Goal: Task Accomplishment & Management: Use online tool/utility

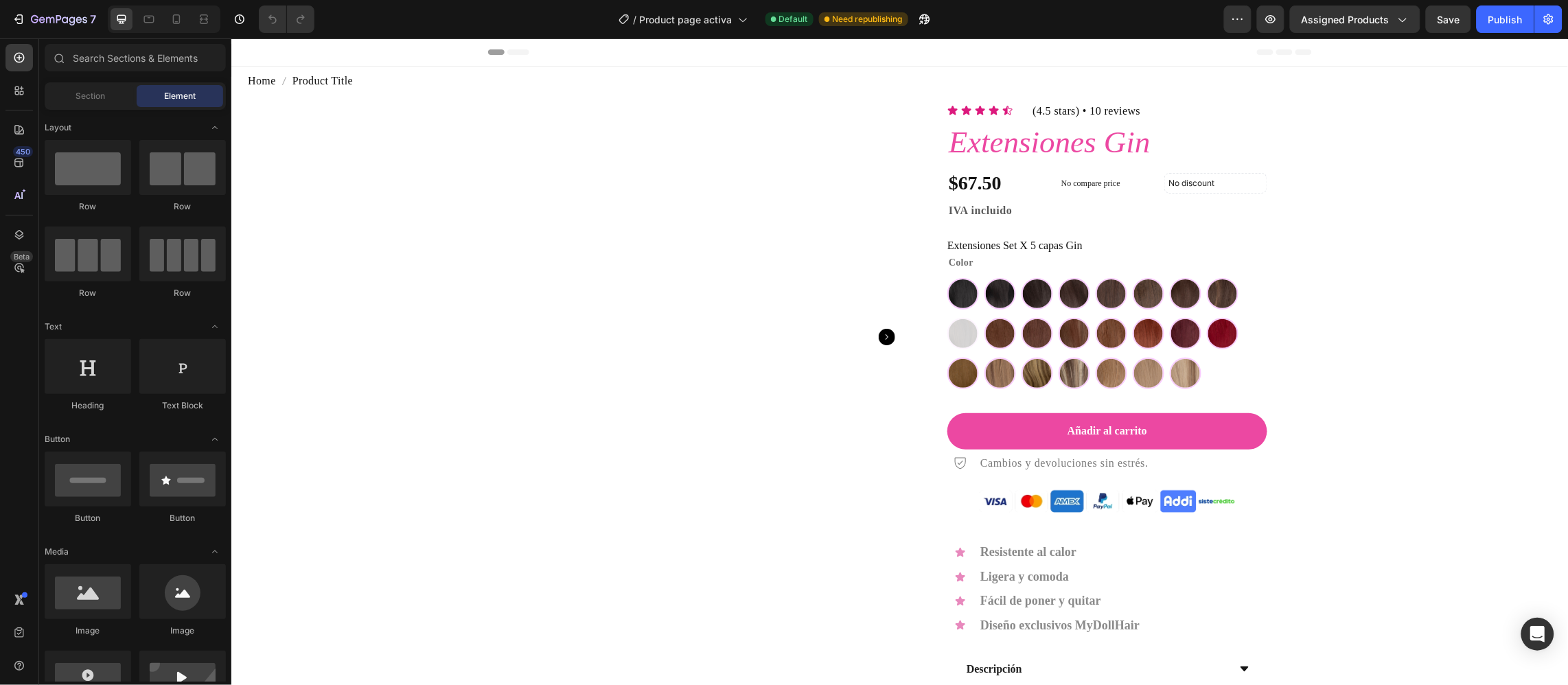
scroll to position [103, 0]
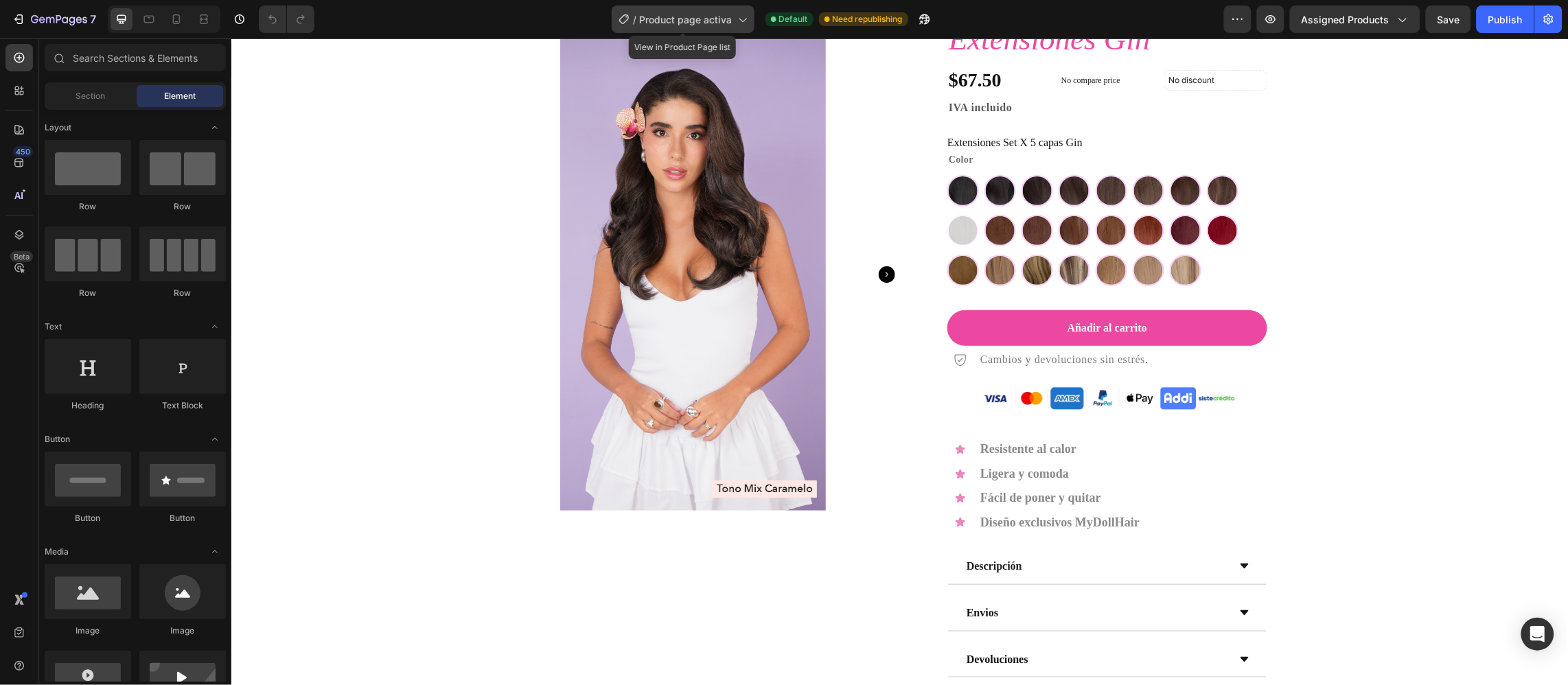
click at [678, 31] on div "/ Product page activa" at bounding box center [682, 20] width 143 height 28
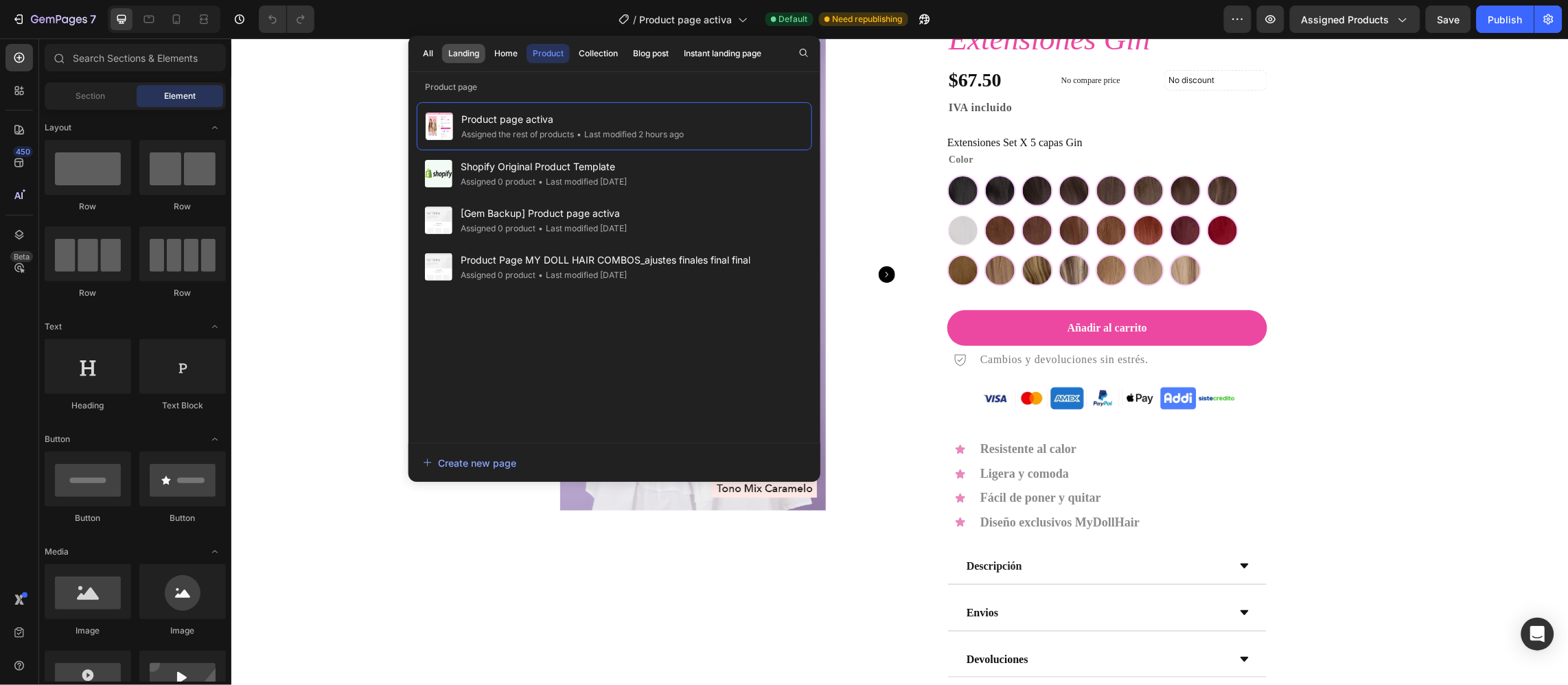
click at [455, 53] on div "Landing" at bounding box center [463, 53] width 30 height 13
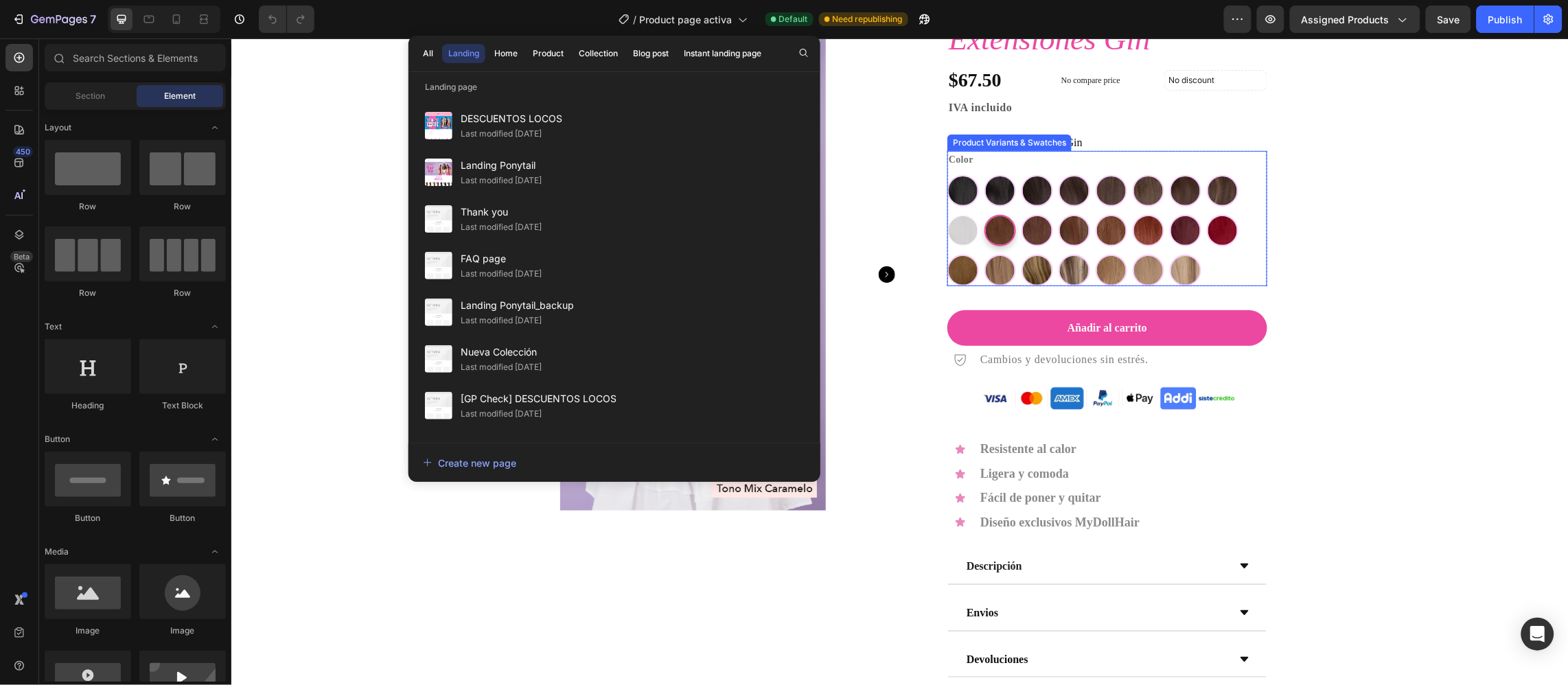
scroll to position [0, 0]
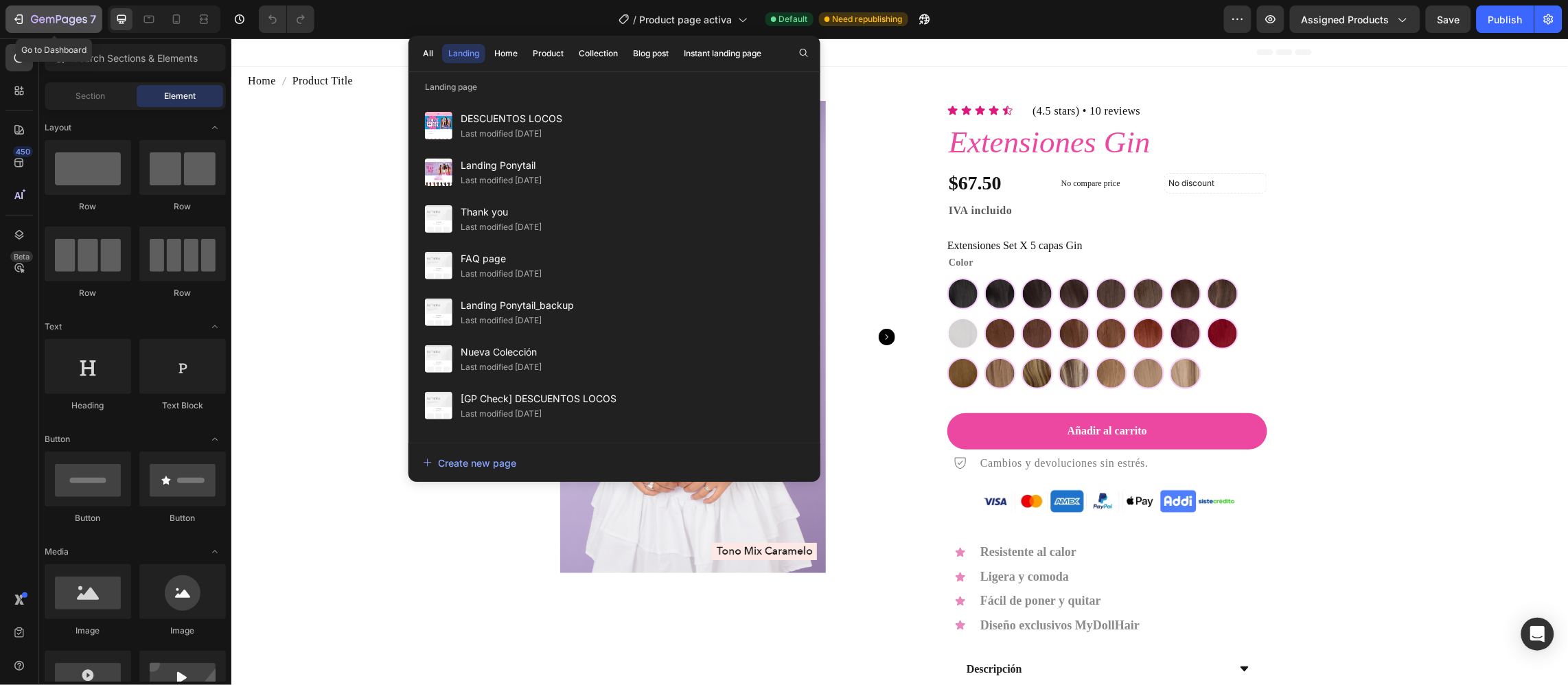
click at [67, 12] on div "7" at bounding box center [63, 19] width 65 height 17
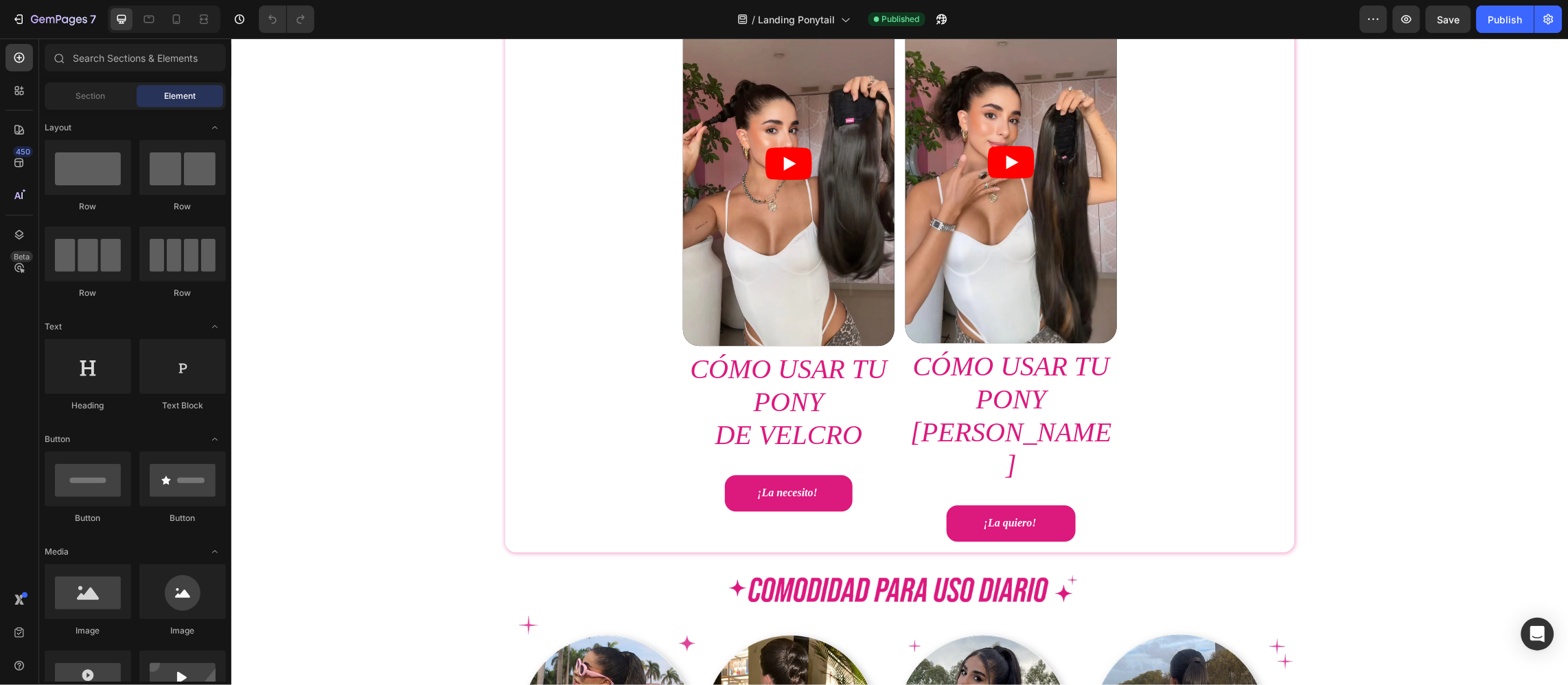
scroll to position [1544, 0]
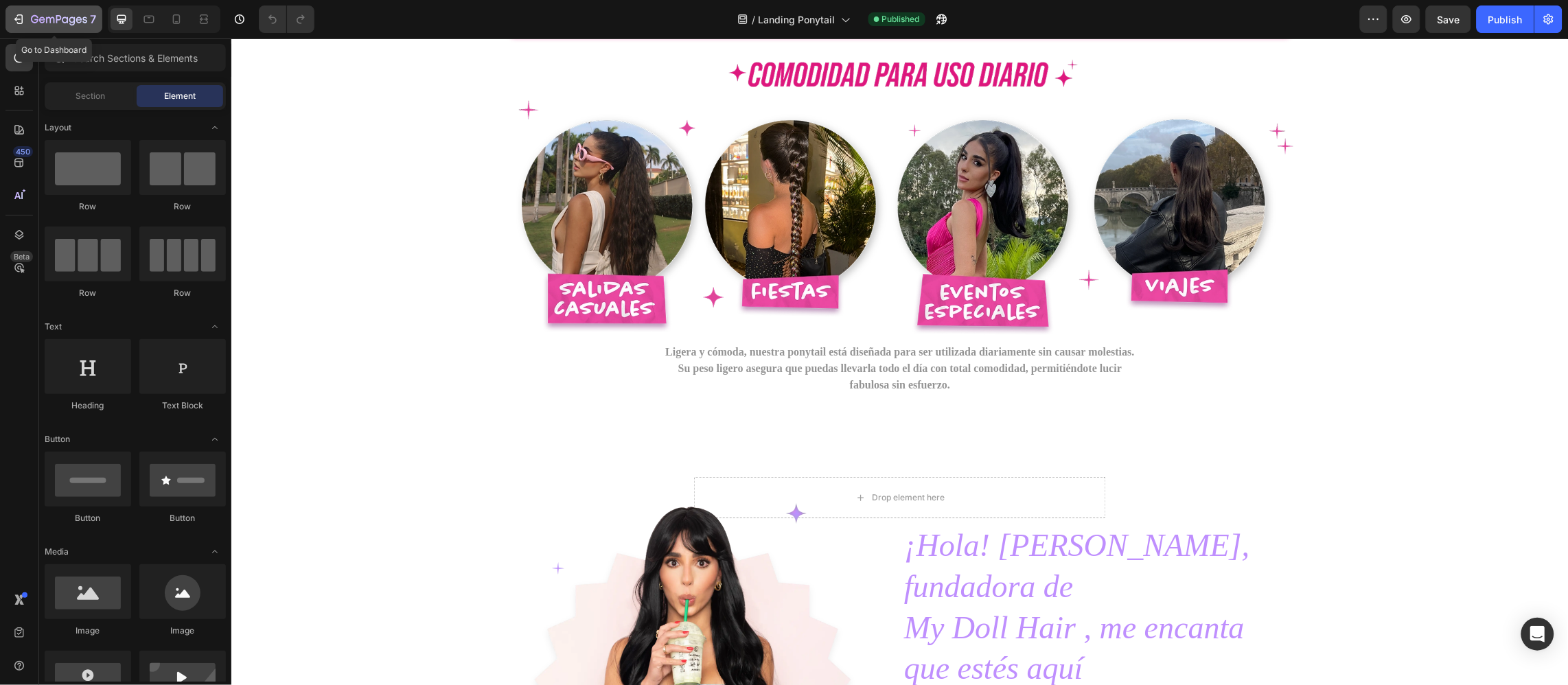
click at [68, 27] on div "7" at bounding box center [63, 19] width 65 height 17
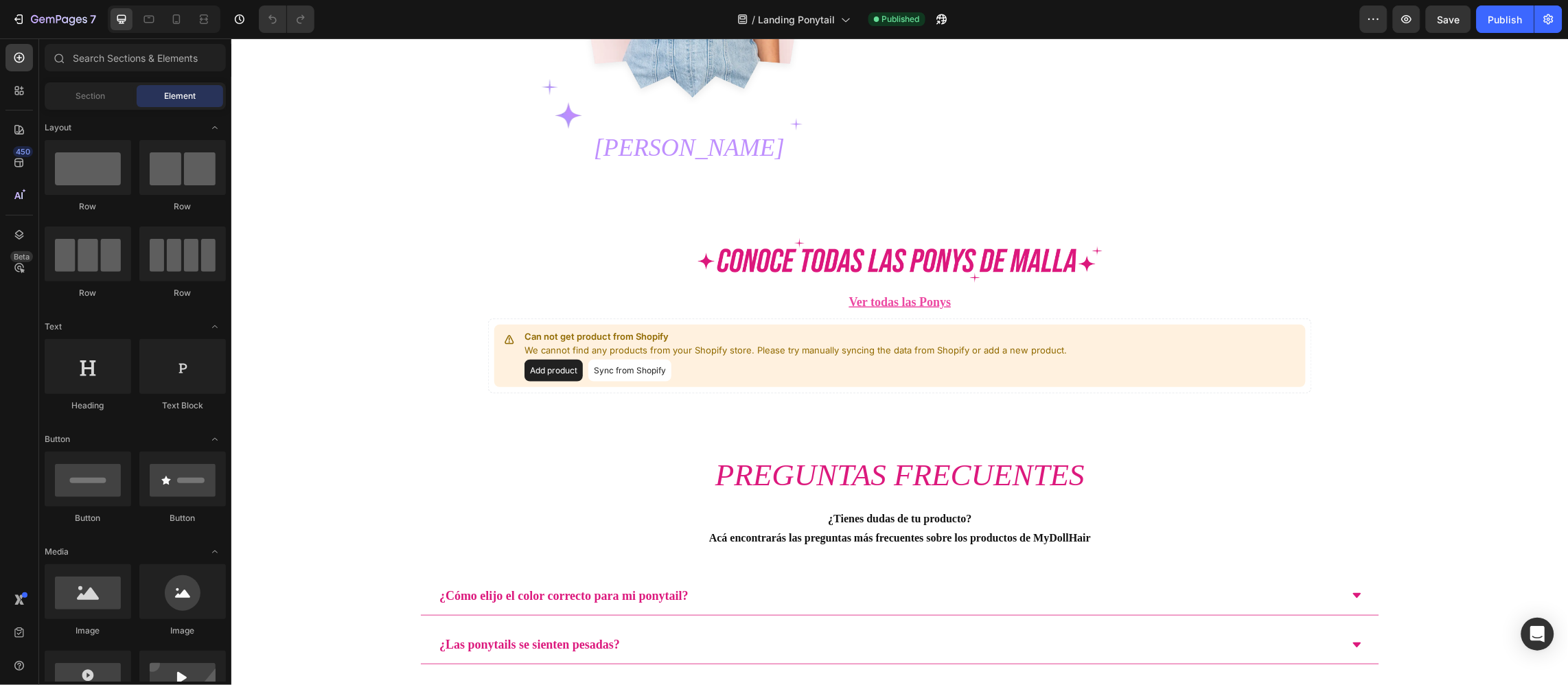
scroll to position [2367, 0]
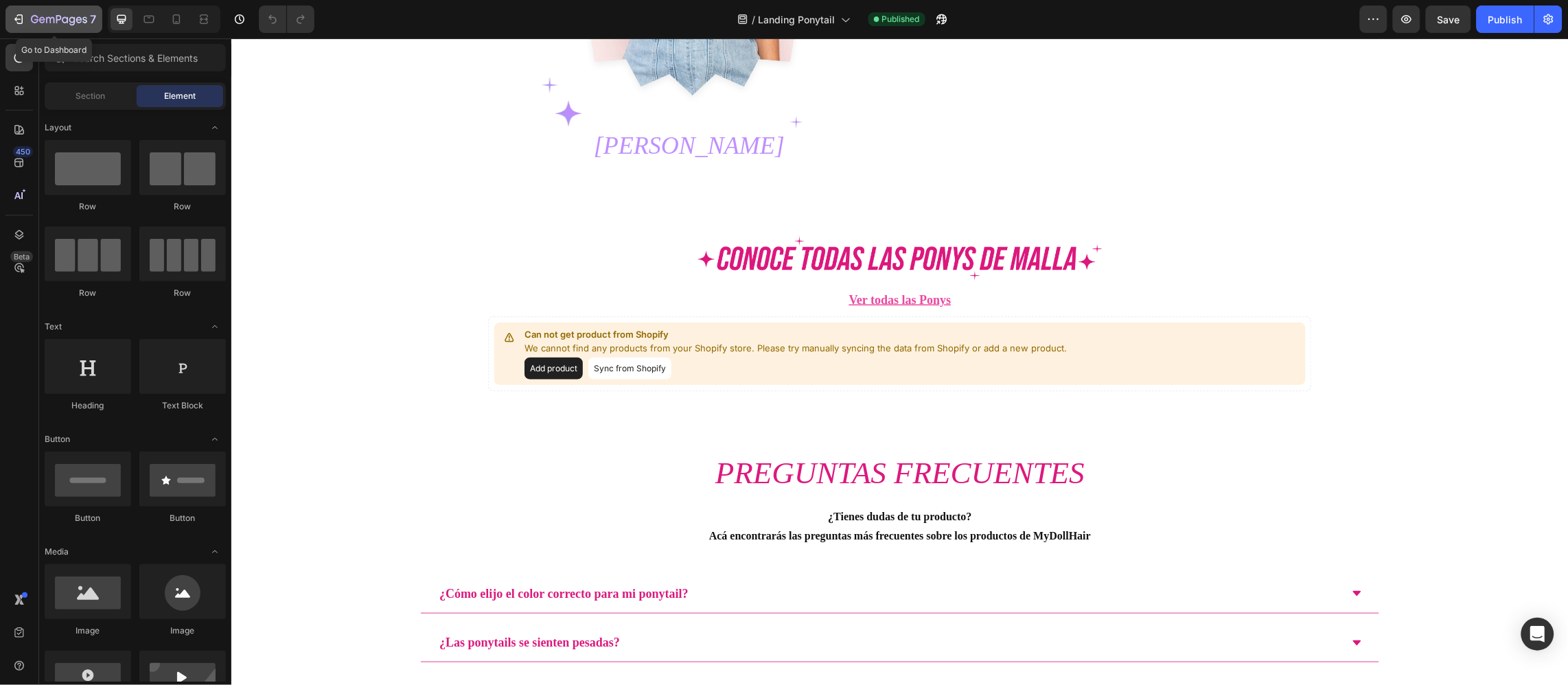
click at [86, 24] on icon "button" at bounding box center [58, 21] width 56 height 12
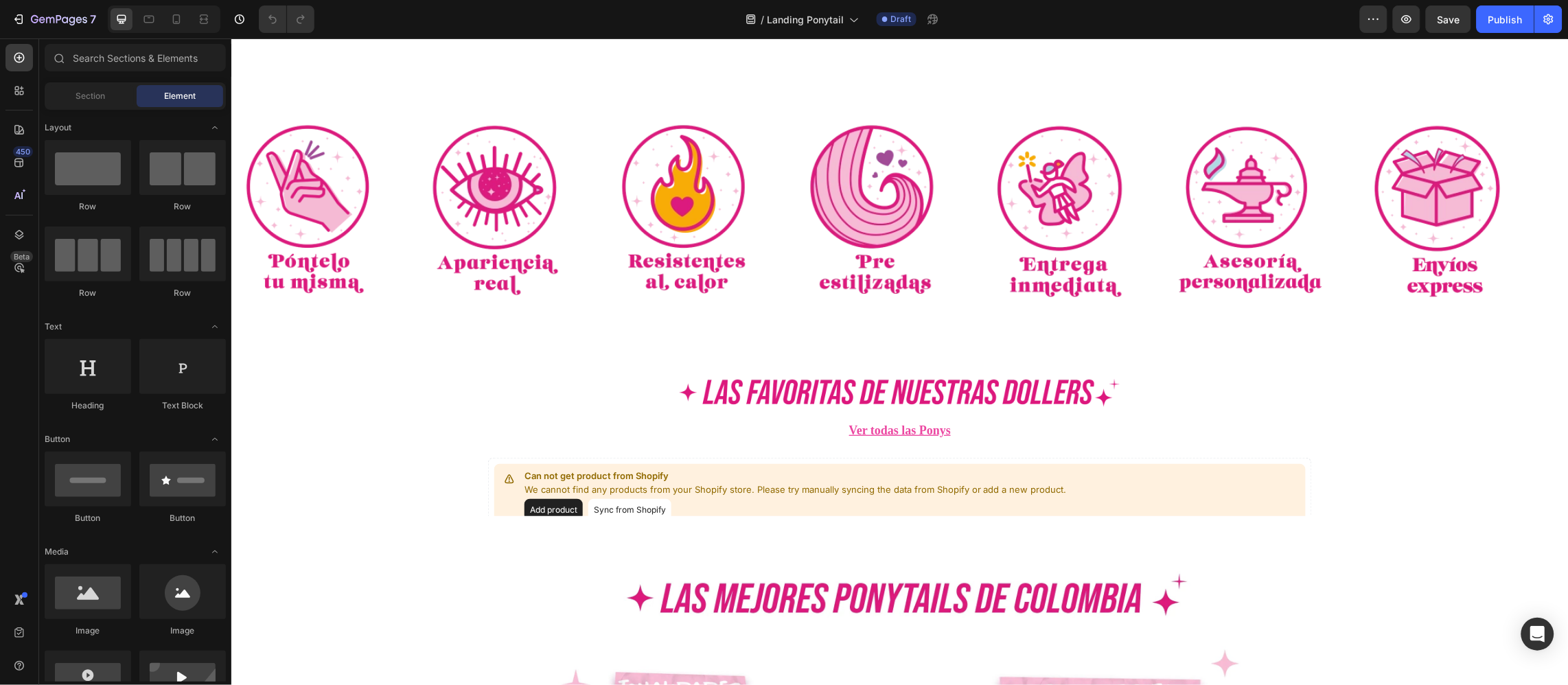
scroll to position [720, 0]
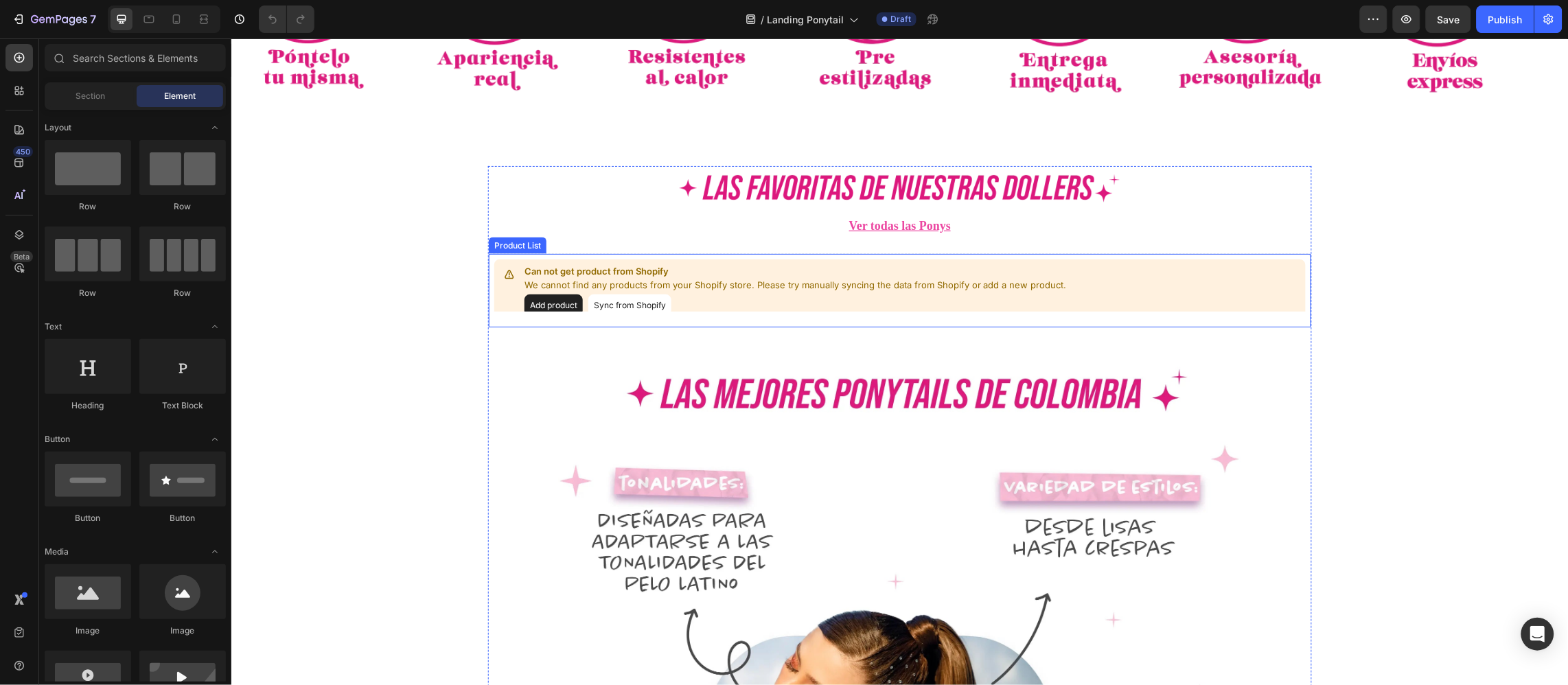
click at [579, 285] on p "We cannot find any products from your Shopify store. Please try manually syncin…" at bounding box center [795, 285] width 543 height 14
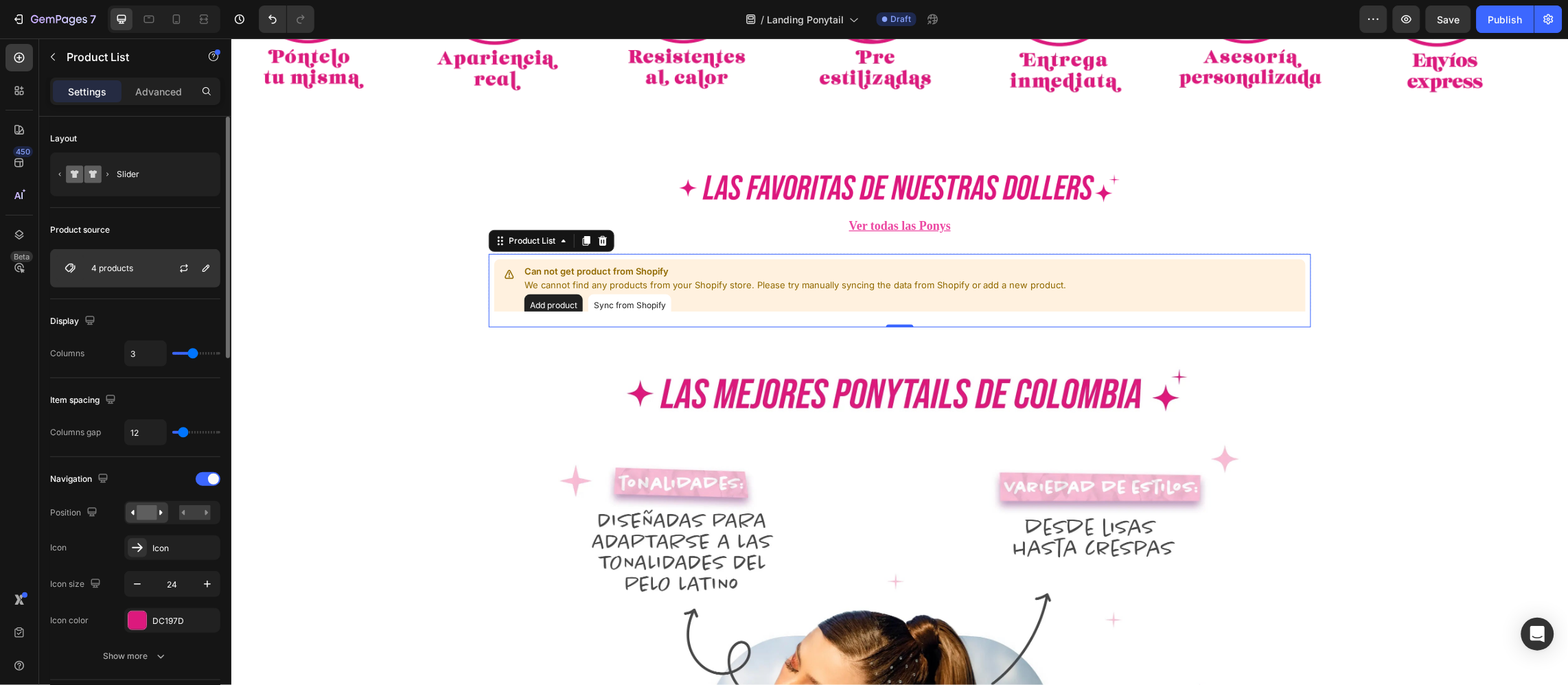
click at [98, 269] on p "4 products" at bounding box center [112, 268] width 42 height 10
click at [190, 269] on button "button" at bounding box center [184, 268] width 17 height 17
click at [167, 176] on div "Slider" at bounding box center [158, 174] width 84 height 31
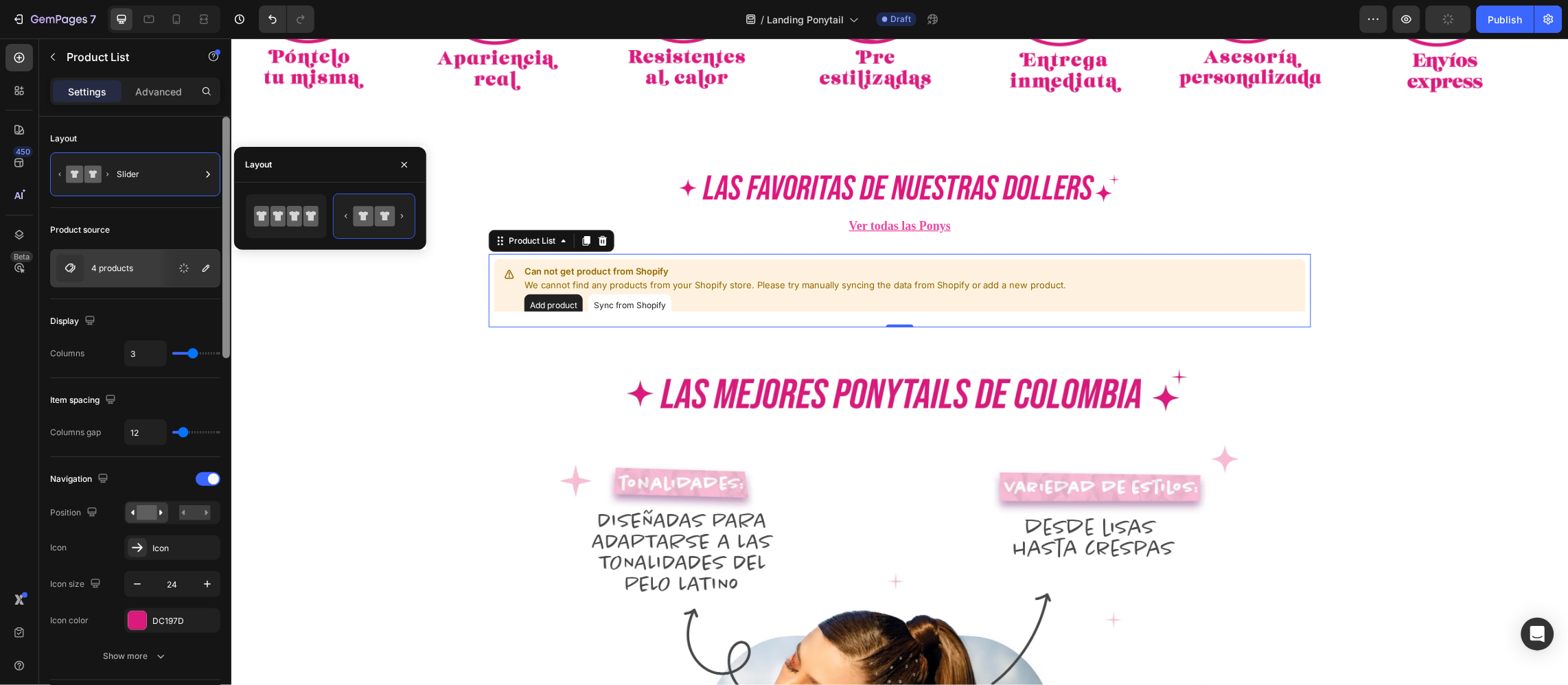
click at [283, 203] on icon at bounding box center [286, 216] width 65 height 28
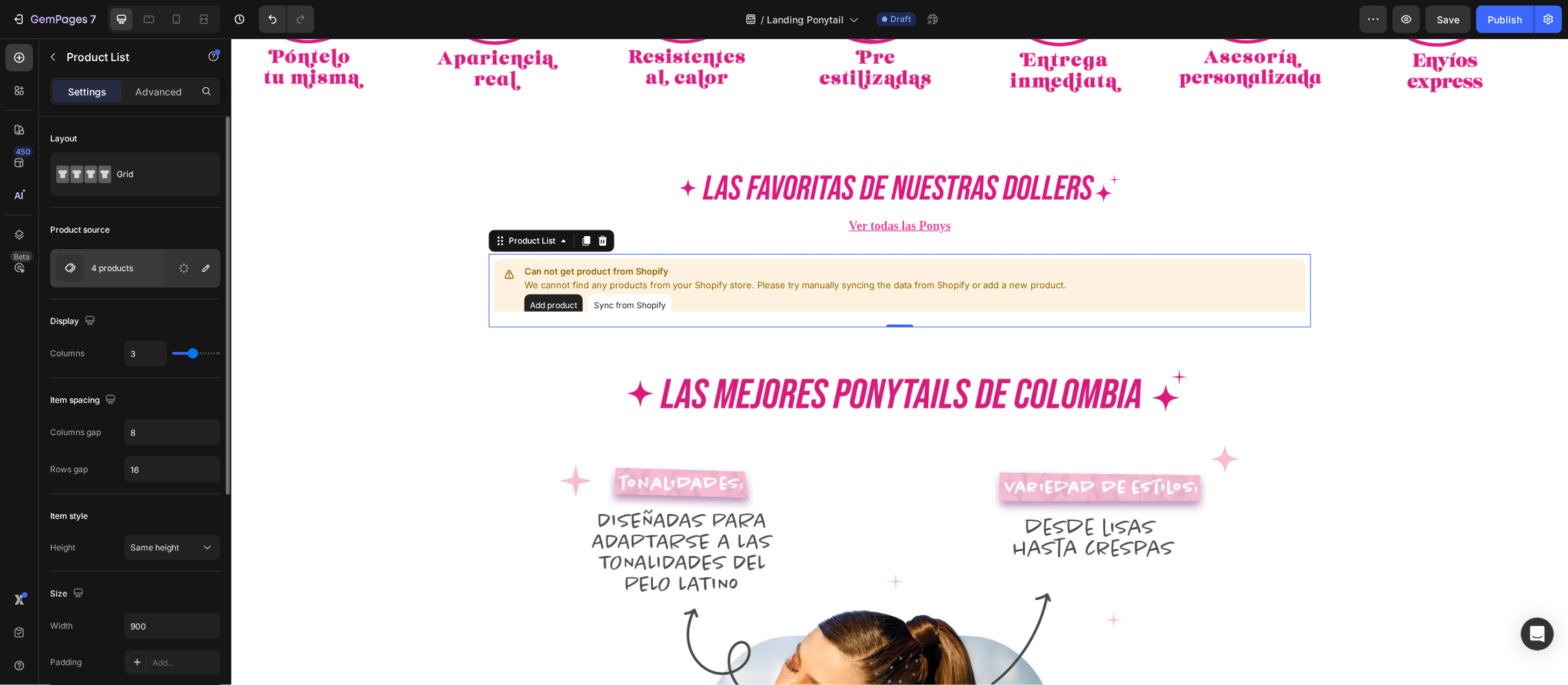
click at [174, 219] on div "Product source" at bounding box center [135, 230] width 170 height 22
click at [101, 274] on div "4 products" at bounding box center [135, 267] width 170 height 38
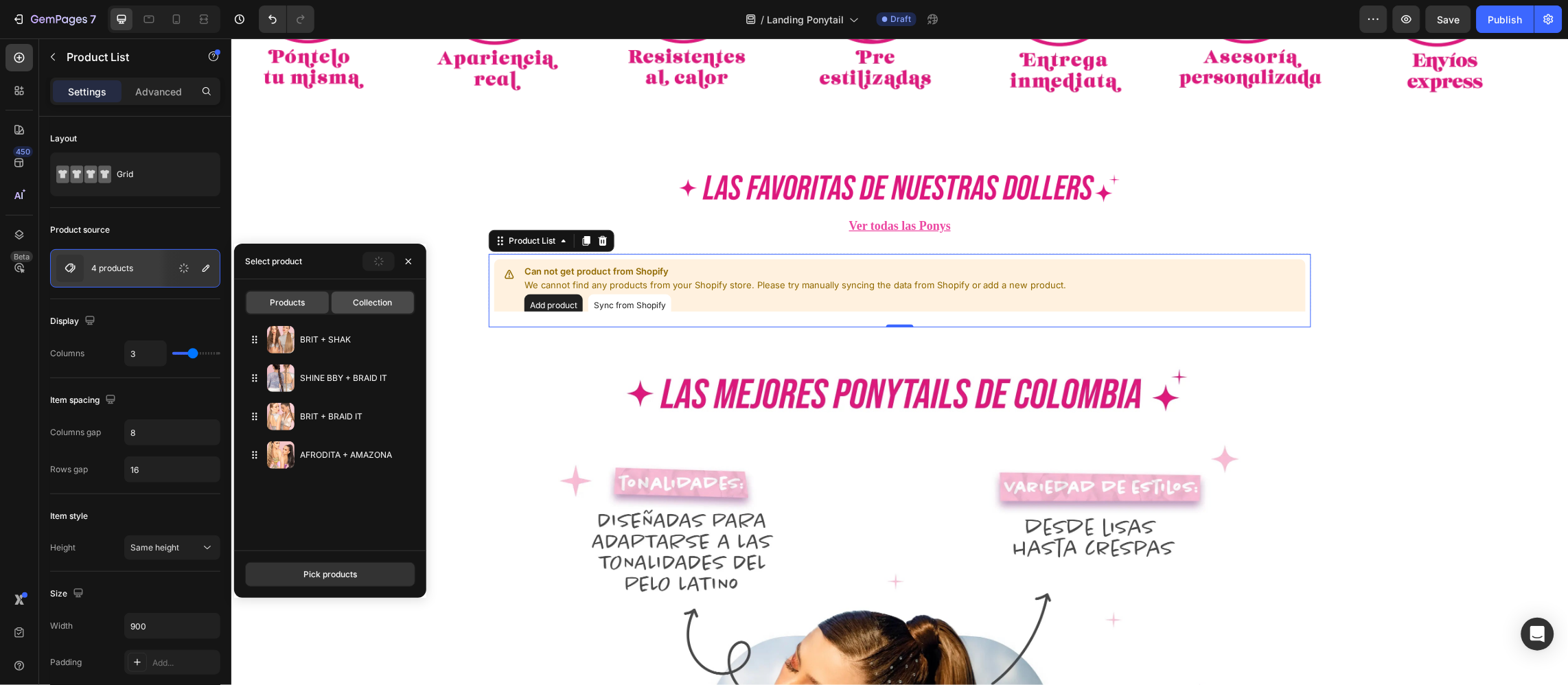
click at [384, 304] on span "Collection" at bounding box center [374, 303] width 39 height 13
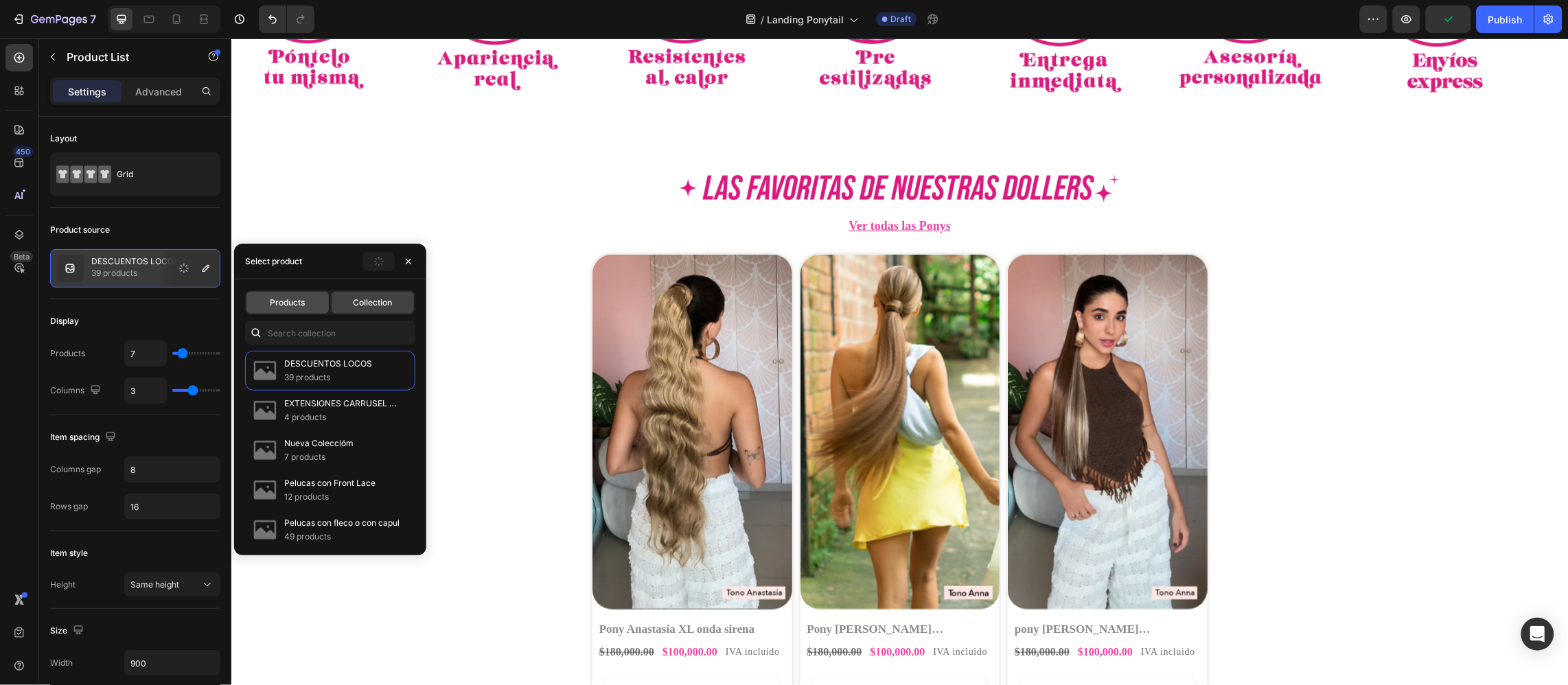
click at [304, 300] on span "Products" at bounding box center [288, 303] width 35 height 13
type input "3"
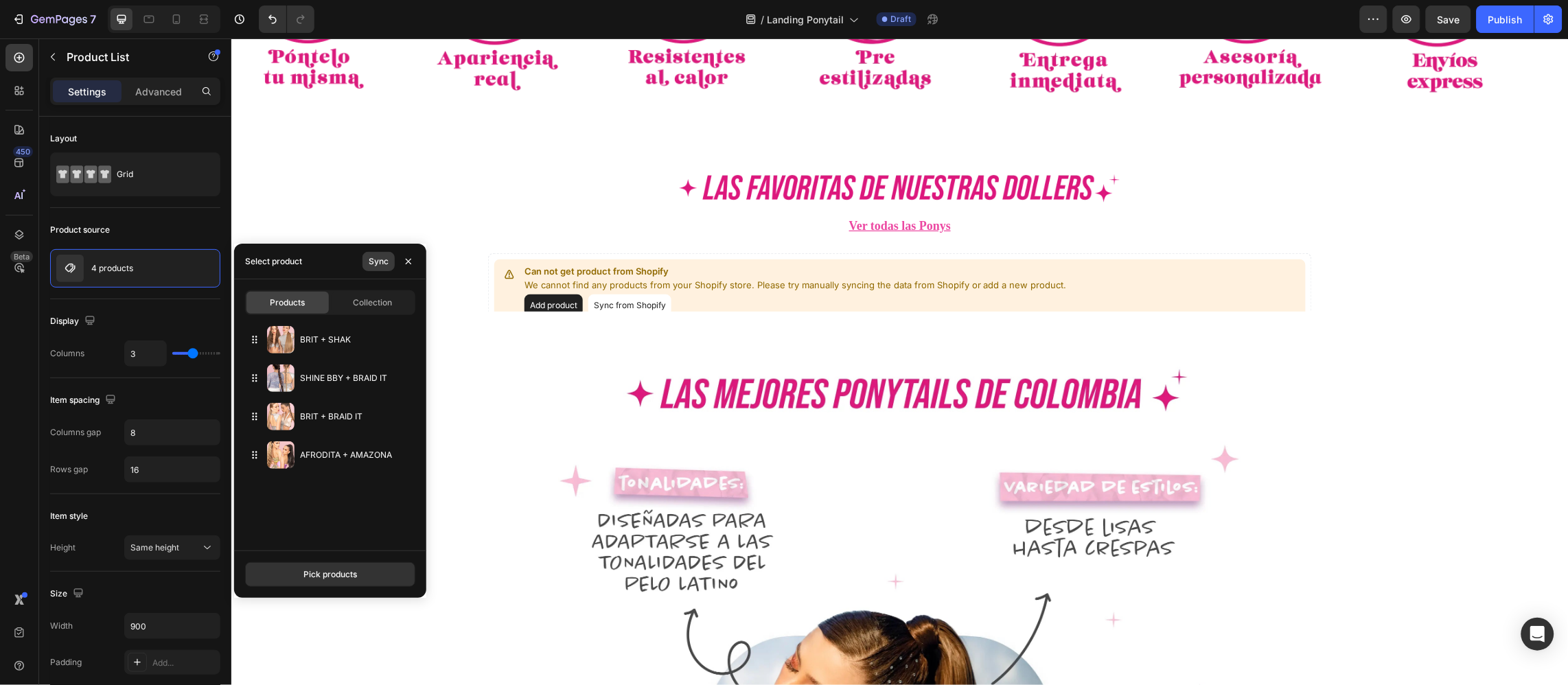
click at [366, 265] on button "Sync" at bounding box center [378, 261] width 32 height 20
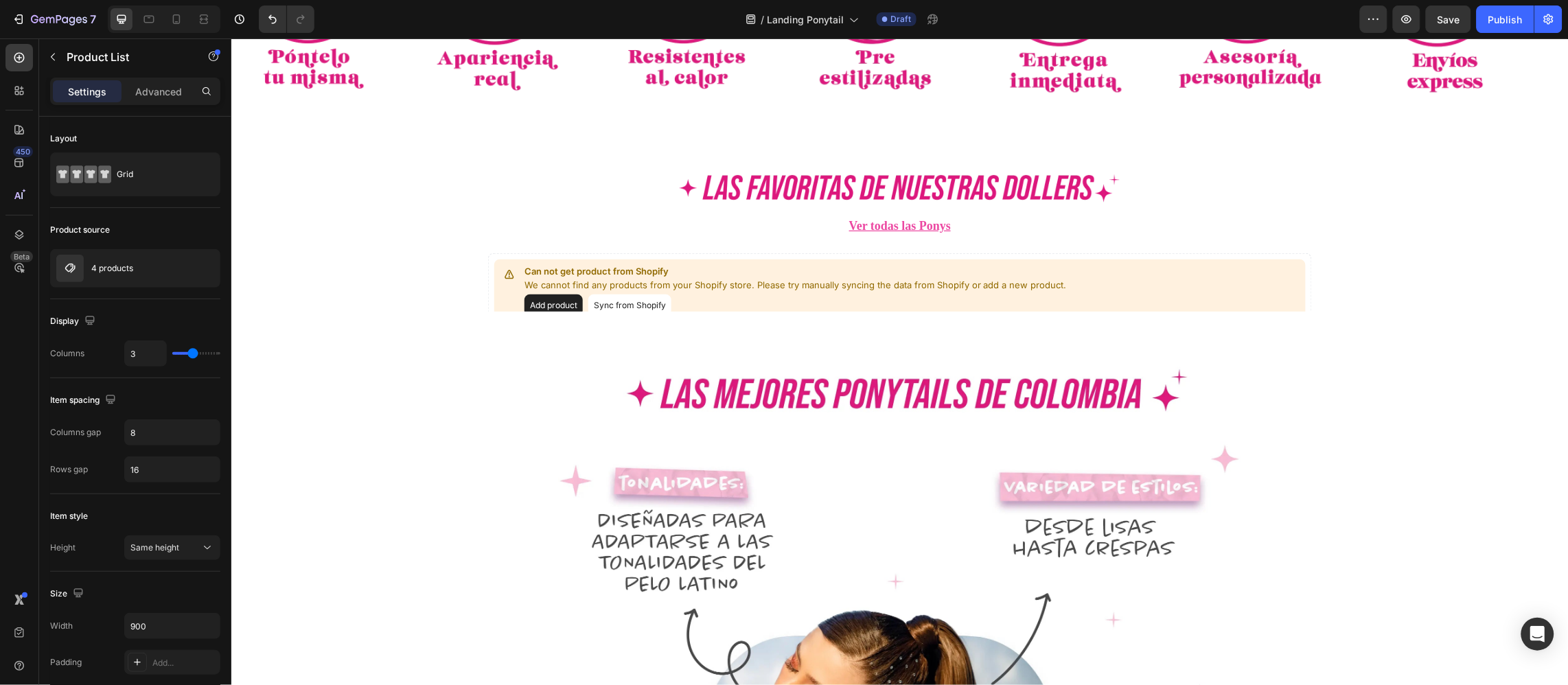
click at [822, 294] on div "Add product Sync from Shopify" at bounding box center [795, 305] width 543 height 22
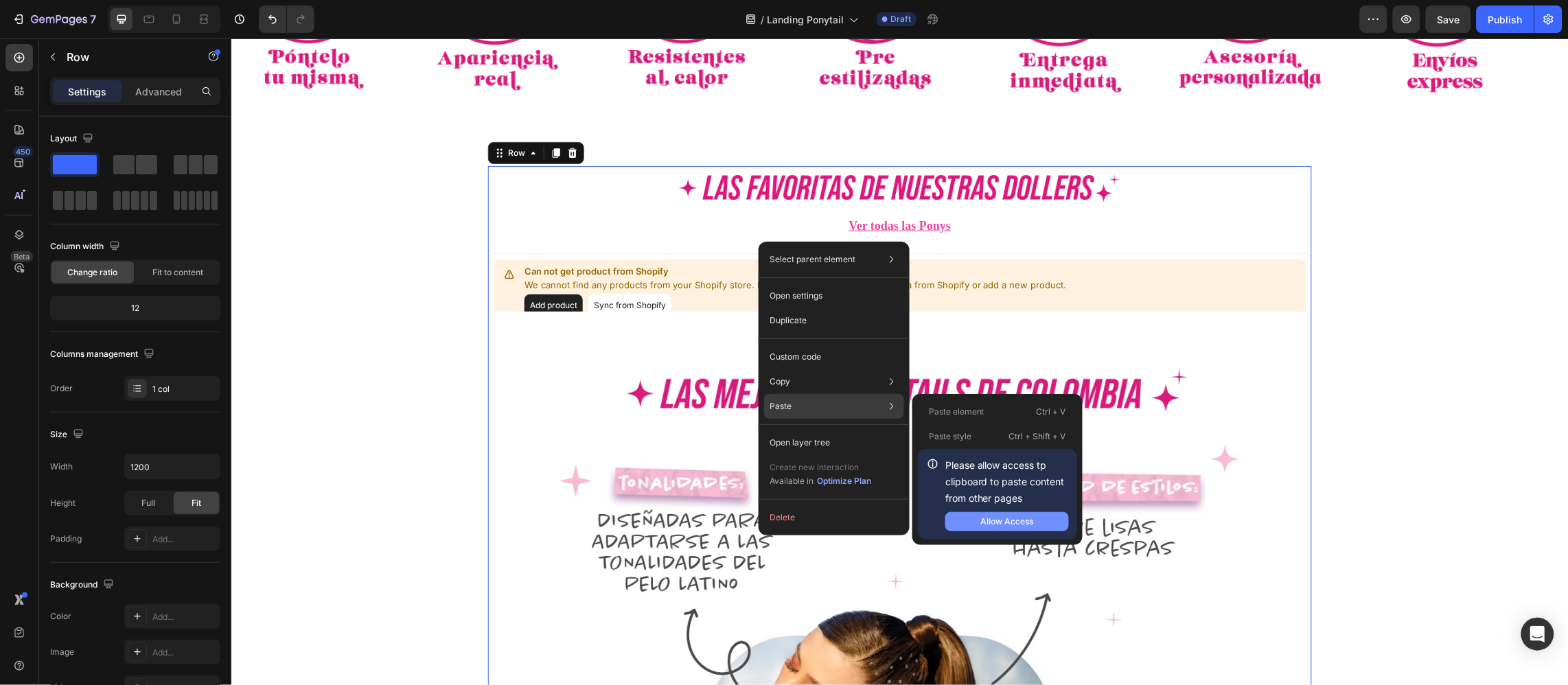
click at [1018, 516] on div "Allow Access" at bounding box center [1008, 521] width 53 height 13
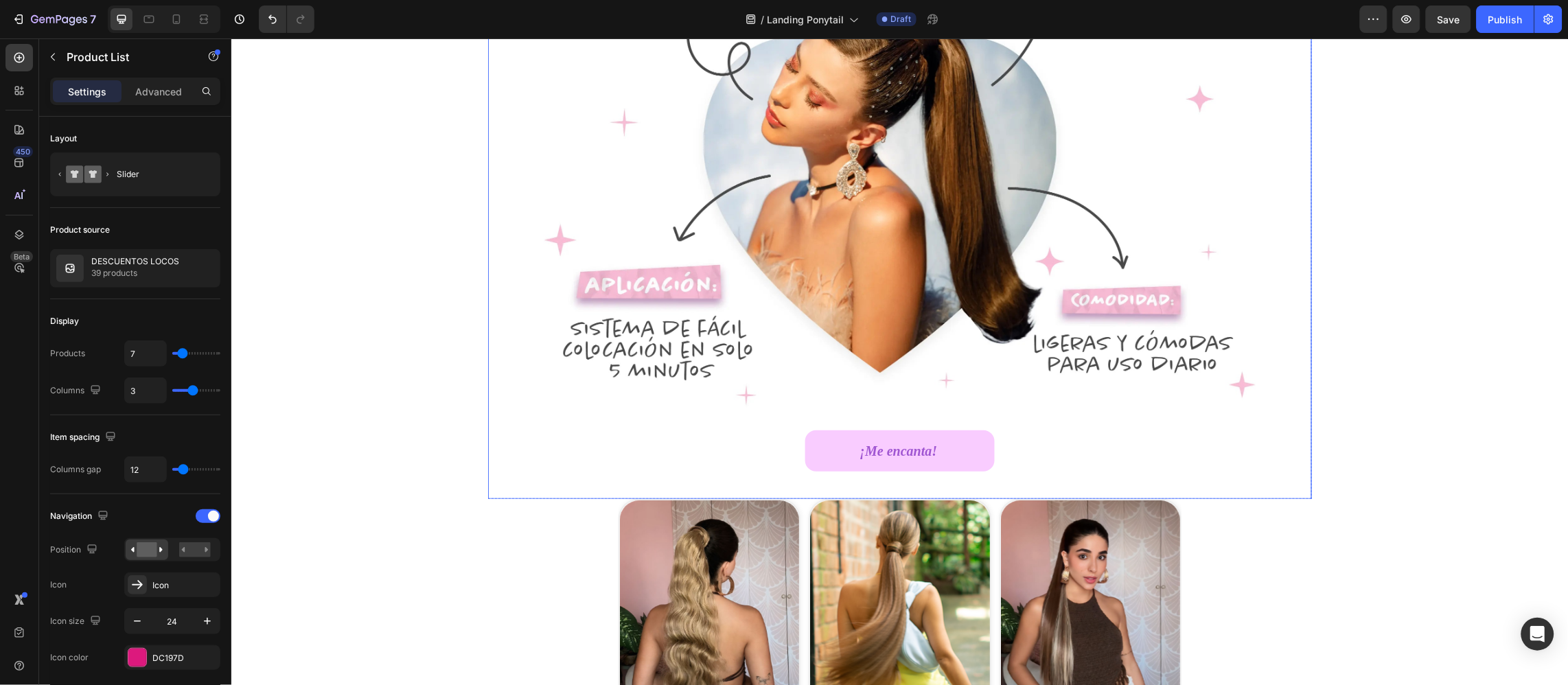
scroll to position [1523, 0]
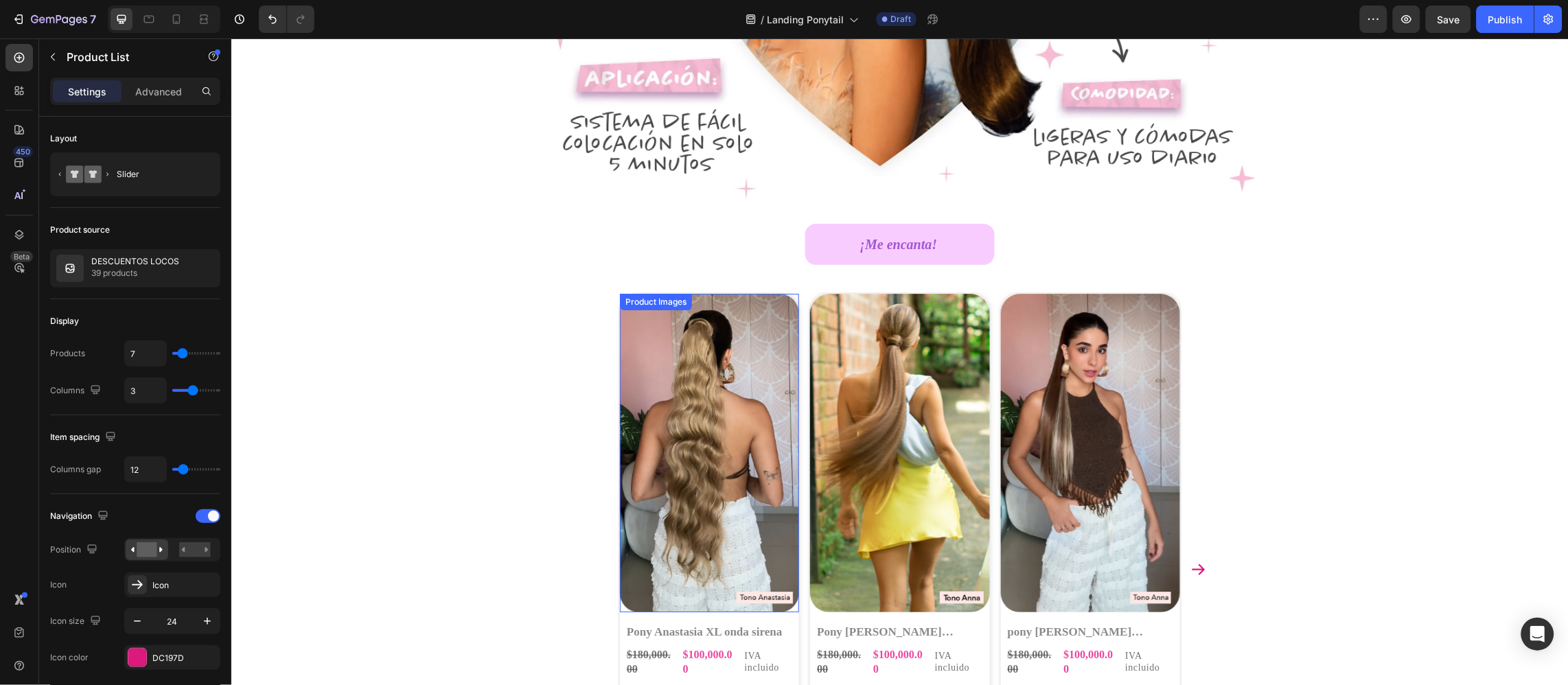
click at [654, 363] on img at bounding box center [709, 452] width 179 height 319
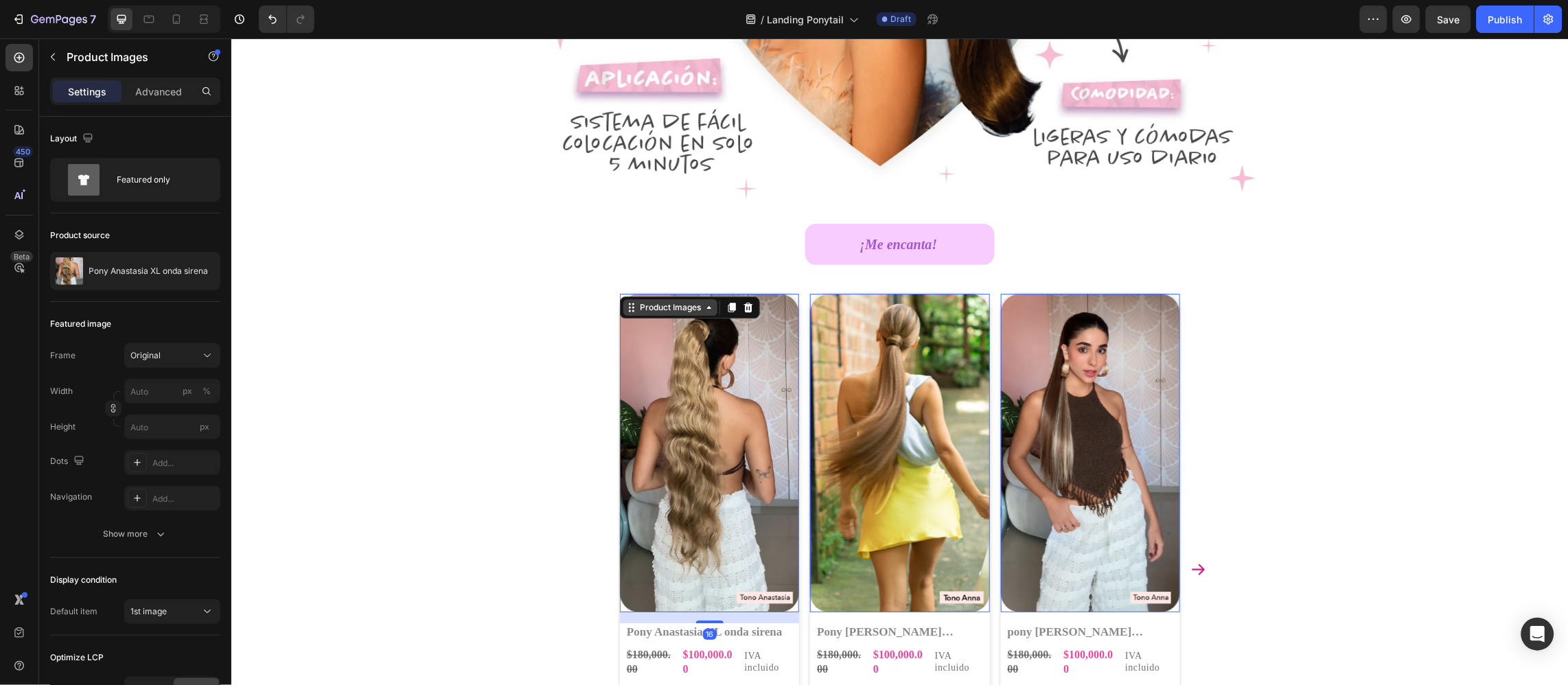
click at [638, 306] on div "Product Images" at bounding box center [669, 307] width 67 height 13
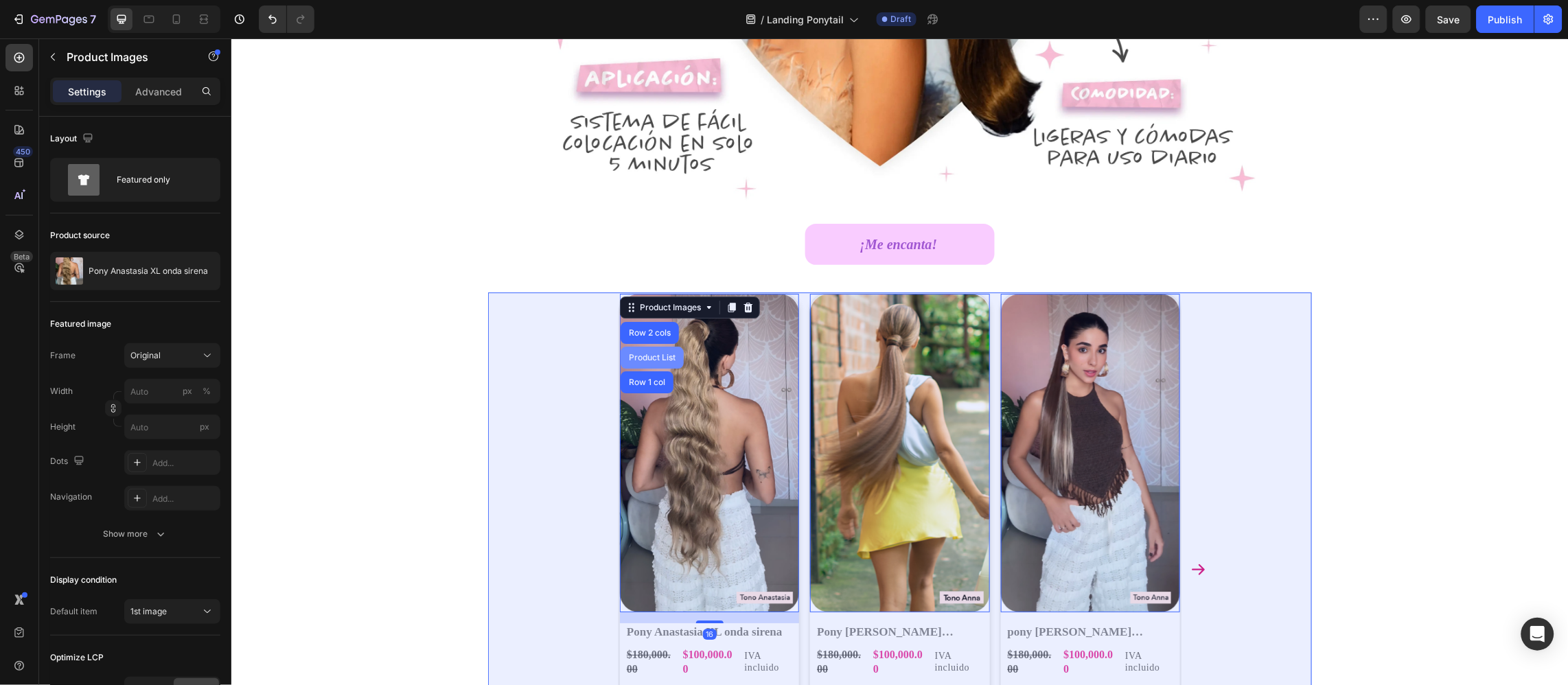
click at [638, 362] on div "Product List" at bounding box center [651, 357] width 63 height 22
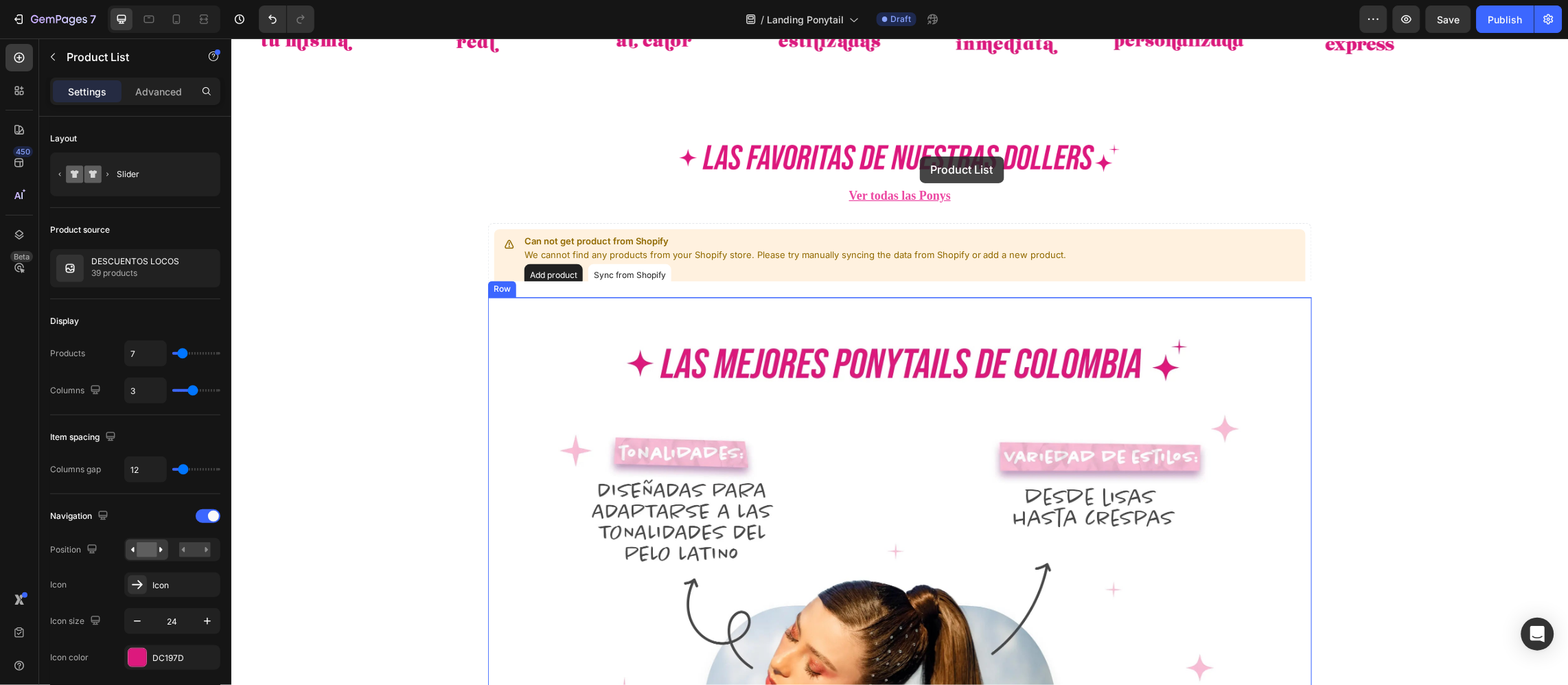
scroll to position [699, 0]
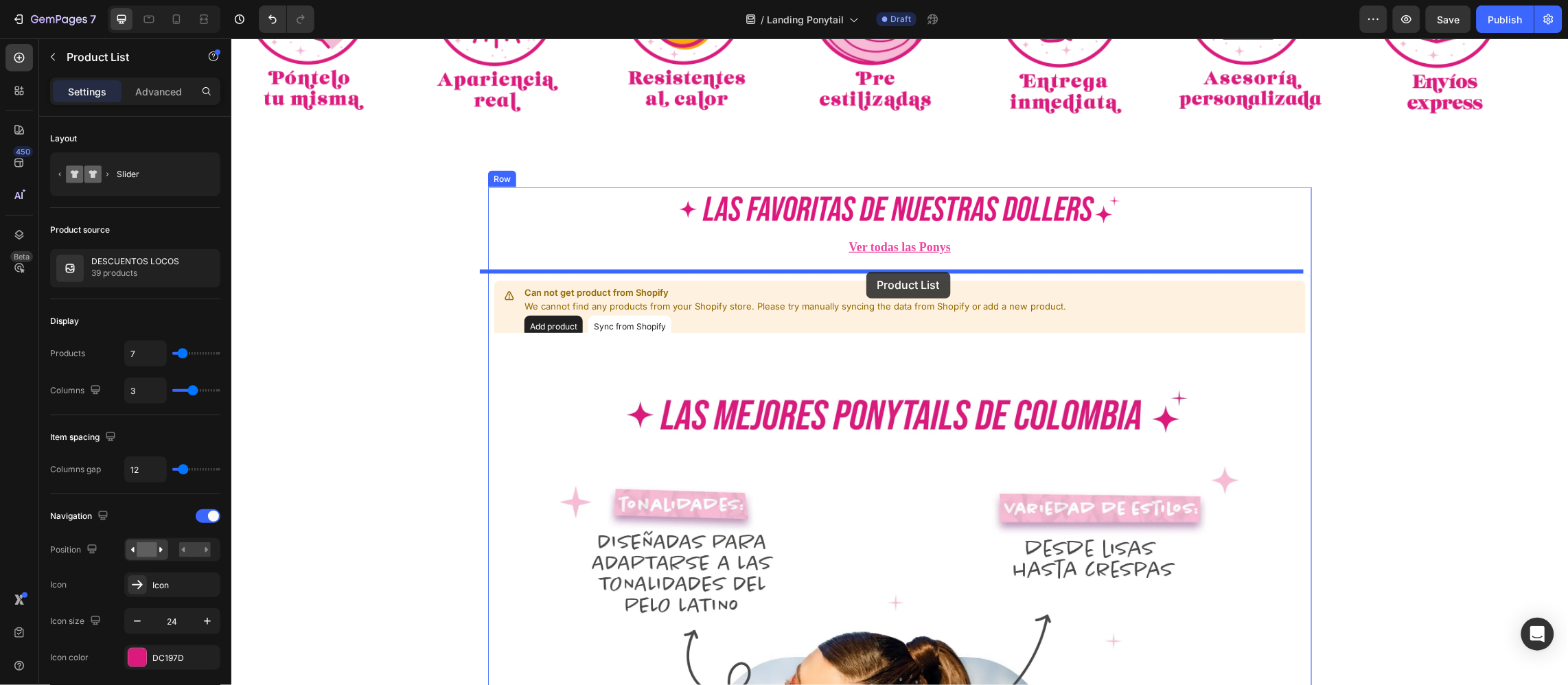
drag, startPoint x: 510, startPoint y: 275, endPoint x: 865, endPoint y: 271, distance: 355.0
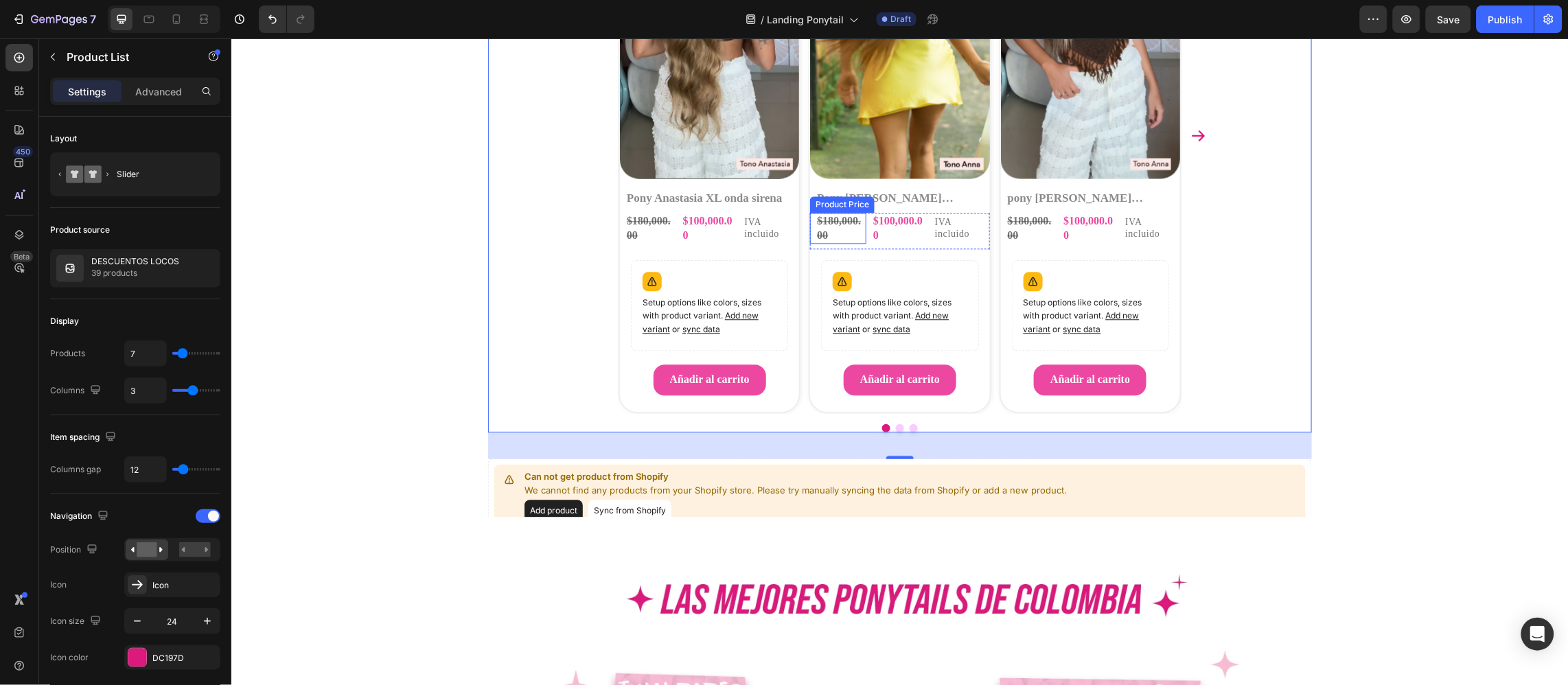
scroll to position [1214, 0]
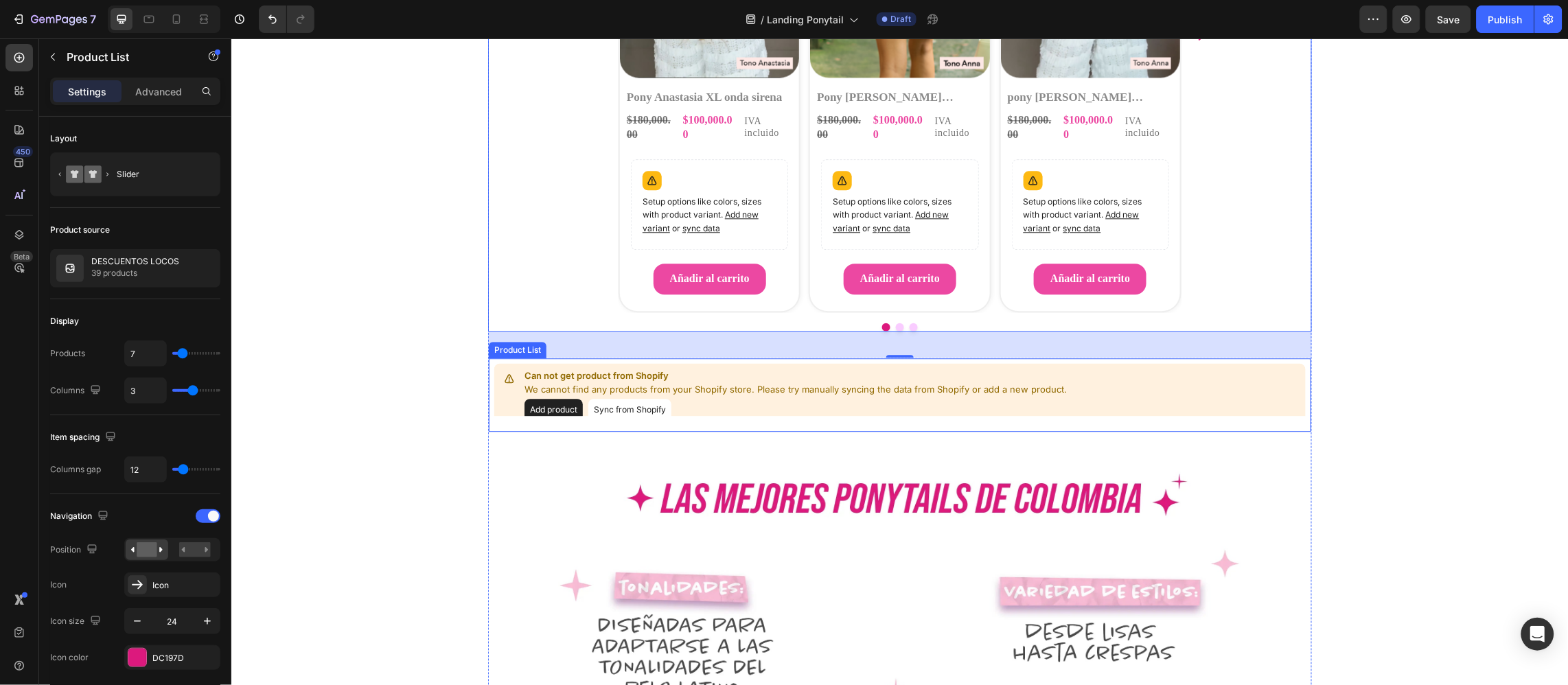
click at [744, 378] on p "Can not get product from Shopify" at bounding box center [795, 375] width 543 height 14
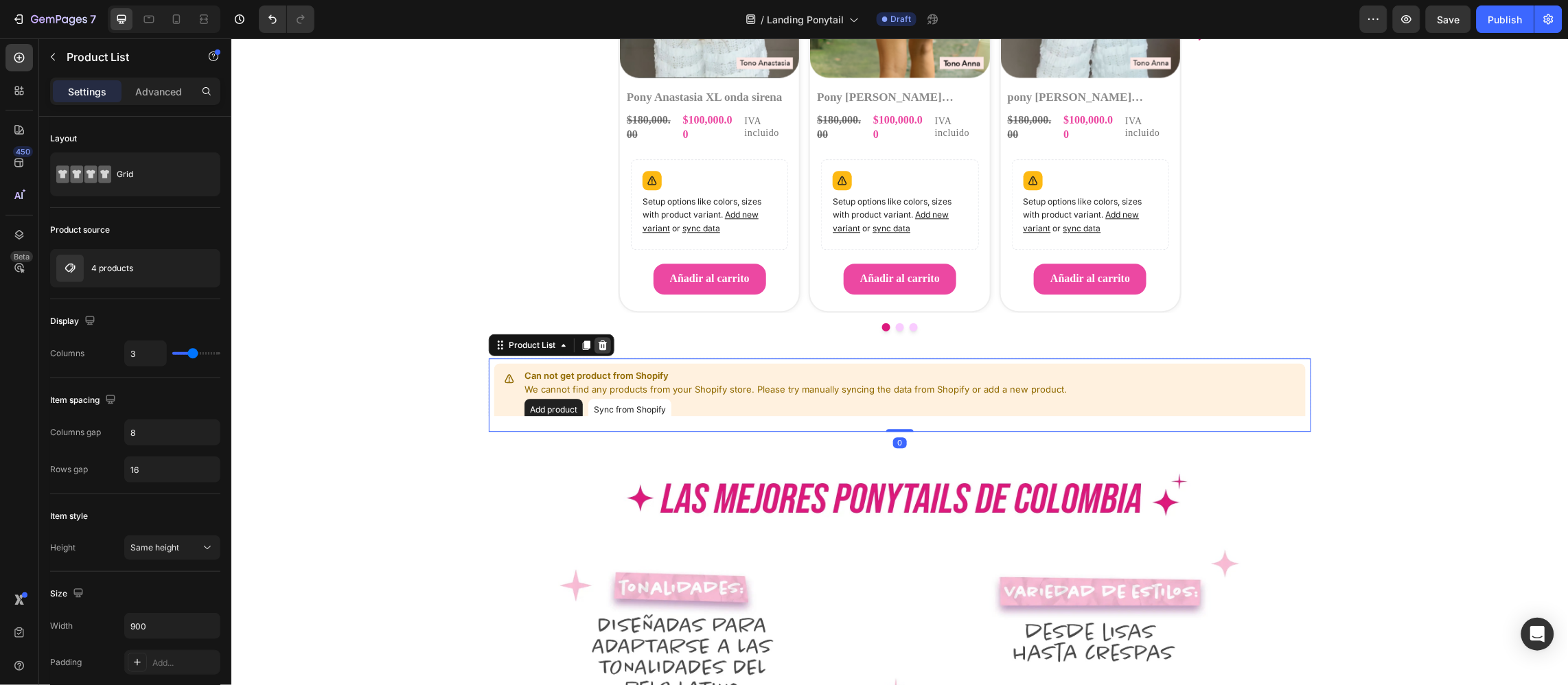
click at [597, 341] on icon at bounding box center [602, 344] width 11 height 11
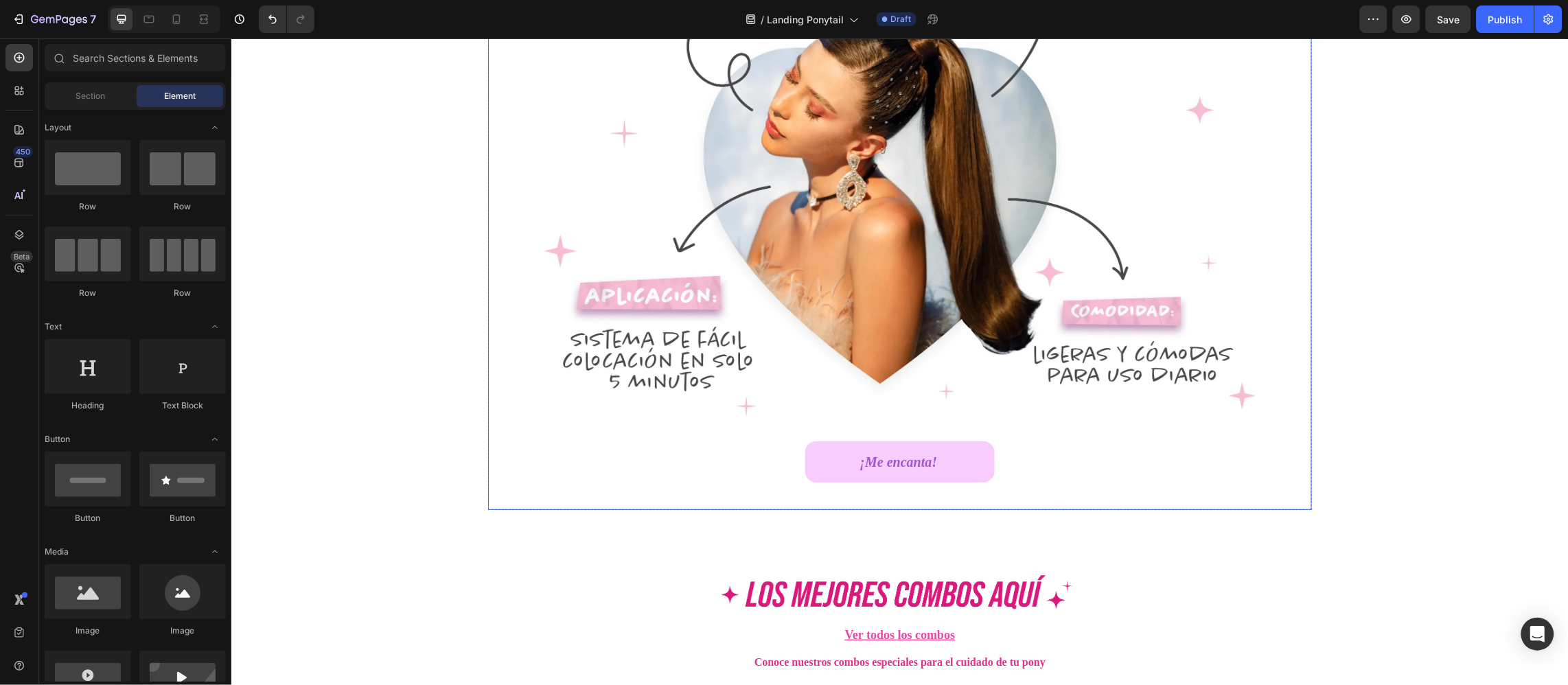
scroll to position [2346, 0]
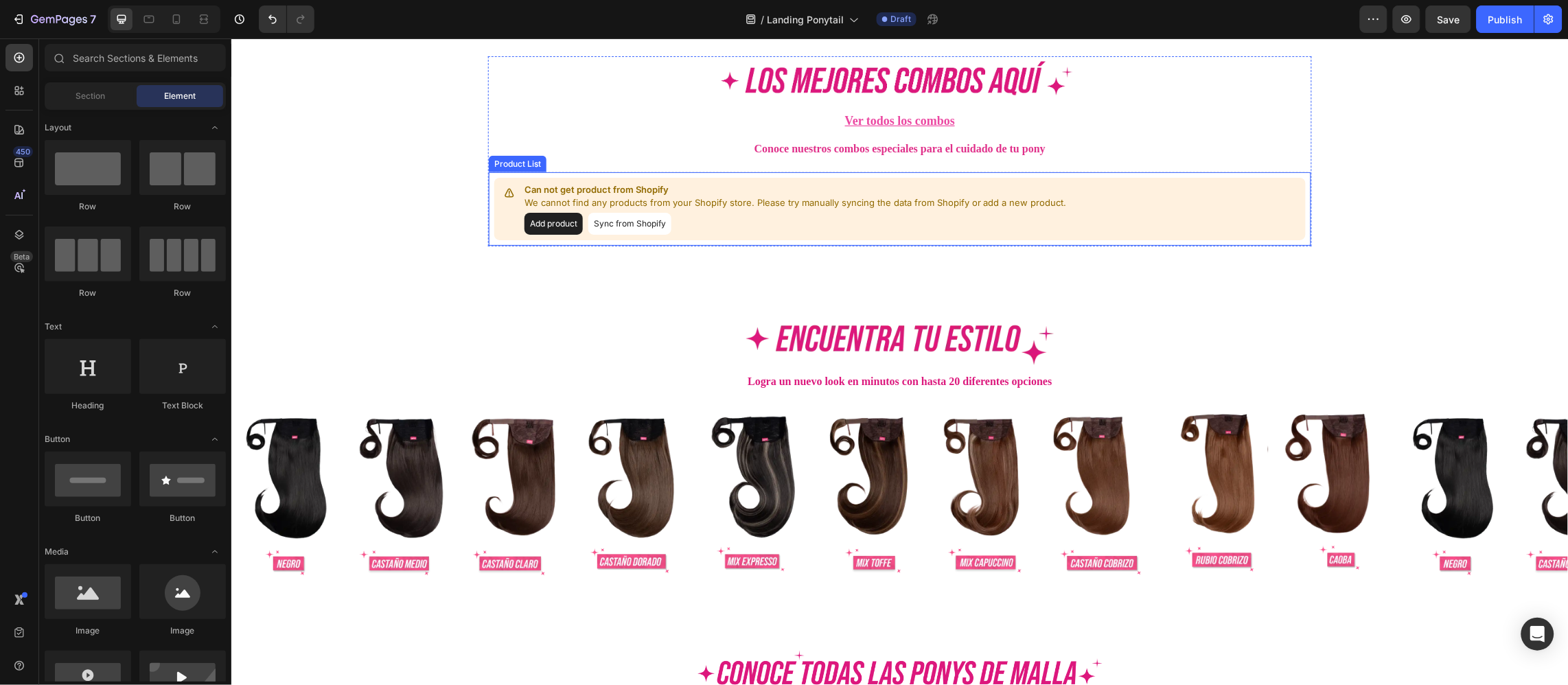
drag, startPoint x: 680, startPoint y: 223, endPoint x: 622, endPoint y: 202, distance: 61.7
click at [680, 223] on div "Add product Sync from Shopify" at bounding box center [795, 223] width 543 height 22
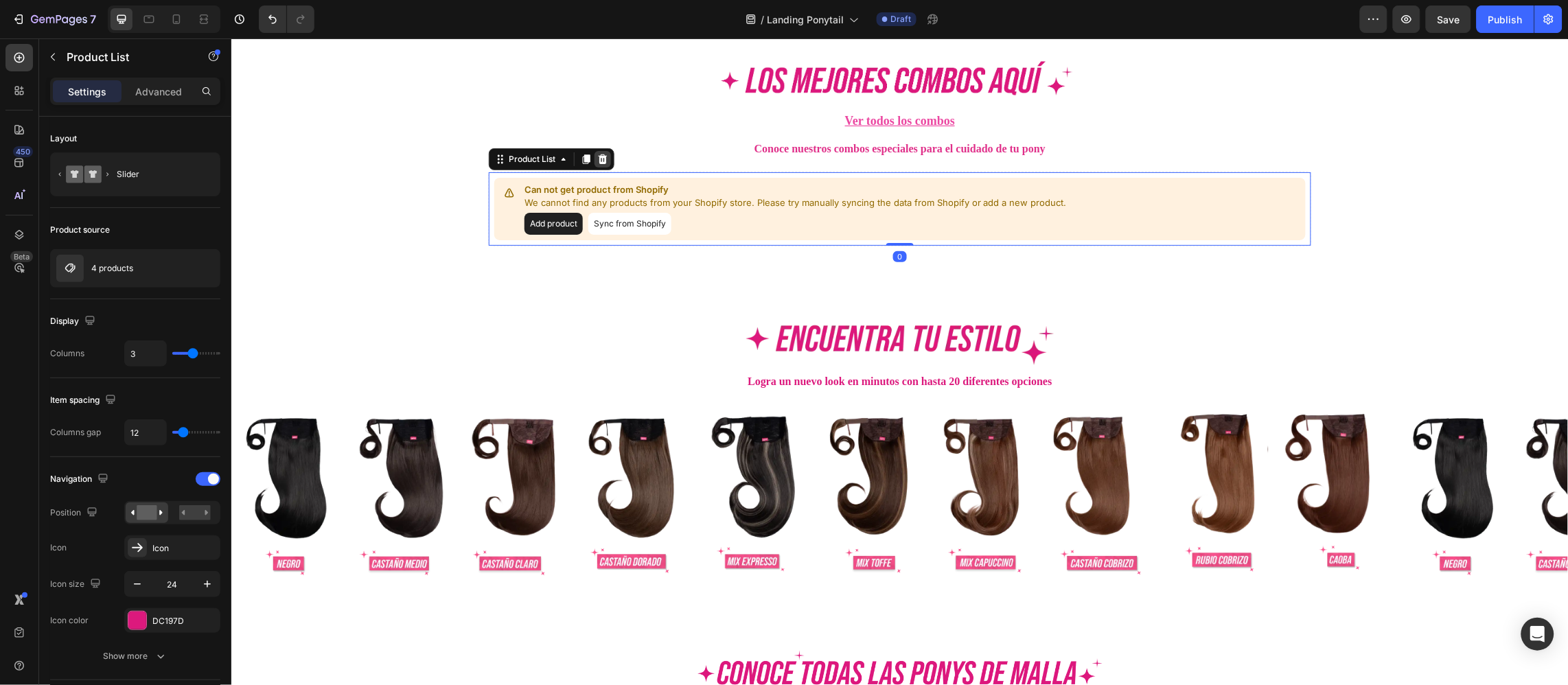
click at [597, 153] on icon at bounding box center [602, 158] width 11 height 11
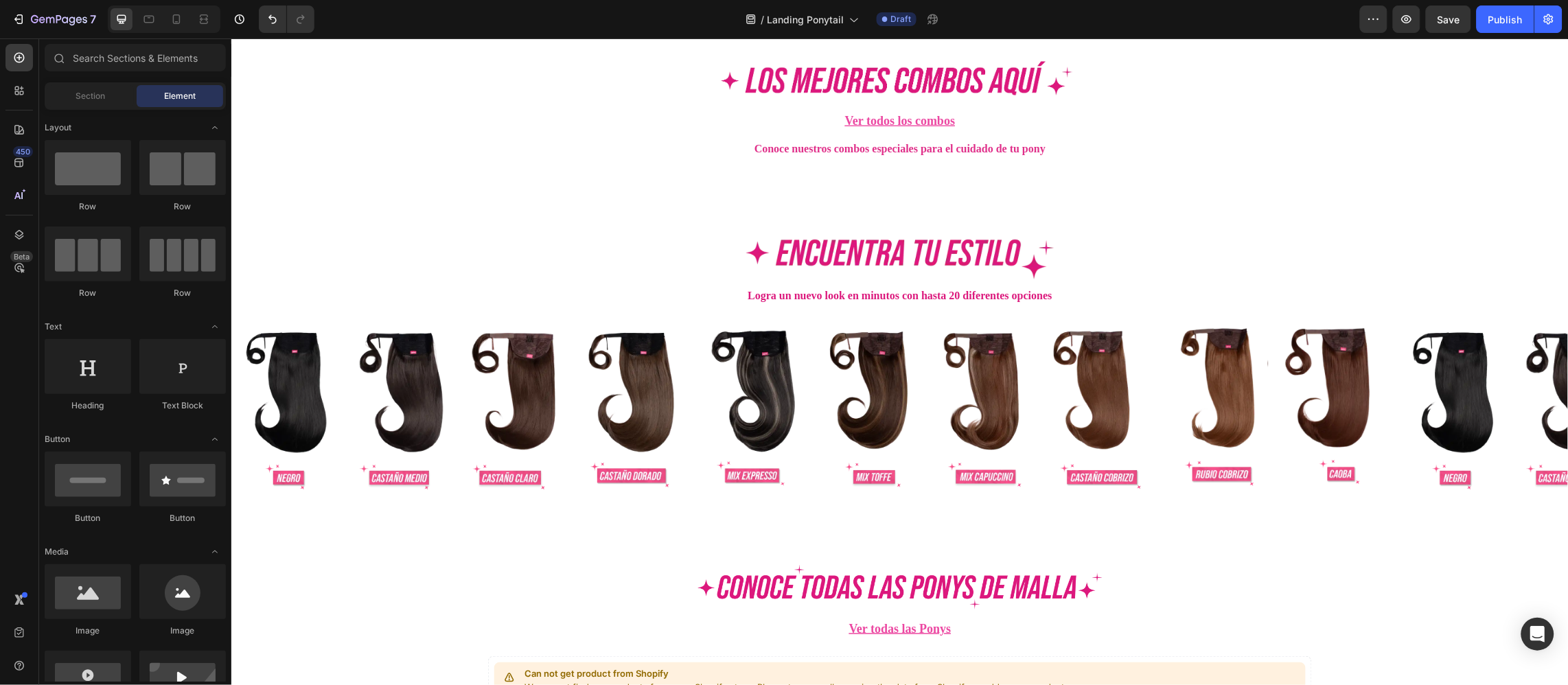
click at [610, 184] on div "Image Ver todos los combos Button Conoce nuestros combos especiales para el cui…" at bounding box center [900, 544] width 1337 height 5649
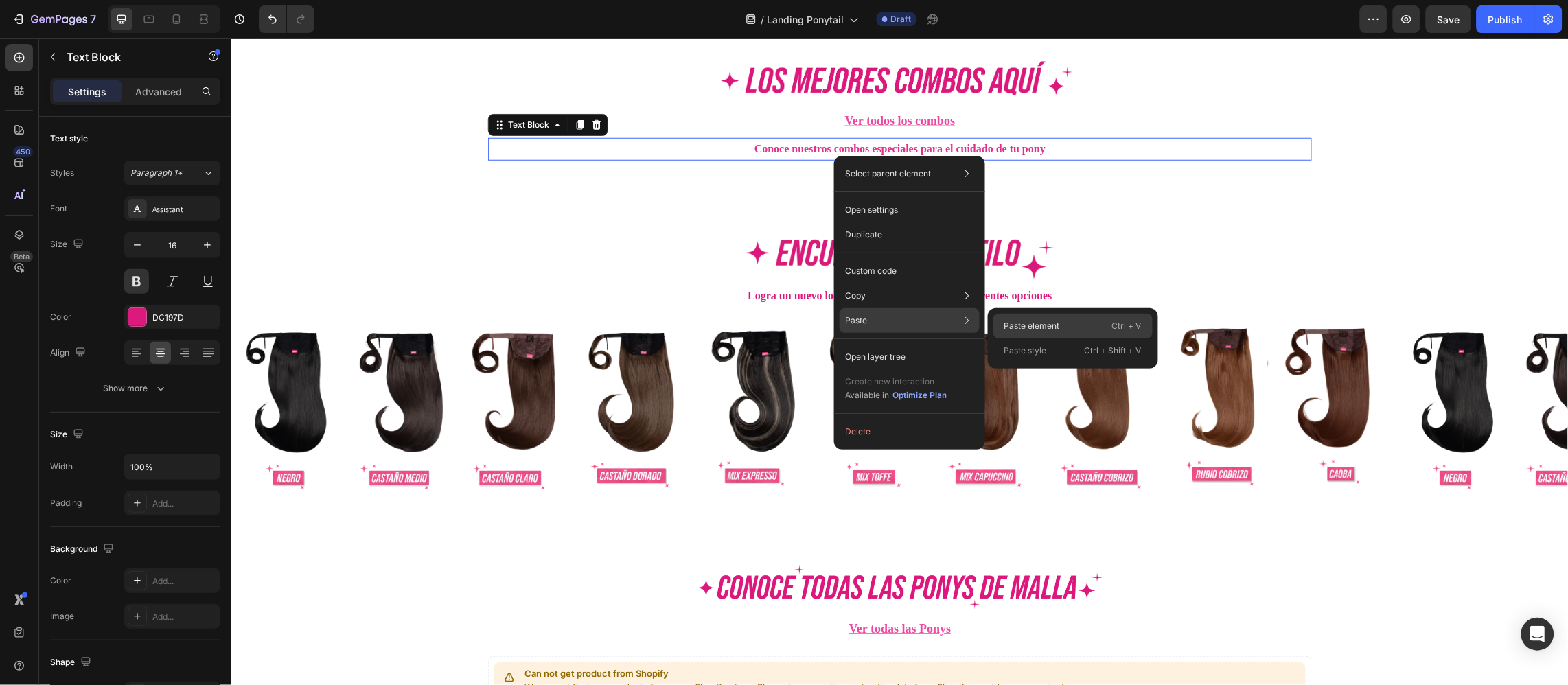
click at [1013, 338] on div "Paste element Ctrl + V" at bounding box center [1073, 350] width 159 height 25
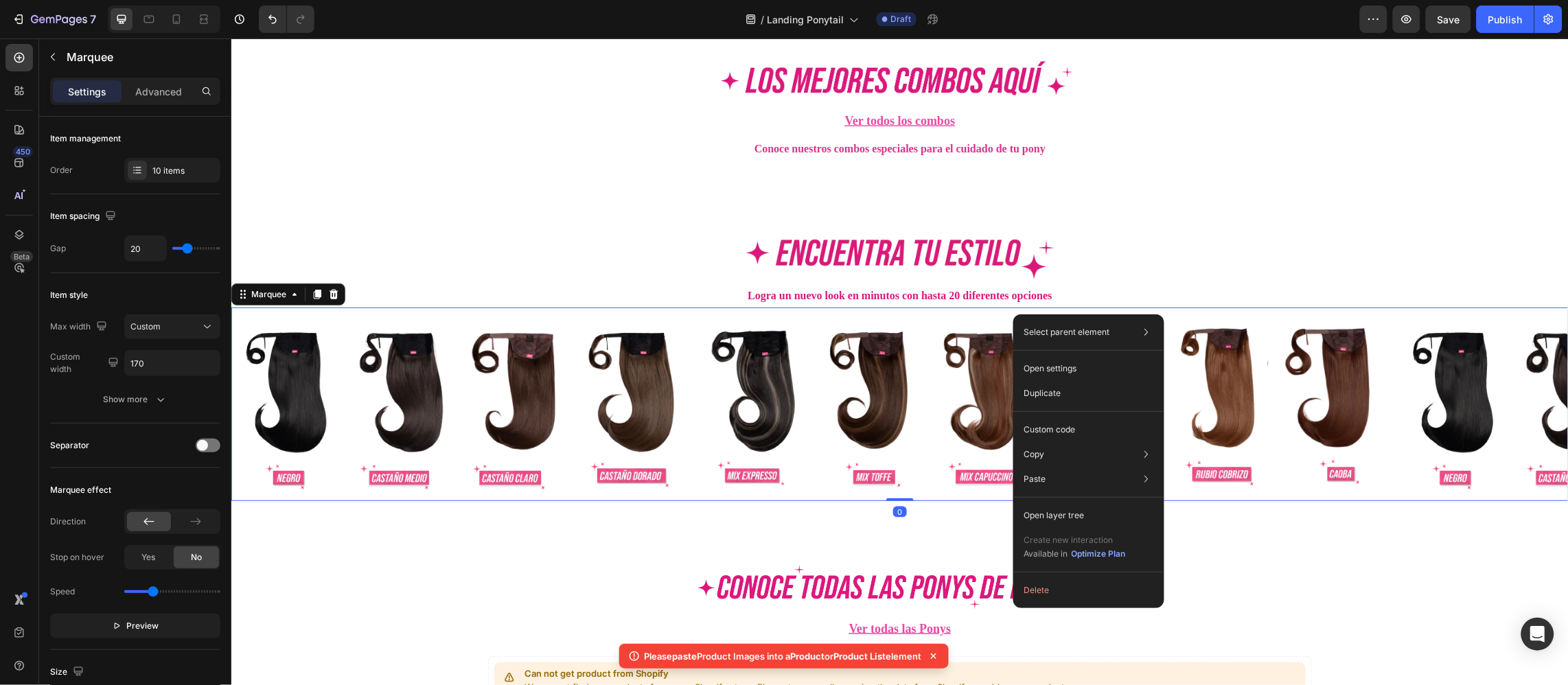
click at [832, 176] on div "Image Ver todos los combos Button Conoce nuestros combos especiales para el cui…" at bounding box center [900, 544] width 1337 height 5649
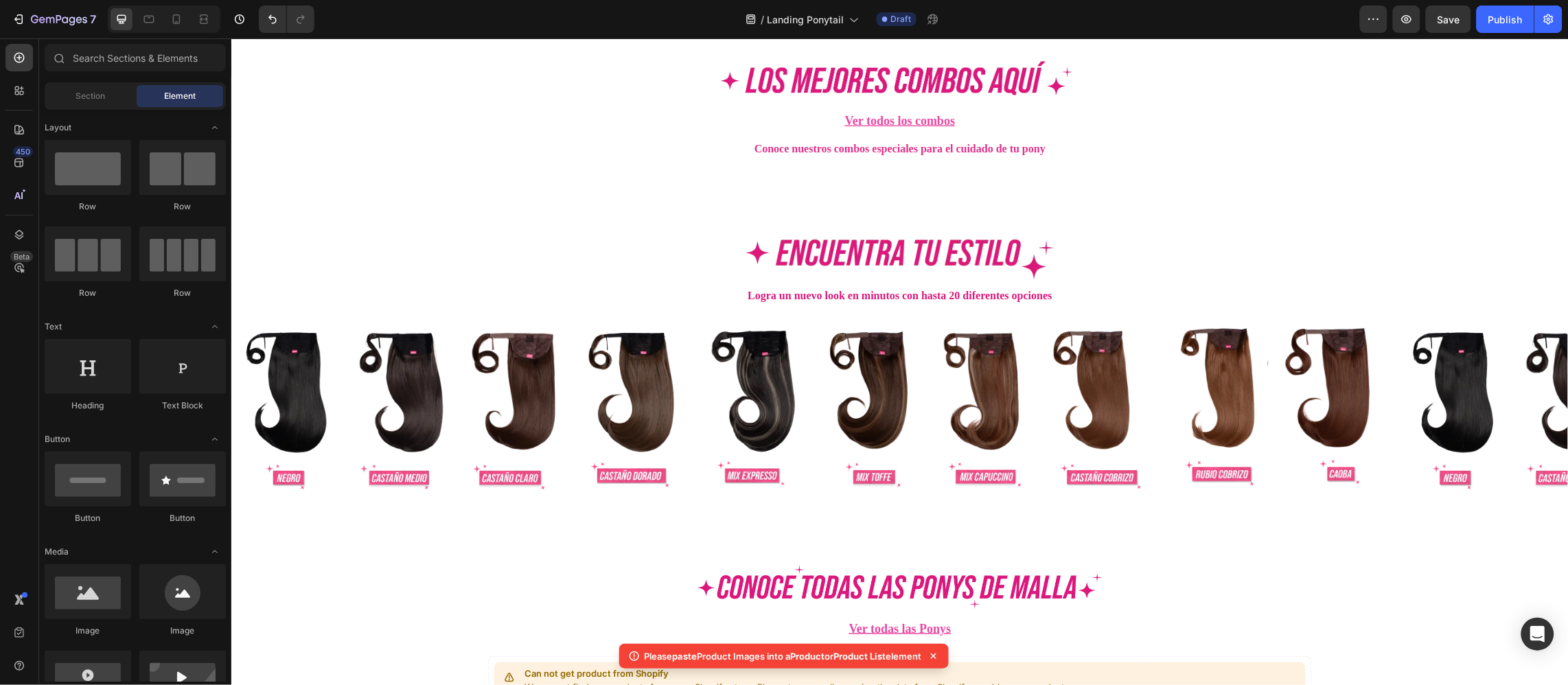
click at [824, 188] on div "Image Ver todos los combos Button Conoce nuestros combos especiales para el cui…" at bounding box center [900, 544] width 1337 height 5649
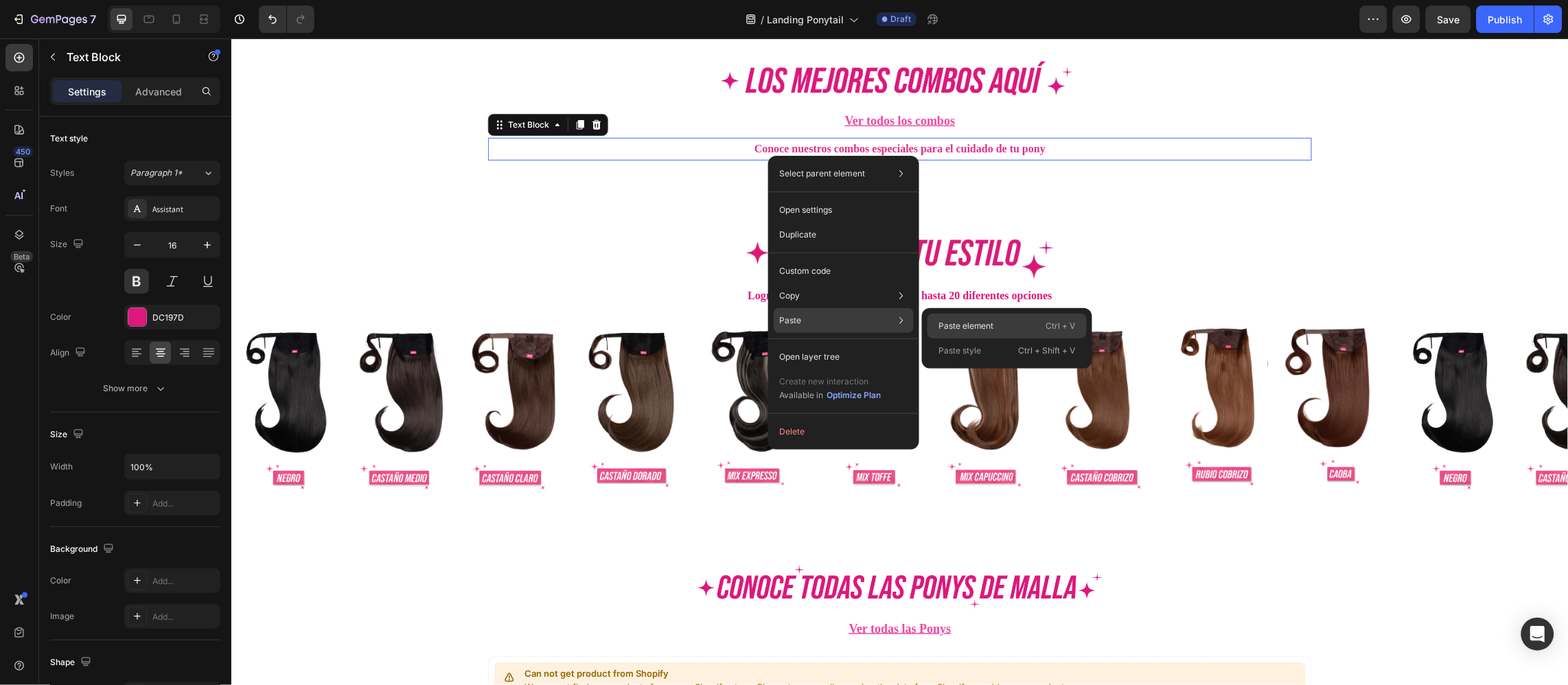
click at [958, 321] on p "Paste element" at bounding box center [965, 325] width 56 height 13
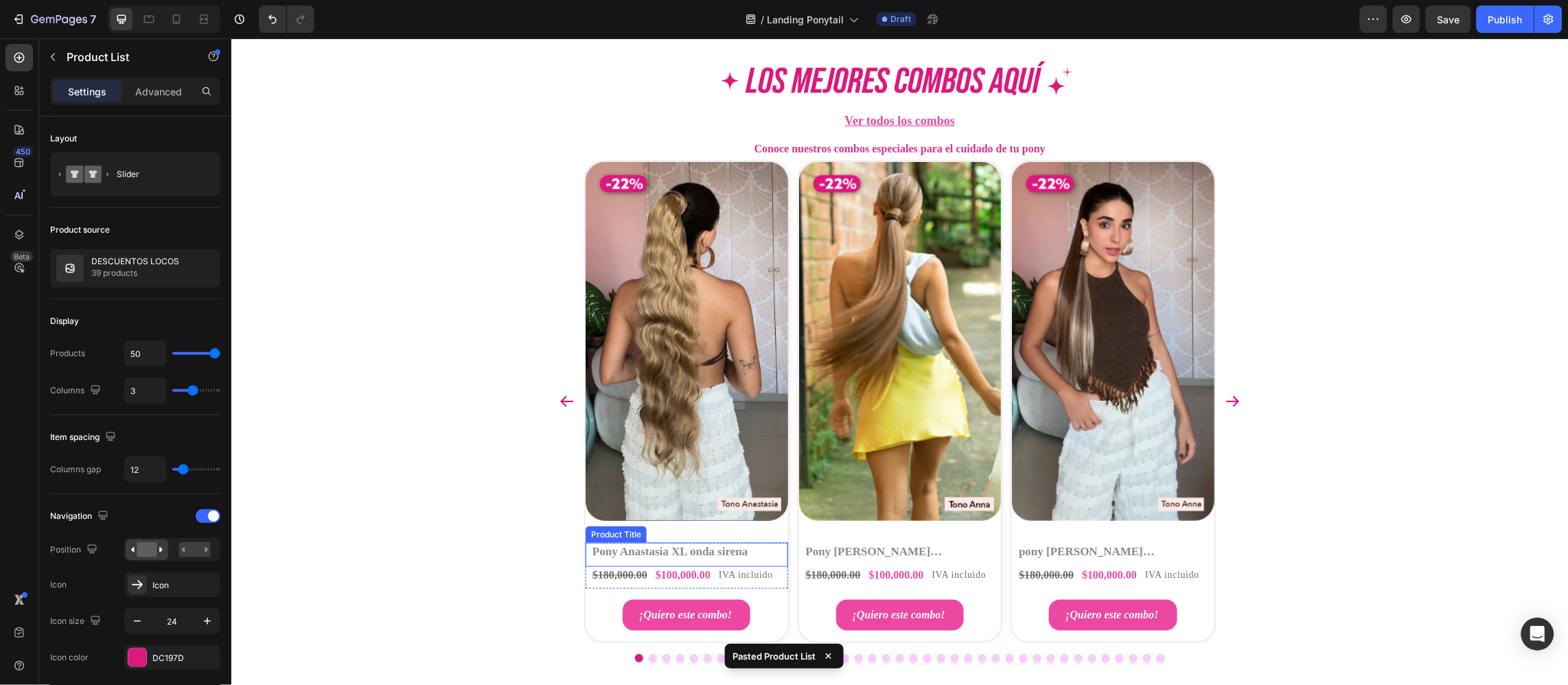
scroll to position [2449, 0]
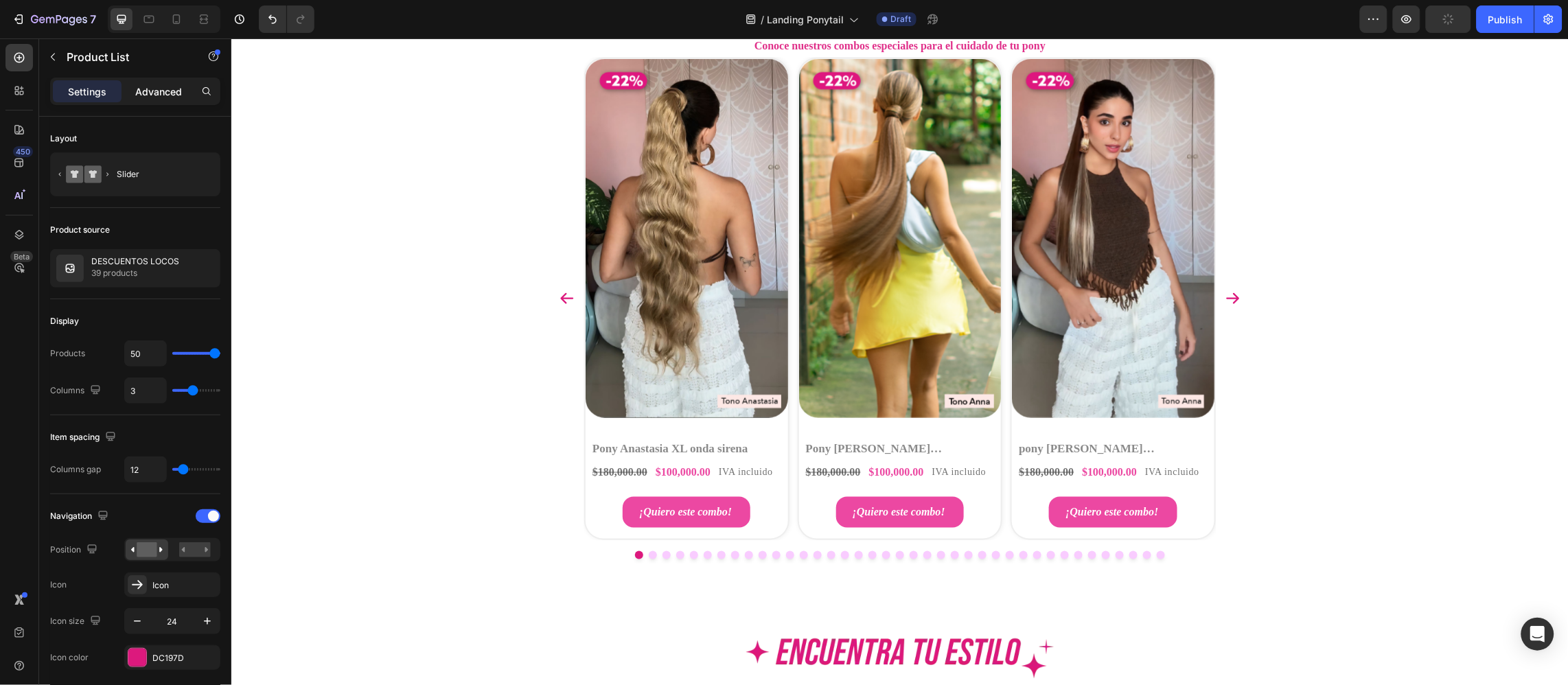
click at [157, 83] on div "Advanced" at bounding box center [158, 91] width 69 height 22
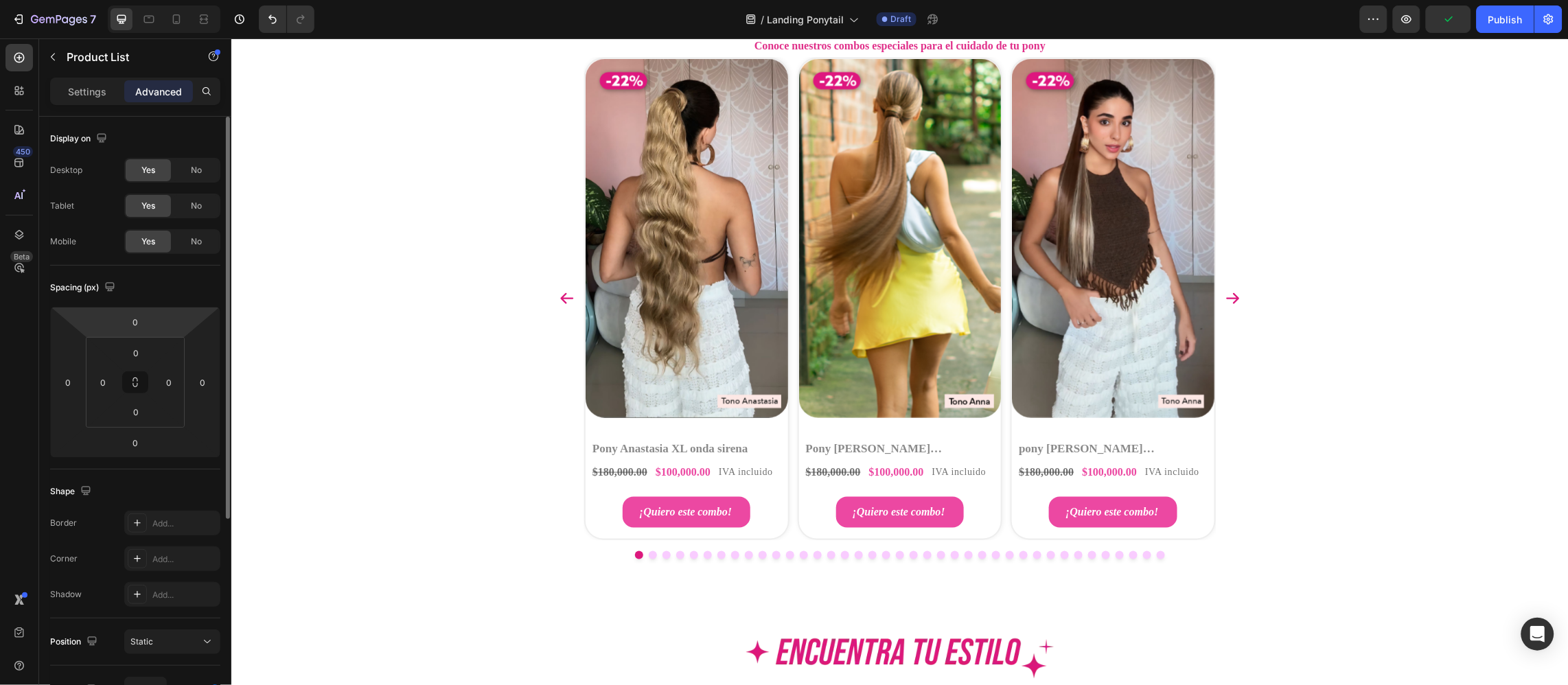
drag, startPoint x: 512, startPoint y: 138, endPoint x: 192, endPoint y: 274, distance: 347.7
click at [146, 0] on html "7 Version history / Landing Ponytail Draft Preview Publish 450 Beta Sections(18…" at bounding box center [784, 0] width 1568 height 0
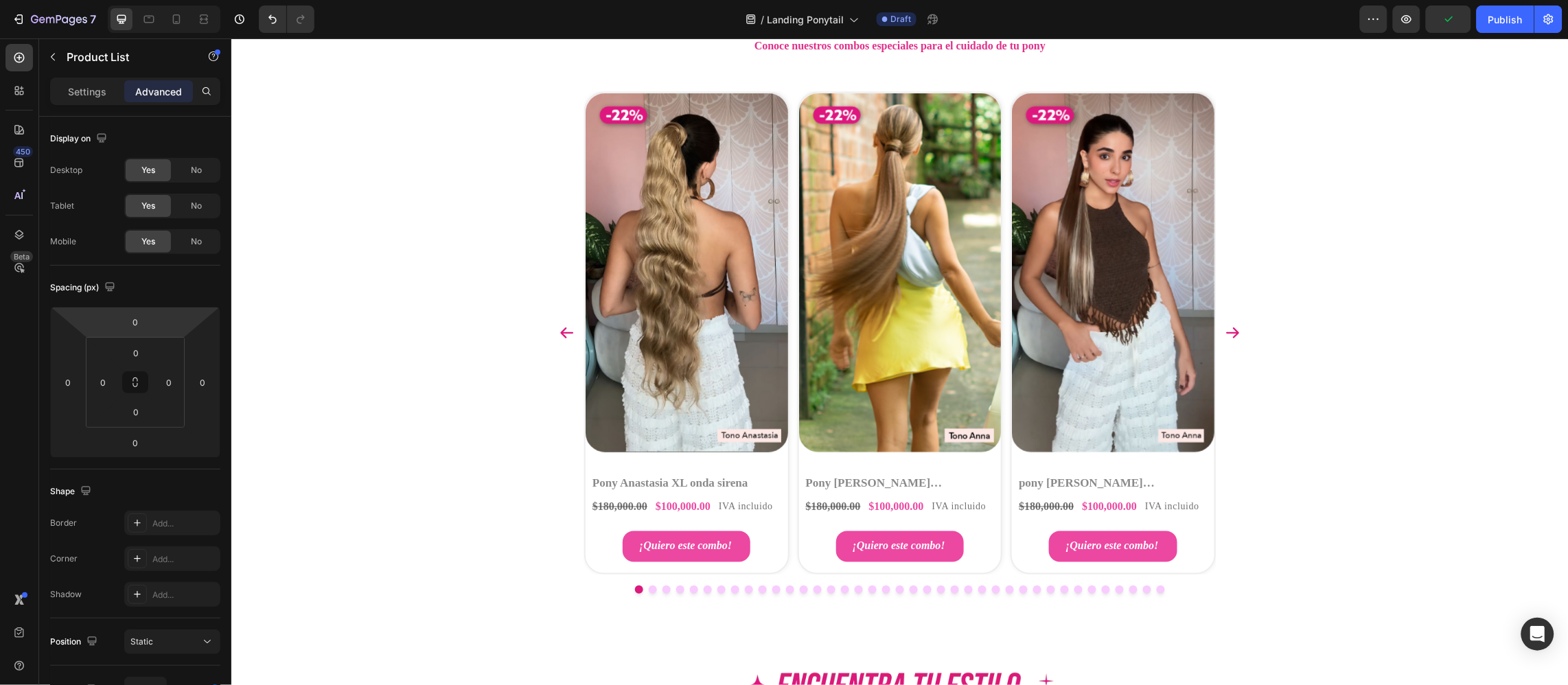
click at [522, 312] on div "Product Images Product Images Product Badge Pony Anastasia XL onda sirena Produ…" at bounding box center [900, 342] width 824 height 502
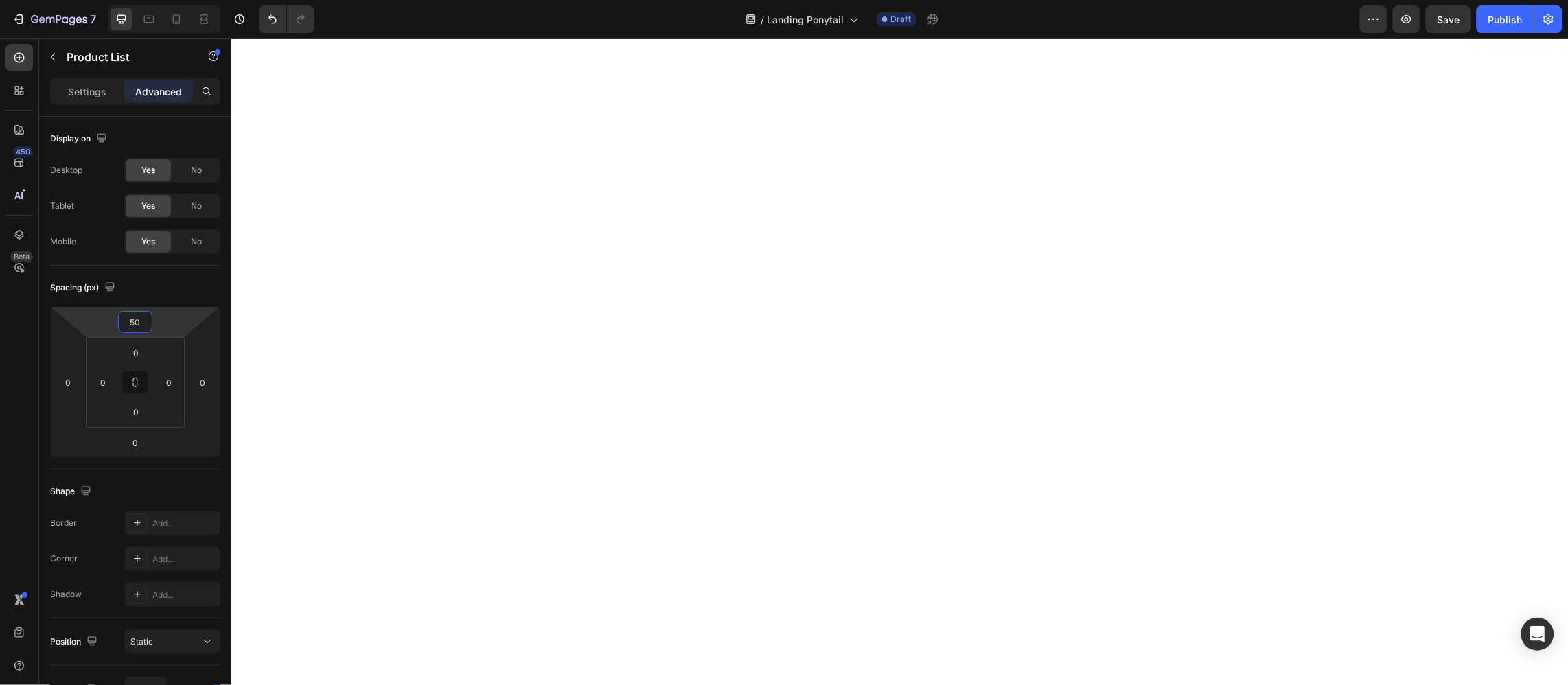
scroll to position [2037, 0]
click at [143, 321] on input "49" at bounding box center [136, 321] width 28 height 21
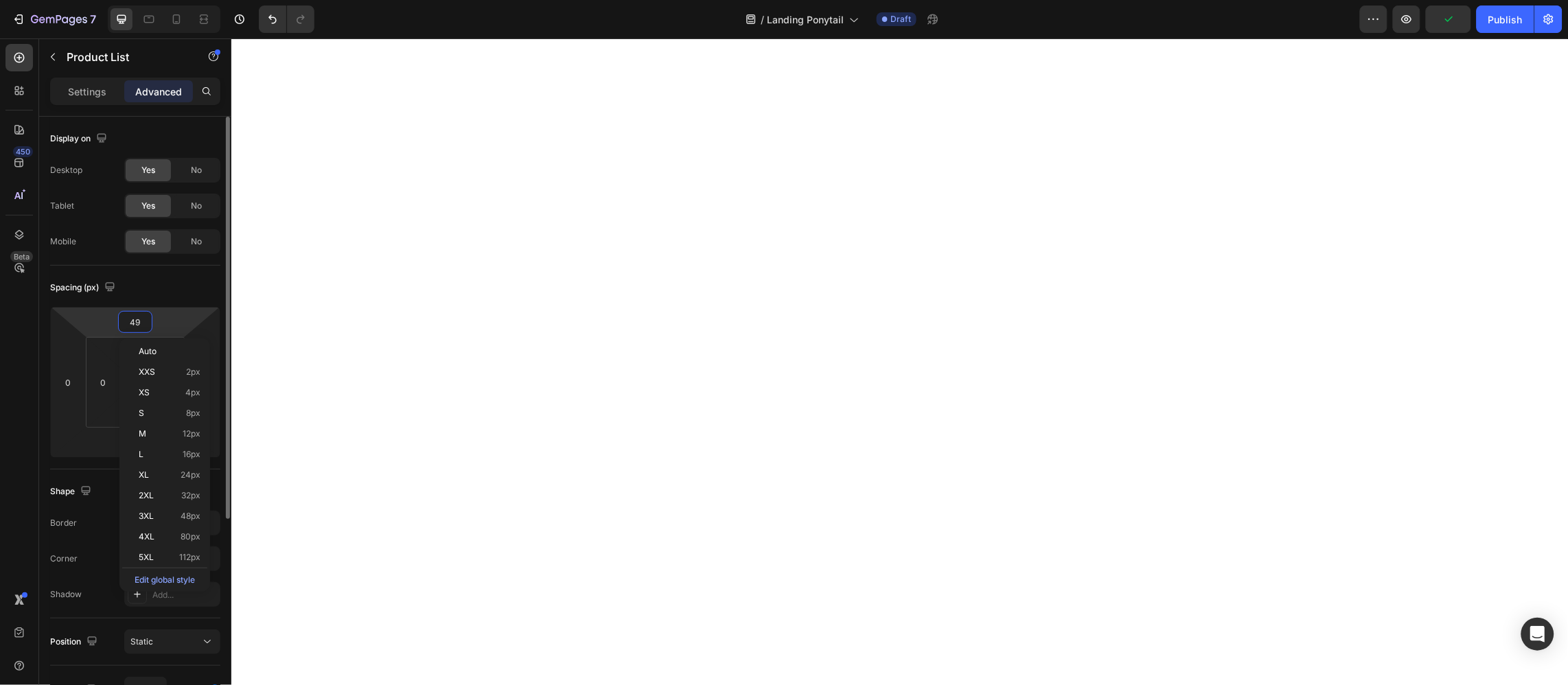
click at [143, 321] on input "49" at bounding box center [136, 321] width 28 height 21
type input "4820"
click at [143, 321] on input "4820" at bounding box center [136, 321] width 28 height 21
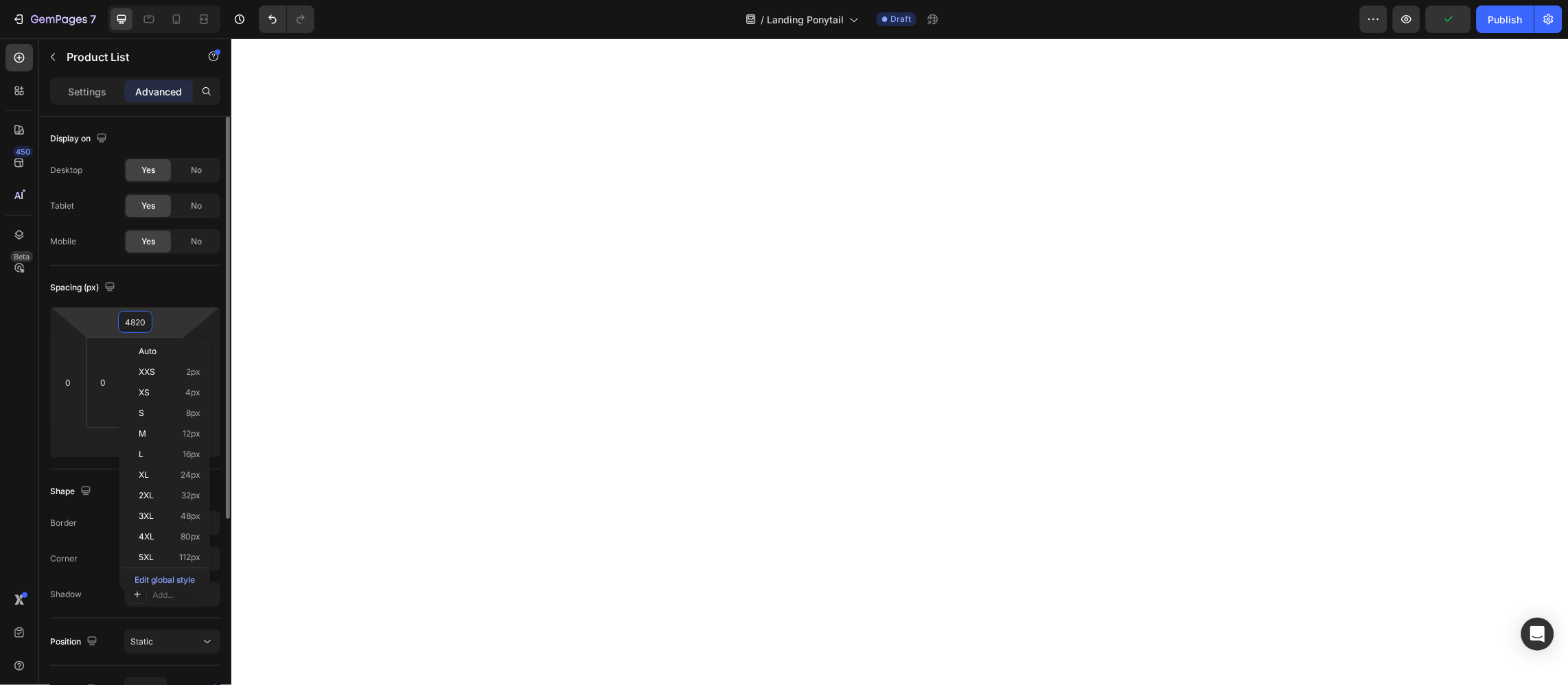
click at [143, 321] on input "4820" at bounding box center [136, 321] width 28 height 21
type input "20"
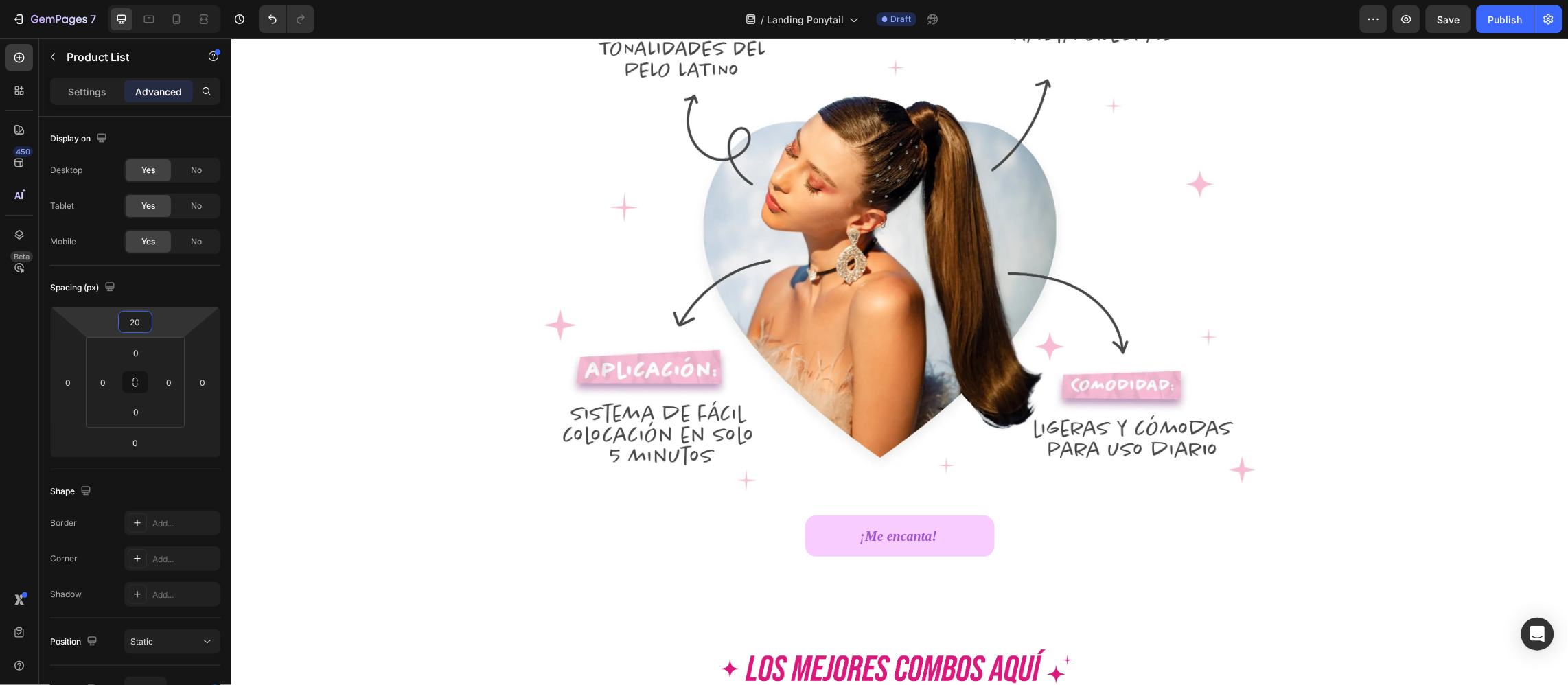
scroll to position [1696, 0]
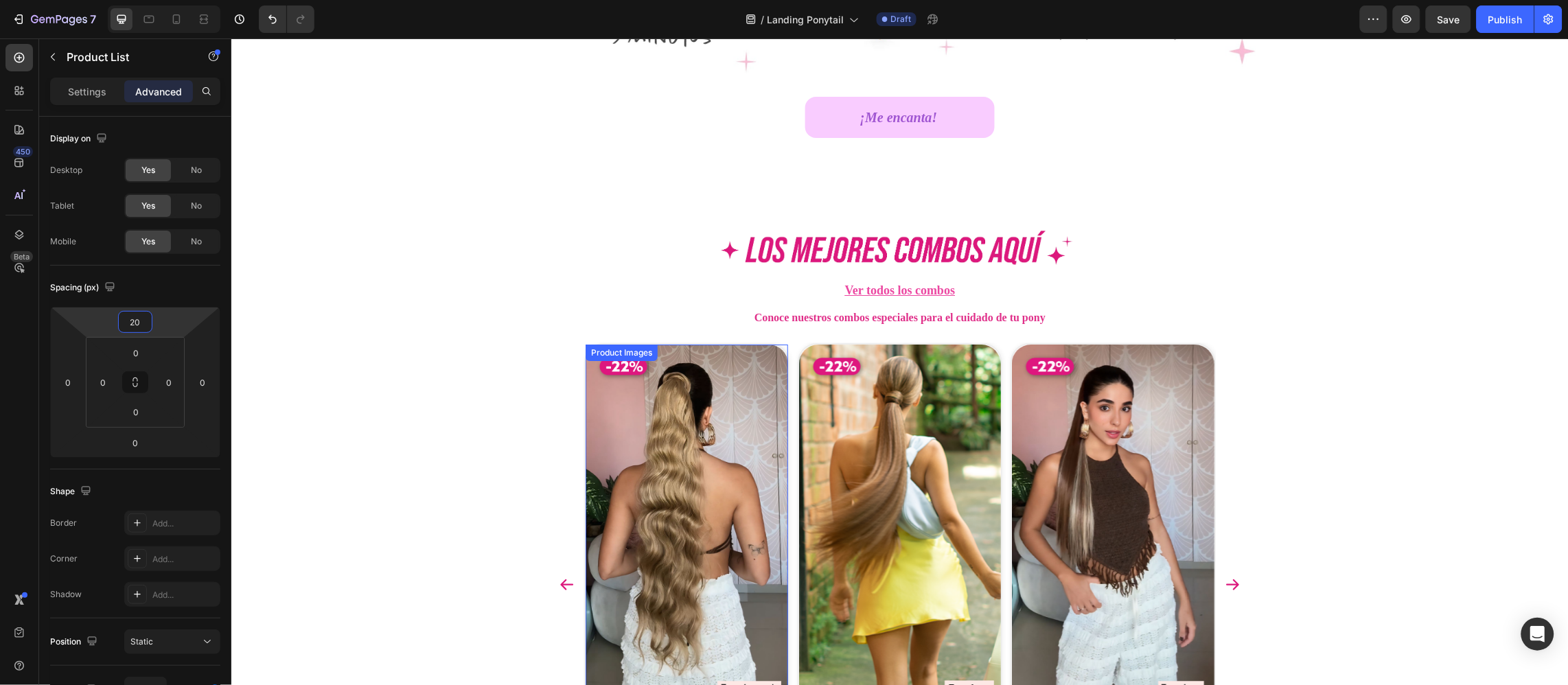
drag, startPoint x: 585, startPoint y: 390, endPoint x: 609, endPoint y: 348, distance: 48.4
click at [585, 390] on img at bounding box center [686, 524] width 203 height 360
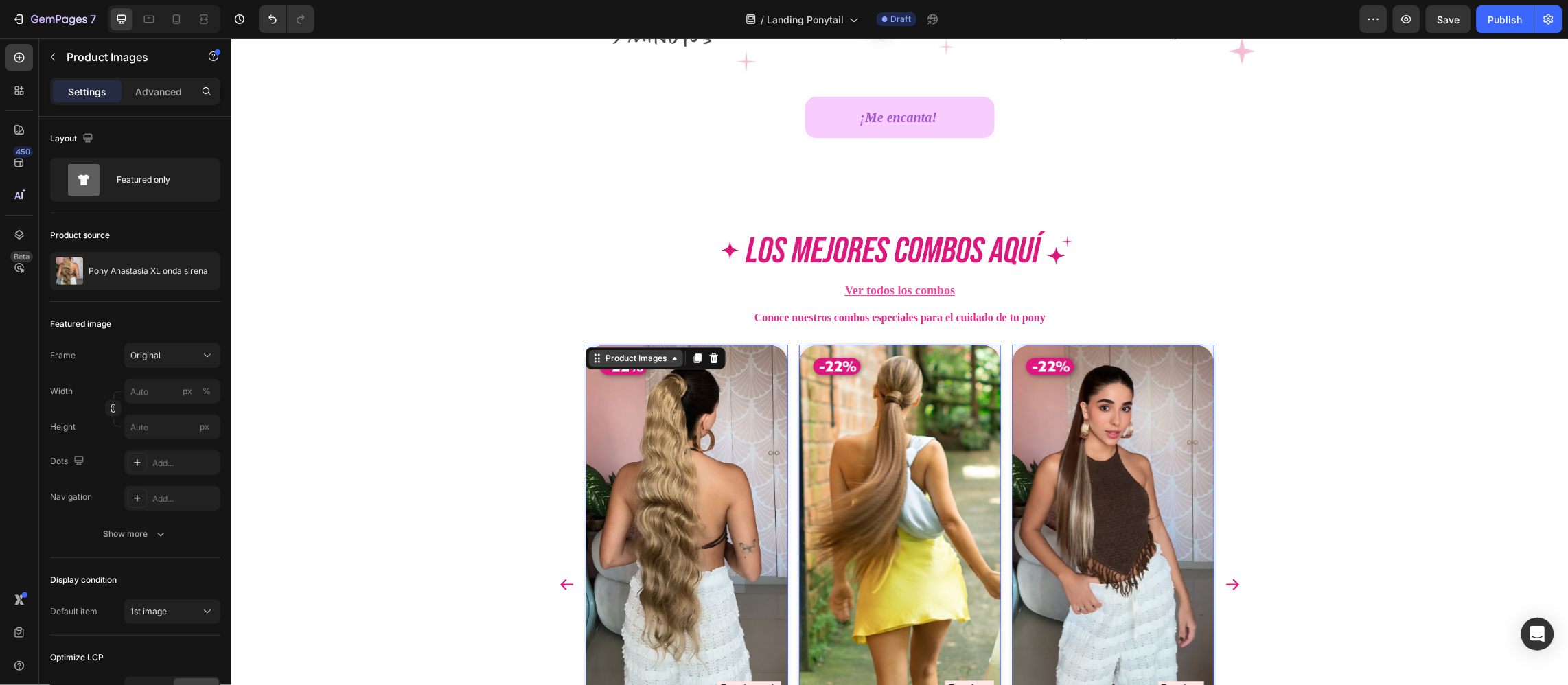
click at [609, 361] on div "Product Images" at bounding box center [635, 357] width 67 height 13
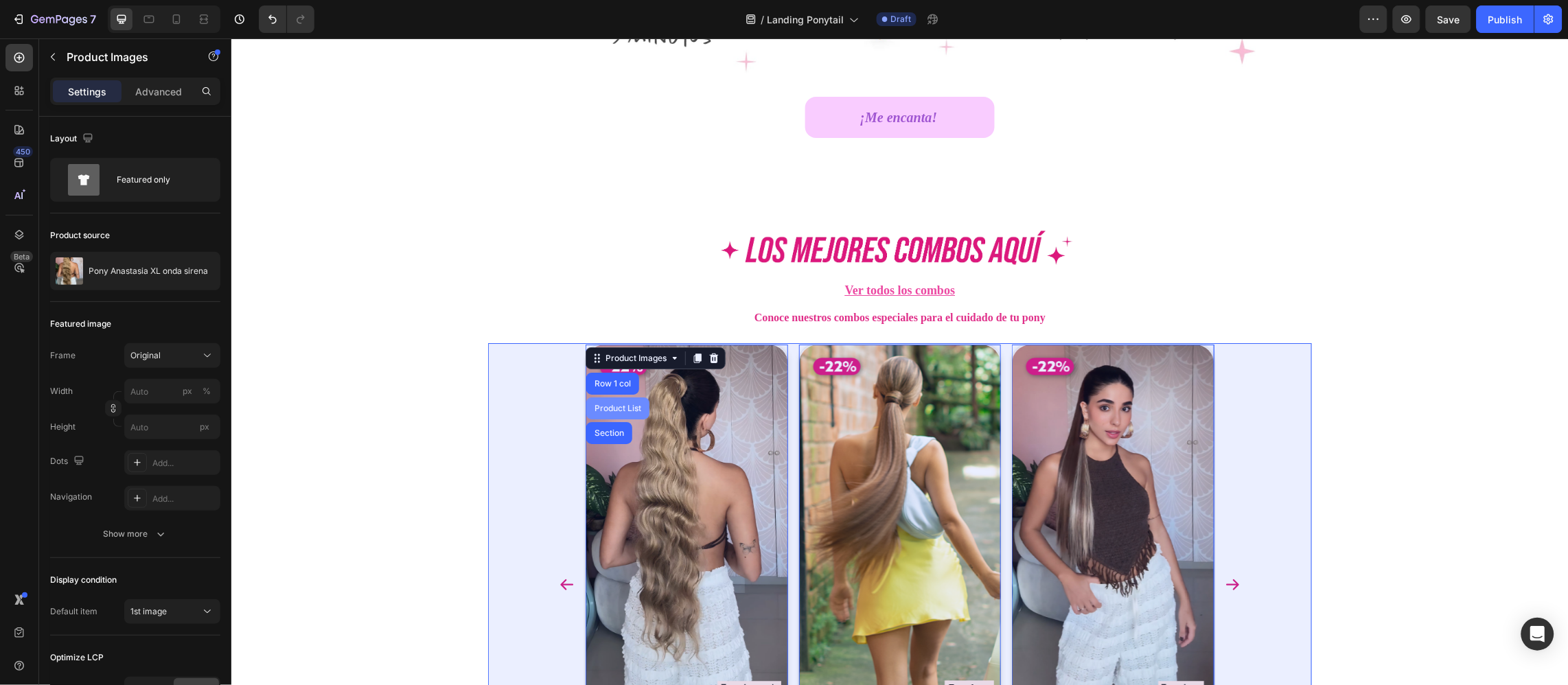
click at [607, 402] on div "Product List" at bounding box center [616, 408] width 63 height 22
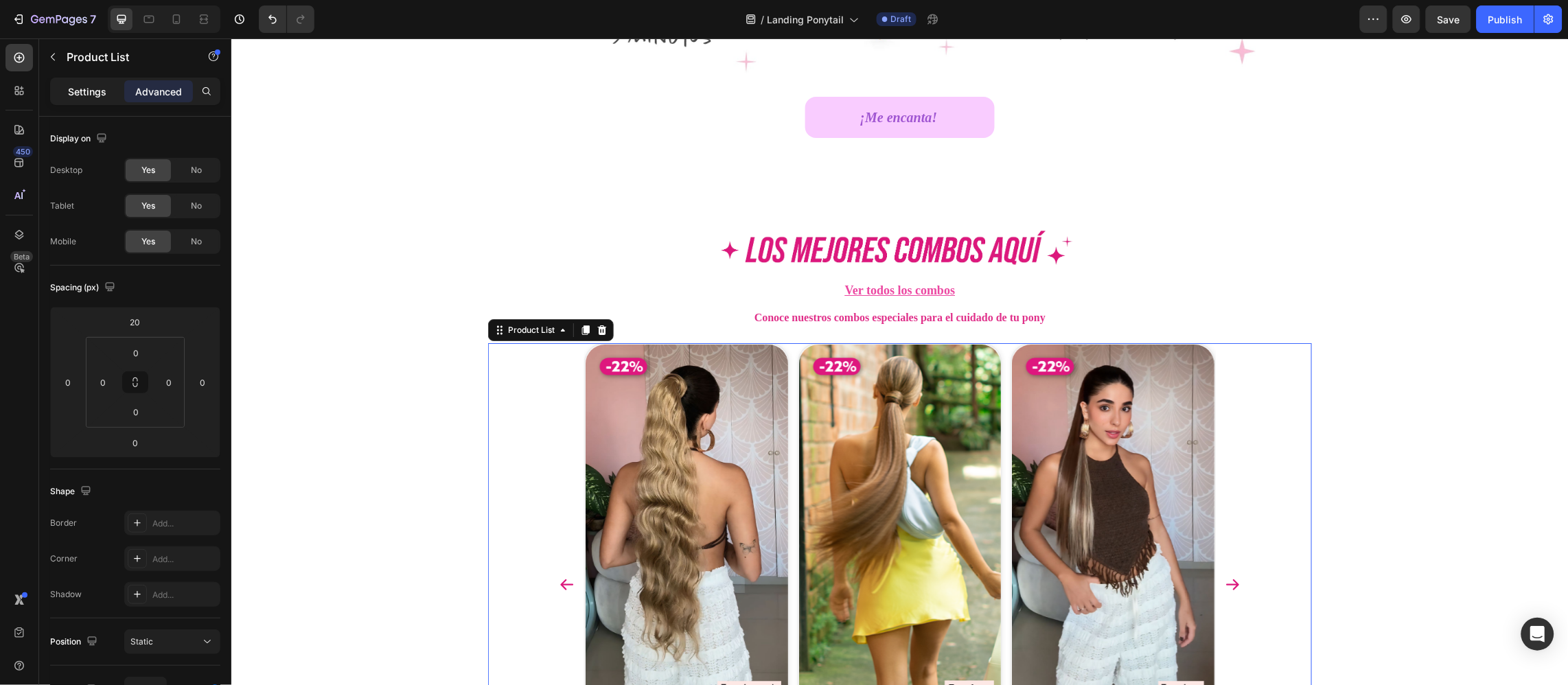
click at [88, 86] on p "Settings" at bounding box center [87, 91] width 38 height 15
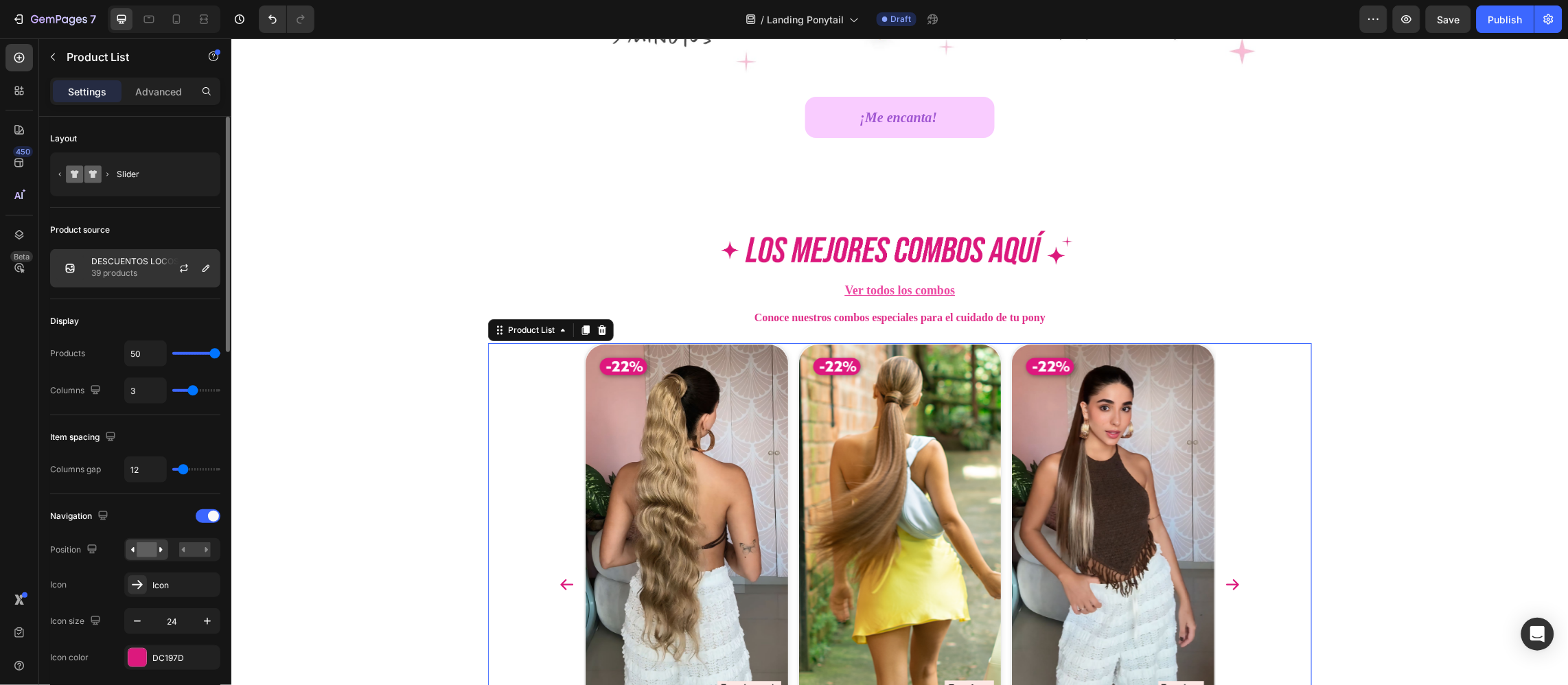
click at [146, 267] on p "39 products" at bounding box center [135, 273] width 87 height 14
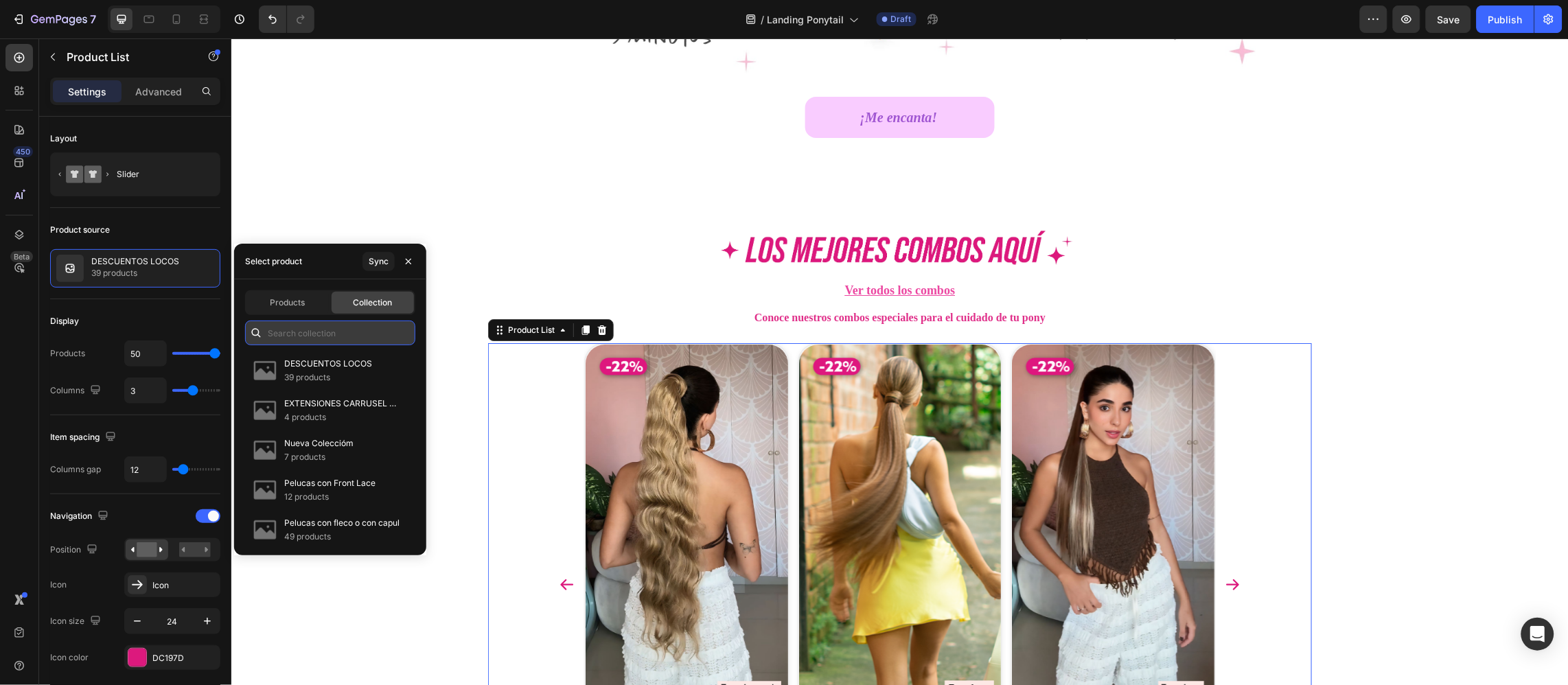
click at [333, 339] on input "text" at bounding box center [329, 332] width 170 height 25
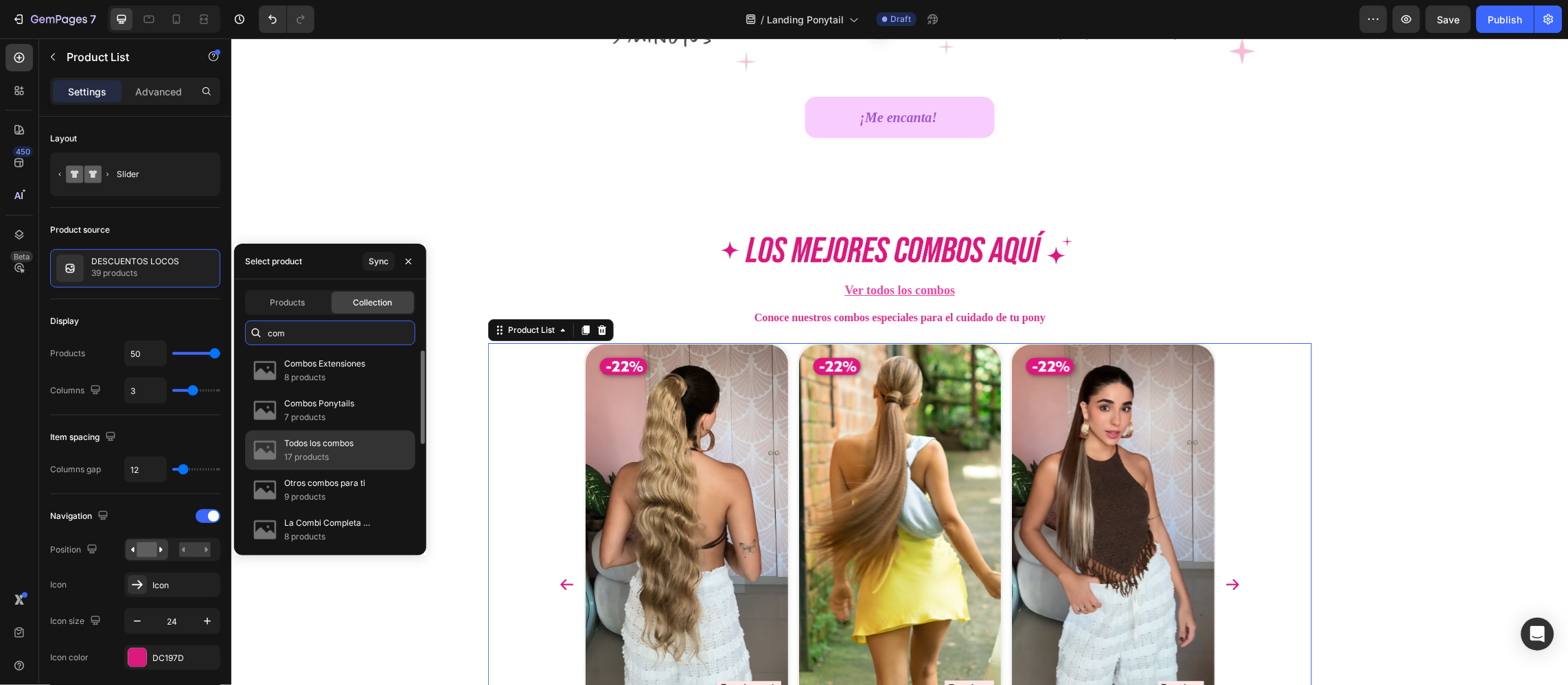
type input "com"
click at [369, 470] on div "Todos los combos 17 products" at bounding box center [329, 489] width 170 height 39
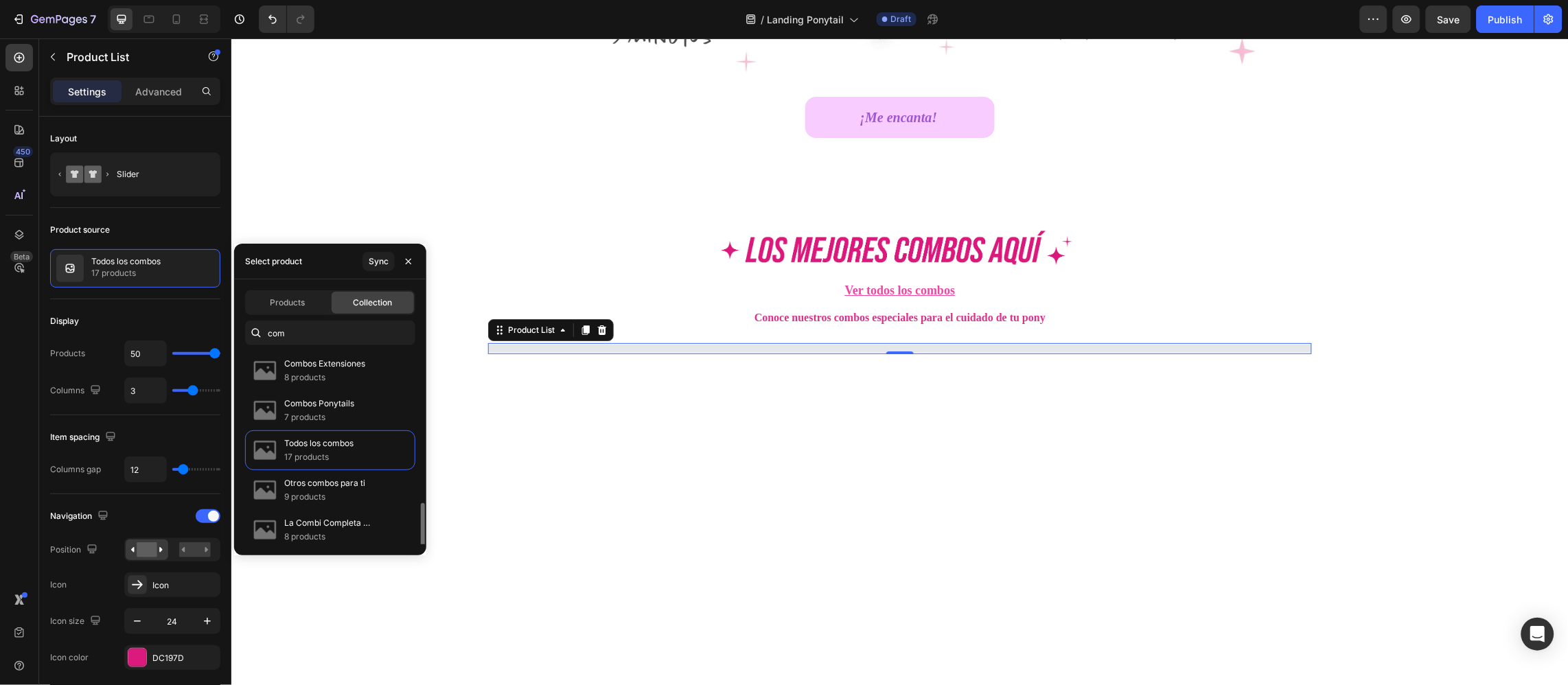
scroll to position [205, 0]
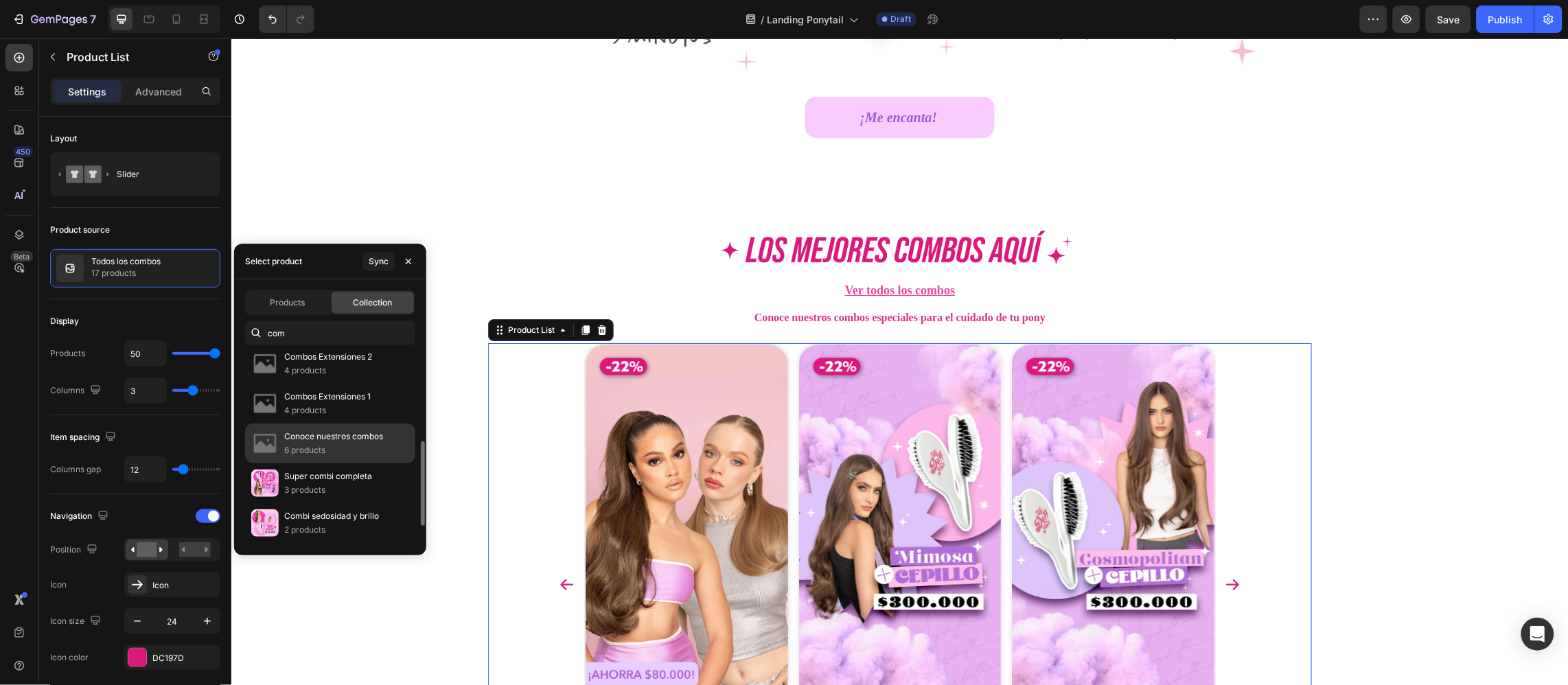
click at [364, 463] on div "Conoce nuestros combos 6 products" at bounding box center [329, 483] width 170 height 39
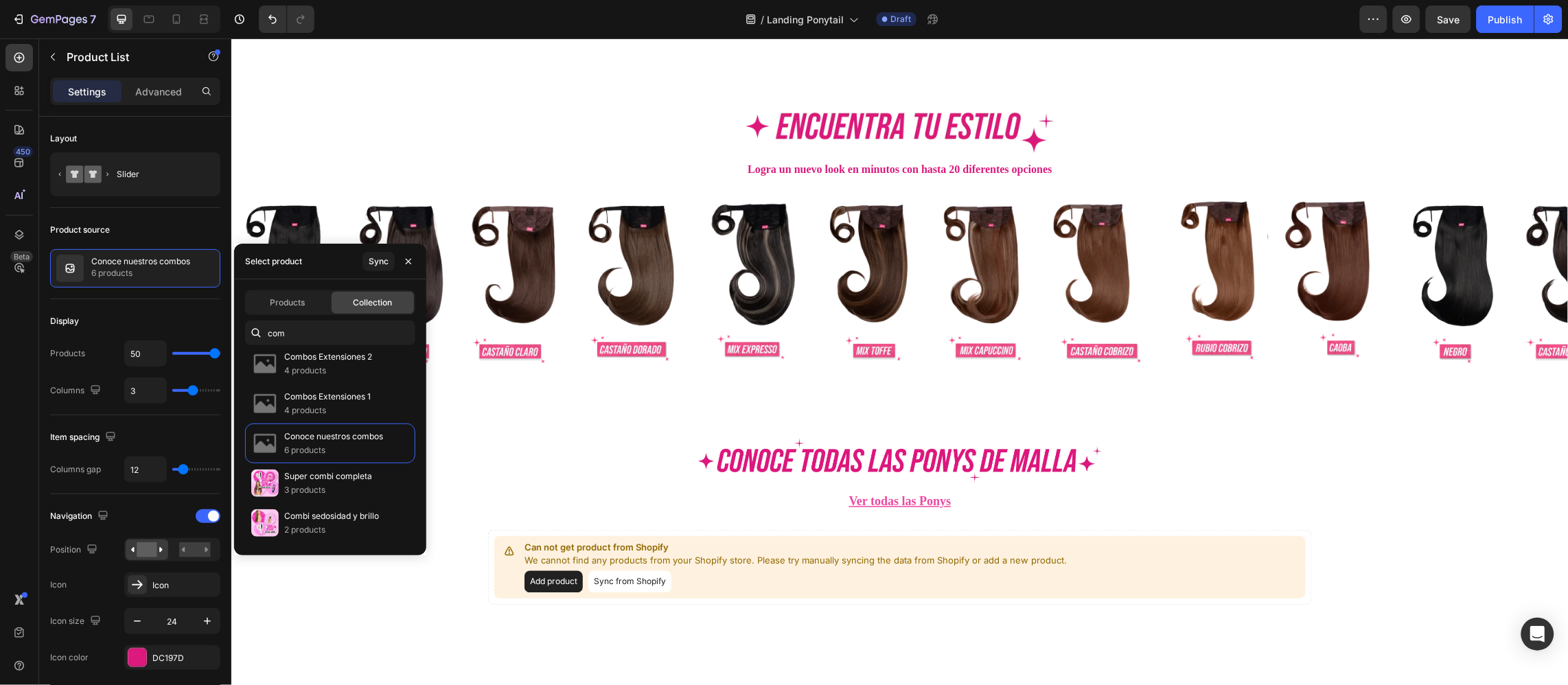
scroll to position [2519, 0]
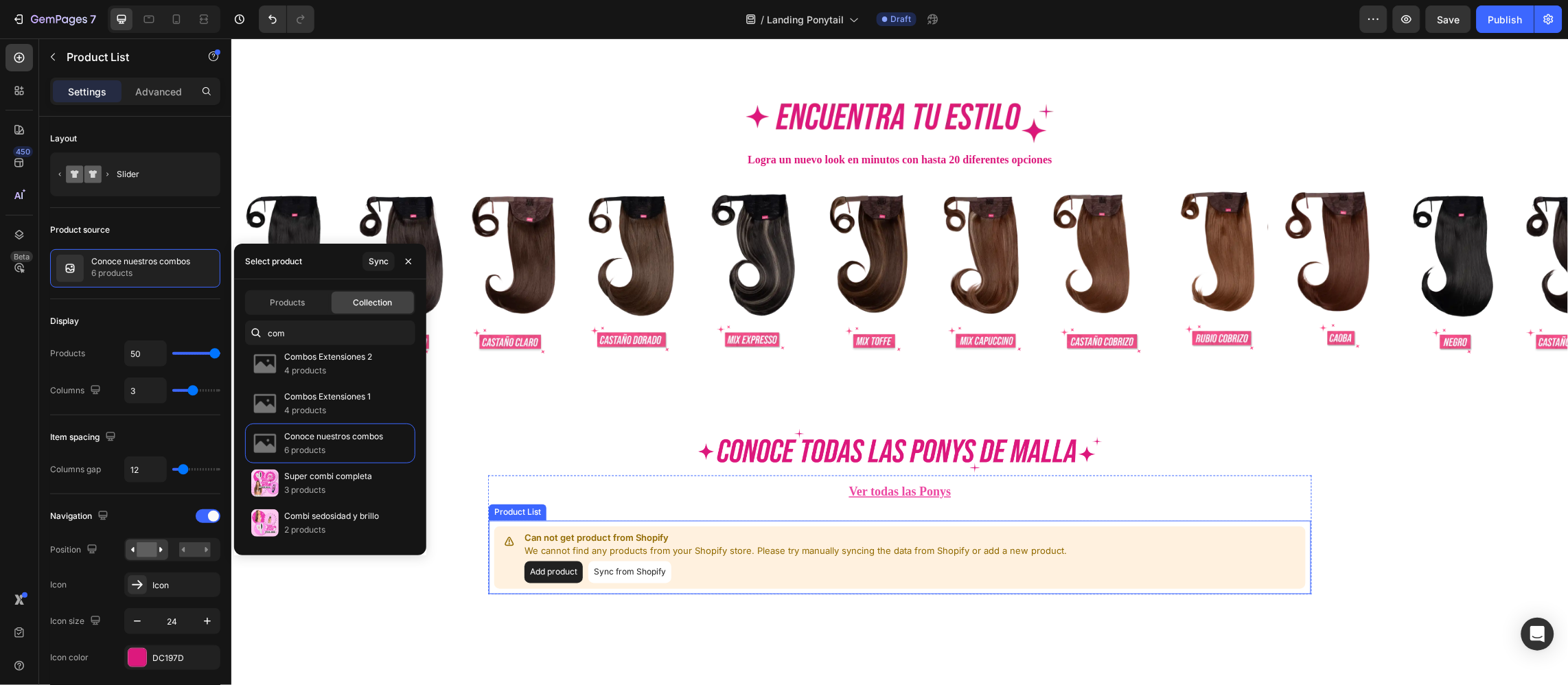
click at [768, 537] on p "Can not get product from Shopify" at bounding box center [795, 538] width 543 height 14
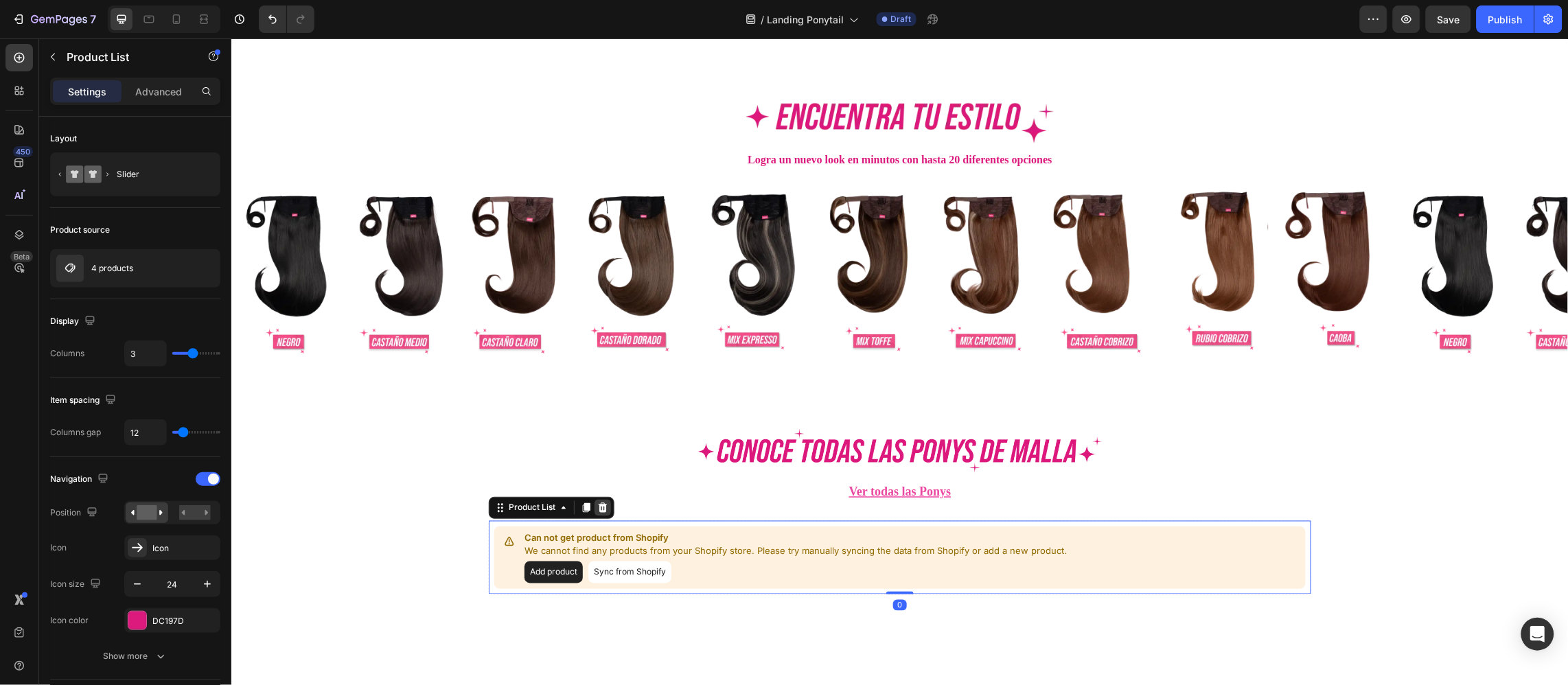
click at [598, 509] on icon at bounding box center [602, 507] width 9 height 10
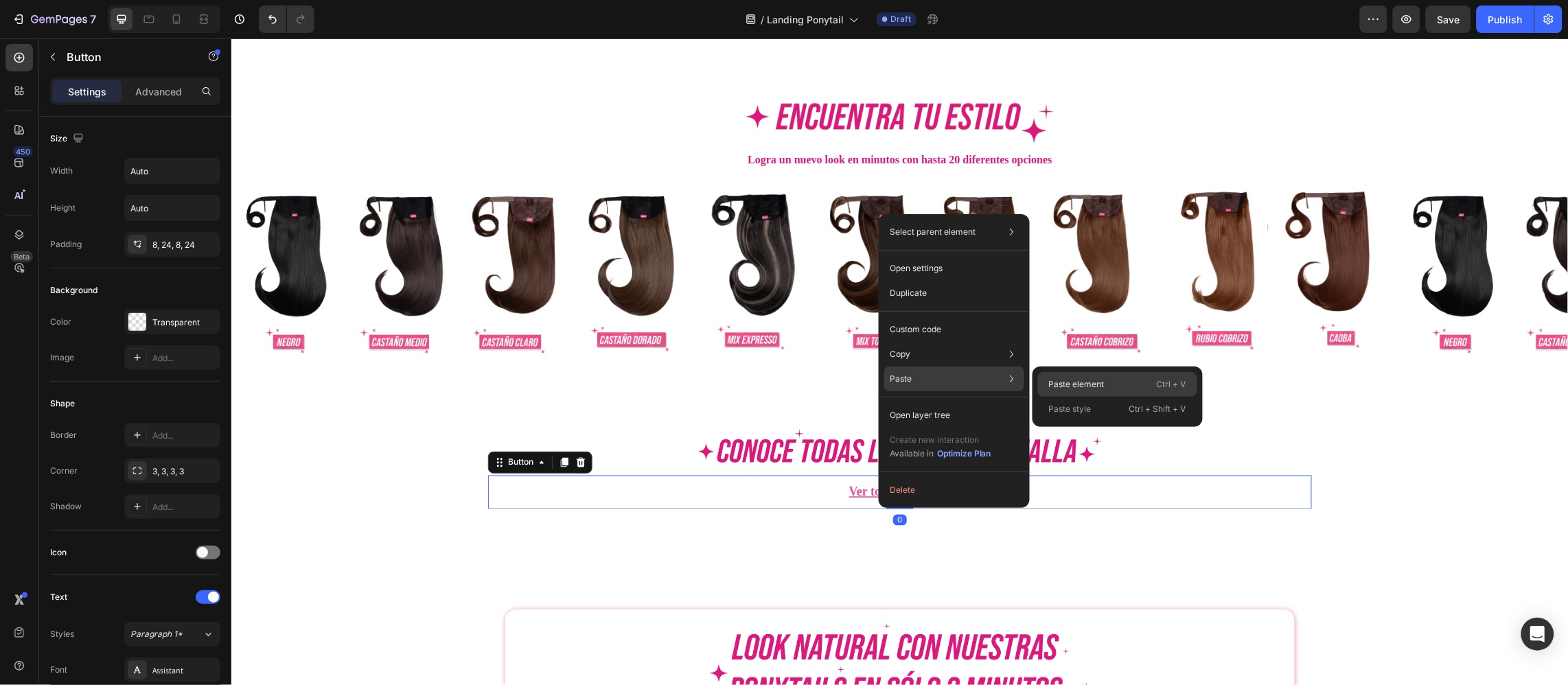
click at [1103, 397] on div "Paste element Ctrl + V" at bounding box center [1118, 409] width 159 height 25
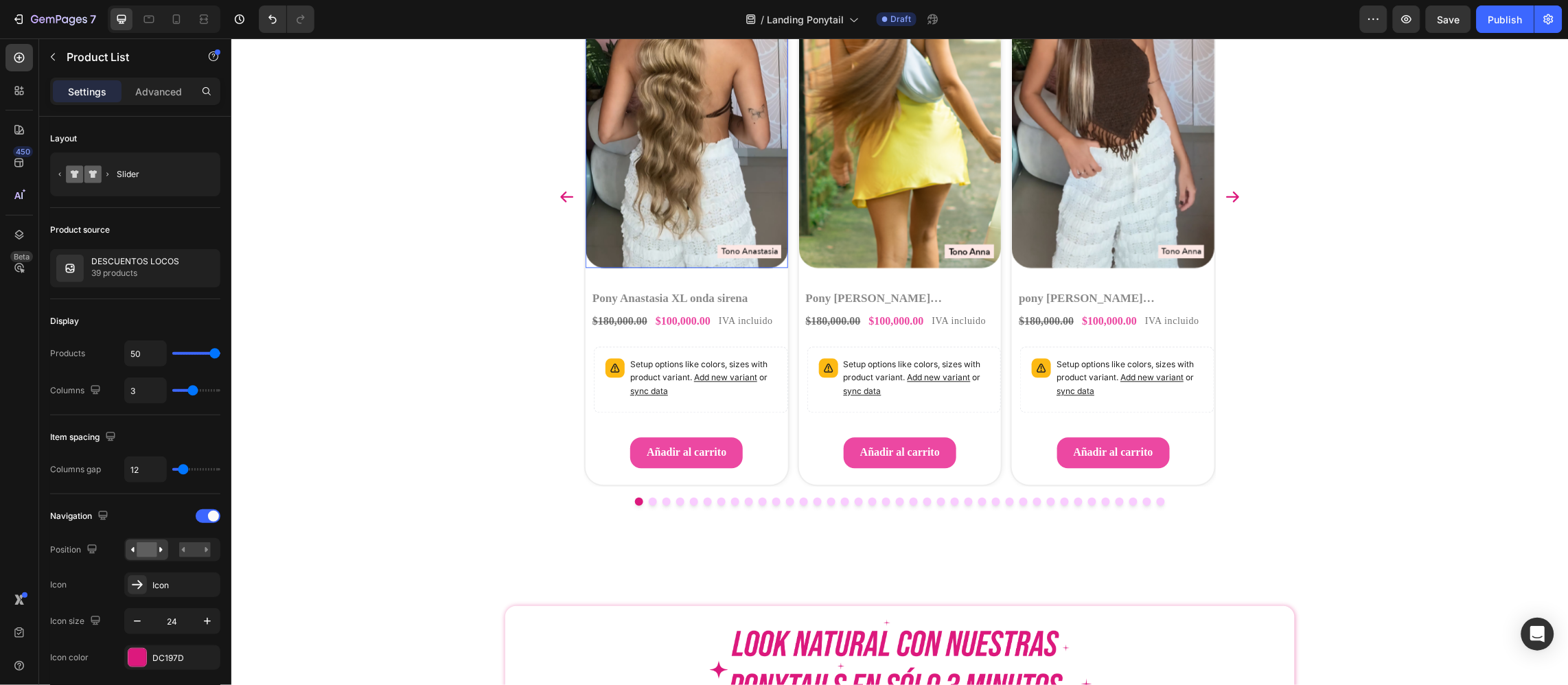
scroll to position [2828, 0]
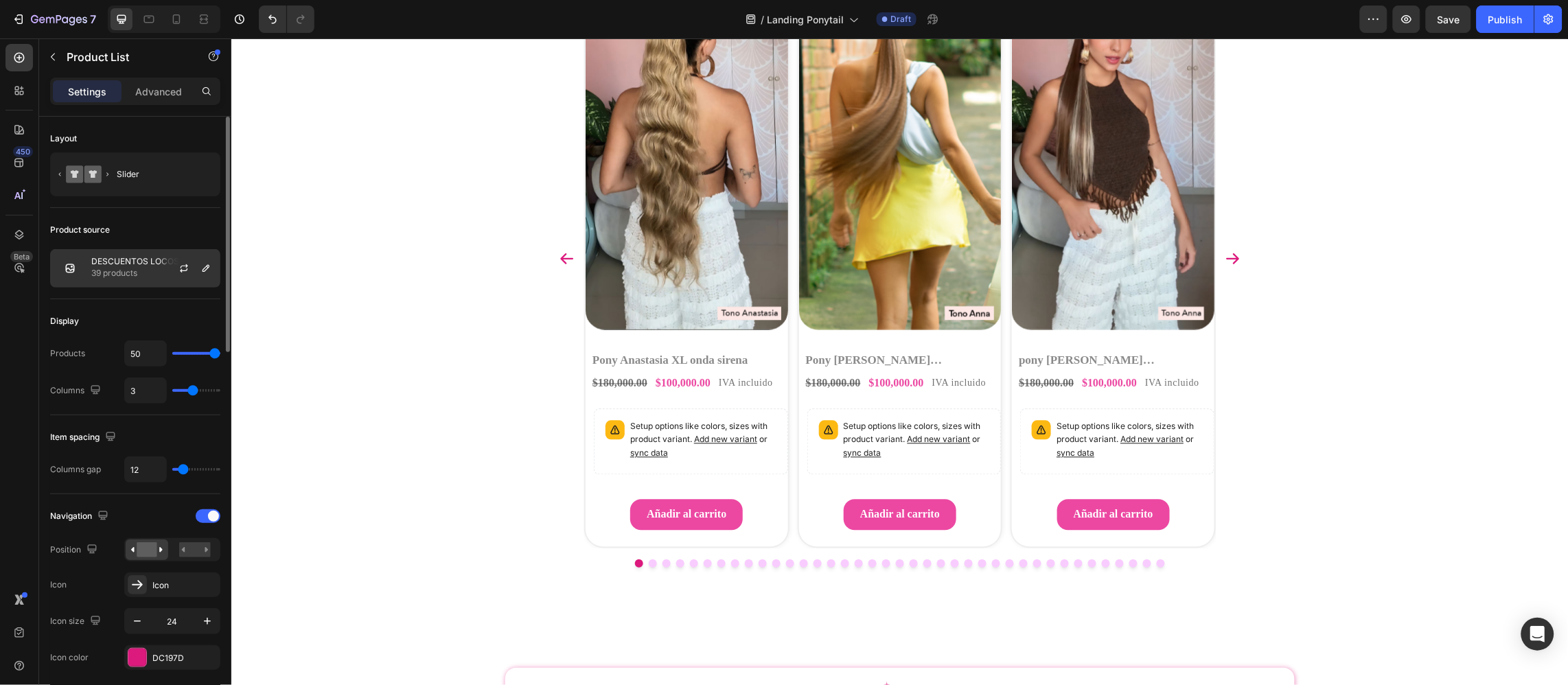
click at [116, 270] on p "39 products" at bounding box center [135, 273] width 87 height 14
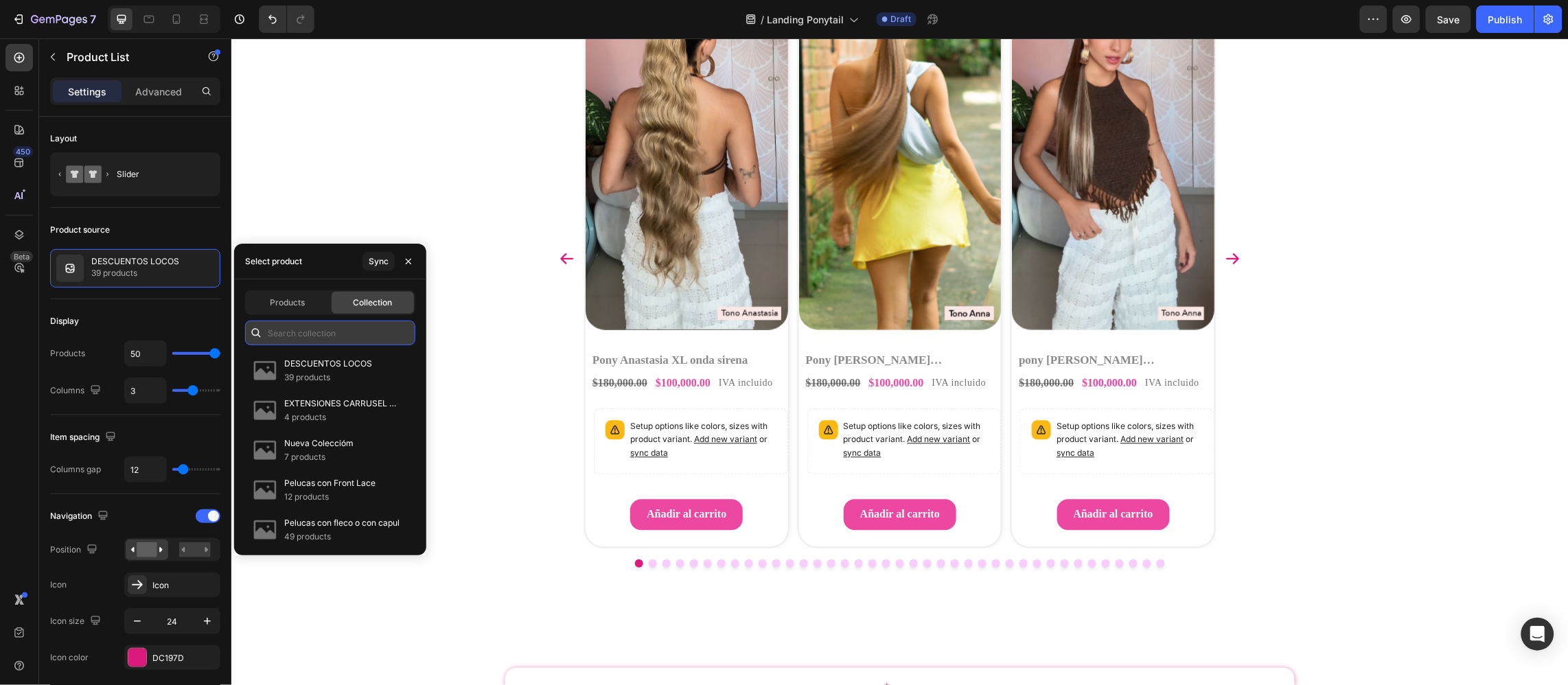
click at [299, 323] on input "text" at bounding box center [329, 332] width 170 height 25
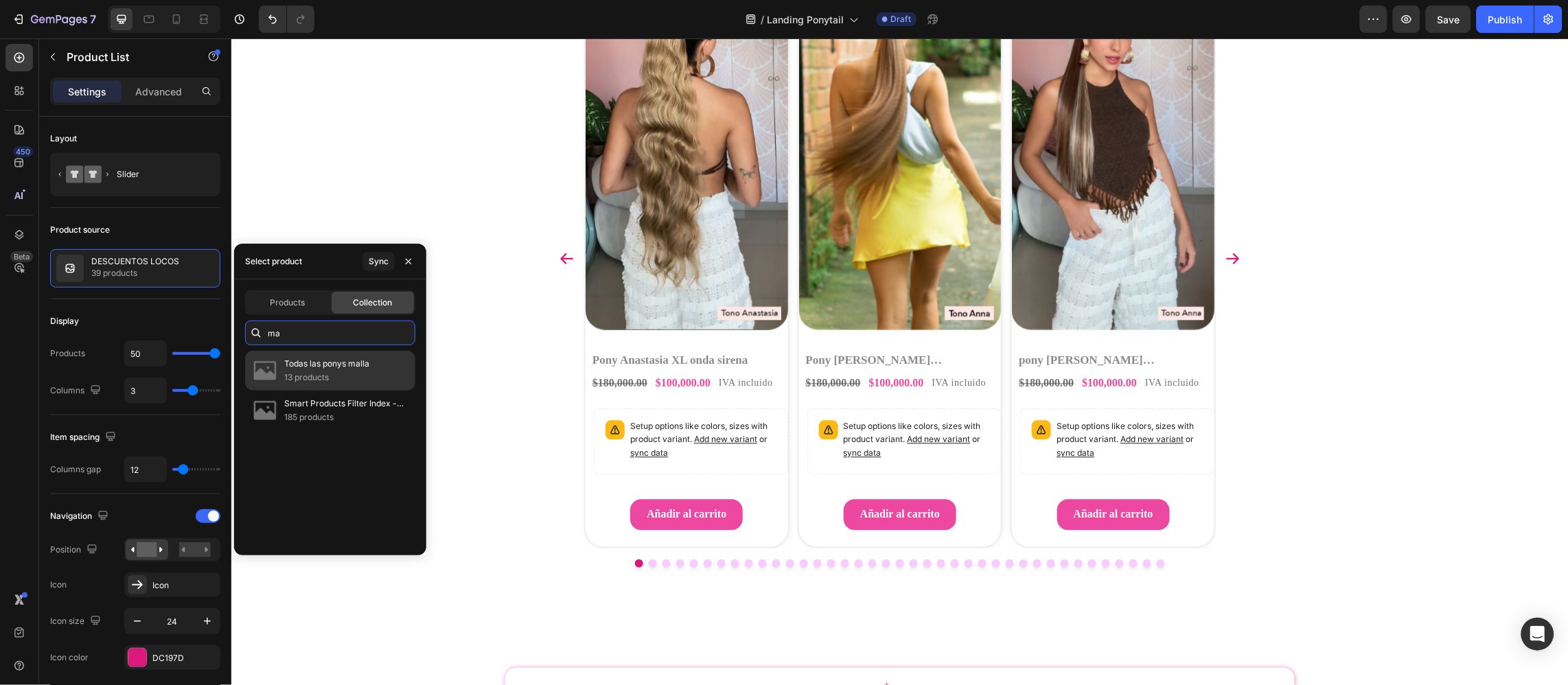
type input "ma"
click at [315, 365] on p "Todas las ponys malla" at bounding box center [326, 364] width 86 height 14
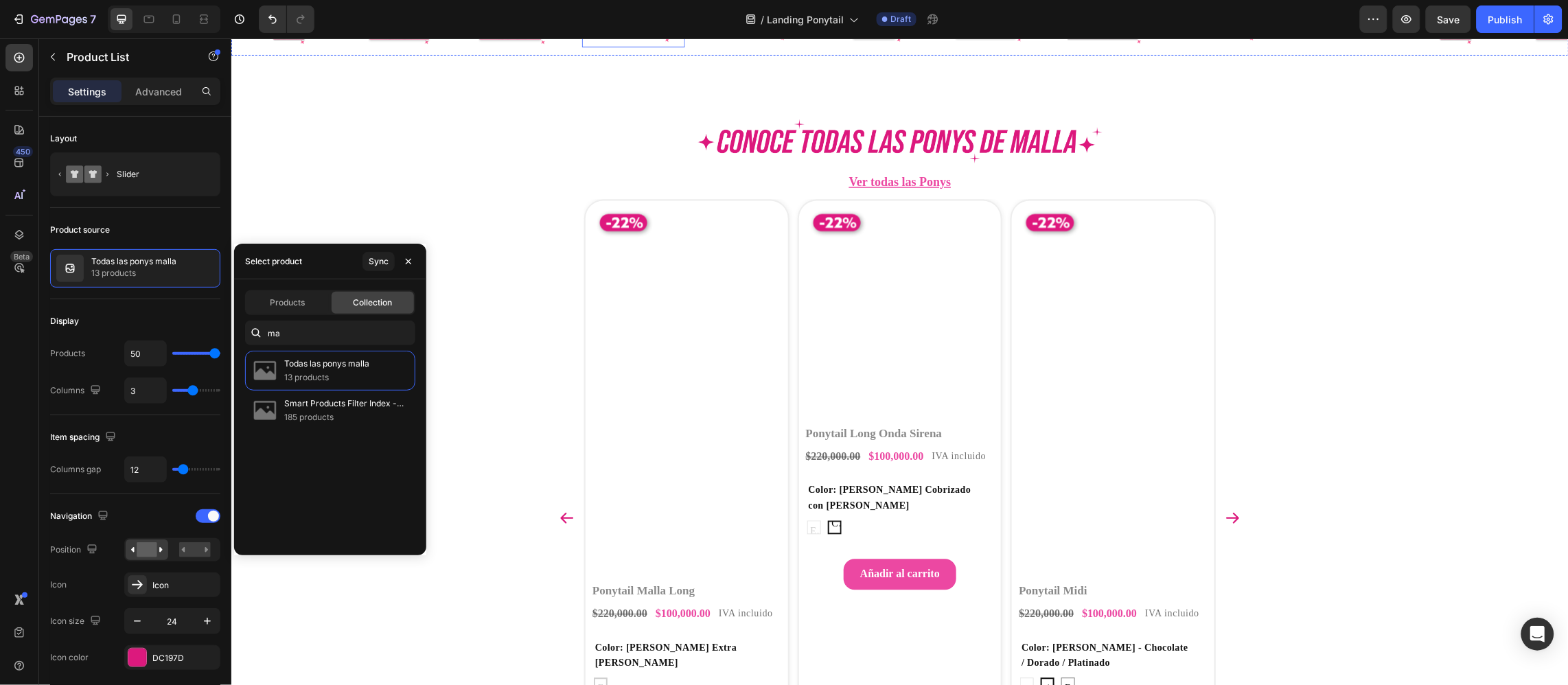
scroll to position [2519, 0]
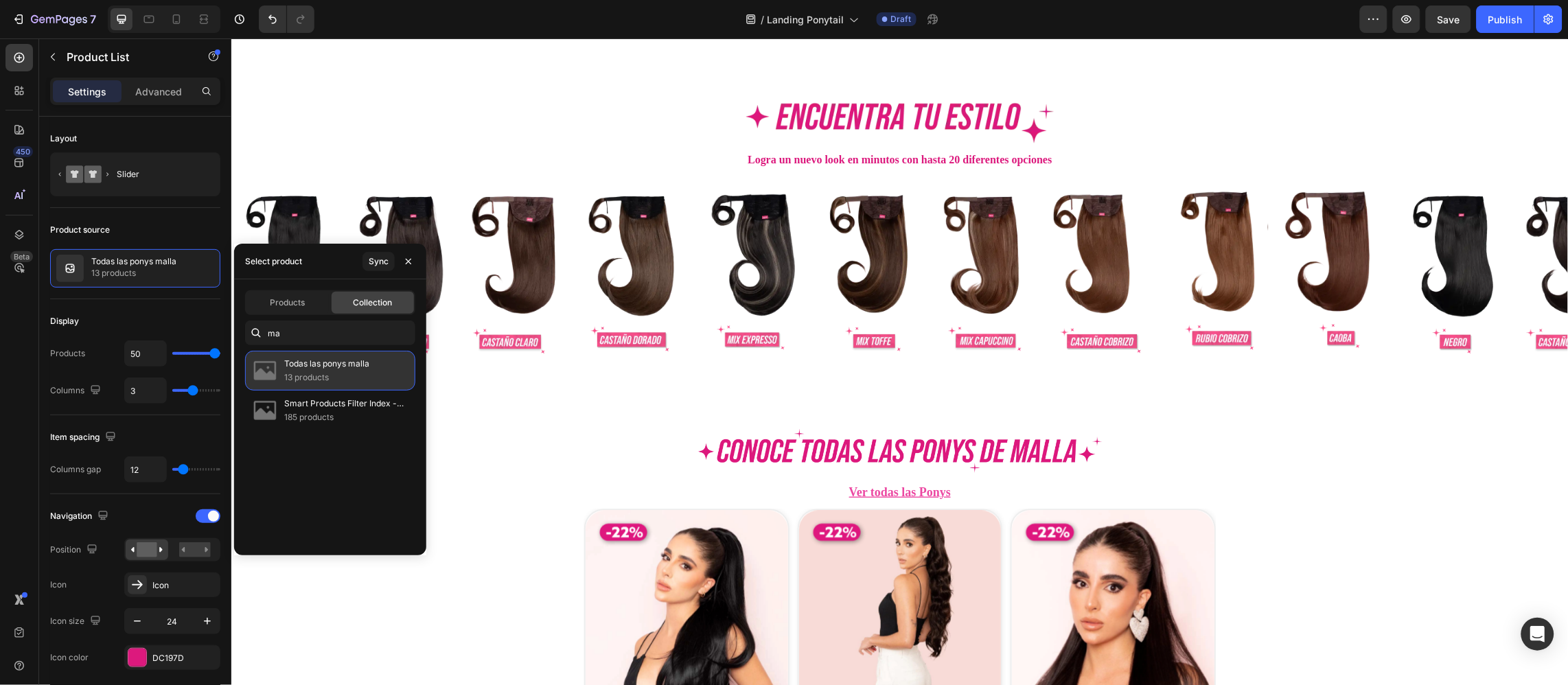
click at [331, 378] on p "13 products" at bounding box center [326, 377] width 86 height 14
click at [390, 588] on div "Image Row Logra un nuevo look en minutos con hasta 20 diferentes opciones Text …" at bounding box center [900, 674] width 1337 height 6255
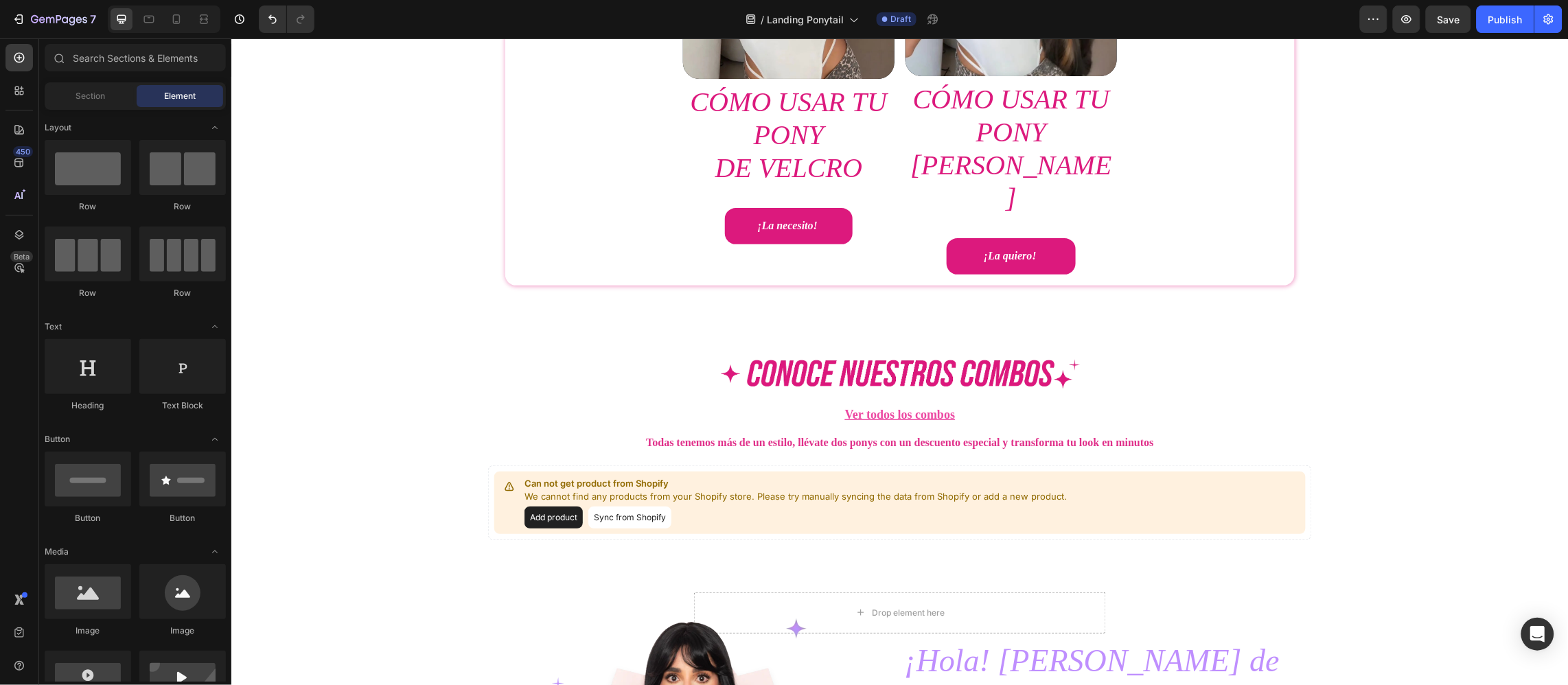
scroll to position [4063, 0]
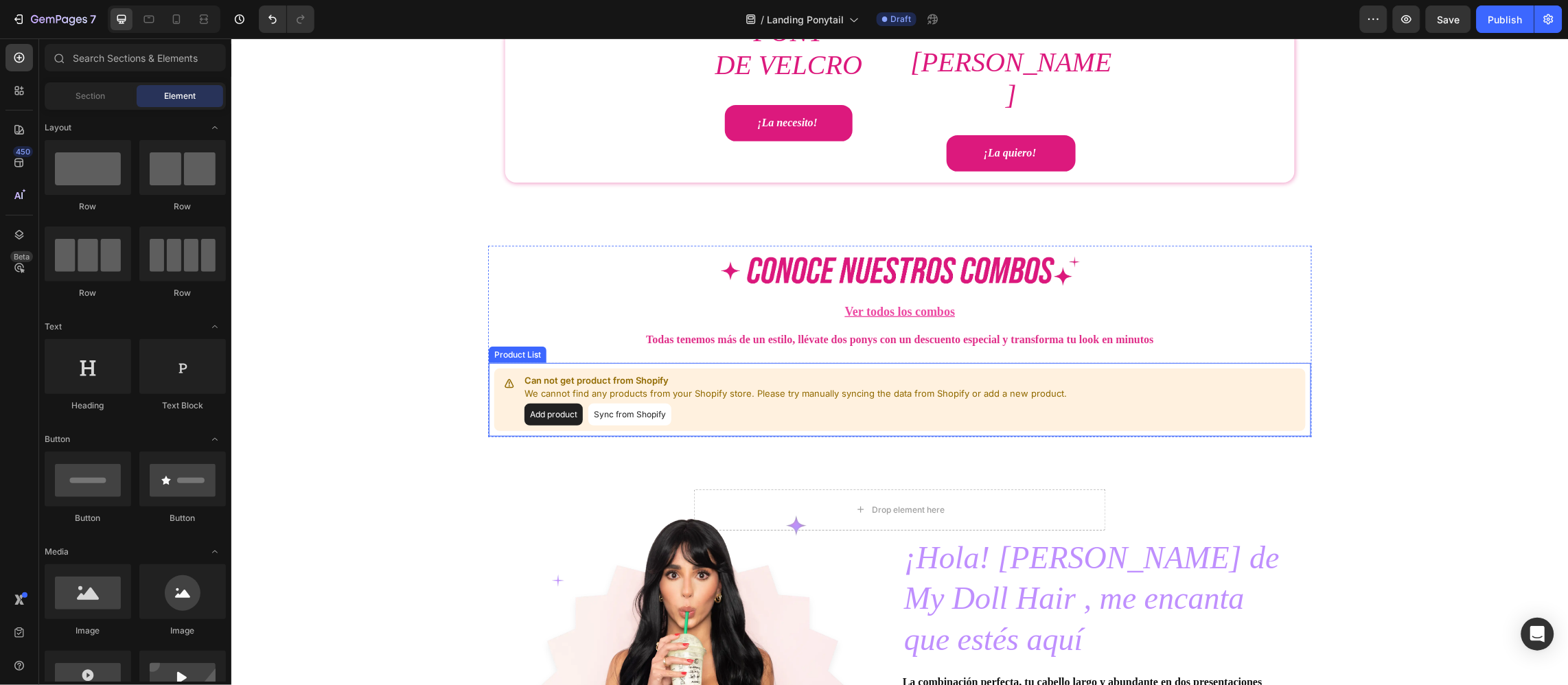
click at [746, 373] on p "Can not get product from Shopify" at bounding box center [795, 380] width 543 height 14
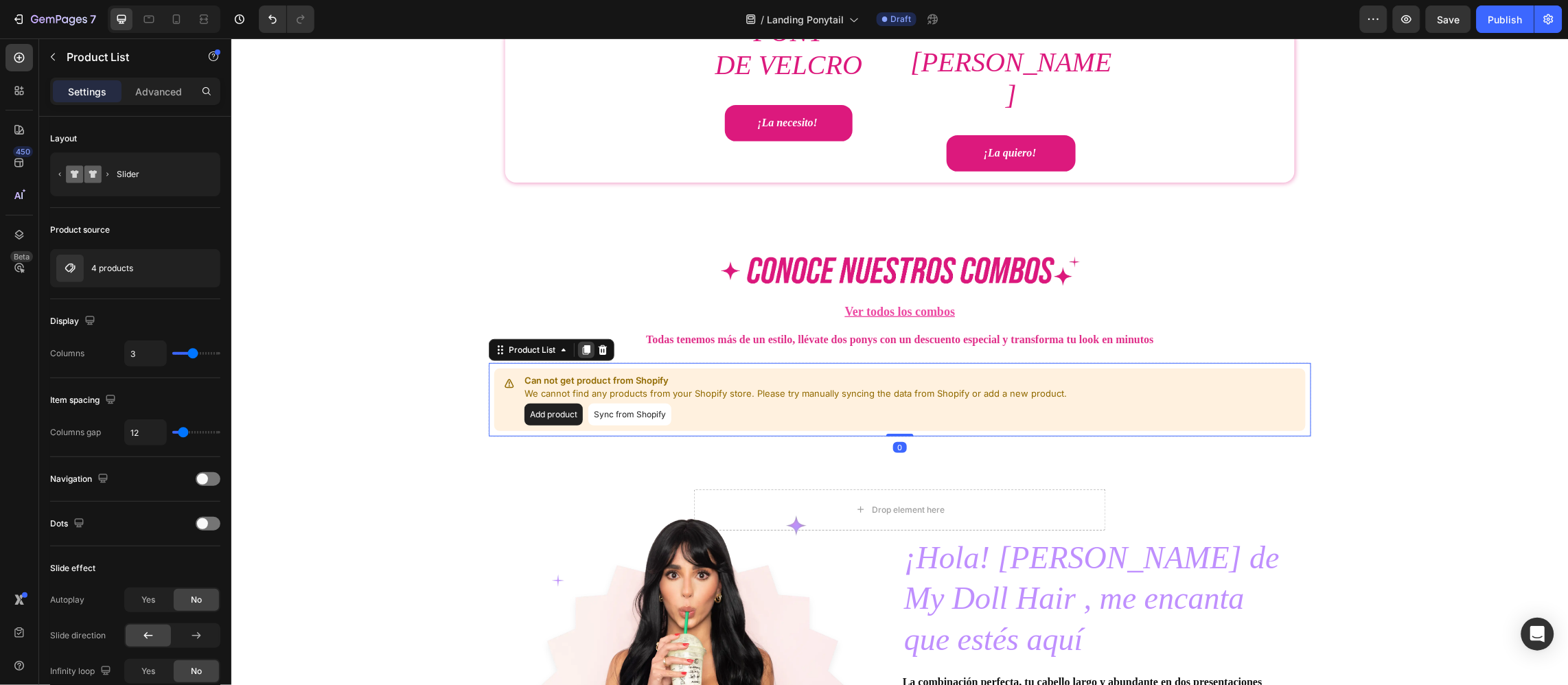
click at [585, 341] on div at bounding box center [585, 349] width 17 height 17
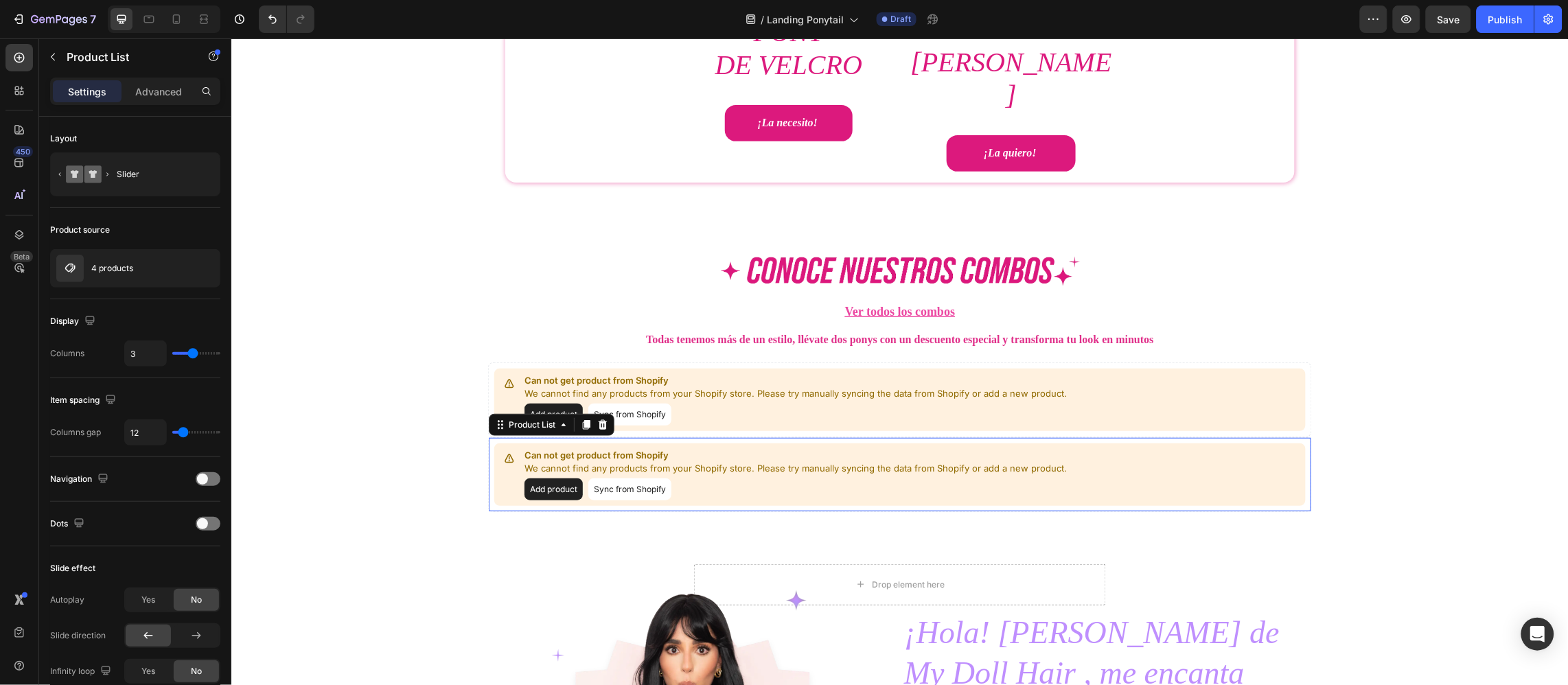
click at [594, 320] on div "Image Ver todos los combos Button Todas tenemos más de un estilo, llévate dos p…" at bounding box center [900, 377] width 824 height 266
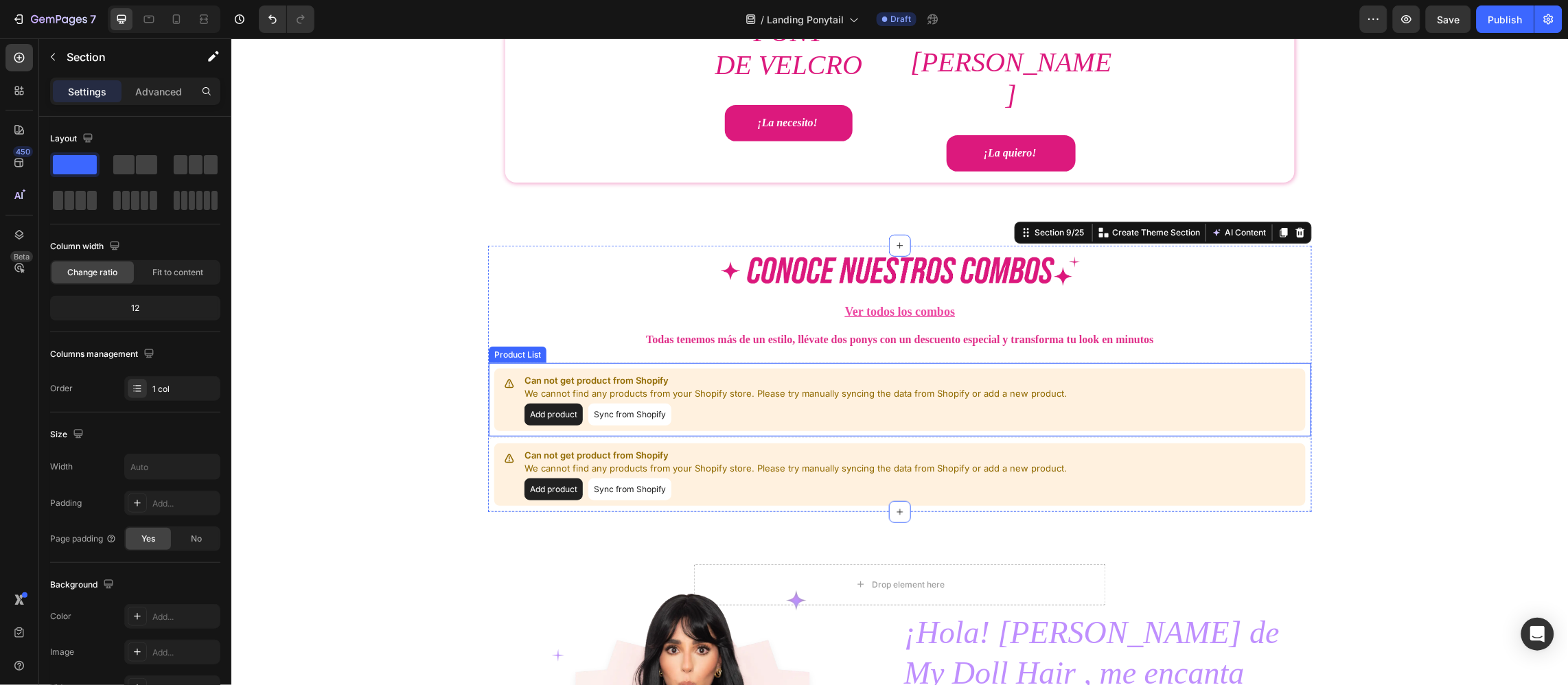
click at [648, 386] on p "We cannot find any products from your Shopify store. Please try manually syncin…" at bounding box center [795, 393] width 543 height 14
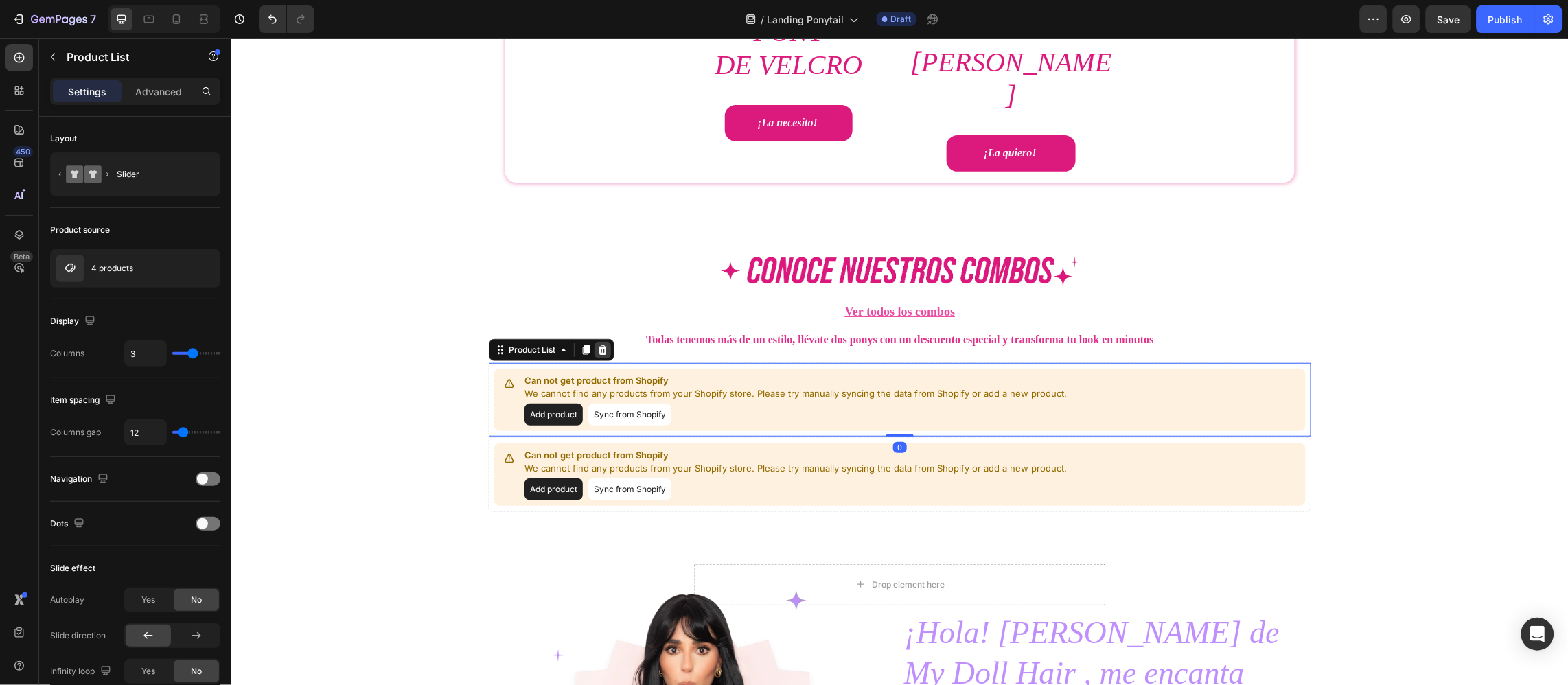
click at [598, 344] on icon at bounding box center [602, 349] width 11 height 11
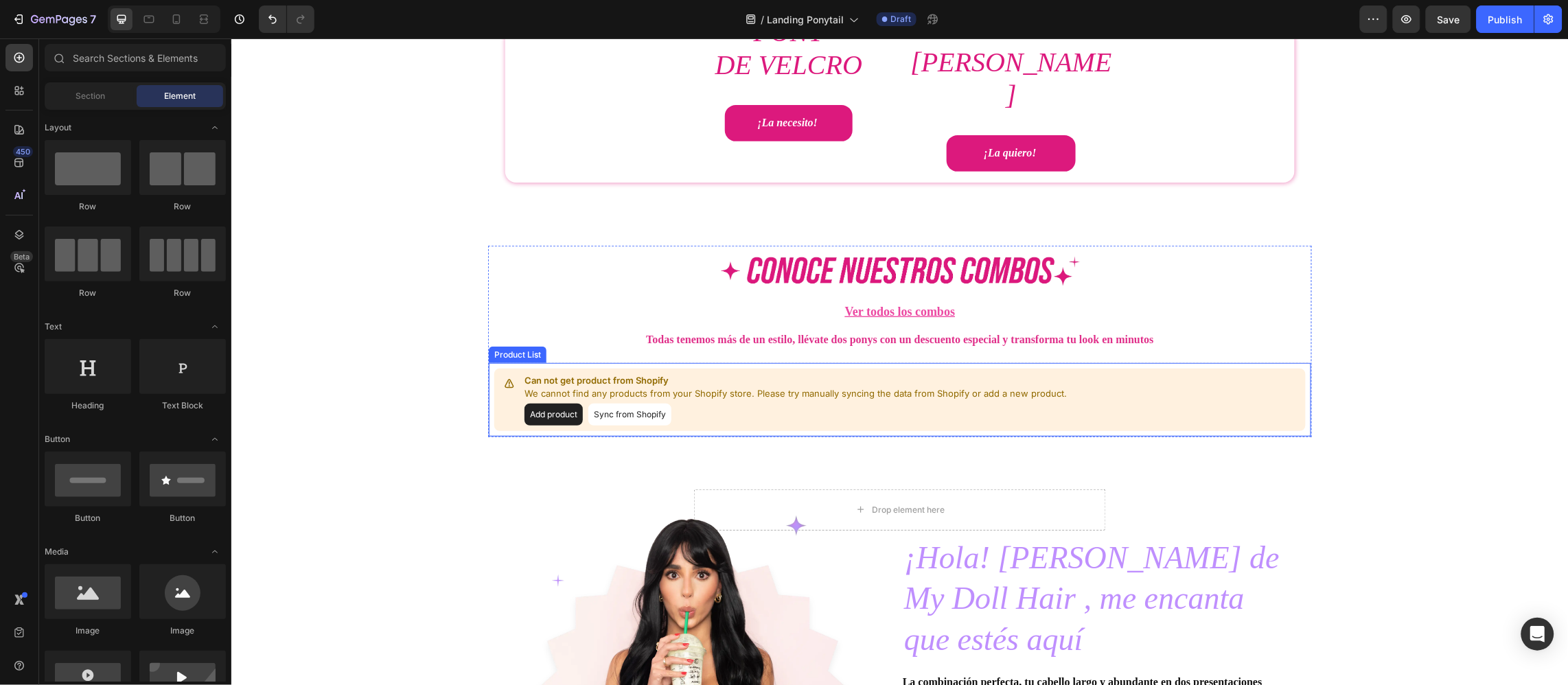
click at [597, 373] on p "Can not get product from Shopify" at bounding box center [795, 380] width 543 height 14
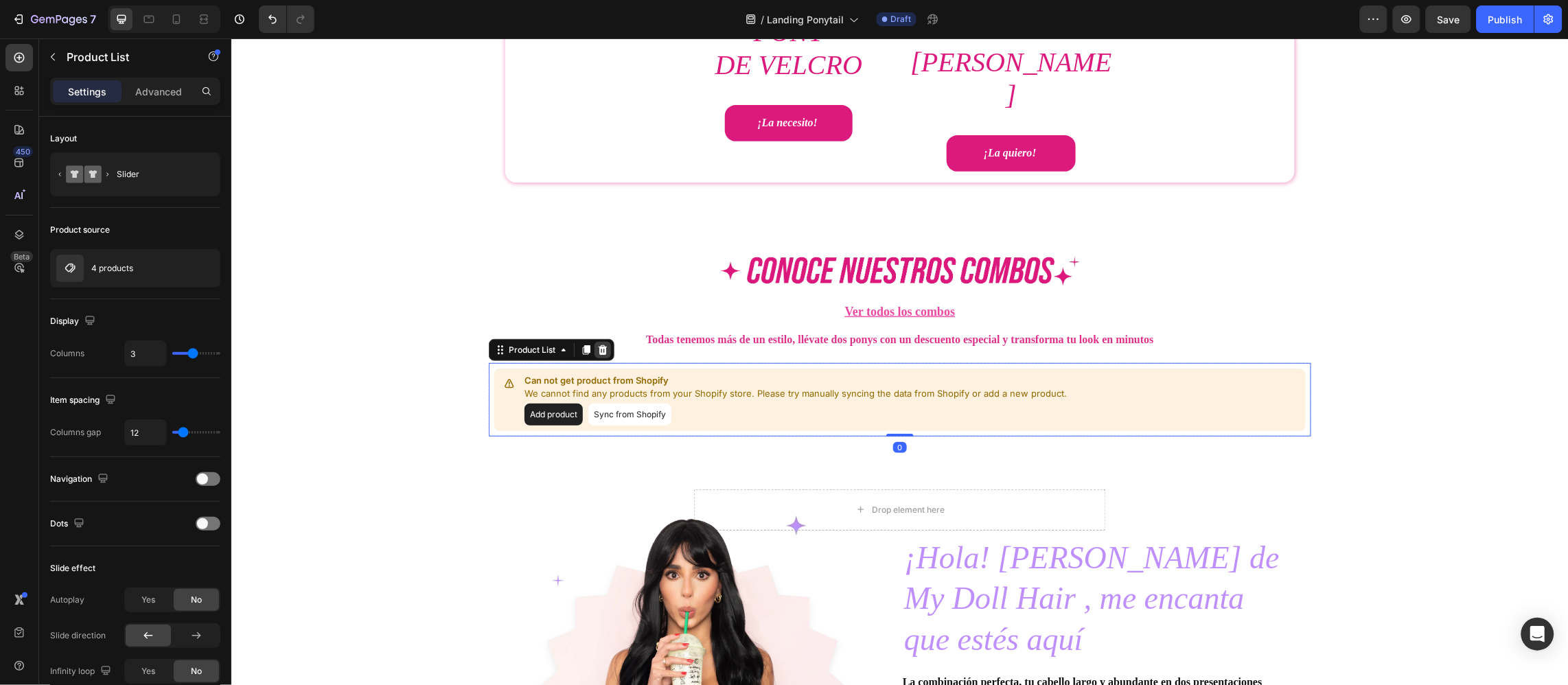
click at [601, 341] on div at bounding box center [602, 349] width 17 height 17
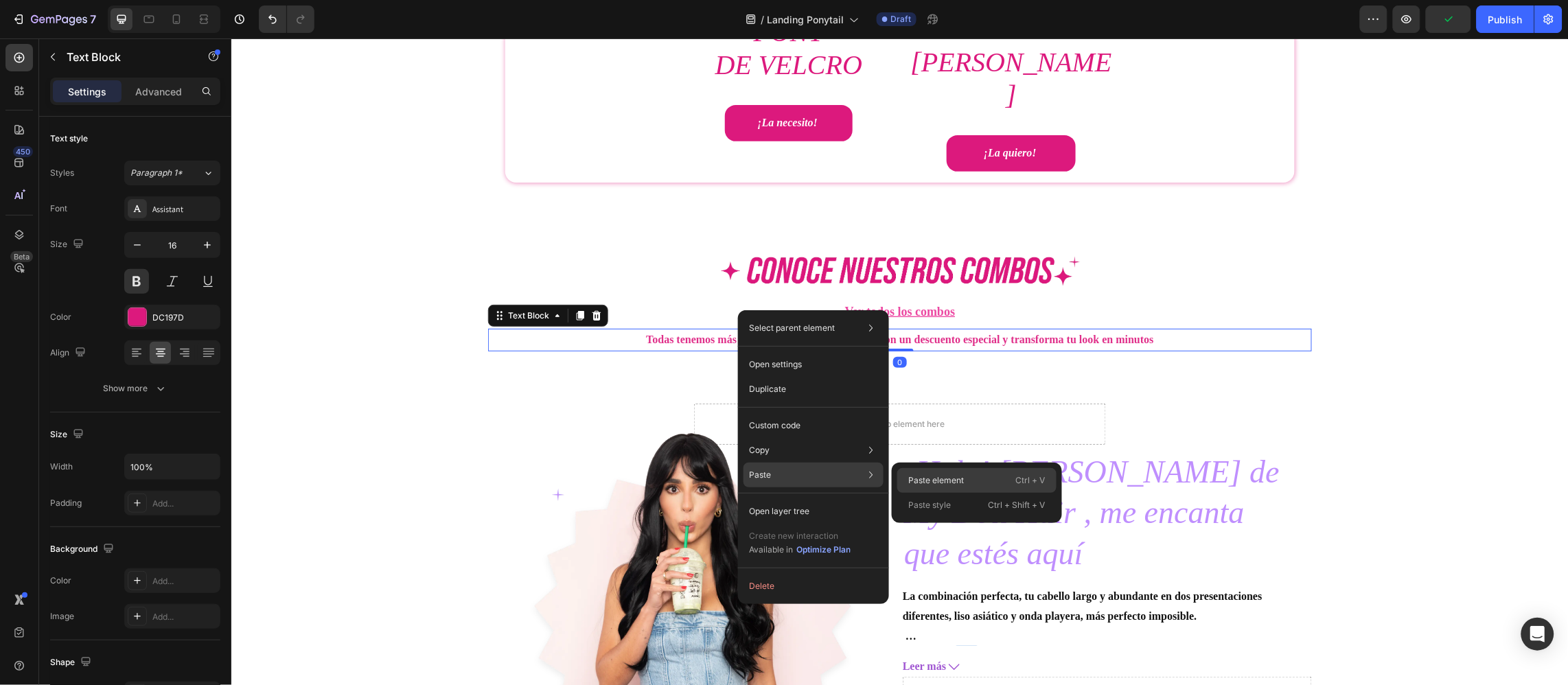
click at [947, 475] on p "Paste element" at bounding box center [936, 480] width 56 height 13
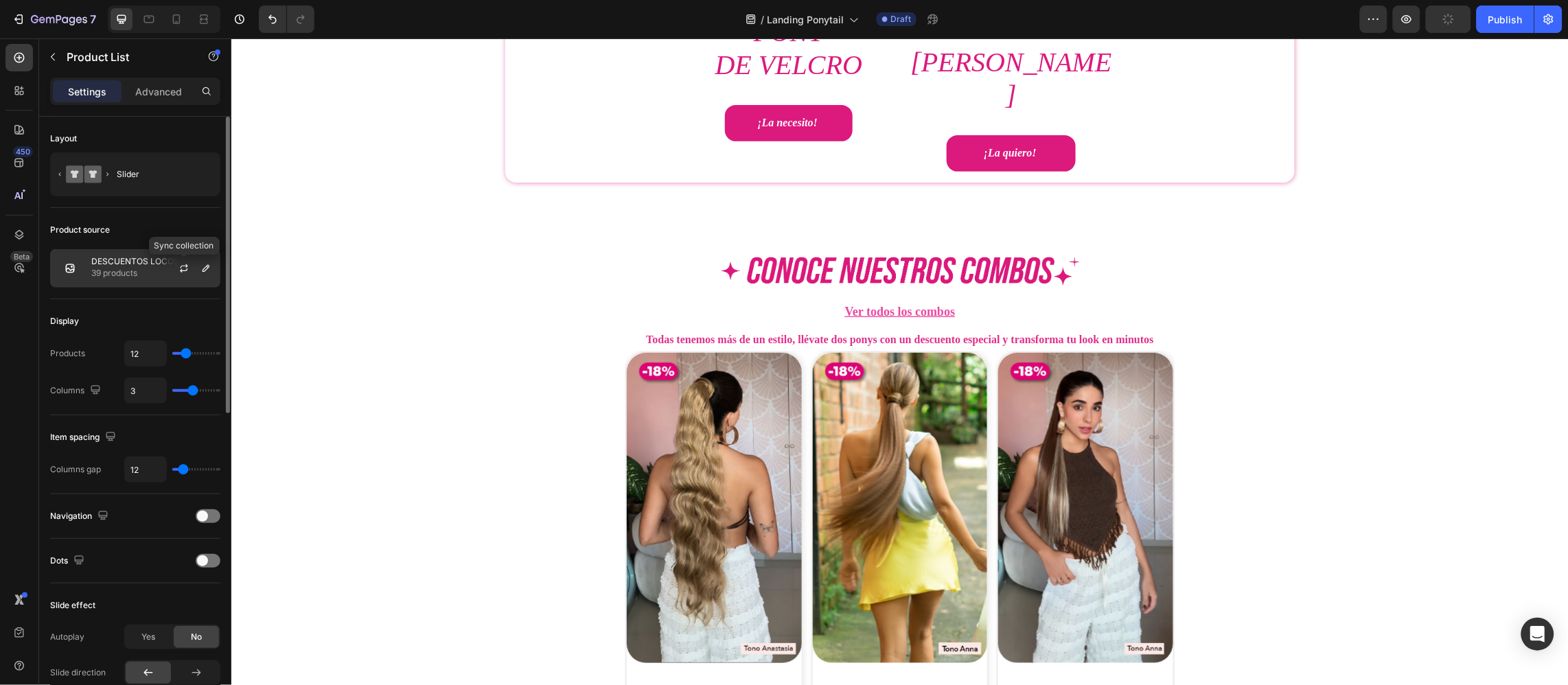
click at [176, 263] on button "button" at bounding box center [184, 268] width 17 height 17
click at [155, 267] on p "39 products" at bounding box center [135, 273] width 87 height 14
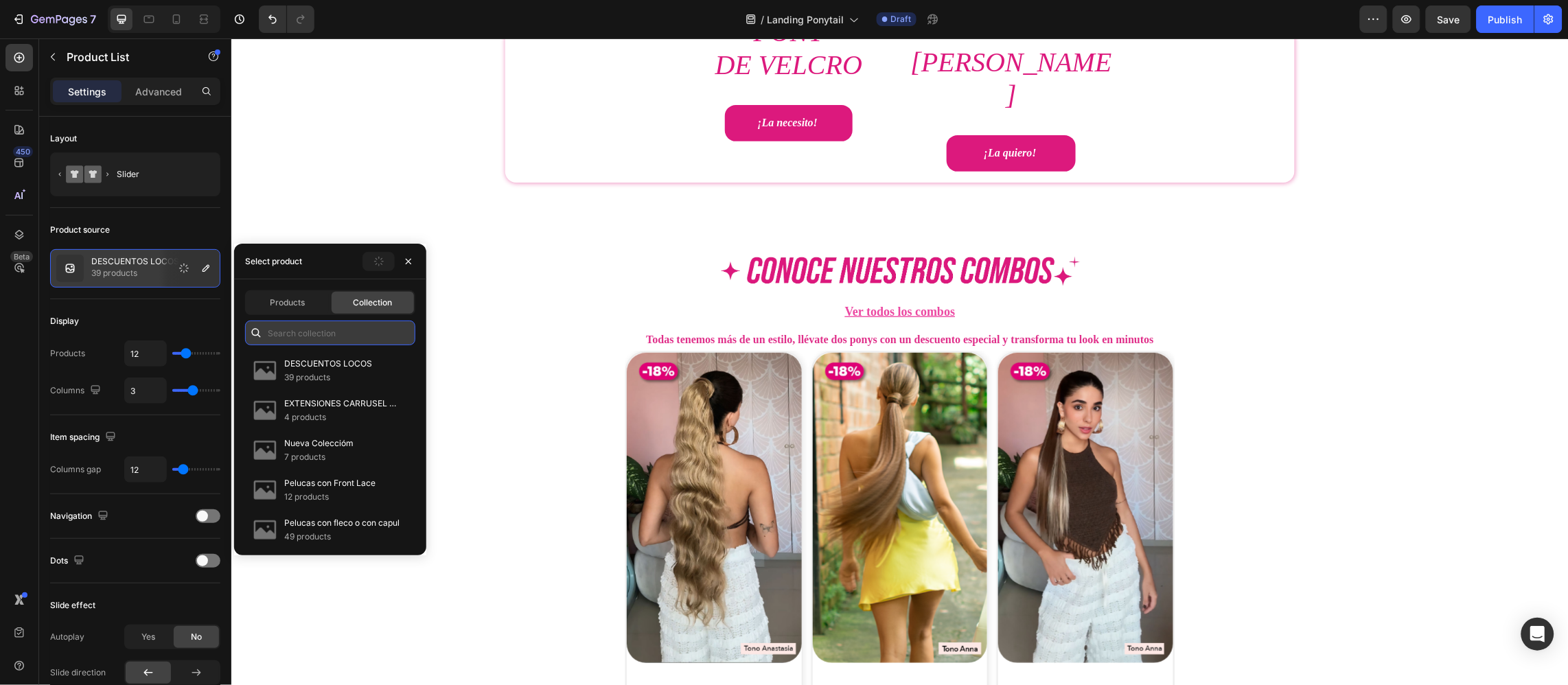
click at [356, 325] on input "text" at bounding box center [329, 332] width 170 height 25
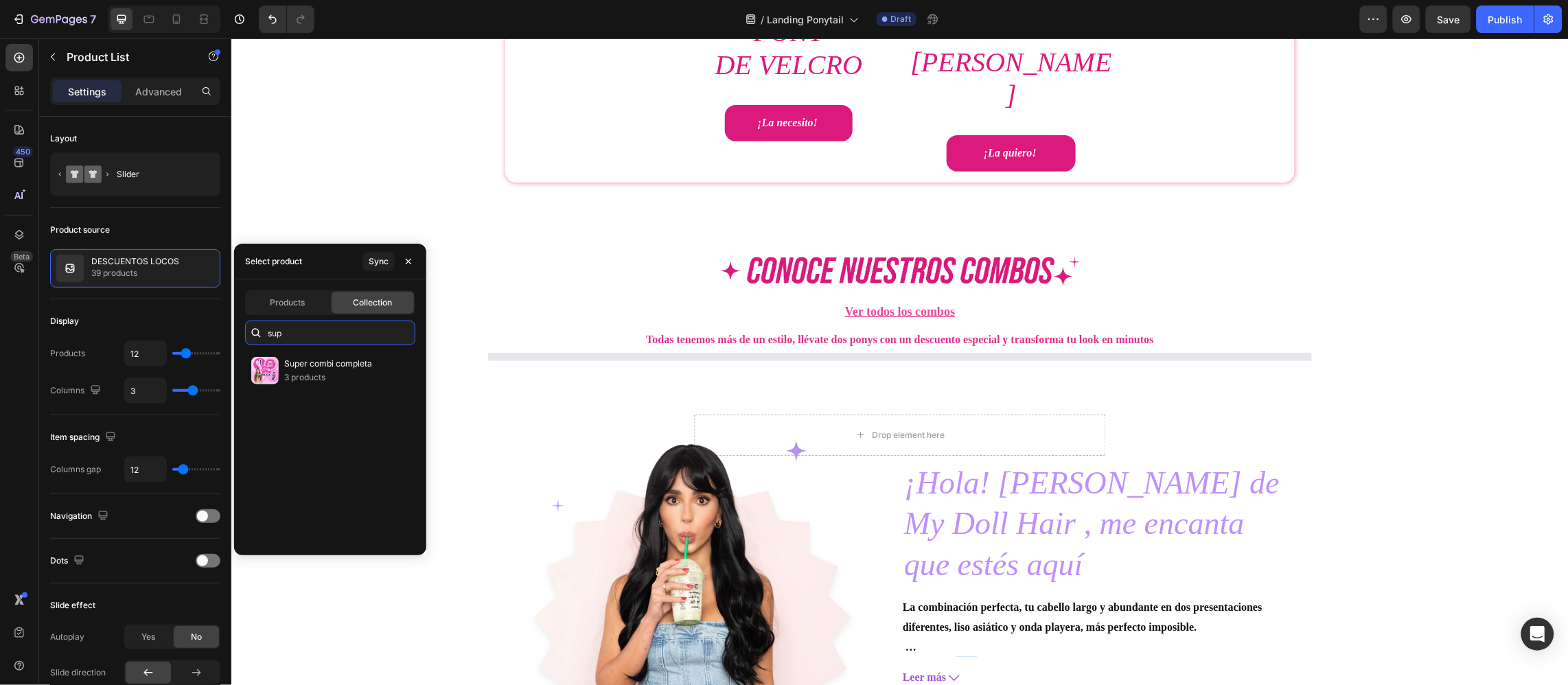
type input "sup"
click at [344, 371] on p "3 products" at bounding box center [327, 377] width 87 height 14
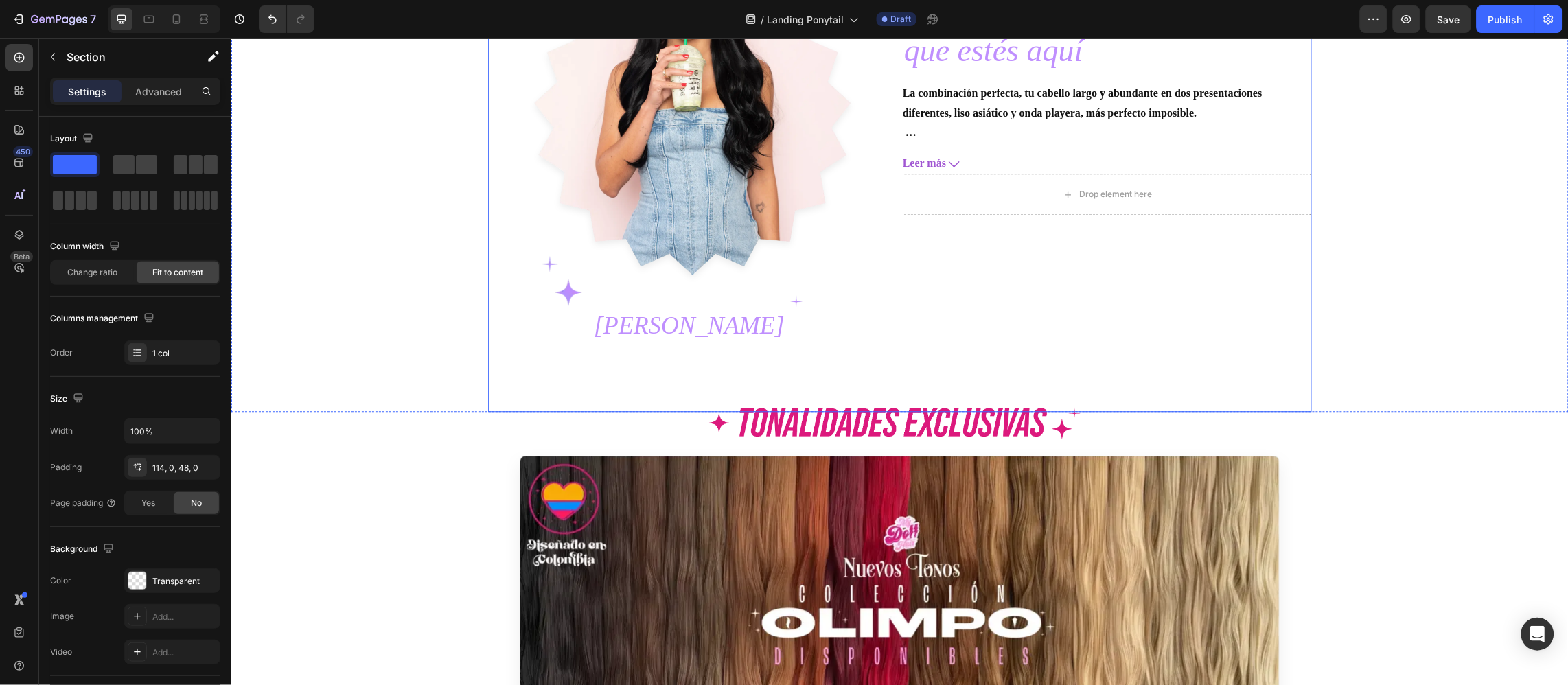
scroll to position [4783, 0]
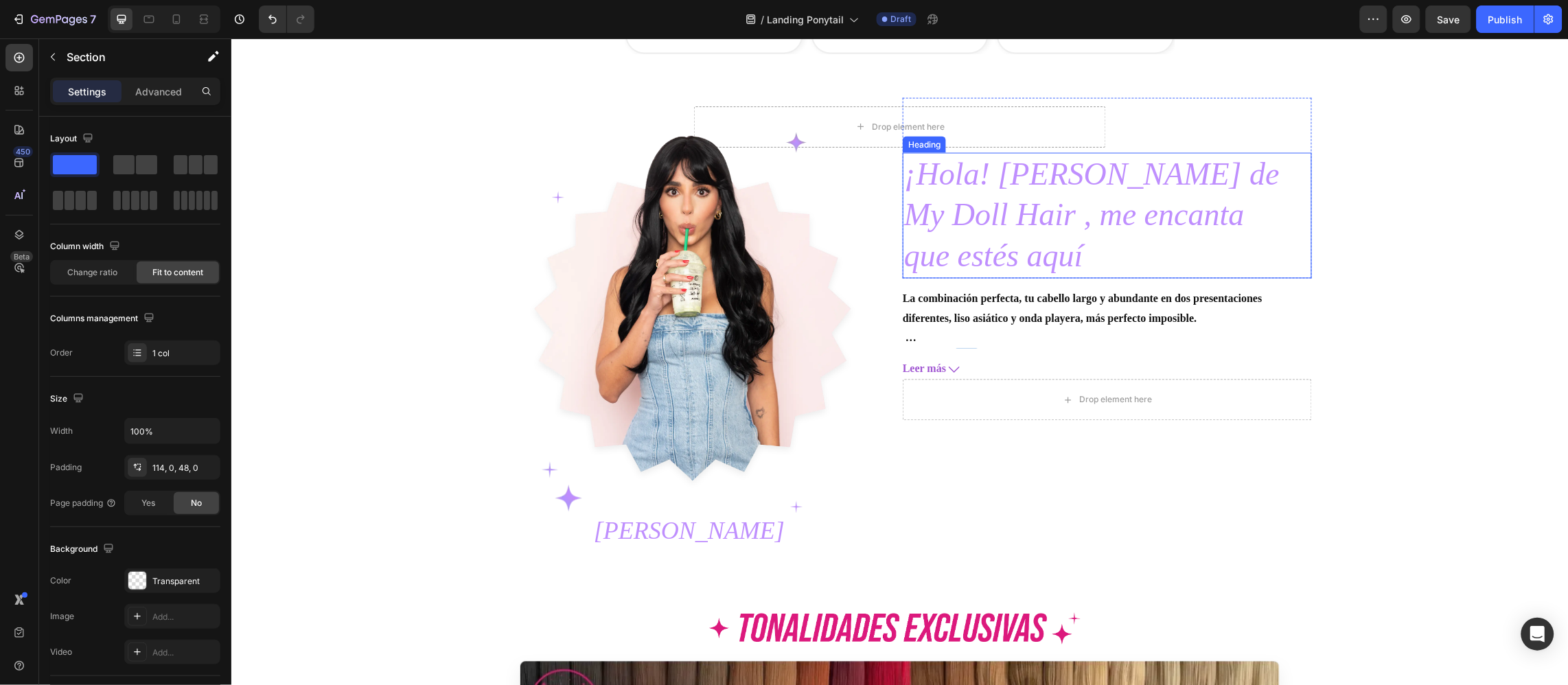
click at [1005, 237] on h2 "¡Hola! Soy Caro, fundadora de My Doll Hair , me encanta que estés aquí" at bounding box center [1106, 215] width 409 height 126
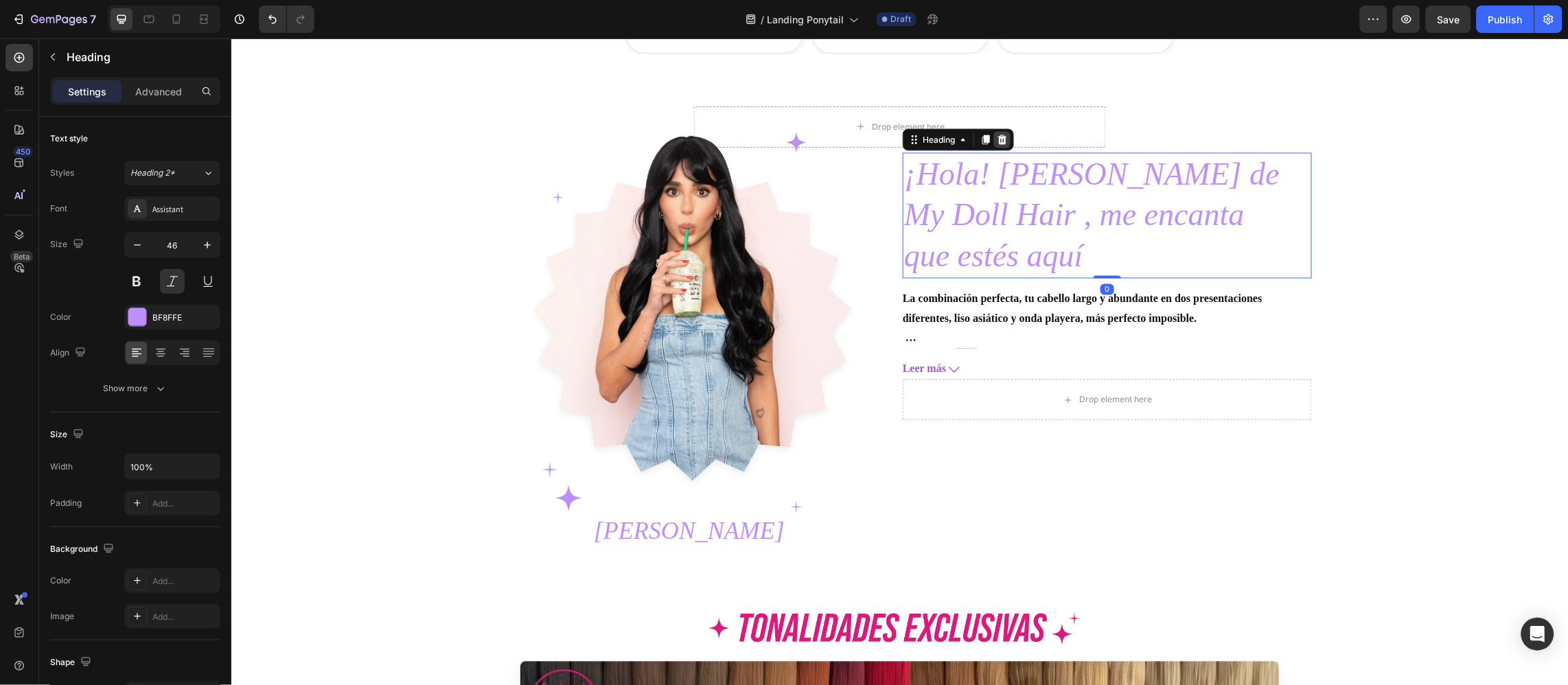
click at [995, 145] on div at bounding box center [1001, 139] width 17 height 17
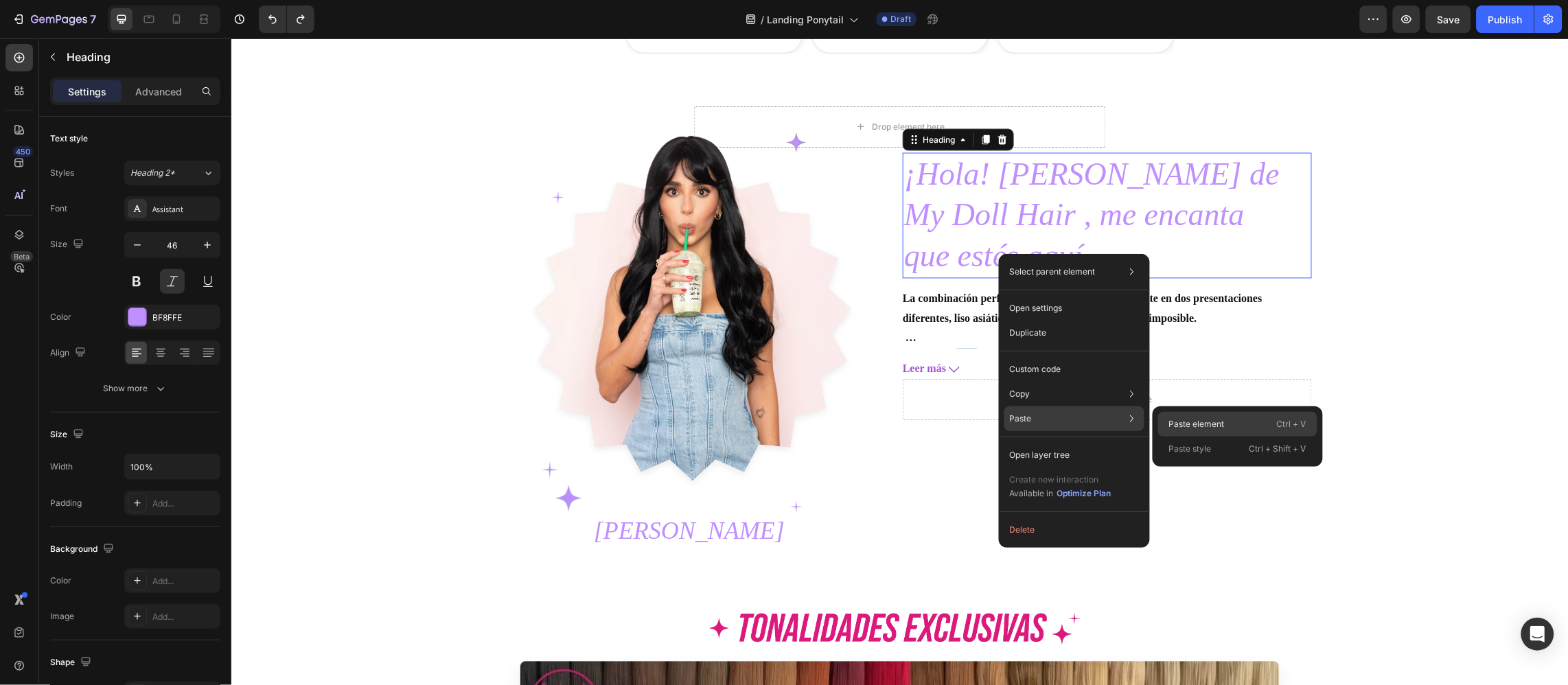
click at [1243, 436] on div "Paste element Ctrl + V" at bounding box center [1238, 448] width 159 height 25
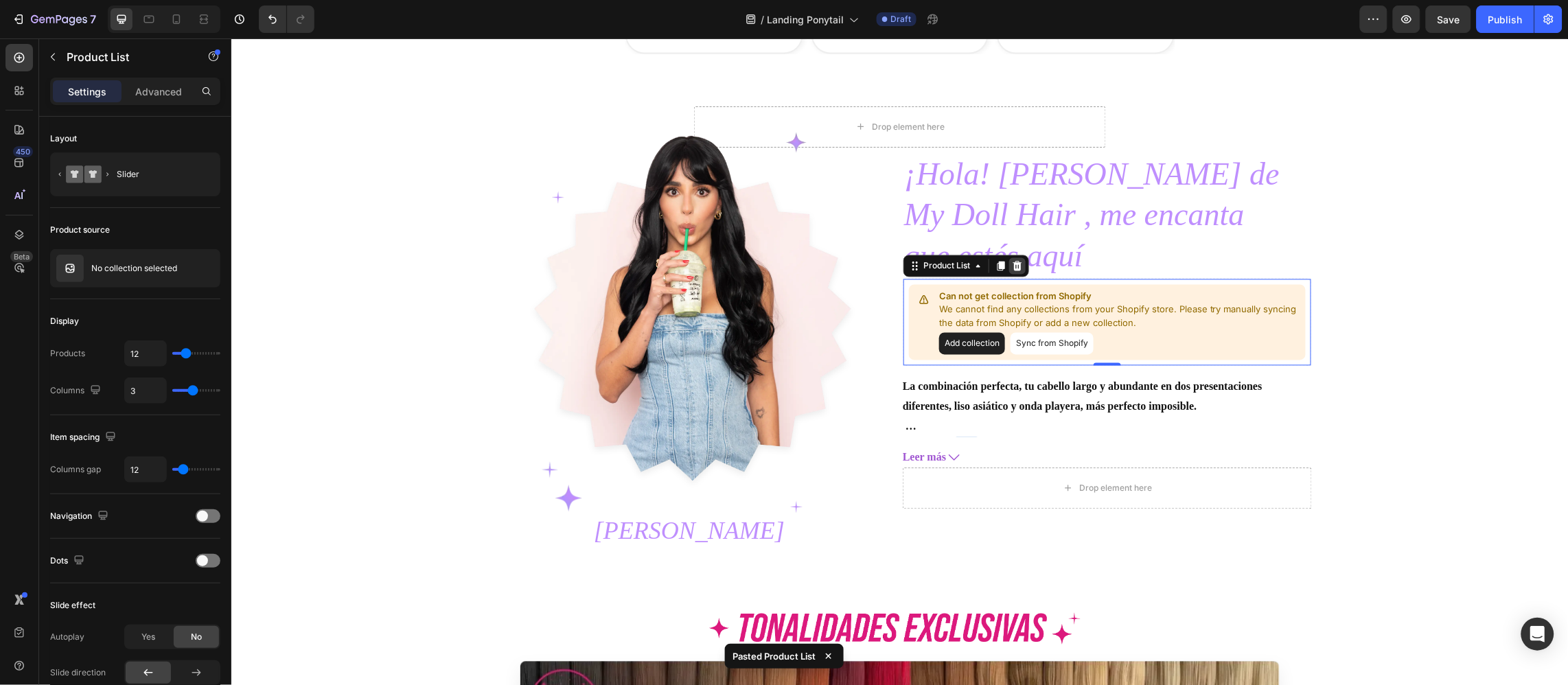
click at [1013, 264] on icon at bounding box center [1016, 265] width 9 height 10
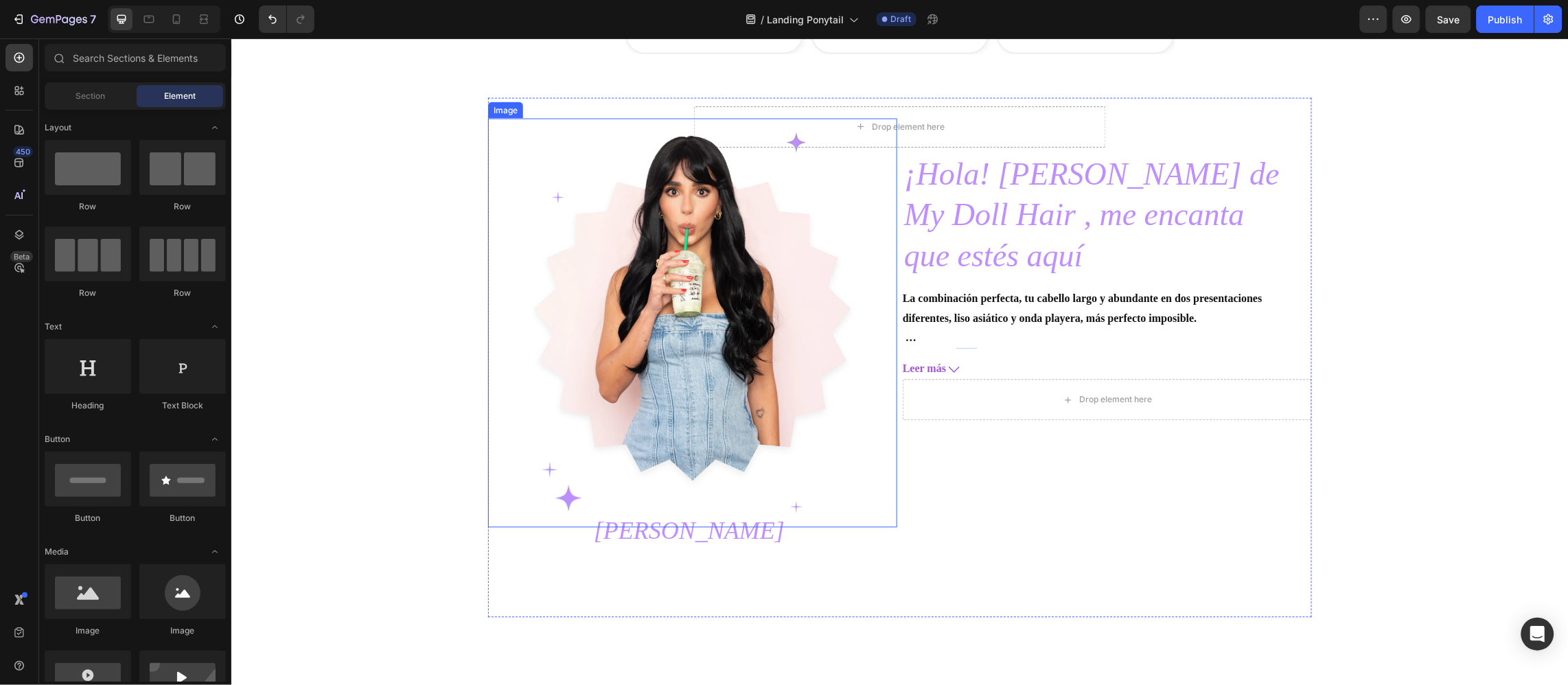
scroll to position [4474, 0]
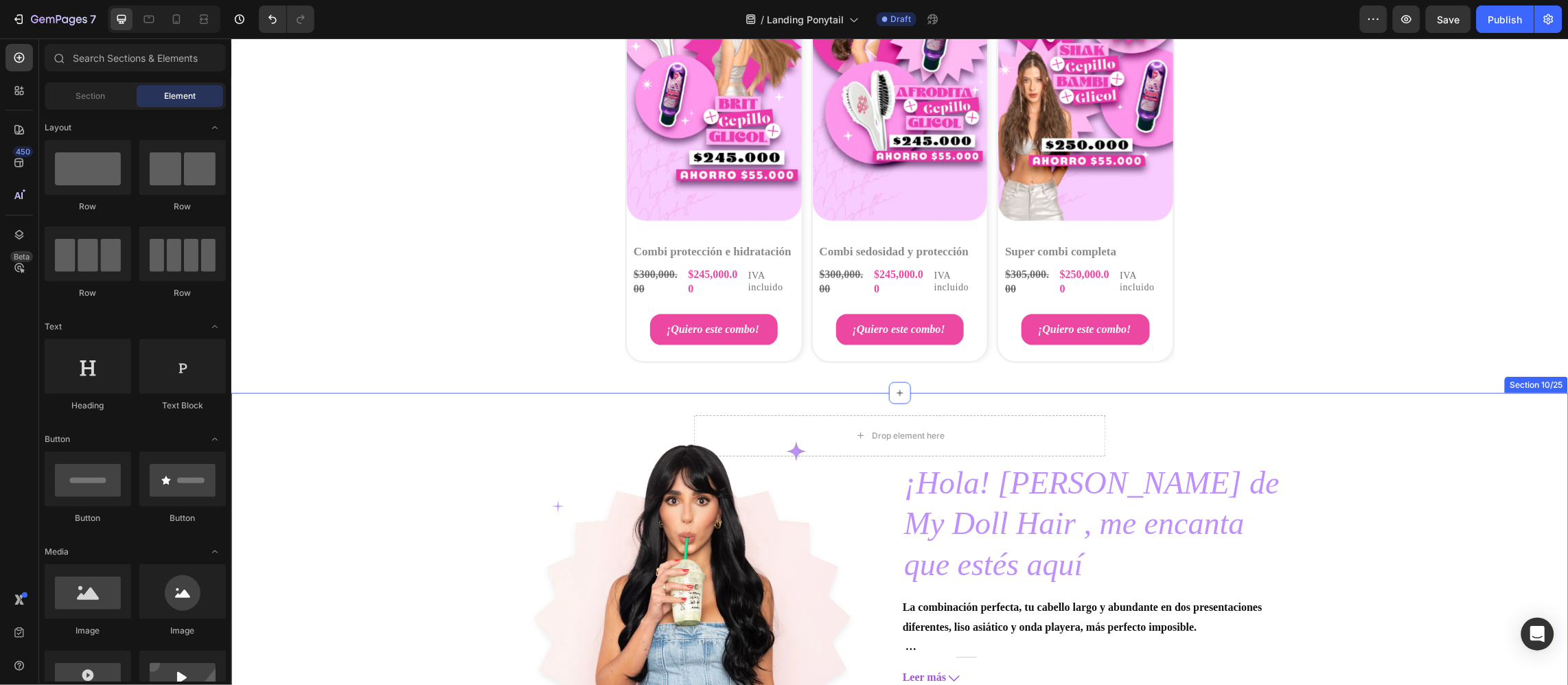
click at [383, 506] on div "¡Hola! Soy Caro Heading fundadora de My Doll Hair , me encanta que estés aquí H…" at bounding box center [900, 658] width 1337 height 534
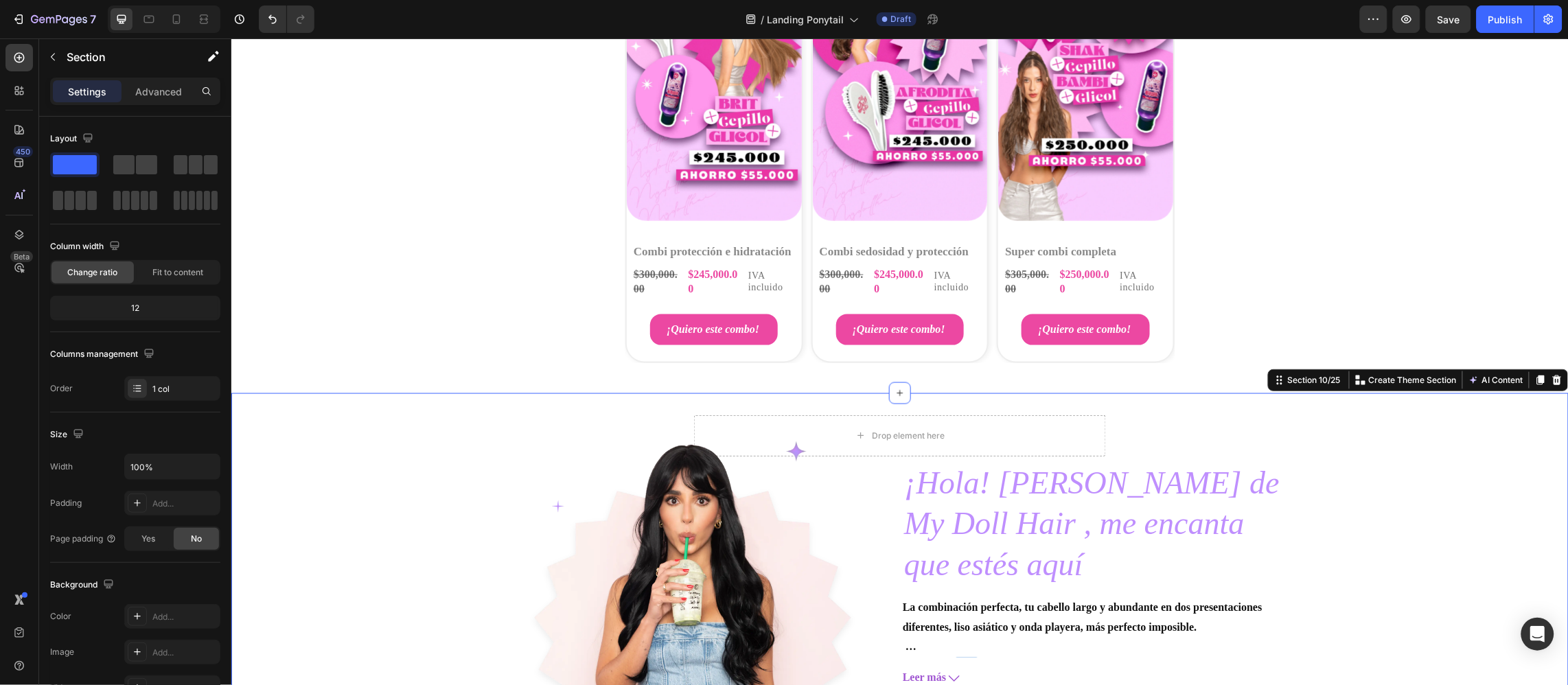
click at [326, 408] on div "¡Hola! Soy Caro Heading fundadora de My Doll Hair , me encanta que estés aquí H…" at bounding box center [900, 658] width 1337 height 534
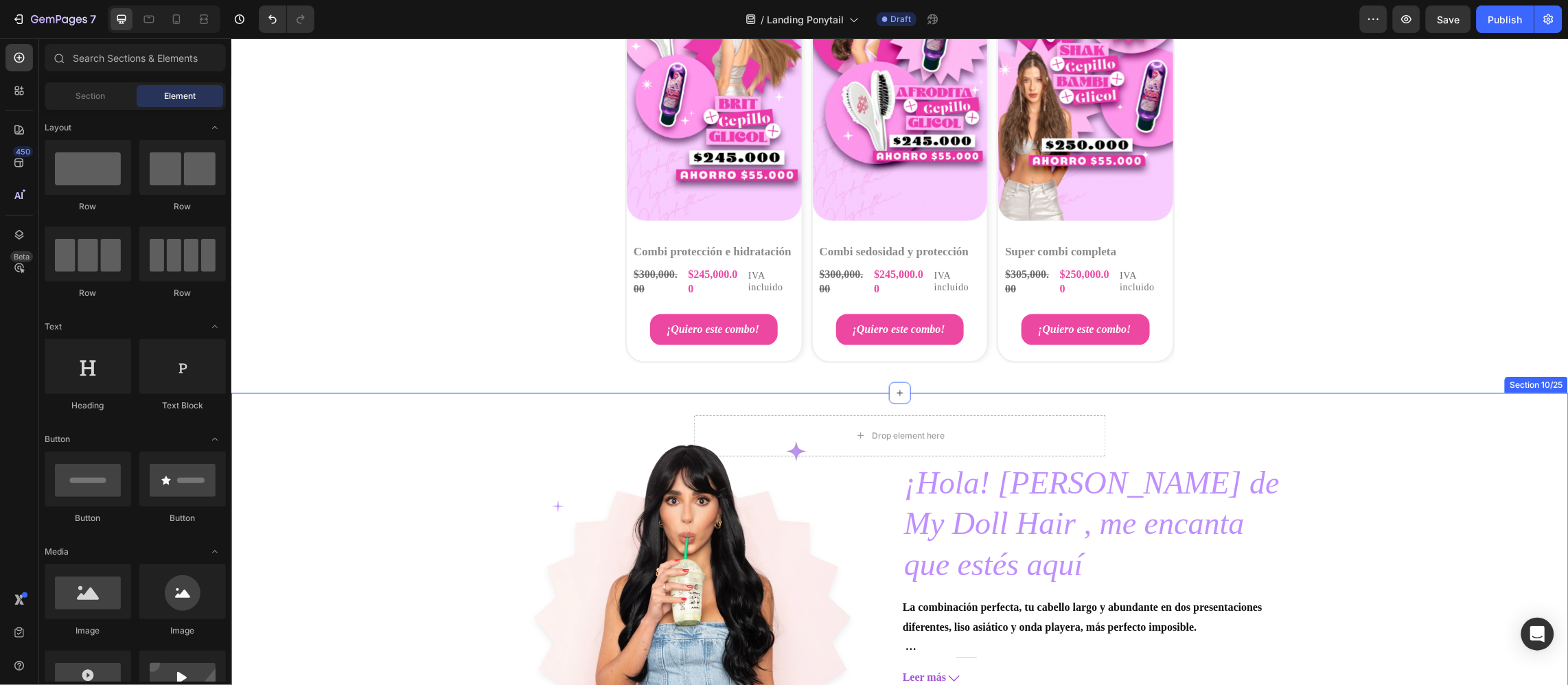
scroll to position [4577, 0]
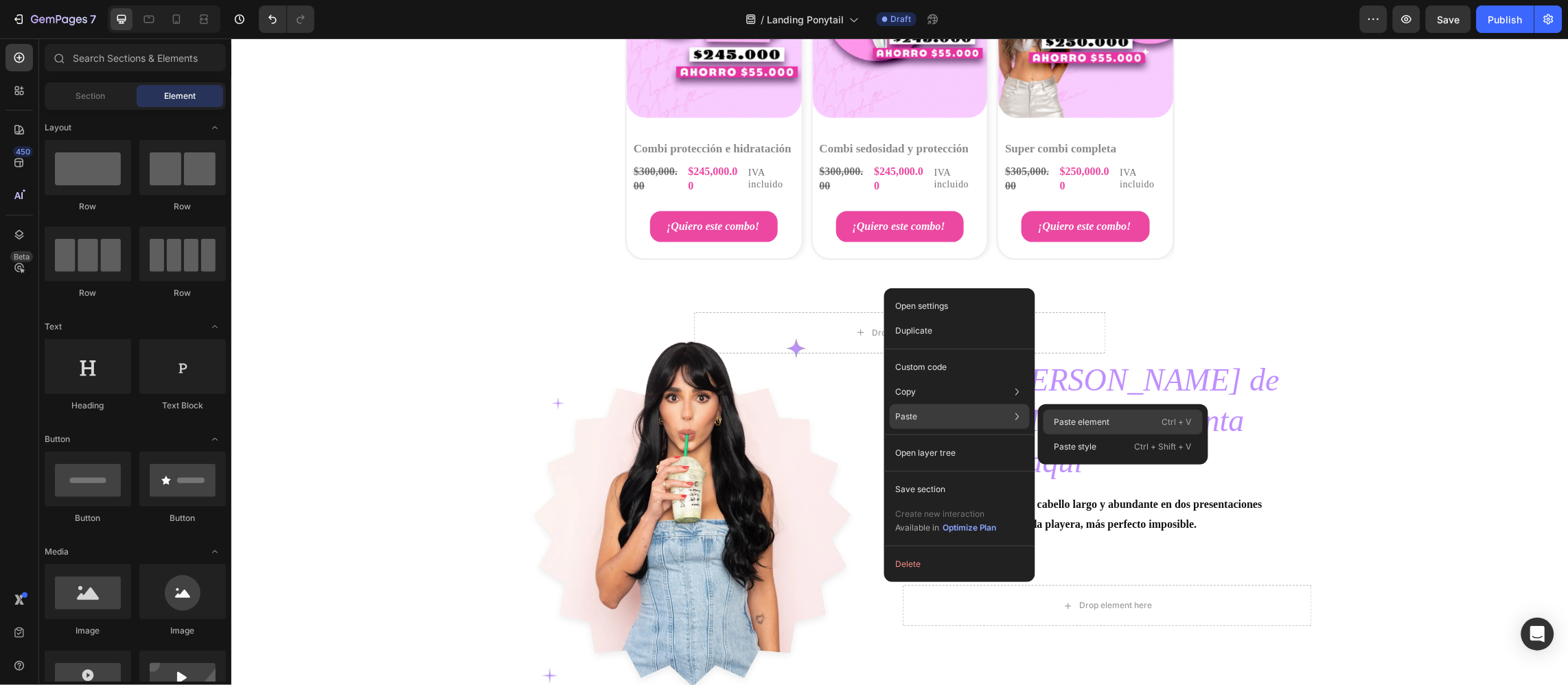
click at [1076, 434] on div "Paste element Ctrl + V" at bounding box center [1123, 446] width 159 height 25
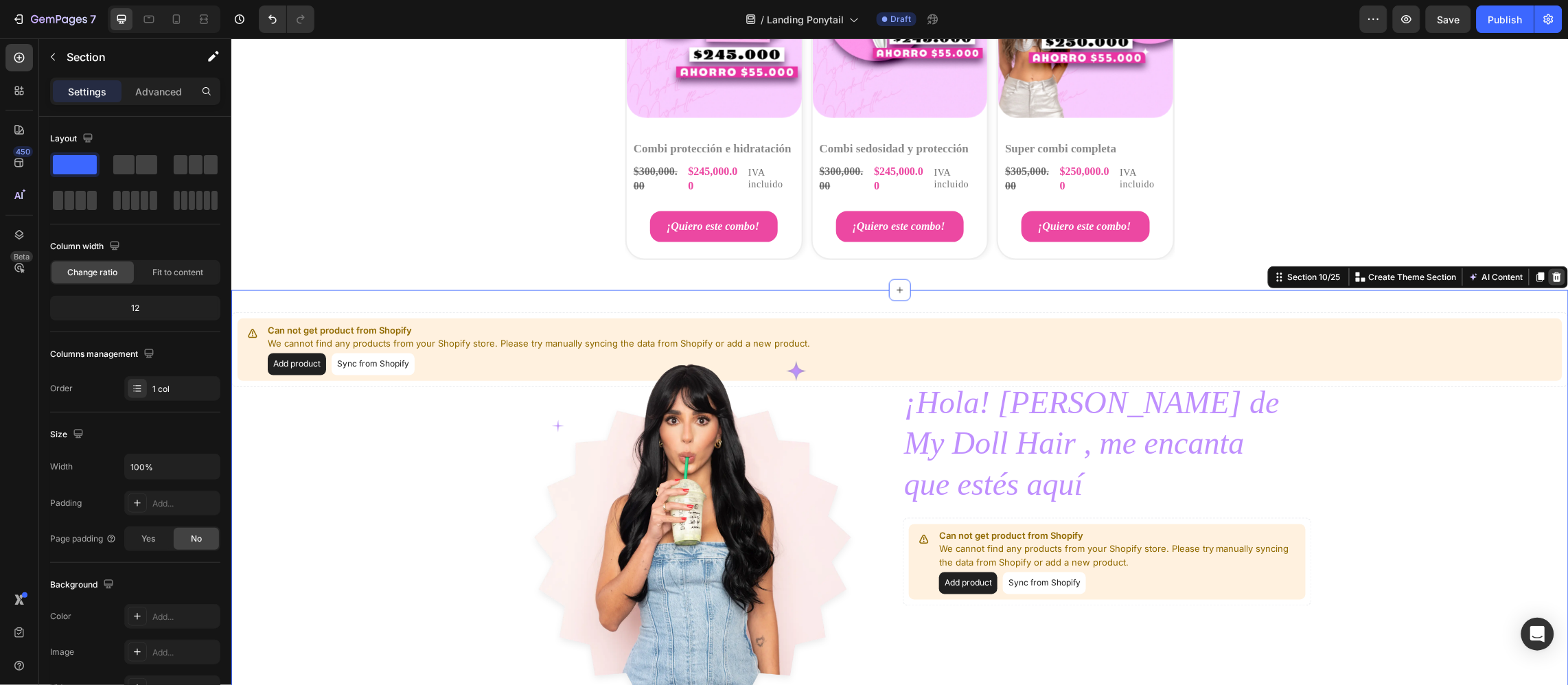
click at [1550, 275] on icon at bounding box center [1555, 276] width 11 height 11
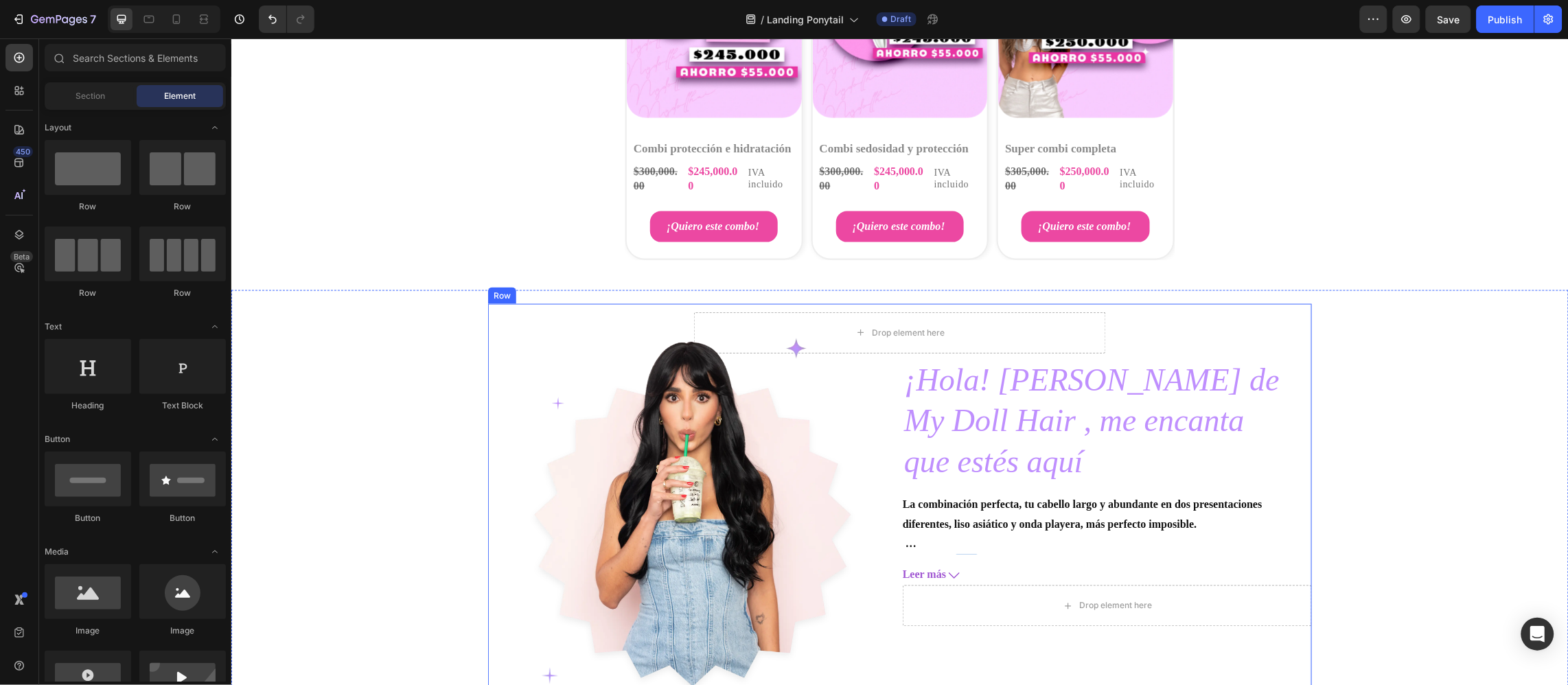
scroll to position [4783, 0]
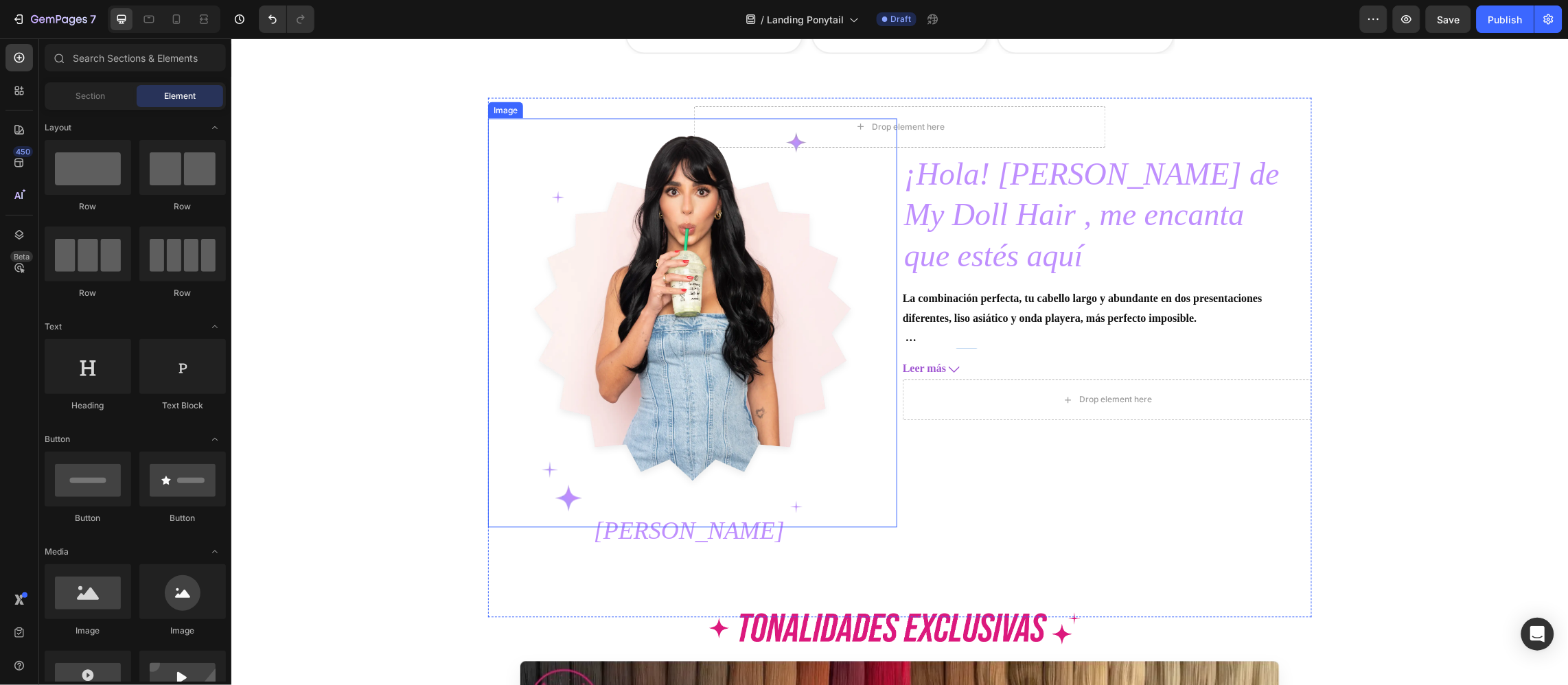
click at [810, 340] on img at bounding box center [692, 322] width 409 height 409
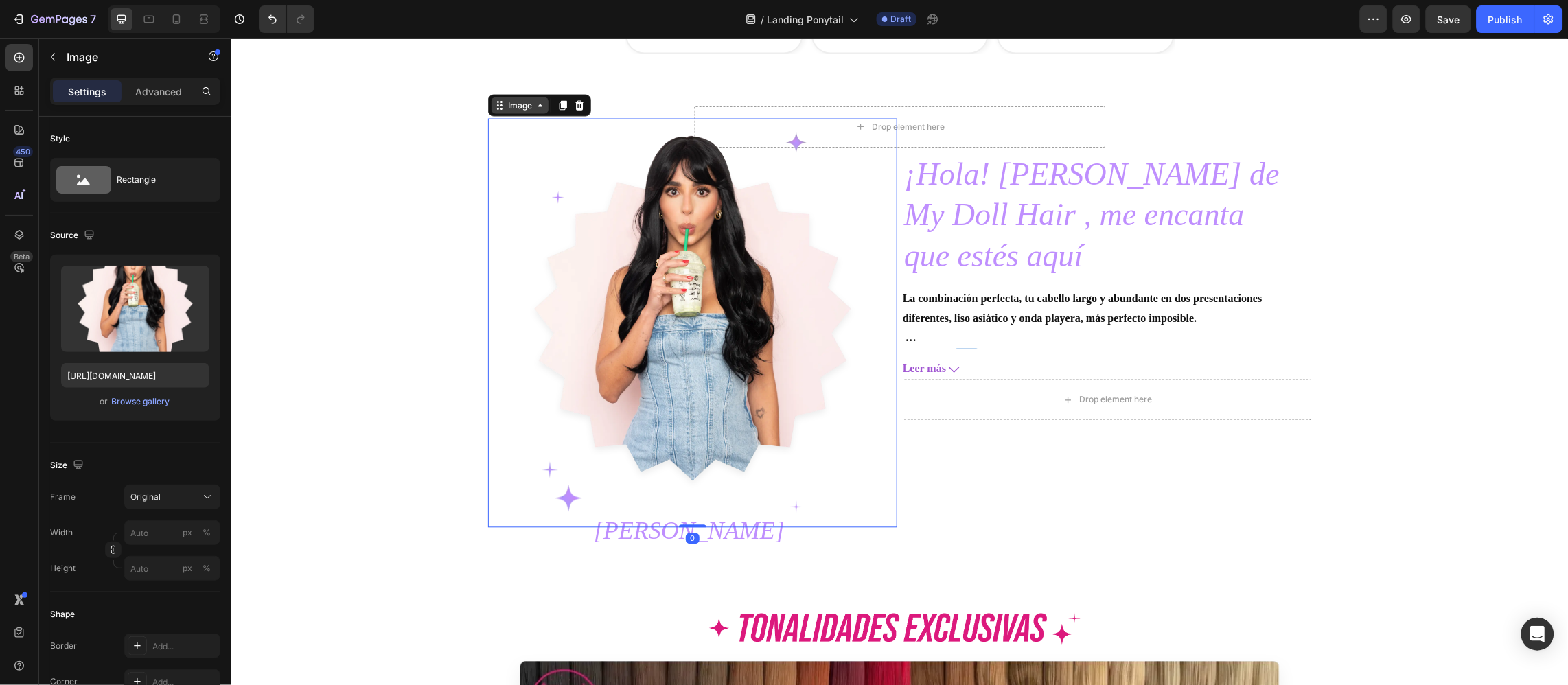
click at [521, 106] on div "Image" at bounding box center [519, 105] width 29 height 13
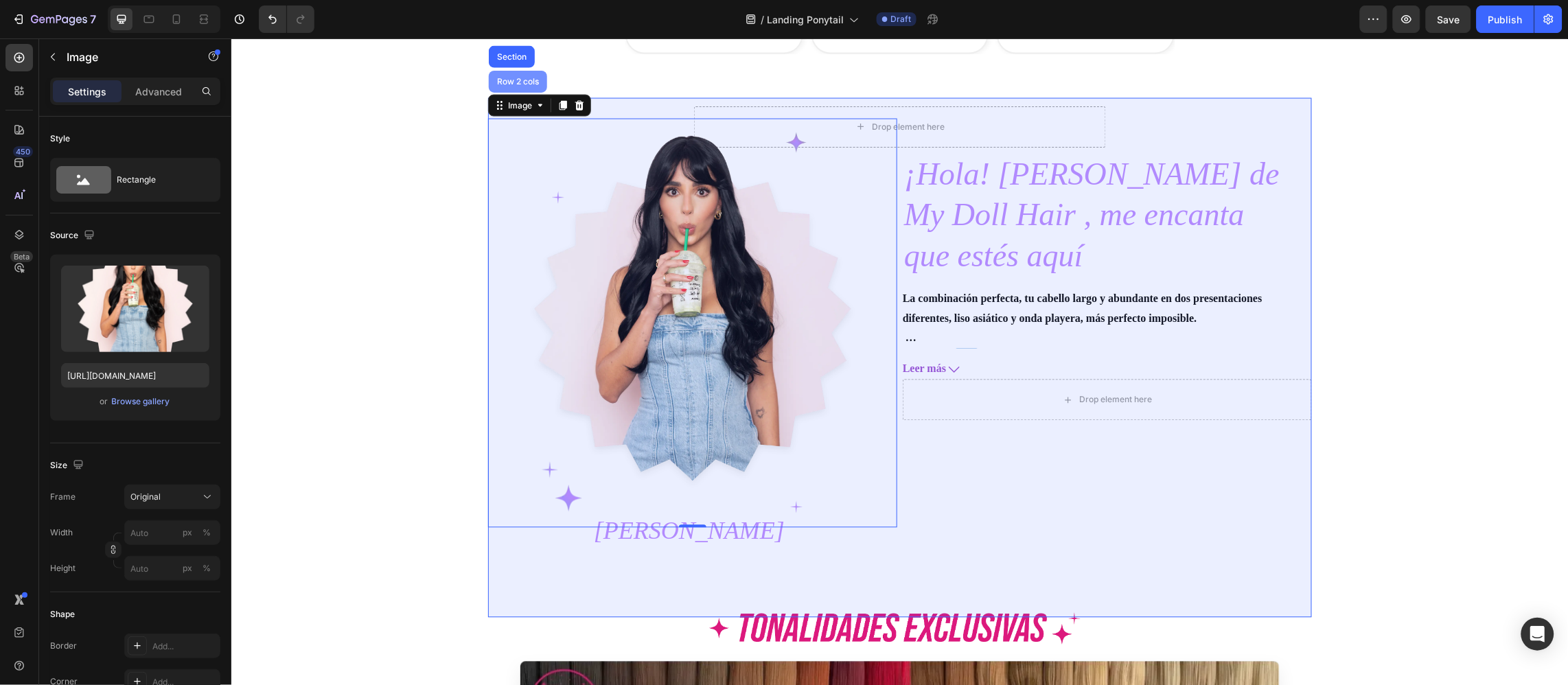
click at [511, 82] on div "Row 2 cols" at bounding box center [517, 81] width 47 height 8
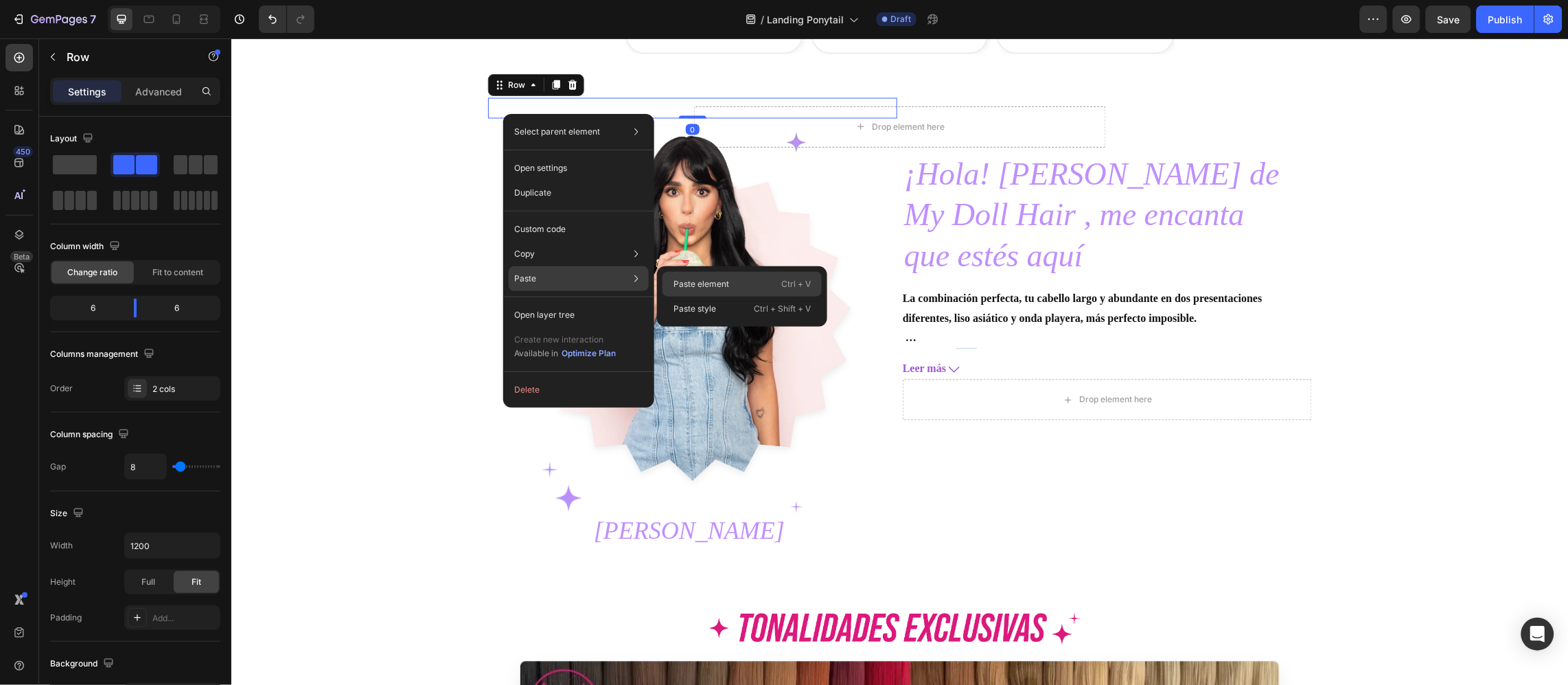
click at [718, 287] on p "Paste element" at bounding box center [701, 284] width 56 height 13
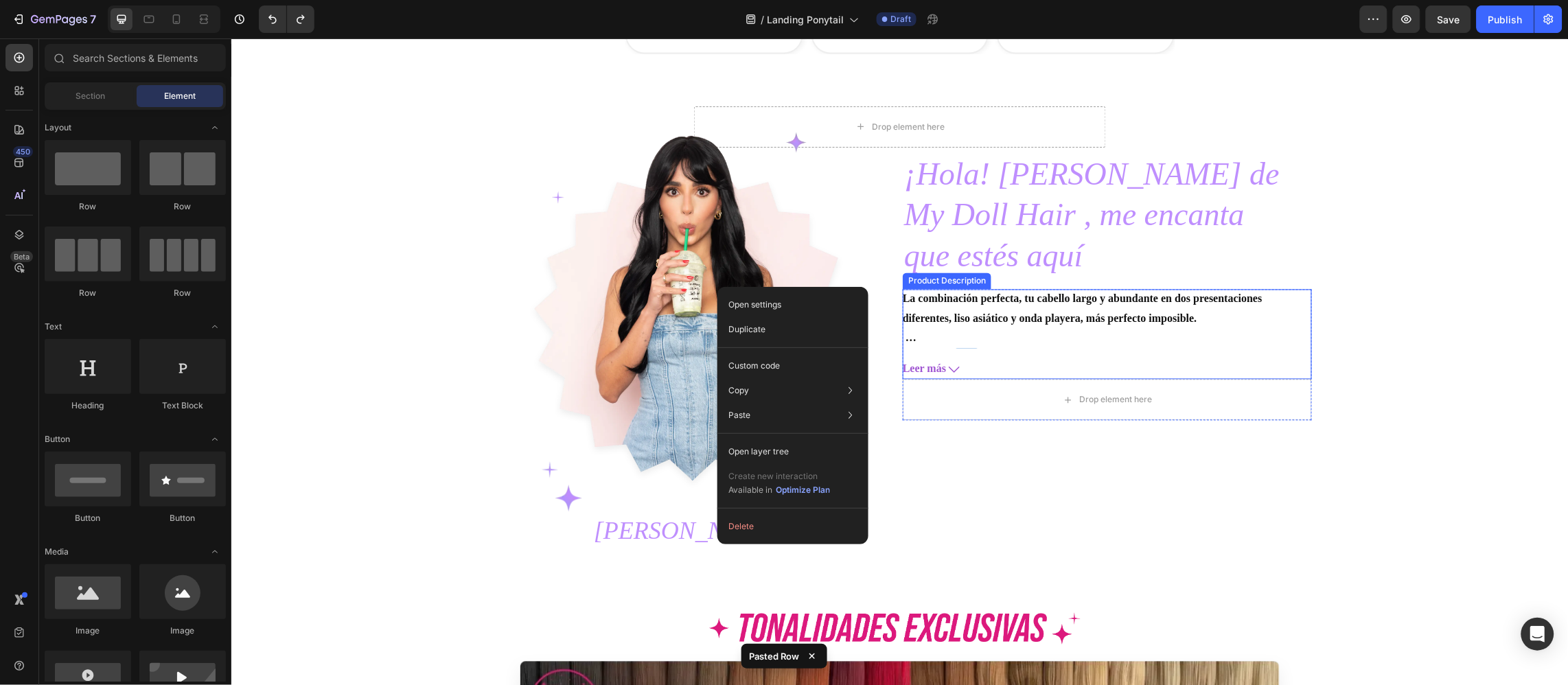
click at [954, 293] on p "La combinación perfecta, tu cabello largo y abundante en dos presentaciones dif…" at bounding box center [1081, 308] width 360 height 31
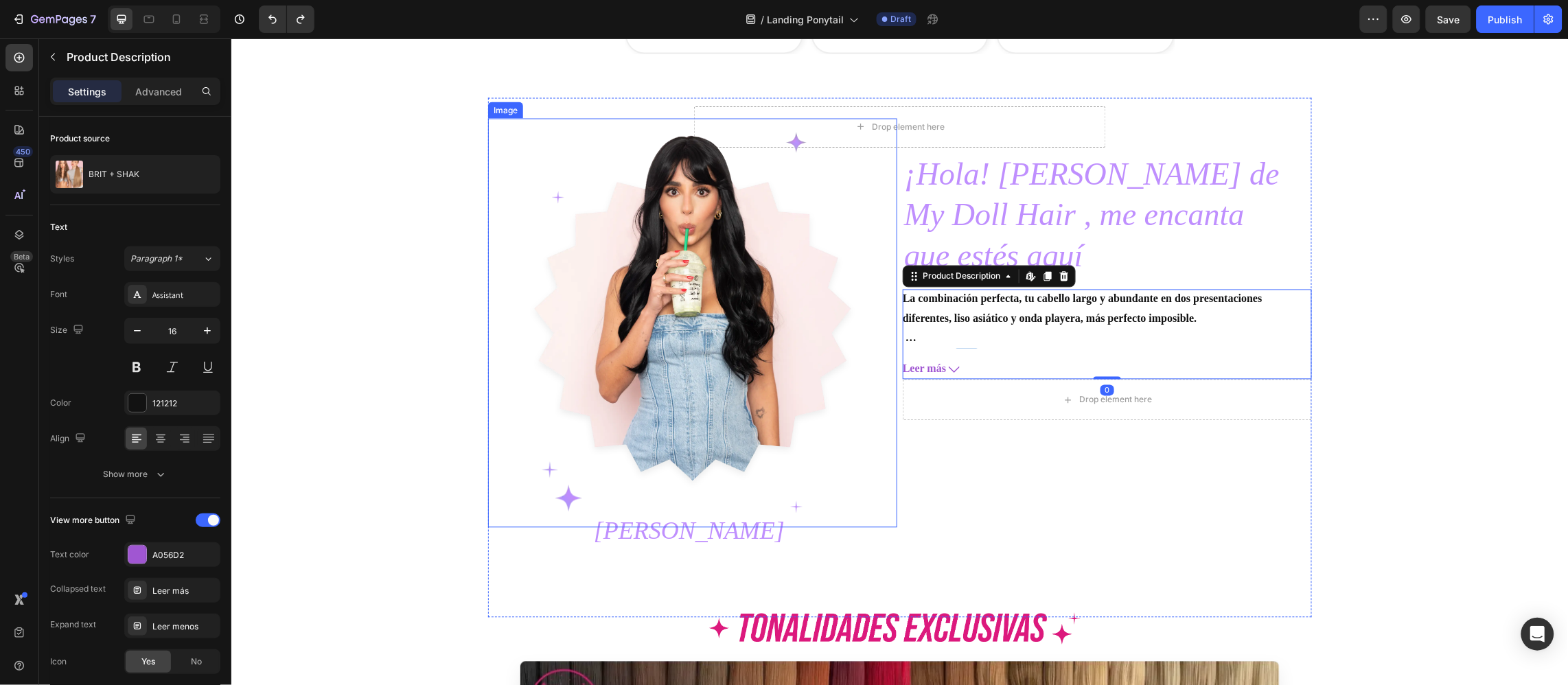
click at [531, 203] on img at bounding box center [692, 322] width 409 height 409
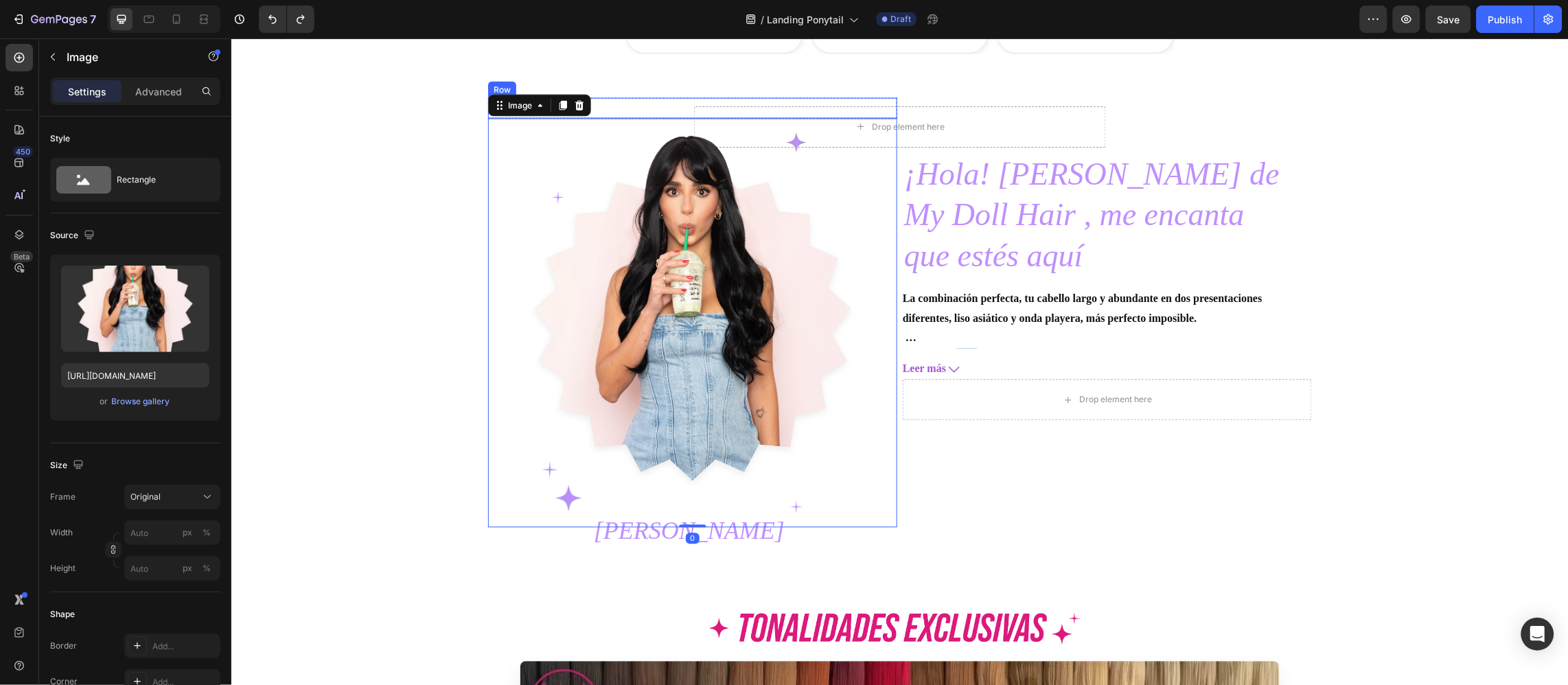
click at [739, 97] on div "Image" at bounding box center [794, 107] width 202 height 21
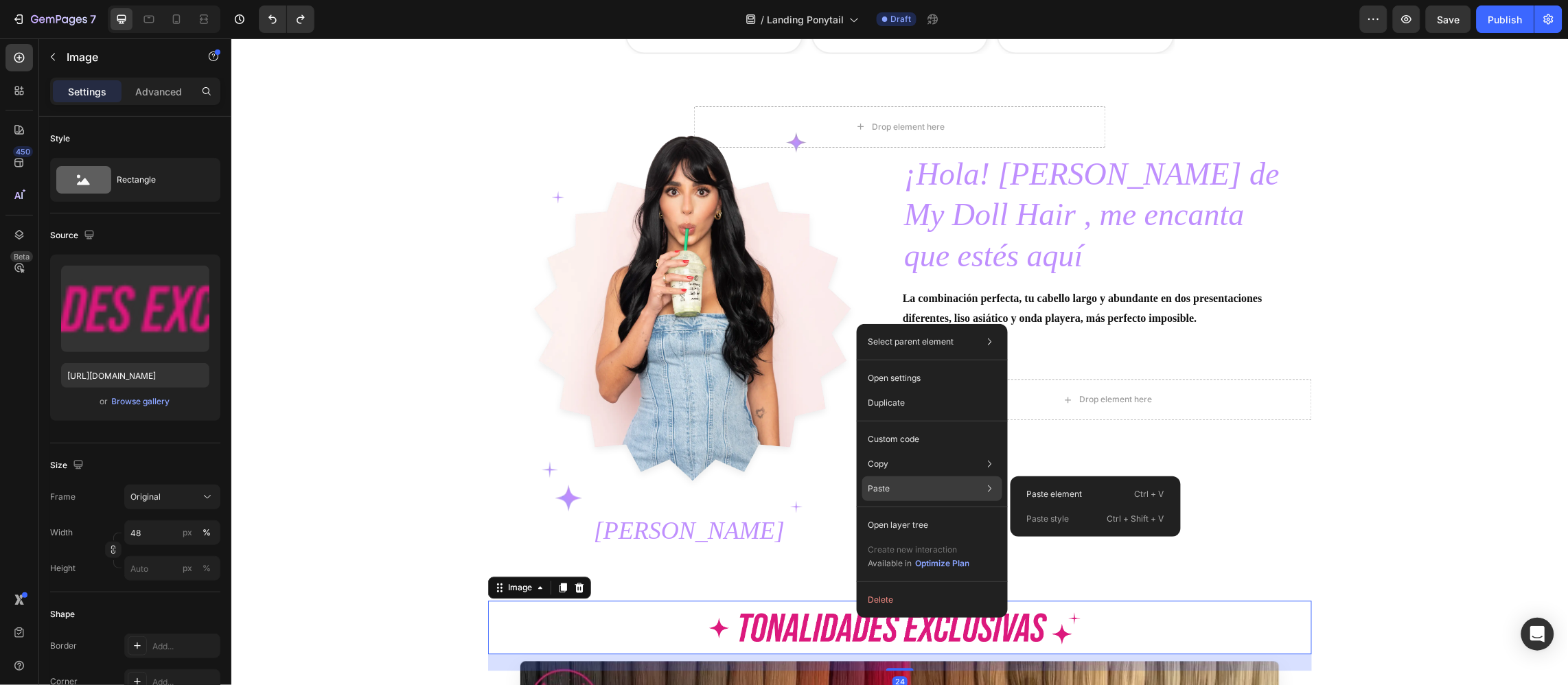
click at [1014, 489] on div "Paste element Ctrl + V Paste style Ctrl + Shift + V" at bounding box center [1095, 505] width 170 height 60
click at [1038, 496] on p "Paste element" at bounding box center [1054, 493] width 56 height 13
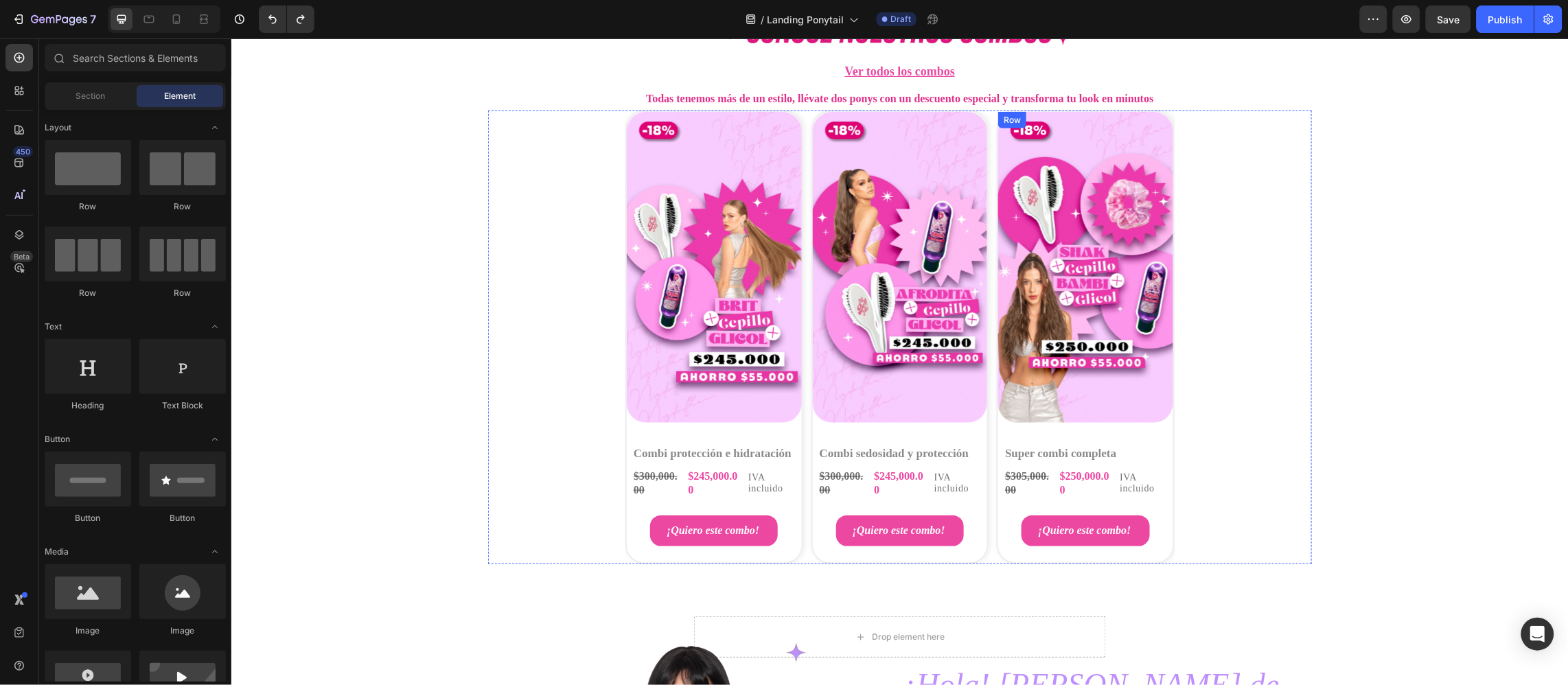
scroll to position [4690, 0]
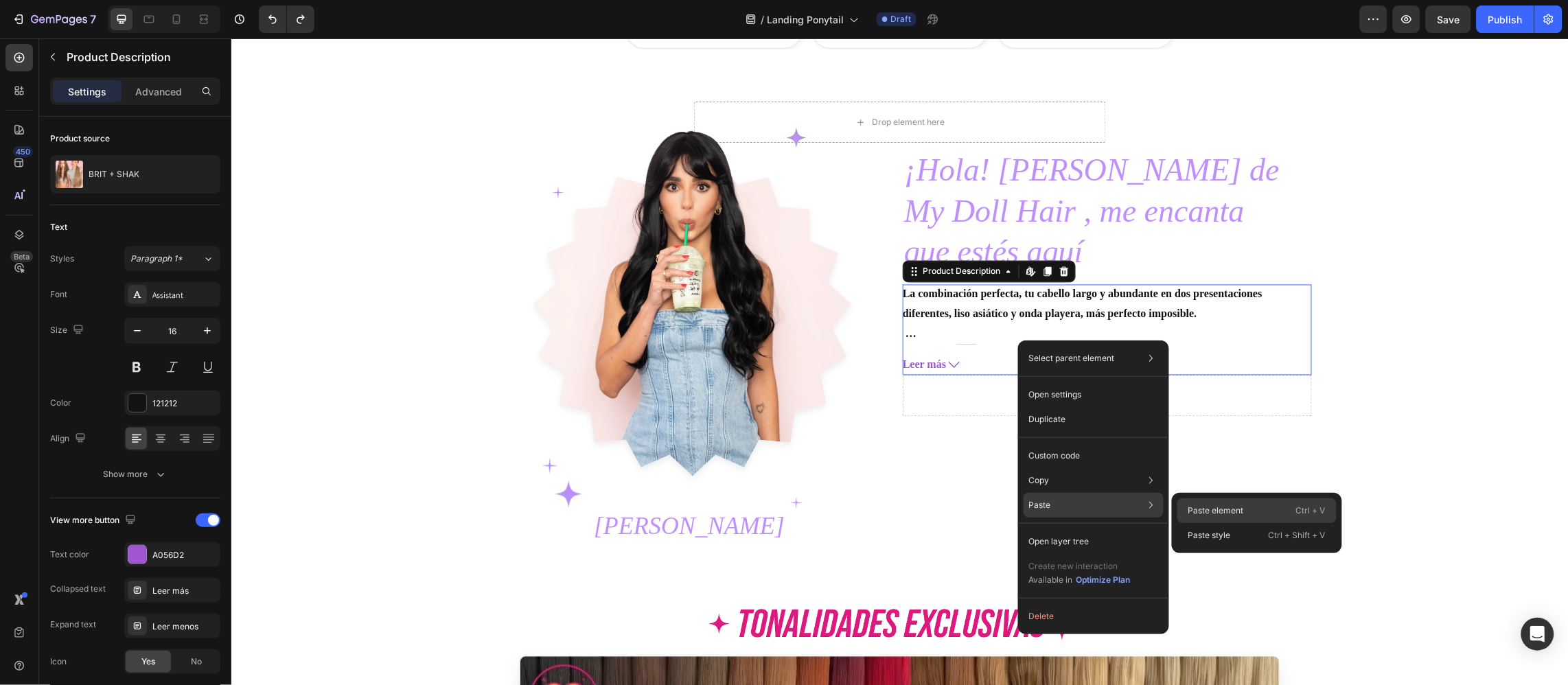
click at [1205, 523] on div "Paste element Ctrl + V" at bounding box center [1256, 535] width 159 height 25
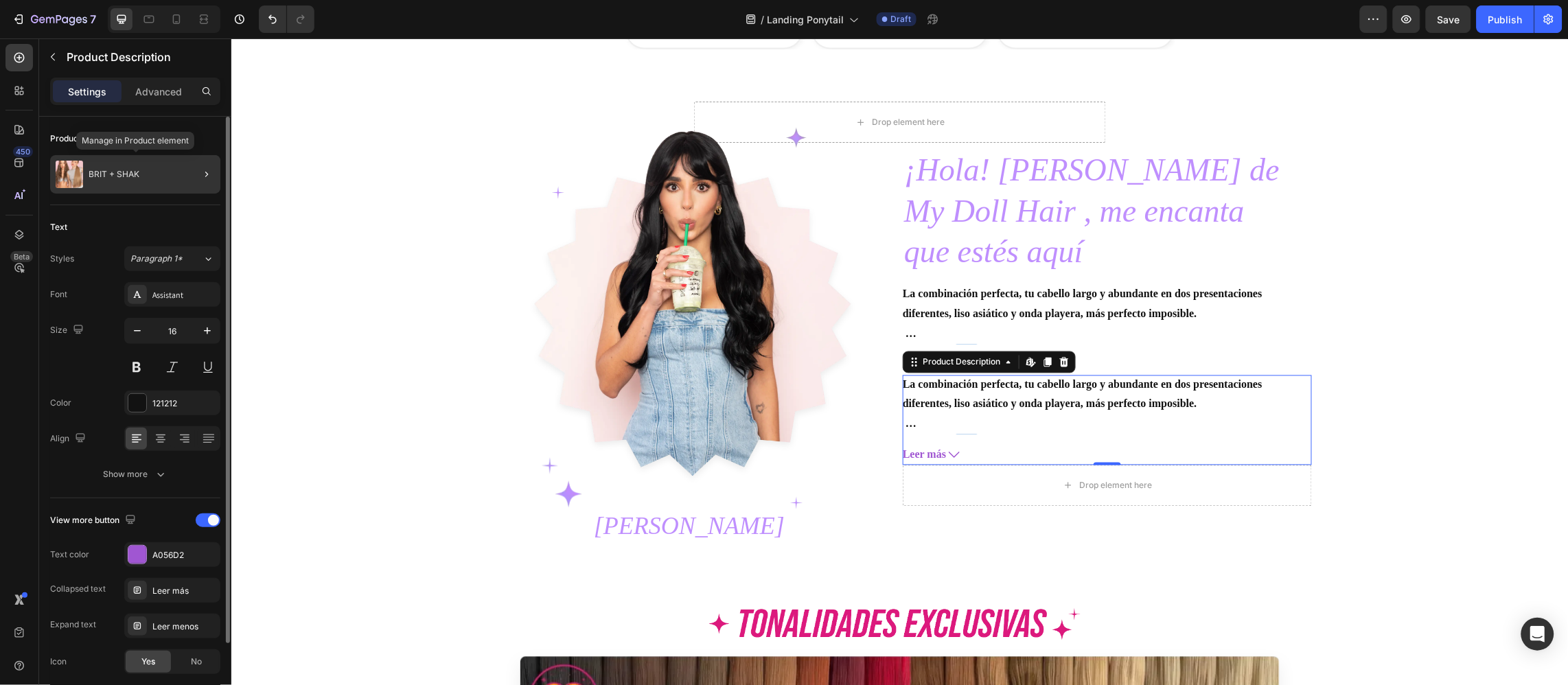
click at [140, 179] on div "BRIT + SHAK" at bounding box center [135, 174] width 170 height 38
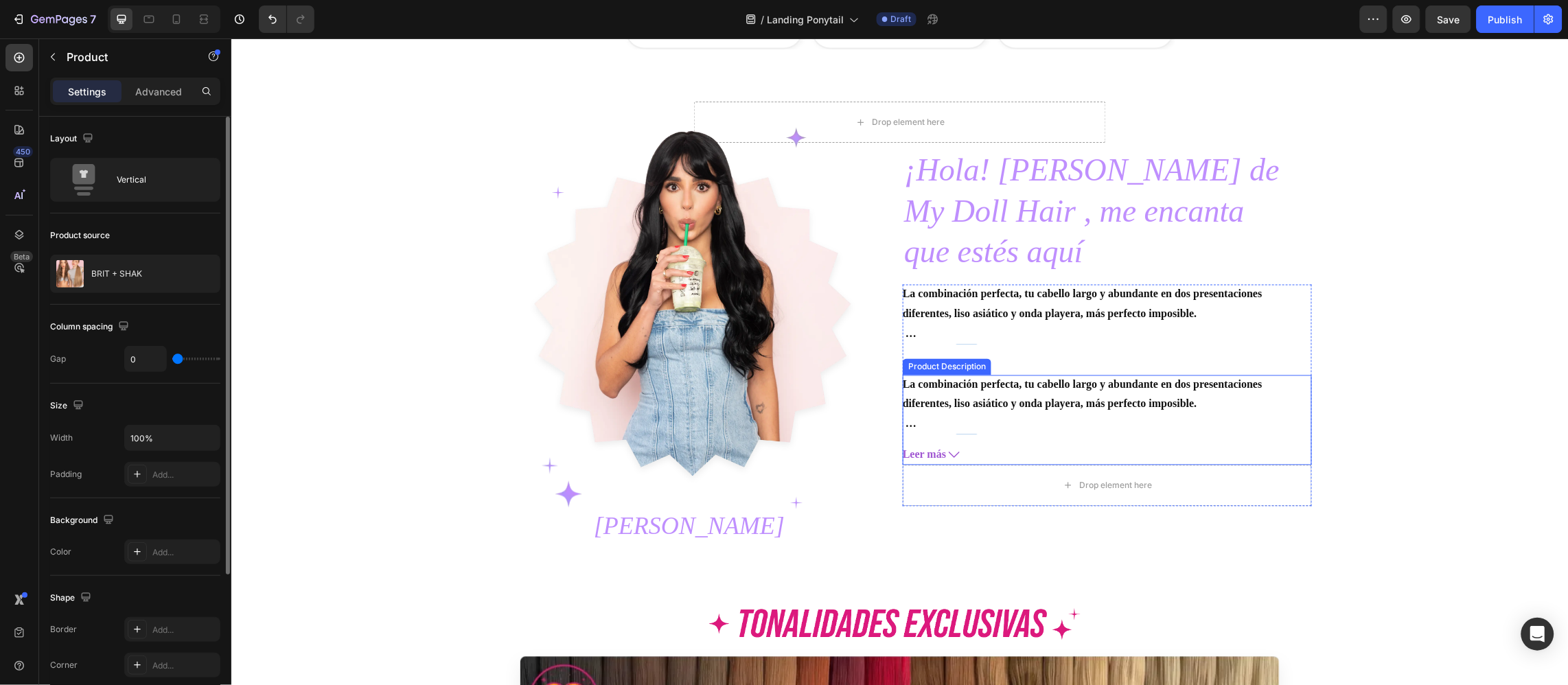
click at [1017, 393] on div "La combinación perfecta, tu cabello largo y abundante en dos presentaciones dif…" at bounding box center [1106, 404] width 409 height 59
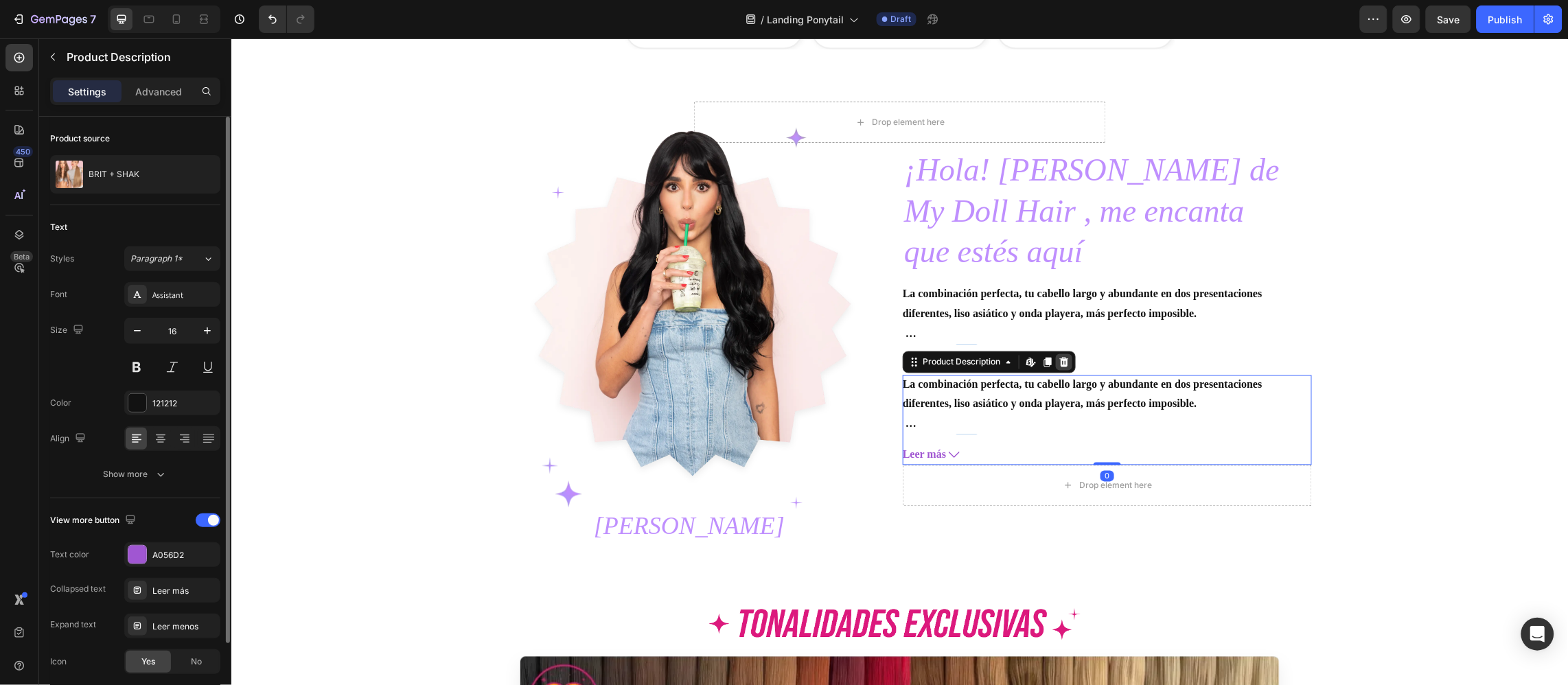
click at [1062, 362] on div at bounding box center [1063, 362] width 17 height 17
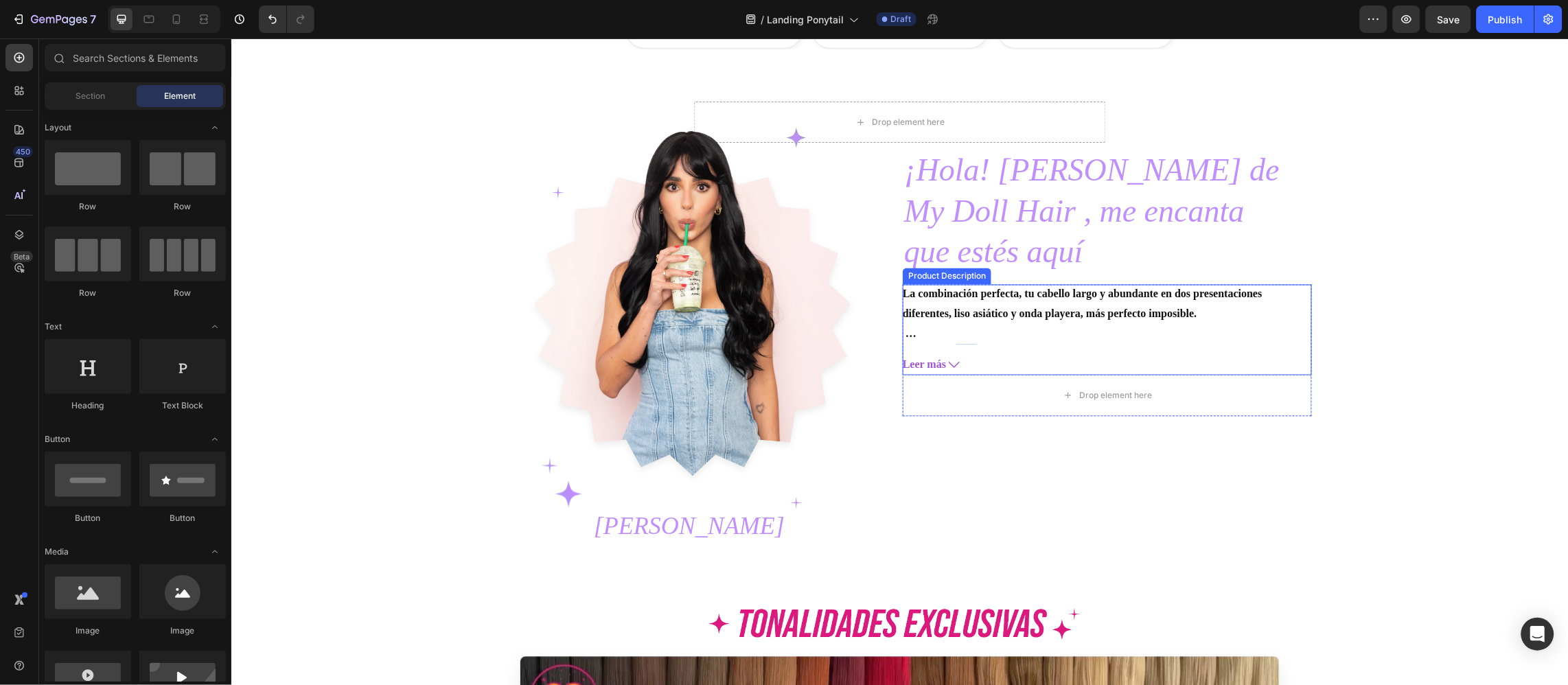
click at [903, 308] on p "La combinación perfecta, tu cabello largo y abundante en dos presentaciones dif…" at bounding box center [1081, 304] width 360 height 31
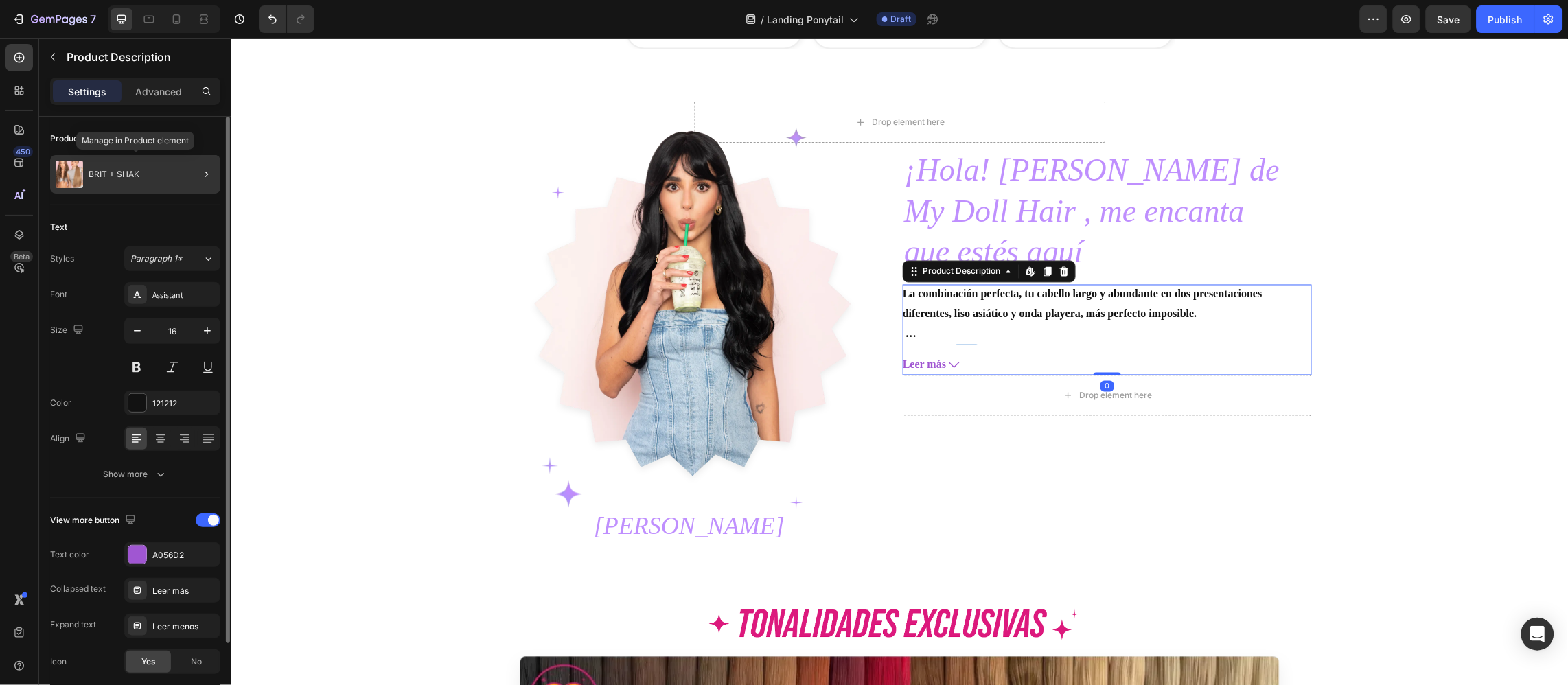
click at [143, 188] on div "BRIT + SHAK" at bounding box center [135, 174] width 170 height 38
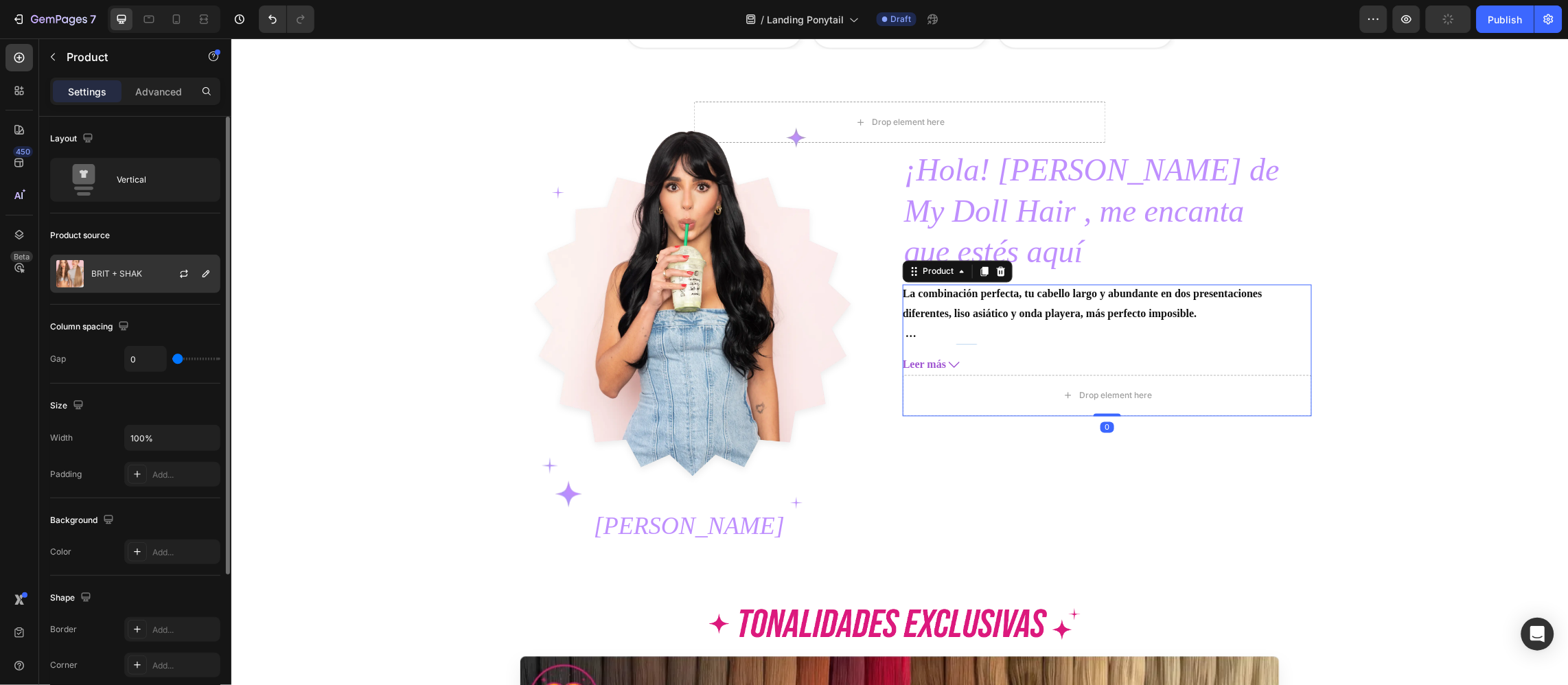
click at [120, 269] on p "BRIT + SHAK" at bounding box center [117, 274] width 51 height 10
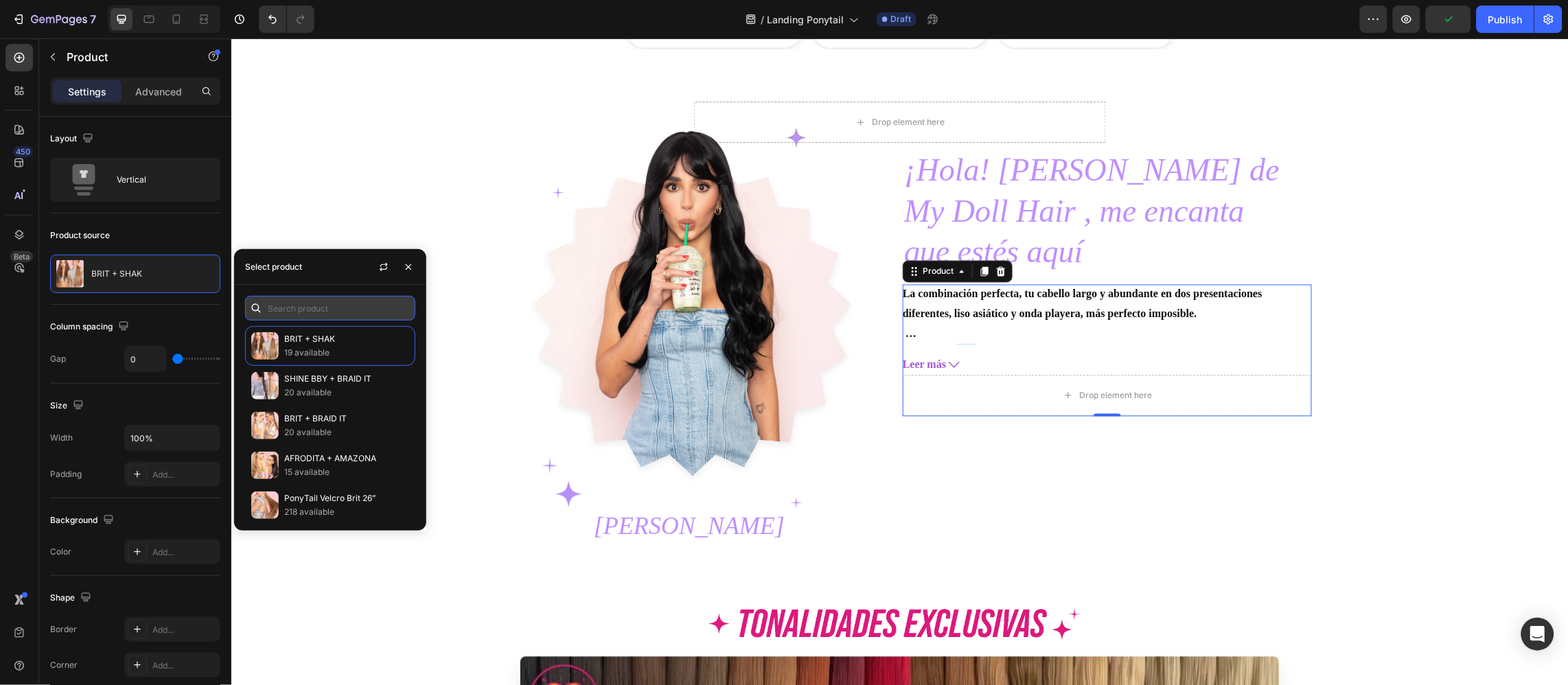
click at [352, 315] on input "text" at bounding box center [329, 308] width 170 height 25
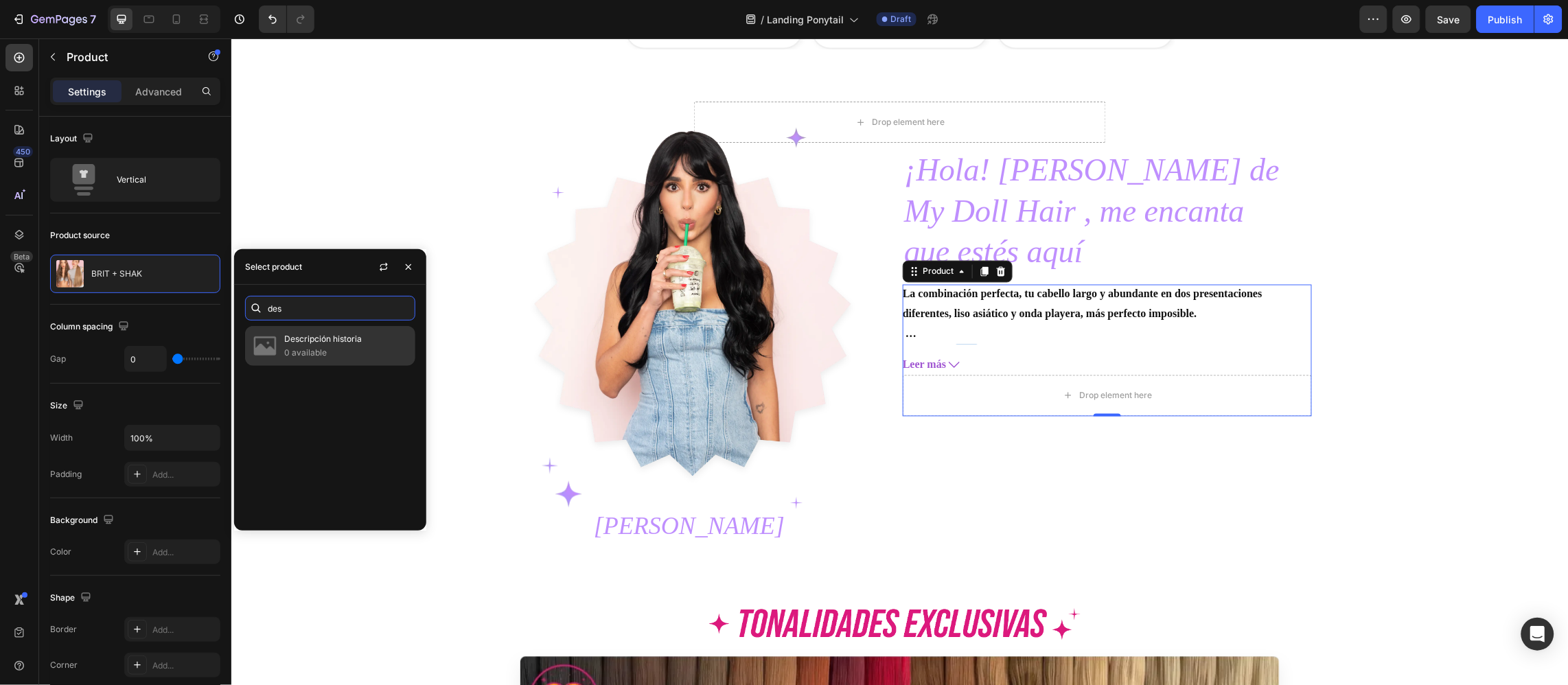
type input "des"
click at [378, 353] on p "0 available" at bounding box center [346, 353] width 125 height 14
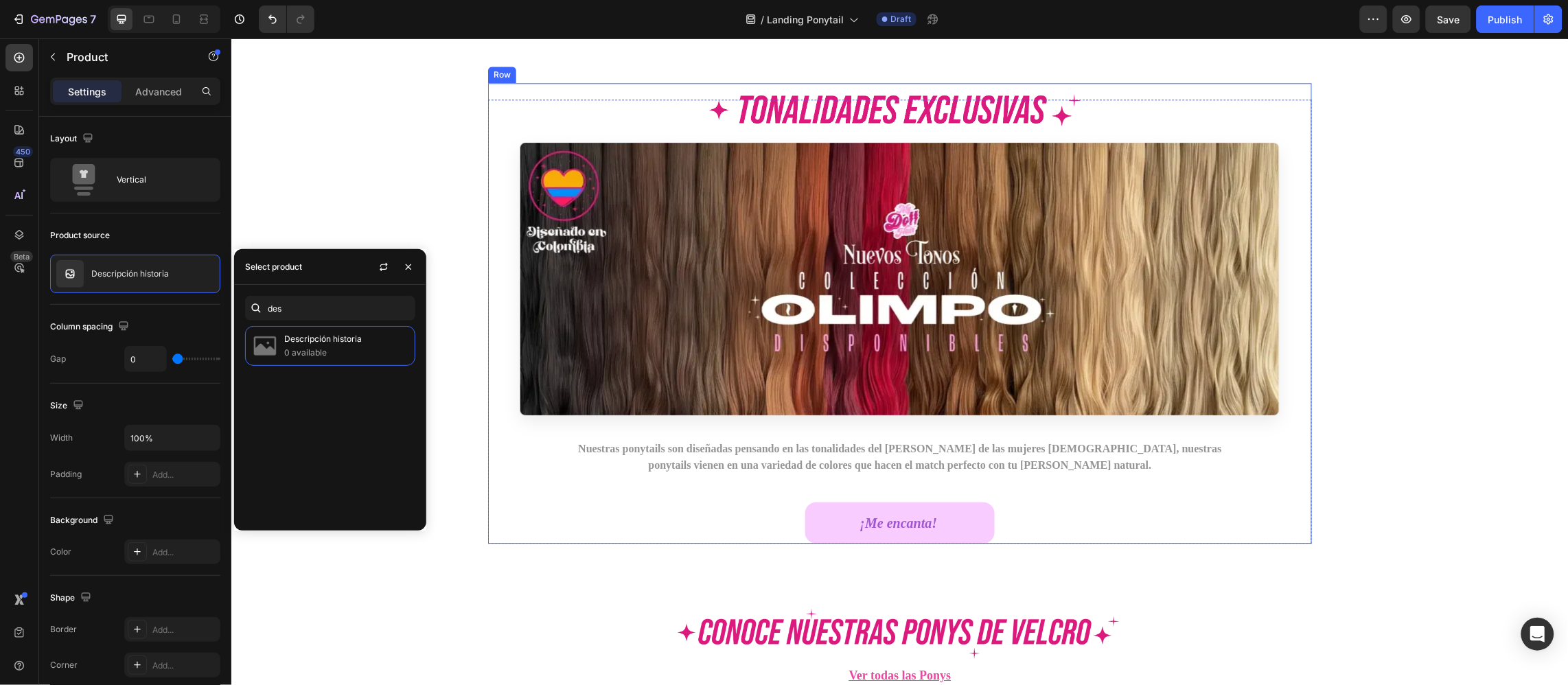
scroll to position [5513, 0]
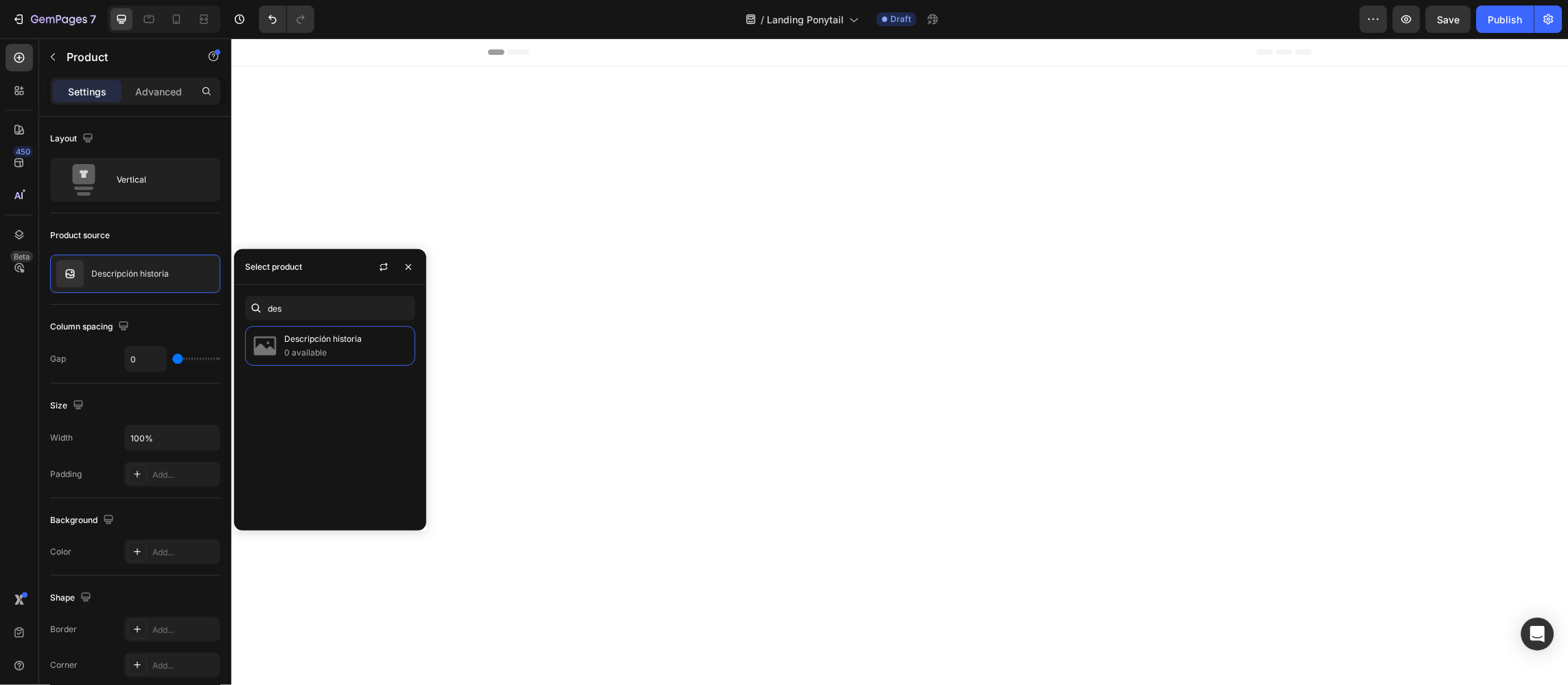
scroll to position [5513, 0]
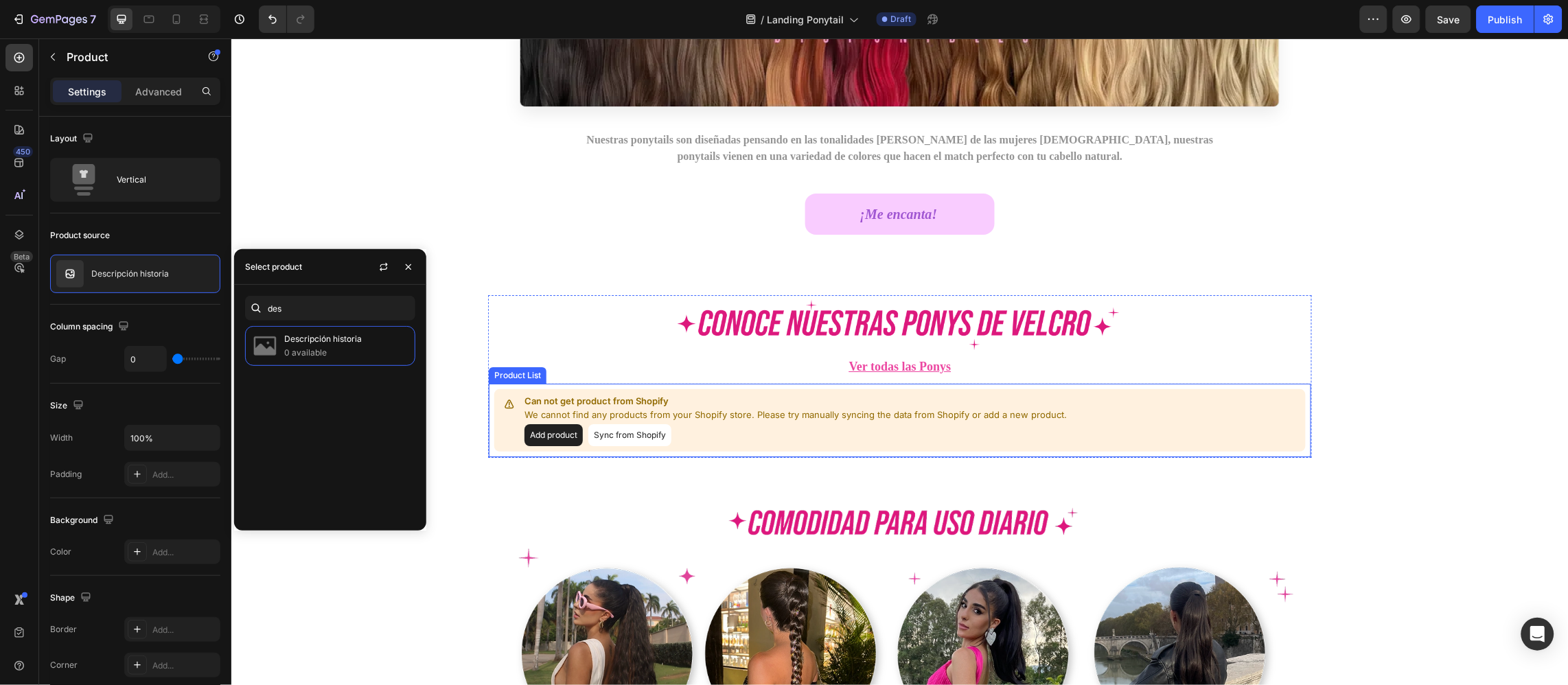
click at [725, 415] on p "We cannot find any products from your Shopify store. Please try manually syncin…" at bounding box center [795, 415] width 543 height 14
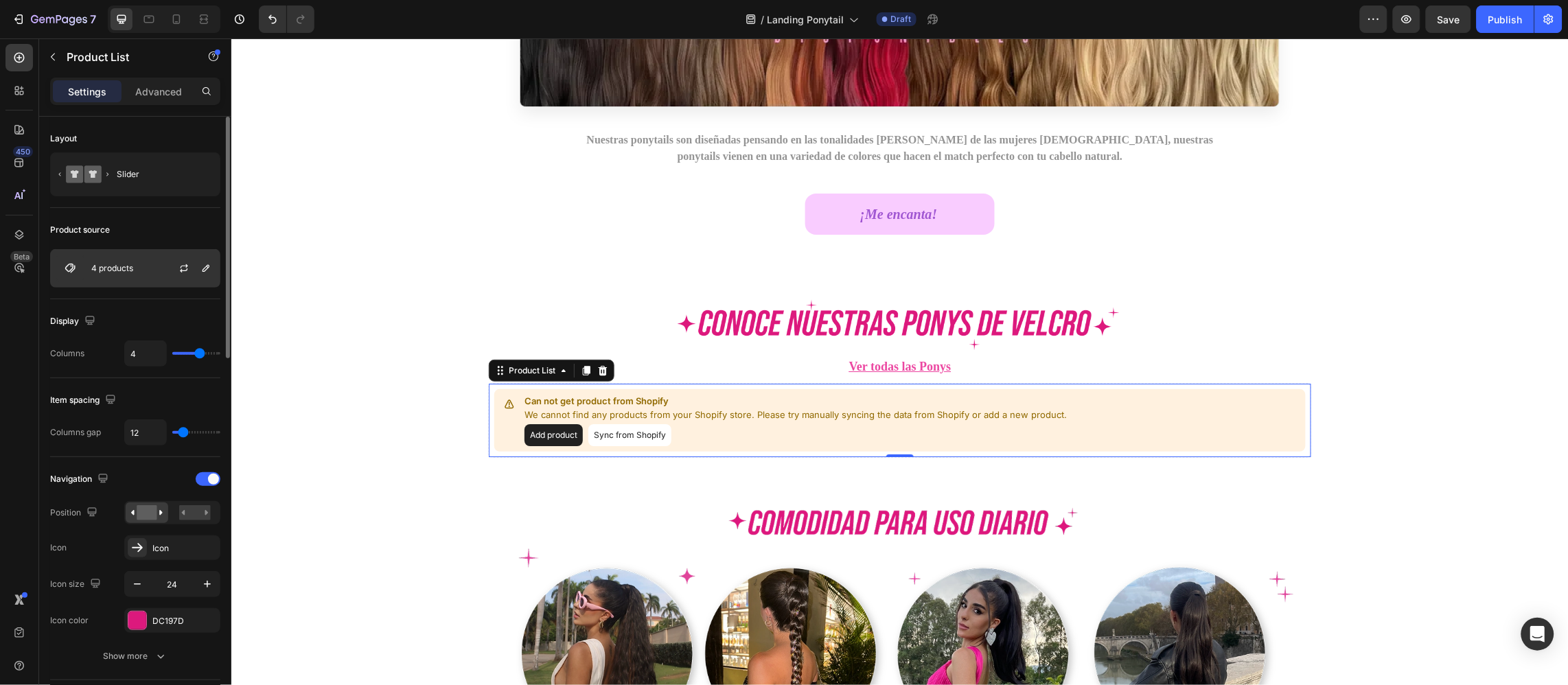
click at [127, 266] on p "4 products" at bounding box center [112, 268] width 42 height 10
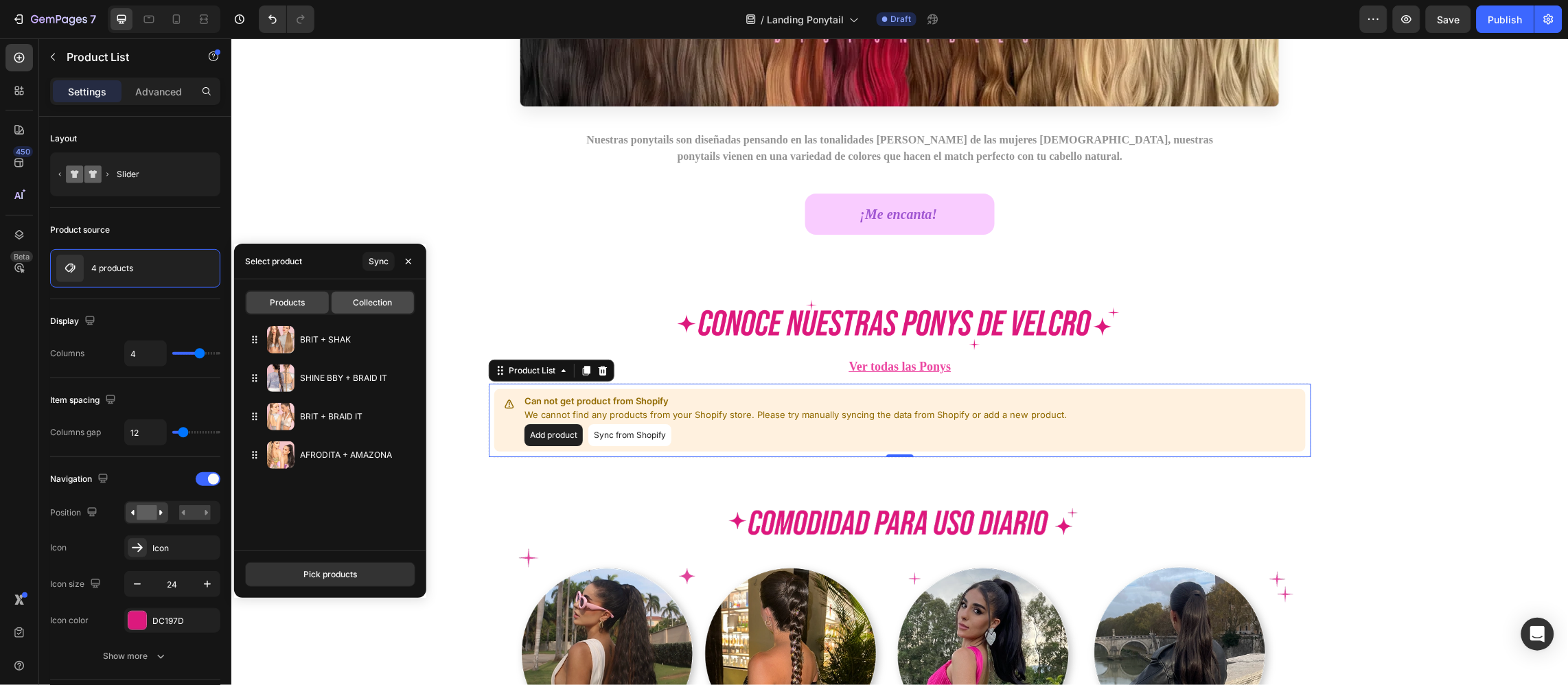
click at [351, 313] on div "Collection" at bounding box center [373, 303] width 83 height 22
type input "50"
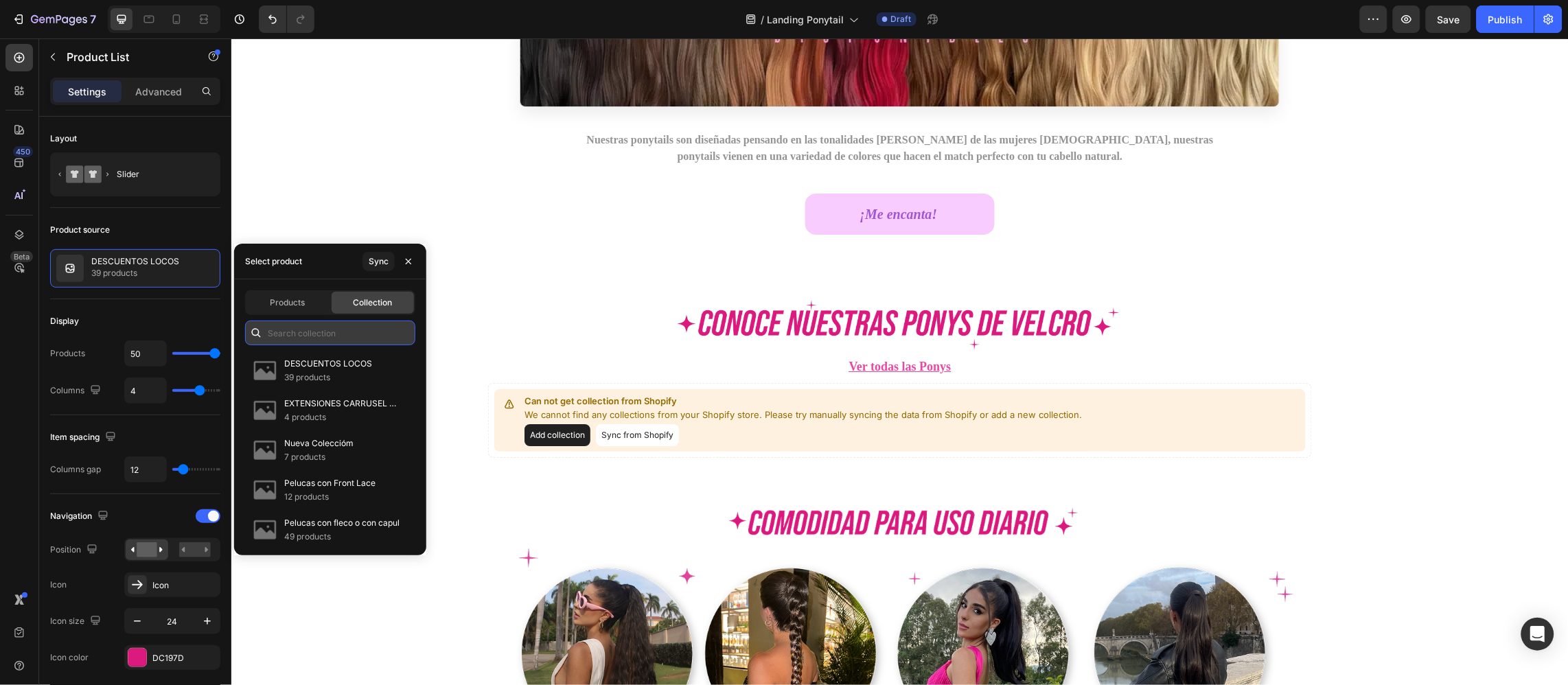
click at [308, 340] on input "text" at bounding box center [329, 332] width 170 height 25
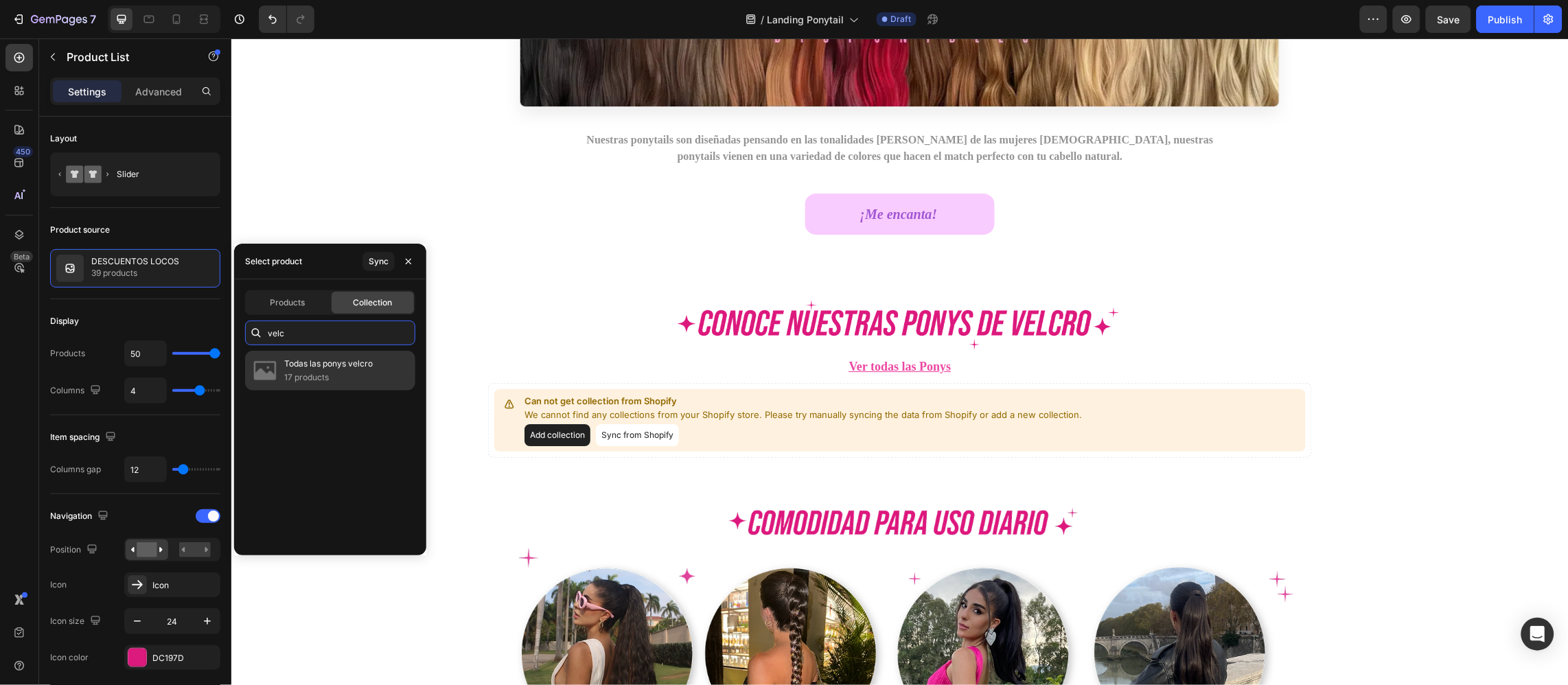
type input "velc"
click at [326, 362] on p "Todas las ponys velcro" at bounding box center [328, 364] width 88 height 14
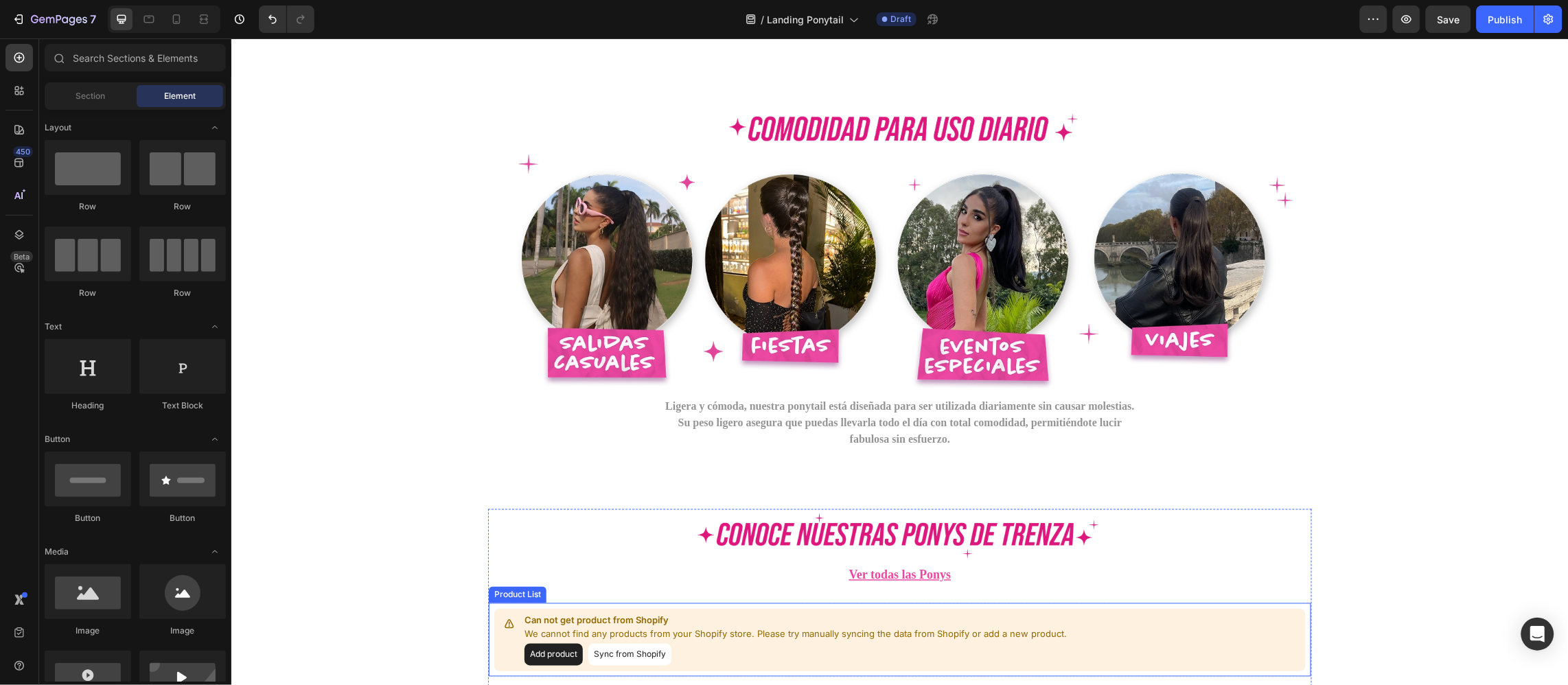
scroll to position [6646, 0]
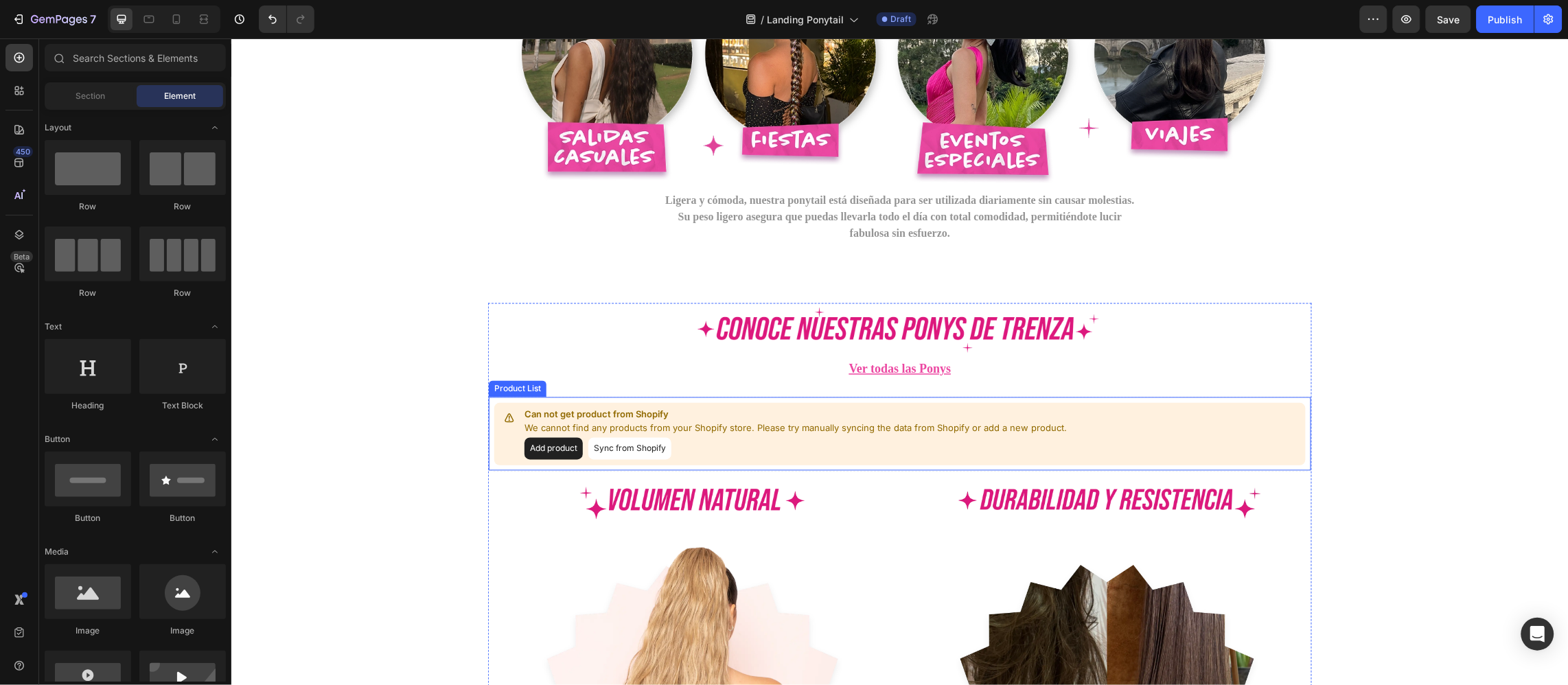
click at [960, 423] on p "We cannot find any products from your Shopify store. Please try manually syncin…" at bounding box center [795, 428] width 543 height 14
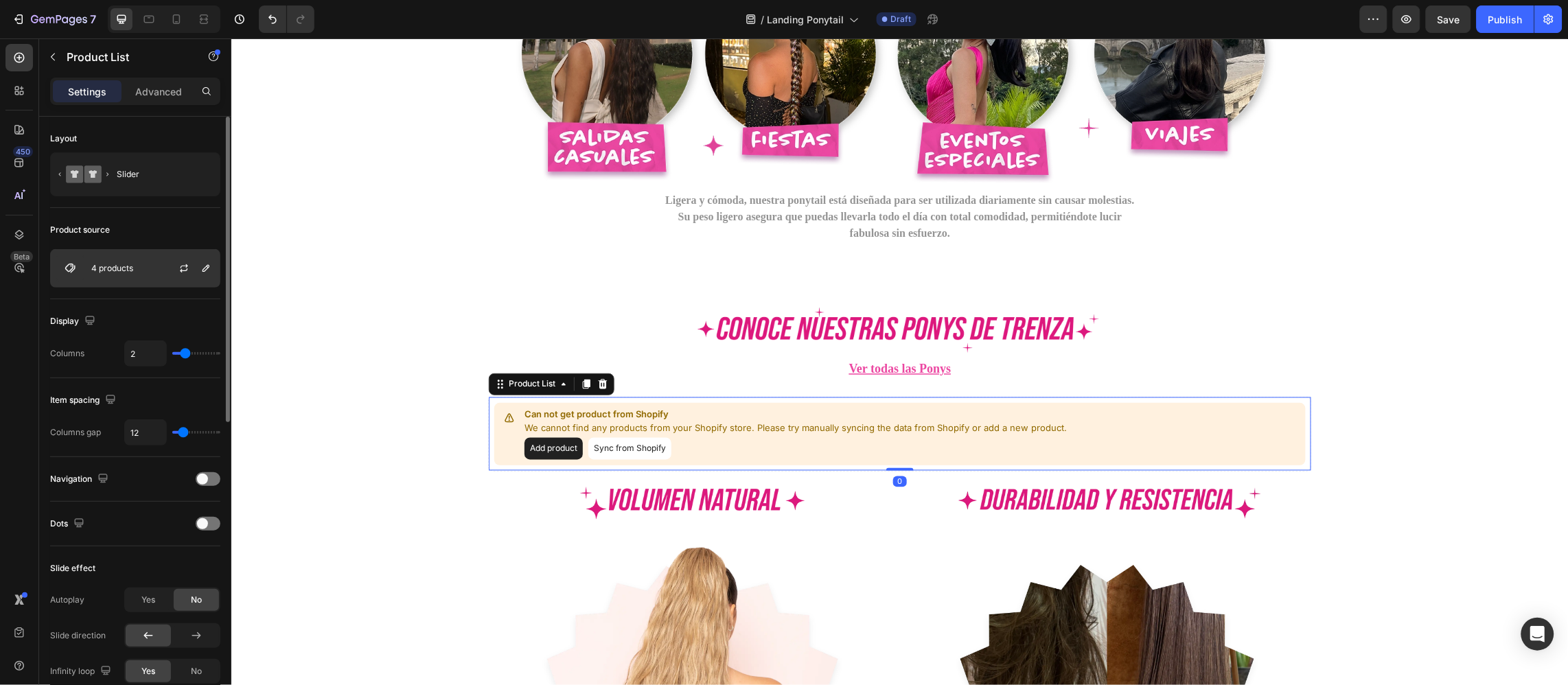
click at [159, 260] on div at bounding box center [189, 268] width 60 height 37
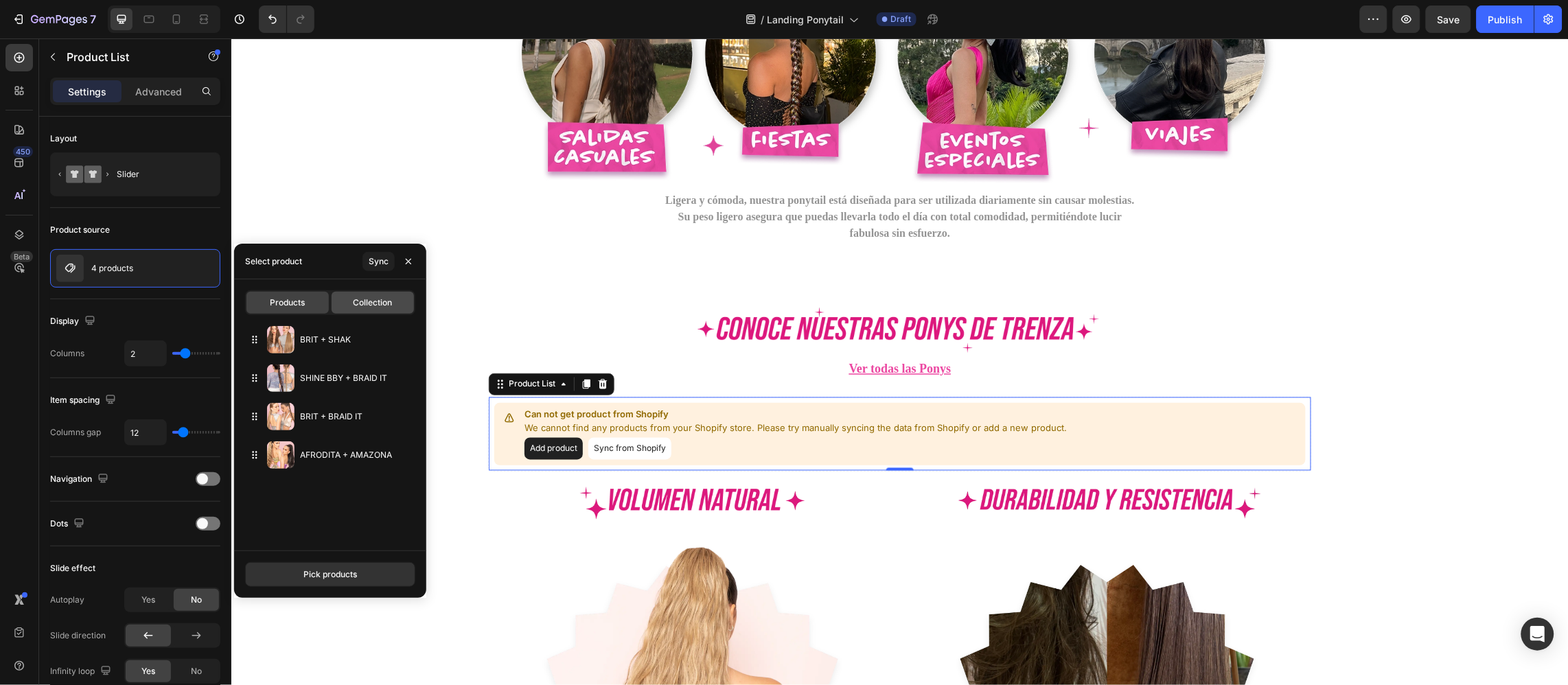
click at [348, 308] on div "Collection" at bounding box center [373, 303] width 83 height 22
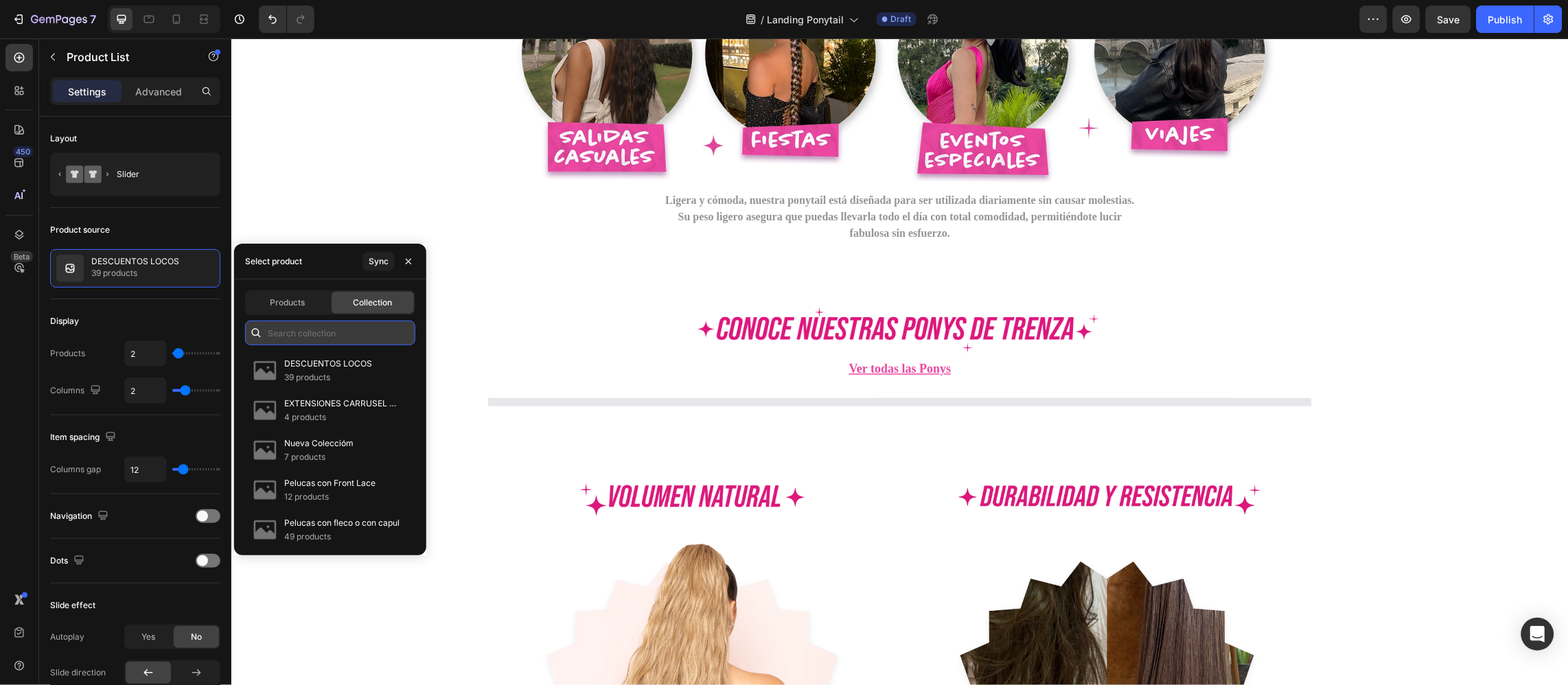
click at [330, 326] on input "text" at bounding box center [329, 332] width 170 height 25
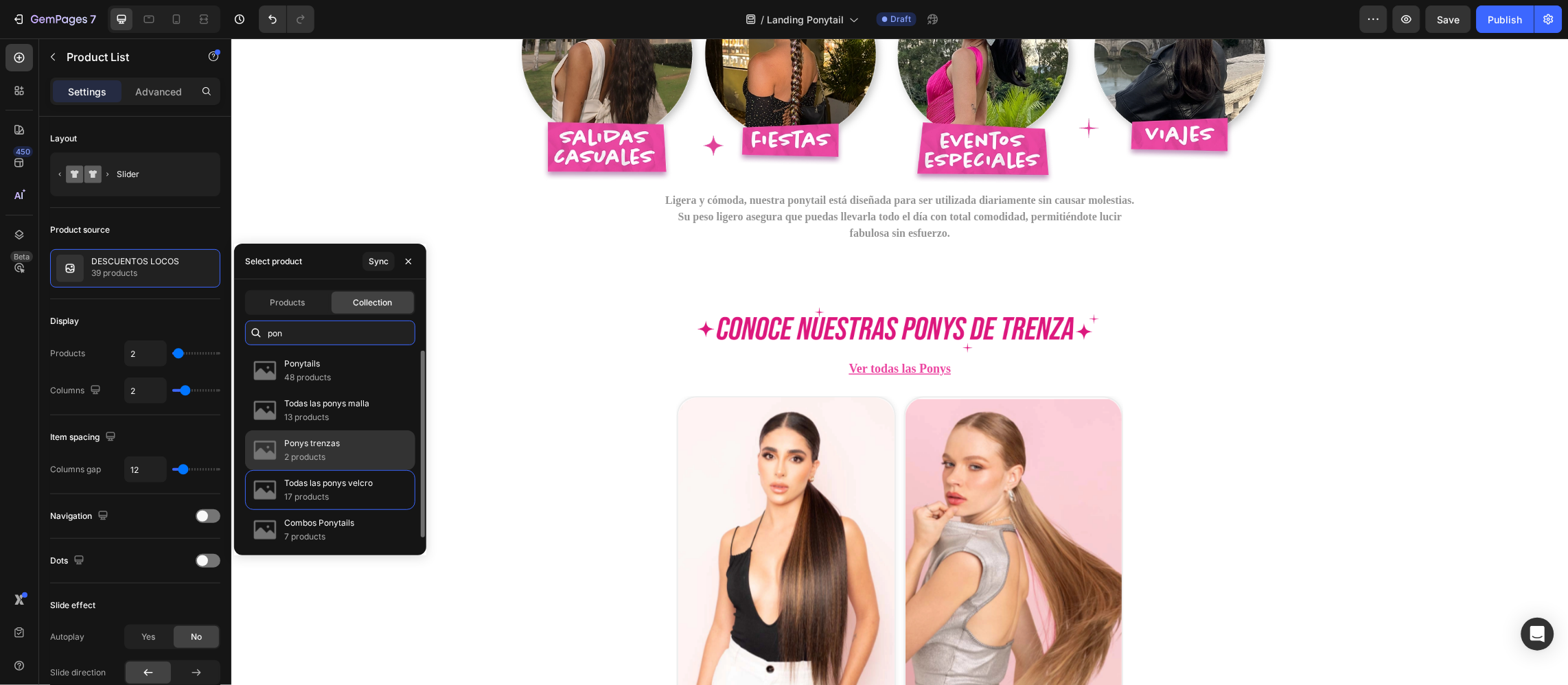
type input "pon"
click at [347, 470] on div "Ponys trenzas 2 products" at bounding box center [329, 489] width 170 height 39
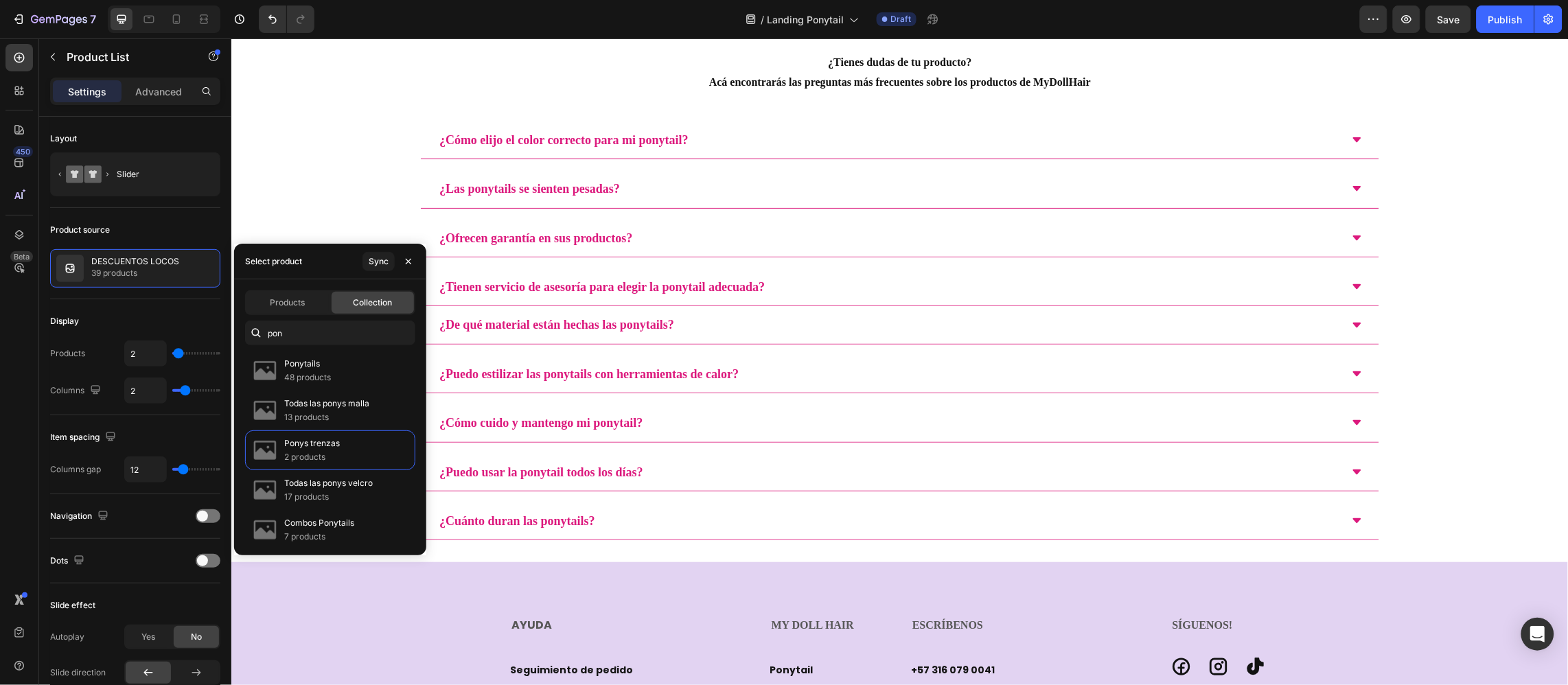
scroll to position [9322, 0]
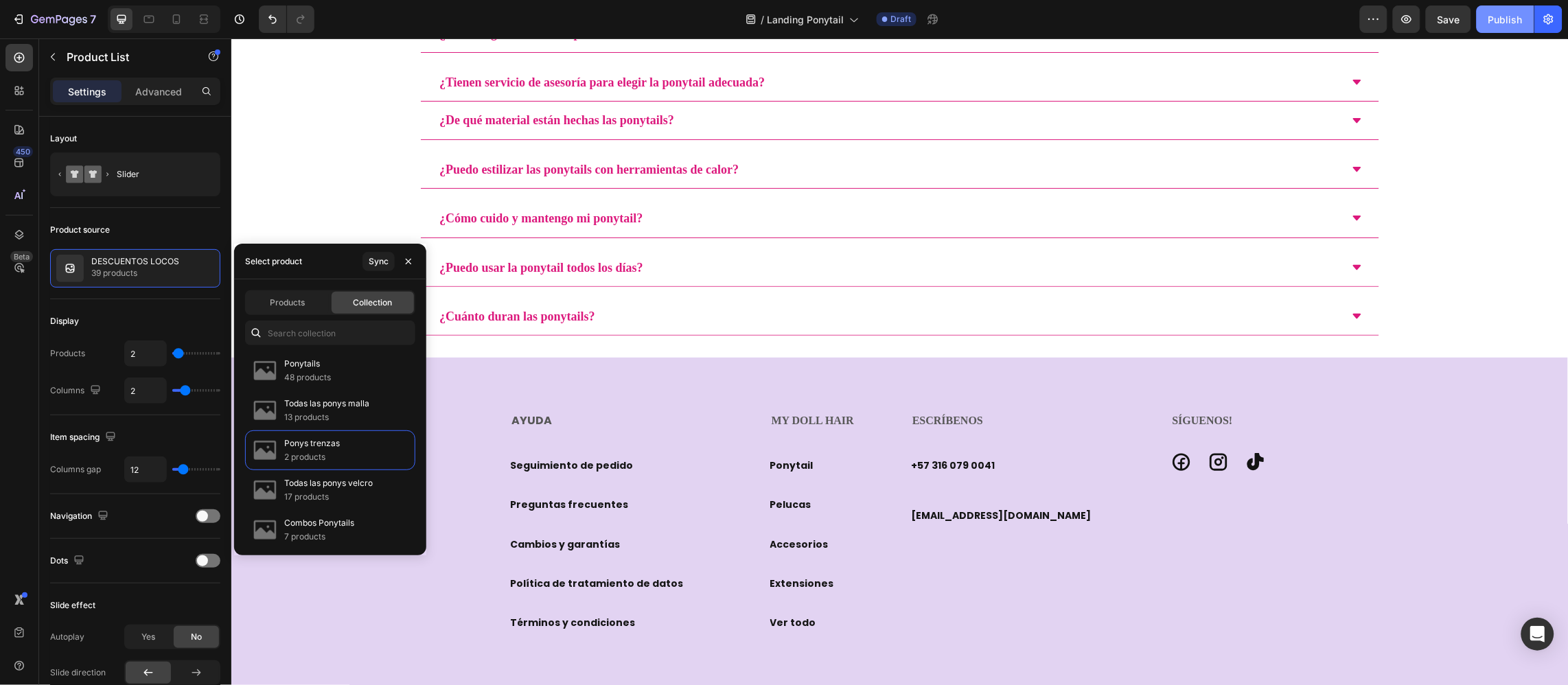
click at [1492, 13] on div "Publish" at bounding box center [1505, 20] width 34 height 15
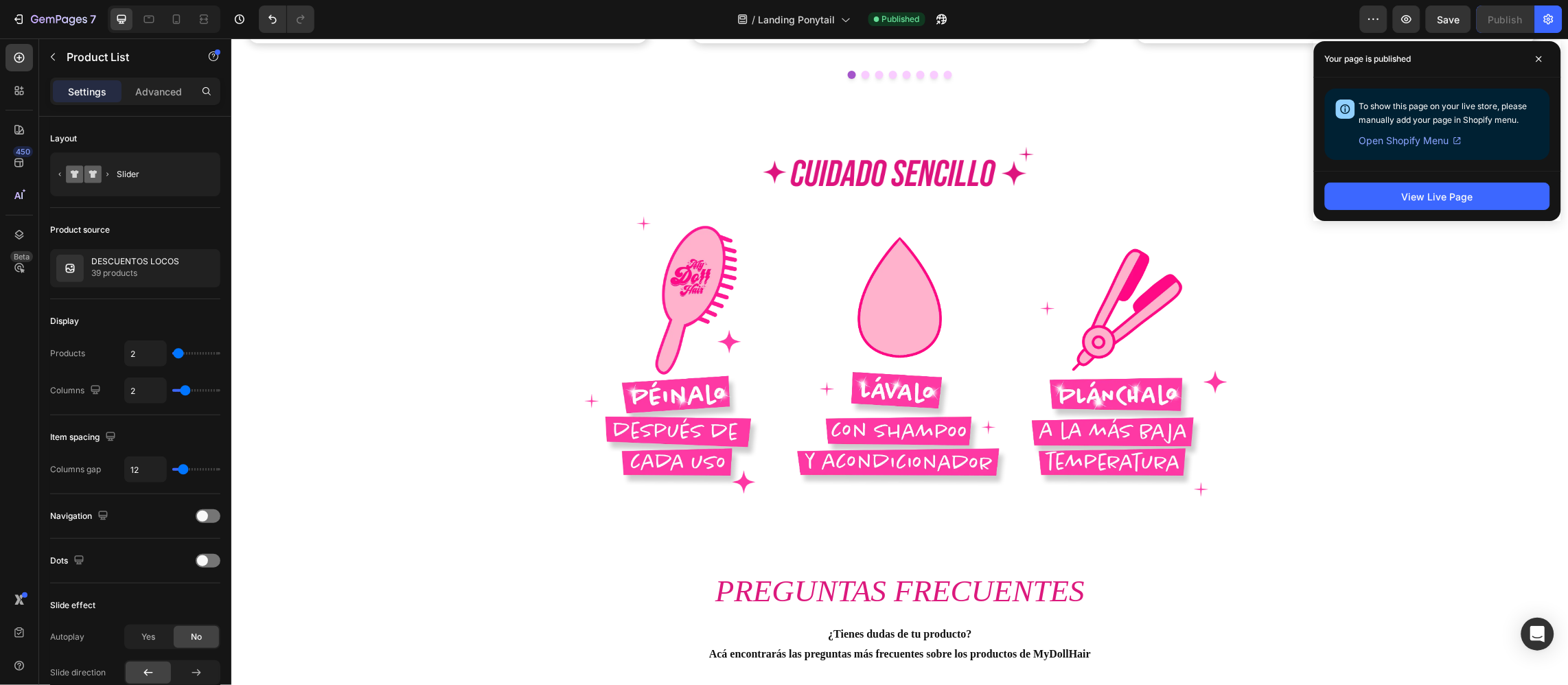
scroll to position [7436, 0]
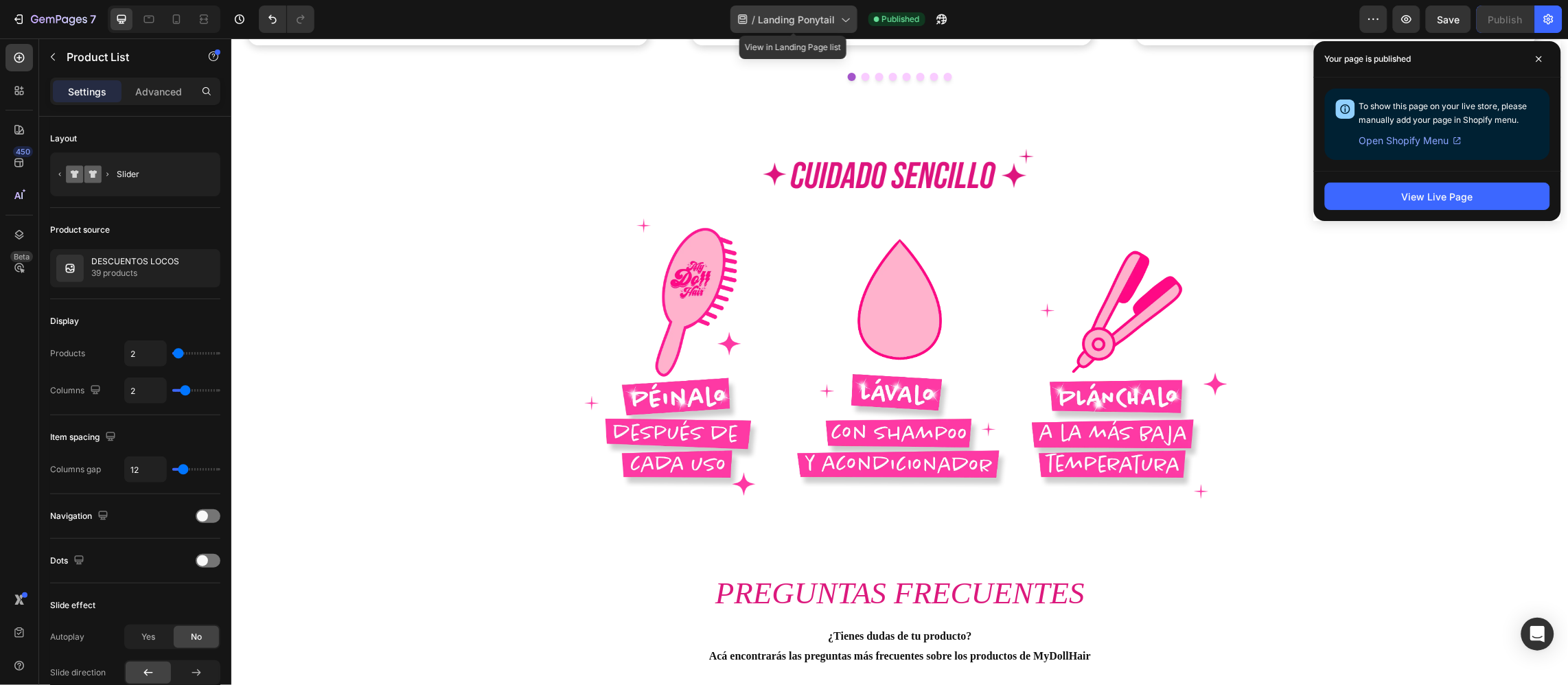
click at [788, 32] on div "/ Landing Ponytail" at bounding box center [793, 20] width 127 height 28
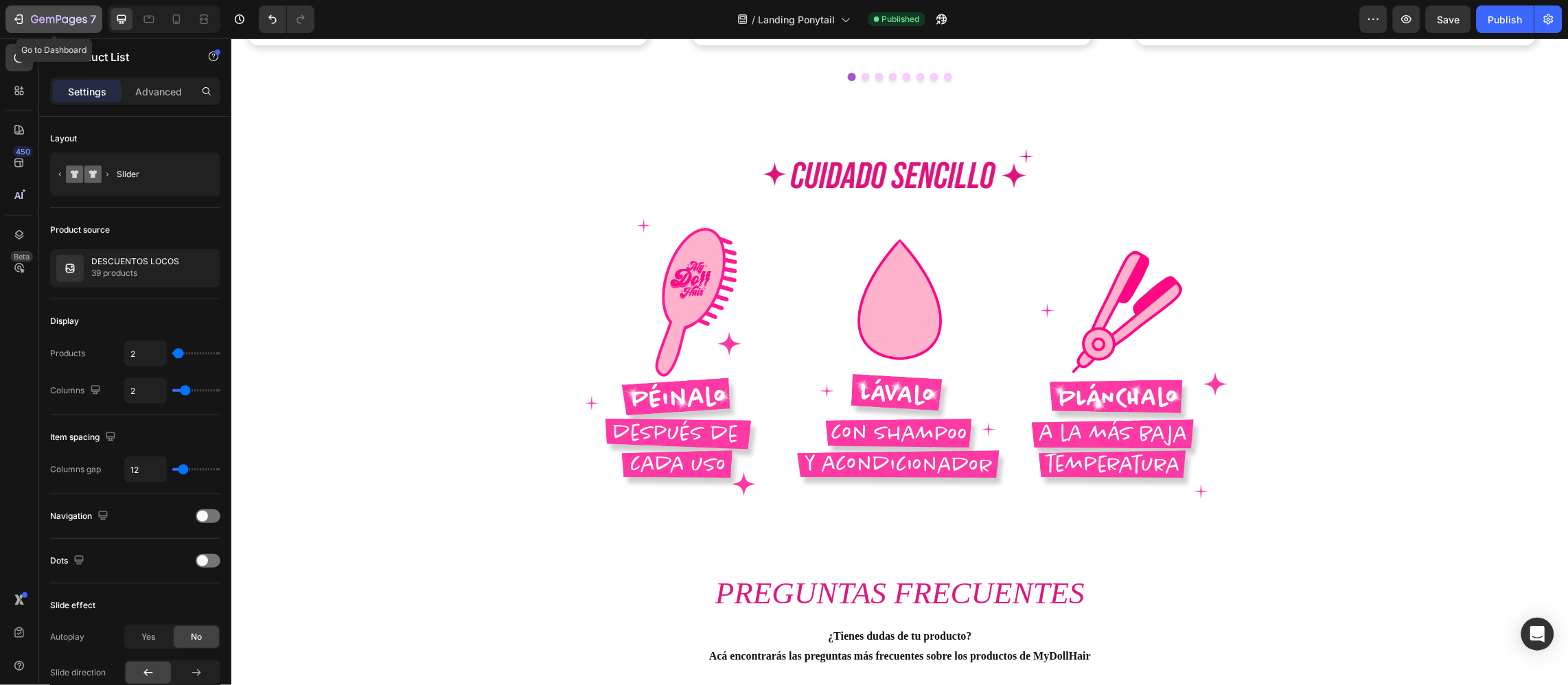
click at [76, 16] on icon "button" at bounding box center [58, 21] width 56 height 12
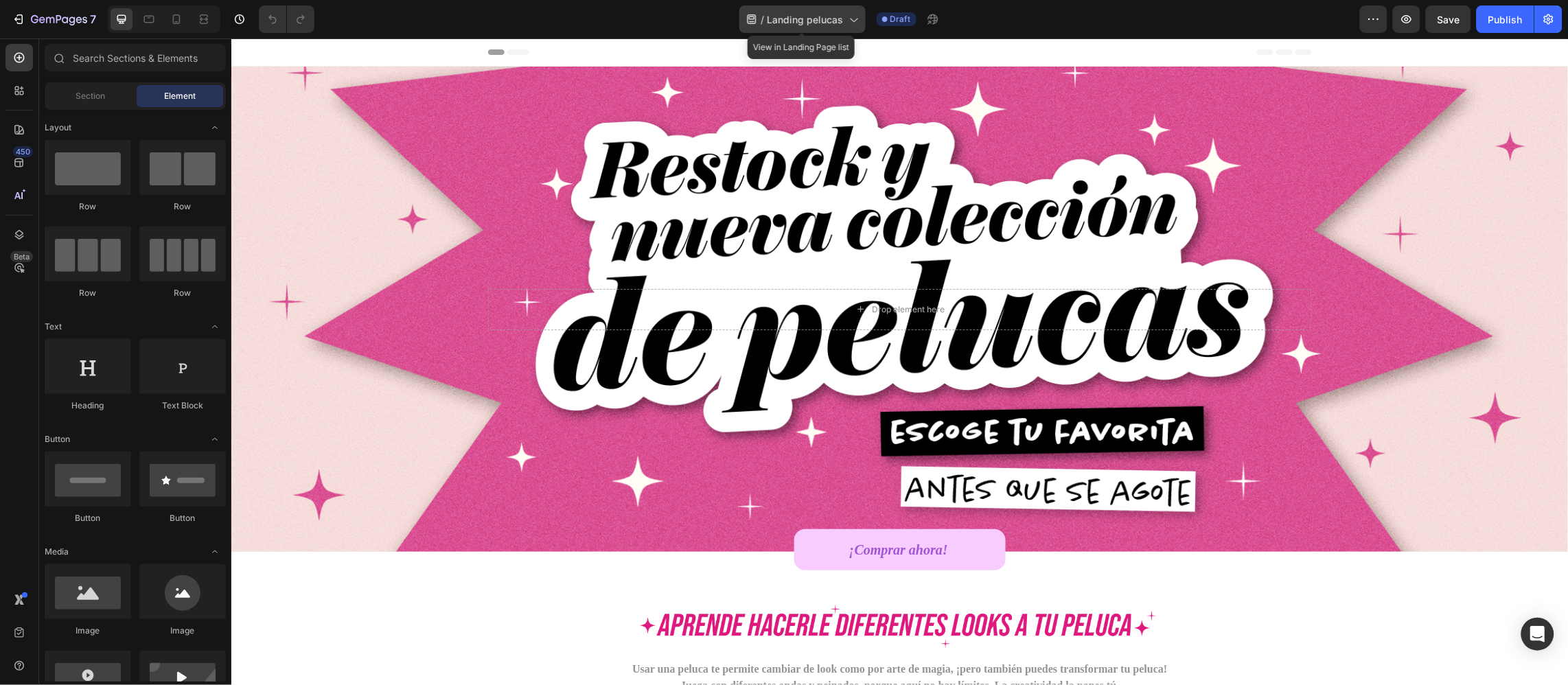
click at [819, 15] on span "Landing pelucas" at bounding box center [804, 20] width 76 height 15
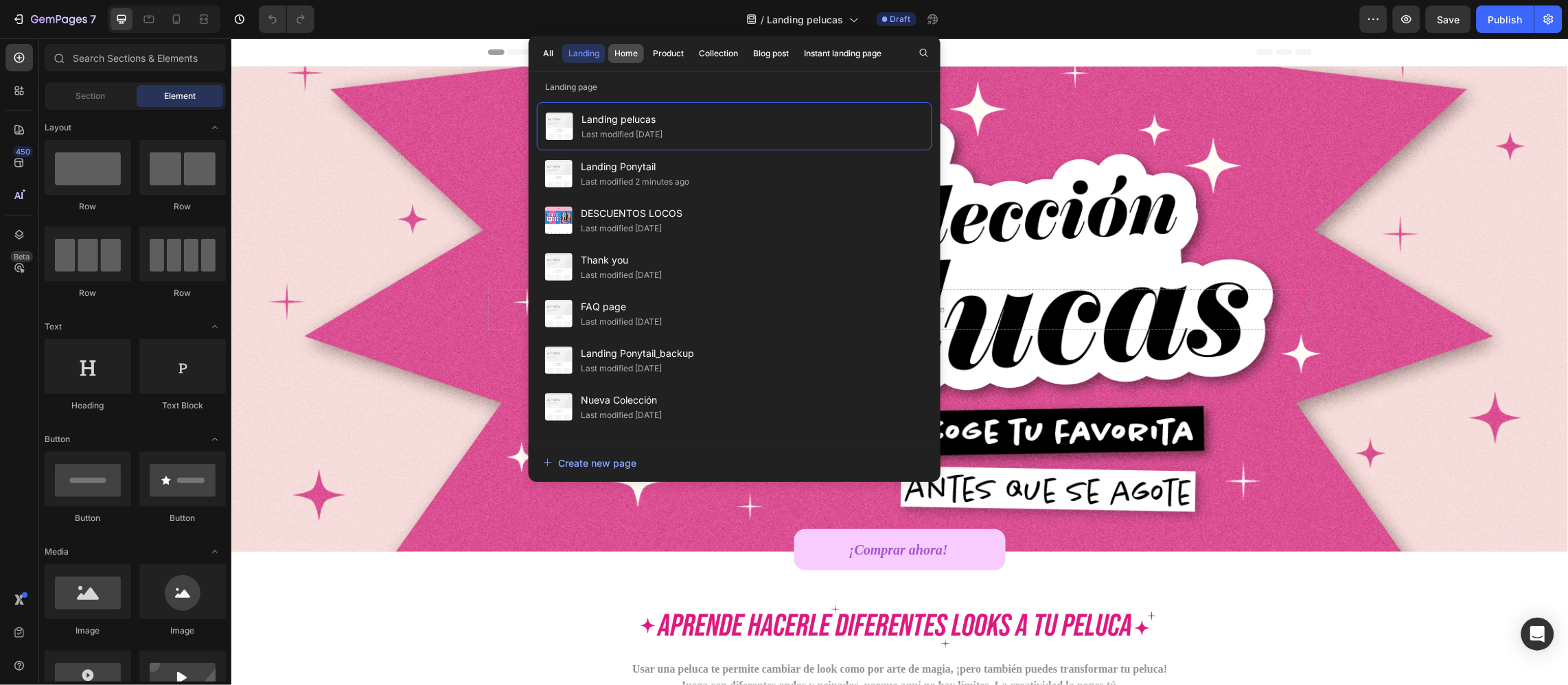
click at [617, 47] on div "Home" at bounding box center [626, 53] width 24 height 13
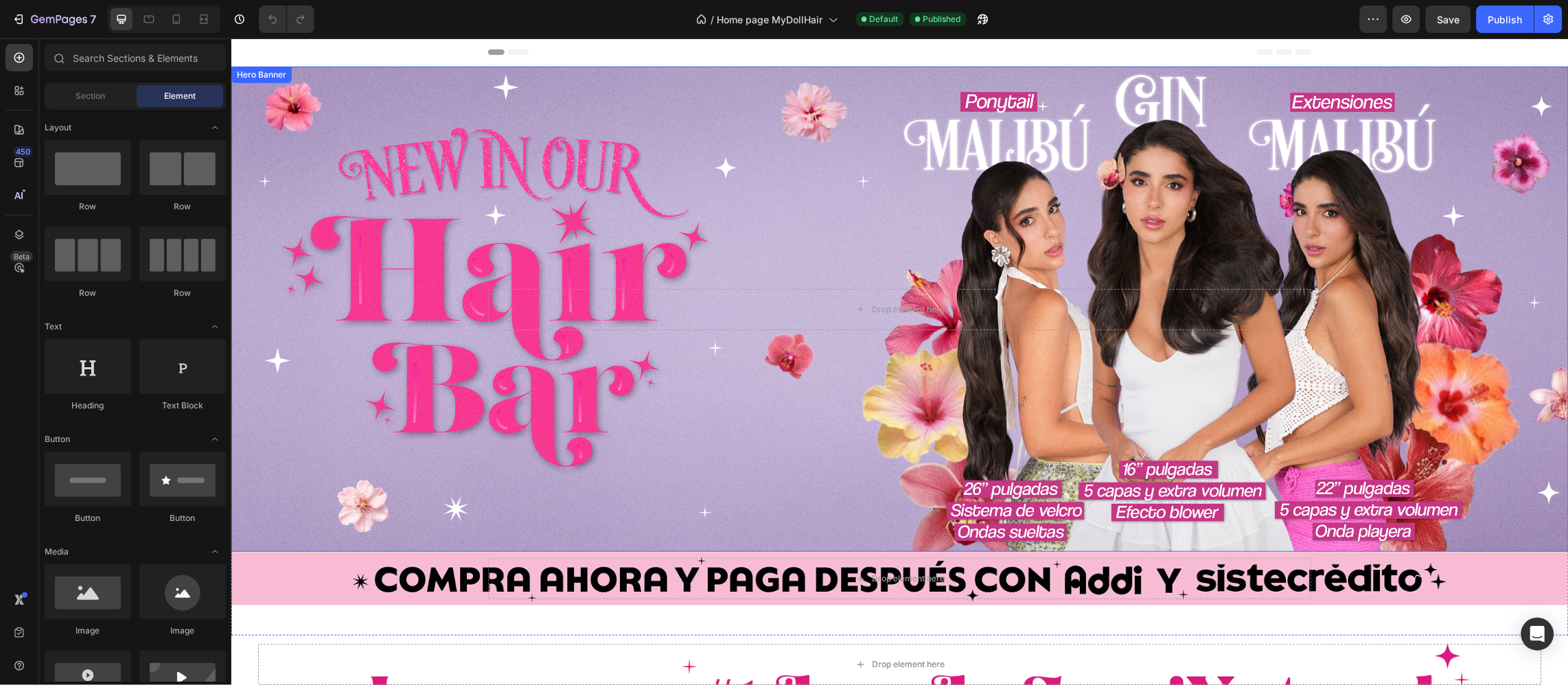
click at [548, 171] on div "Background Image" at bounding box center [900, 309] width 1337 height 485
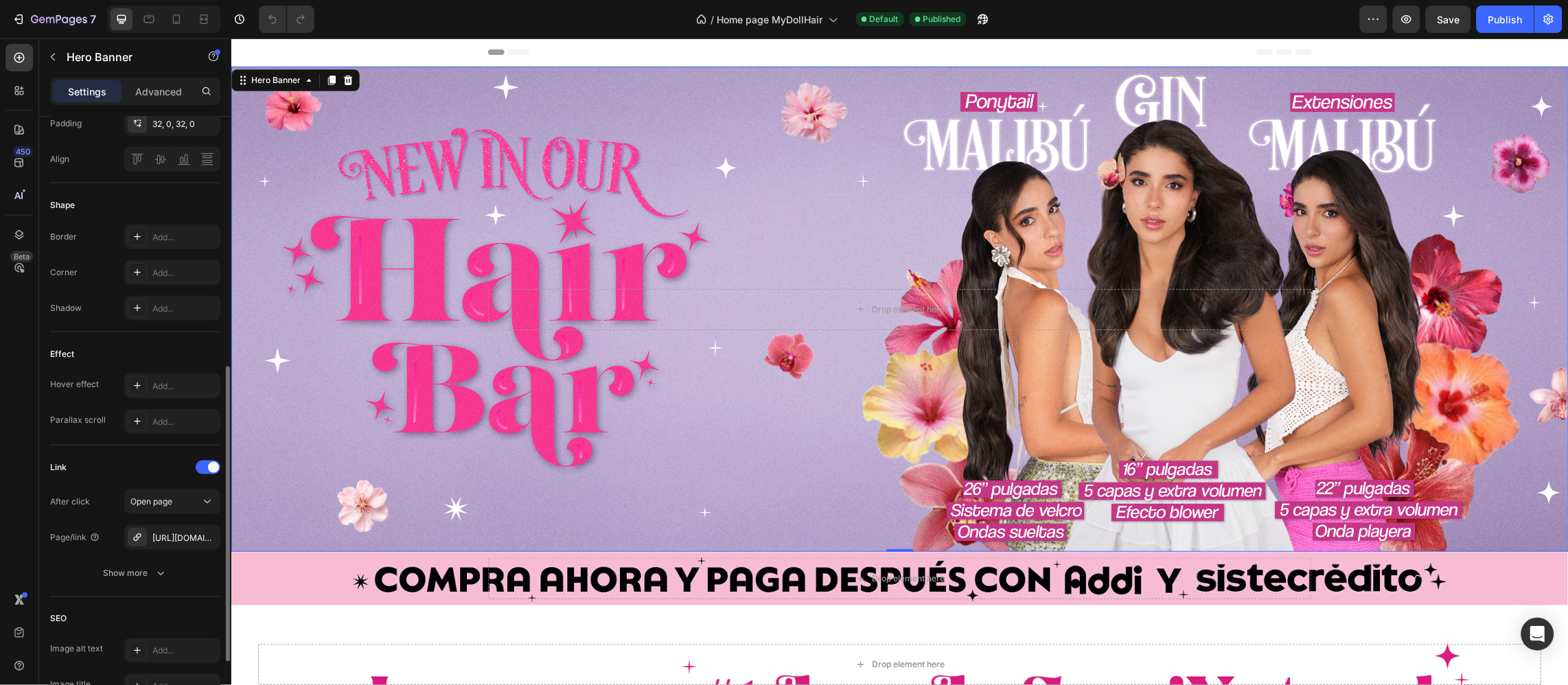
scroll to position [641, 0]
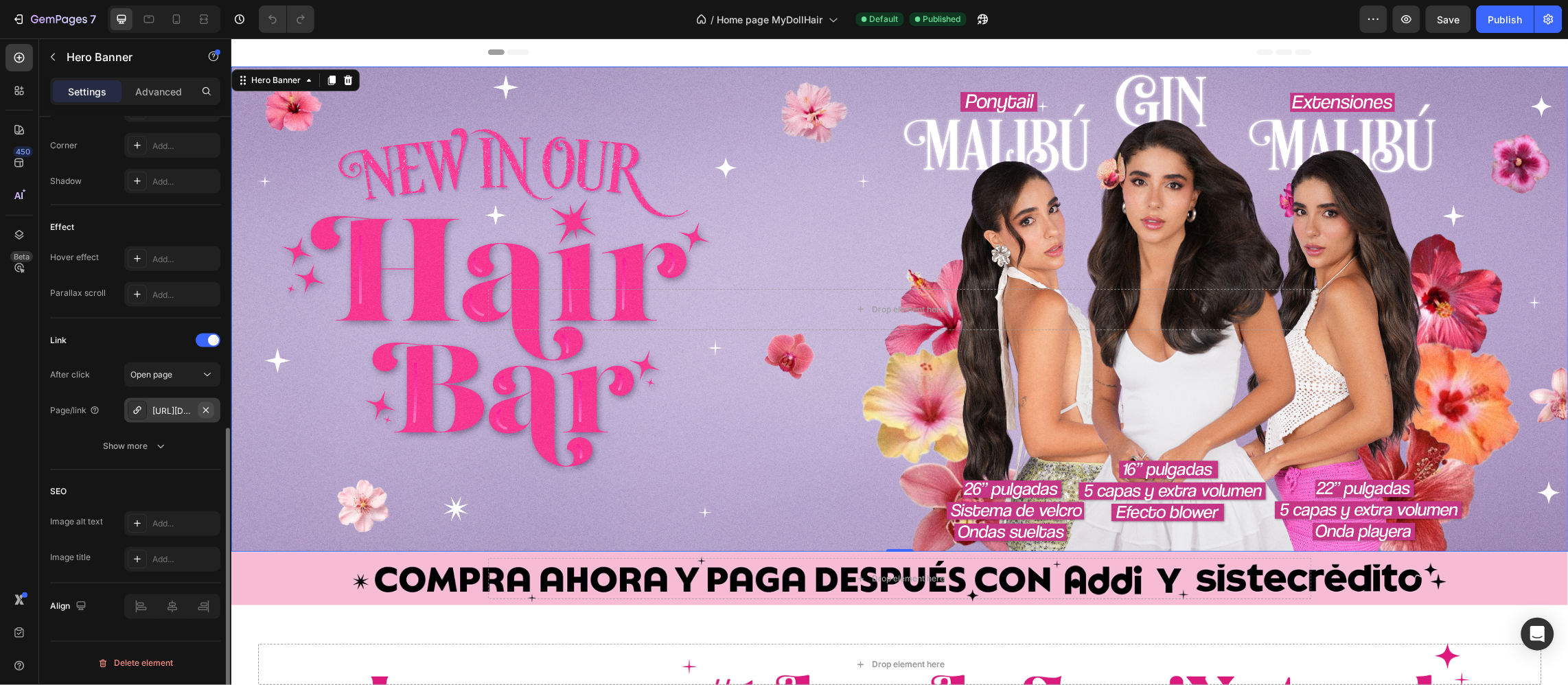
click at [203, 407] on icon "button" at bounding box center [205, 410] width 11 height 11
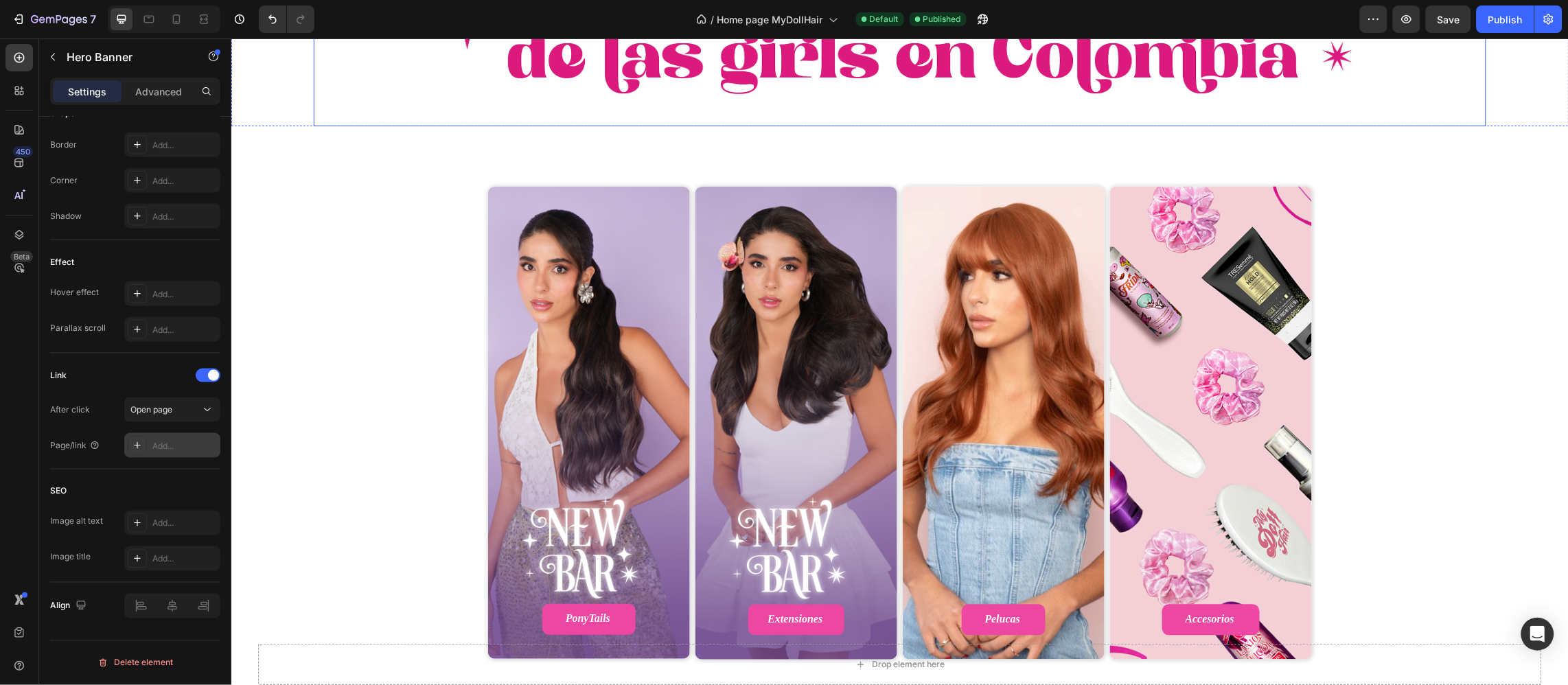
scroll to position [824, 0]
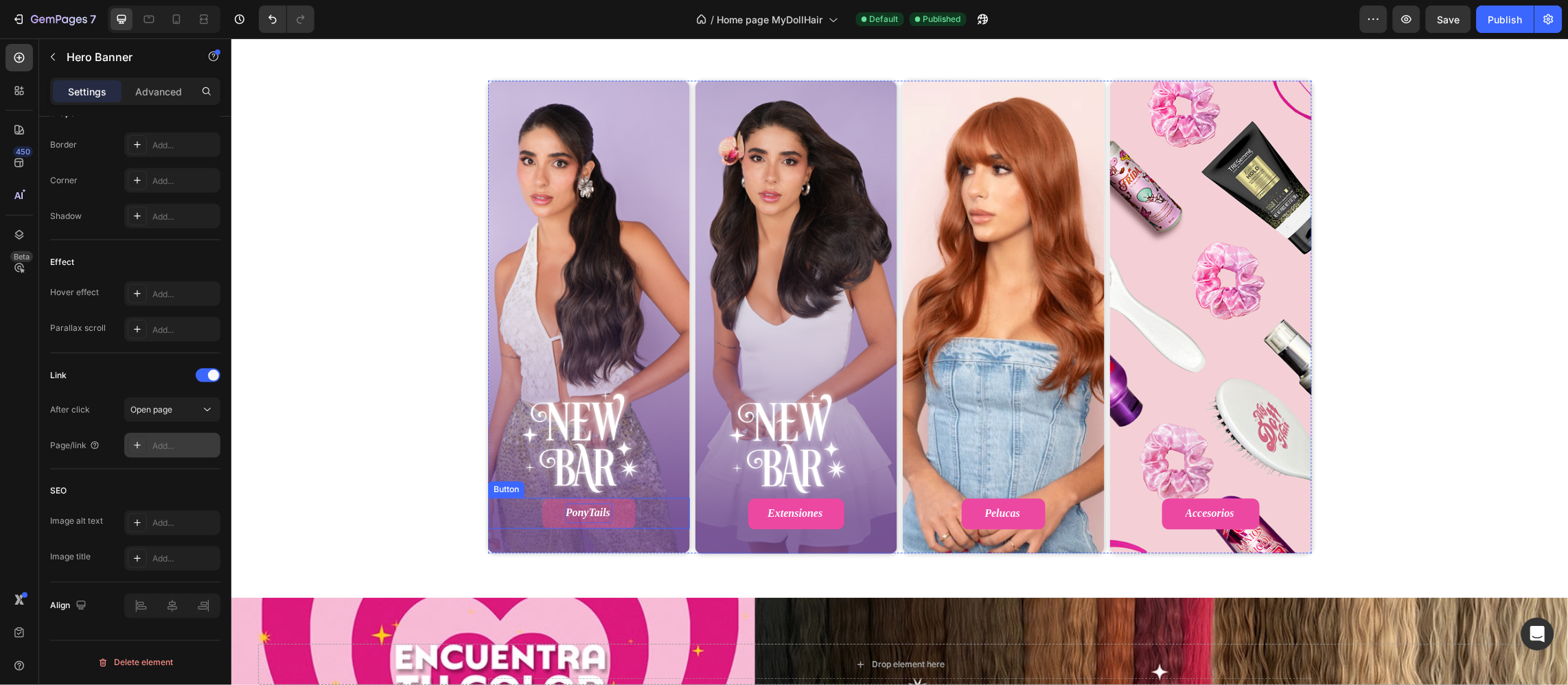
click at [595, 519] on p "ponyTails" at bounding box center [588, 513] width 46 height 20
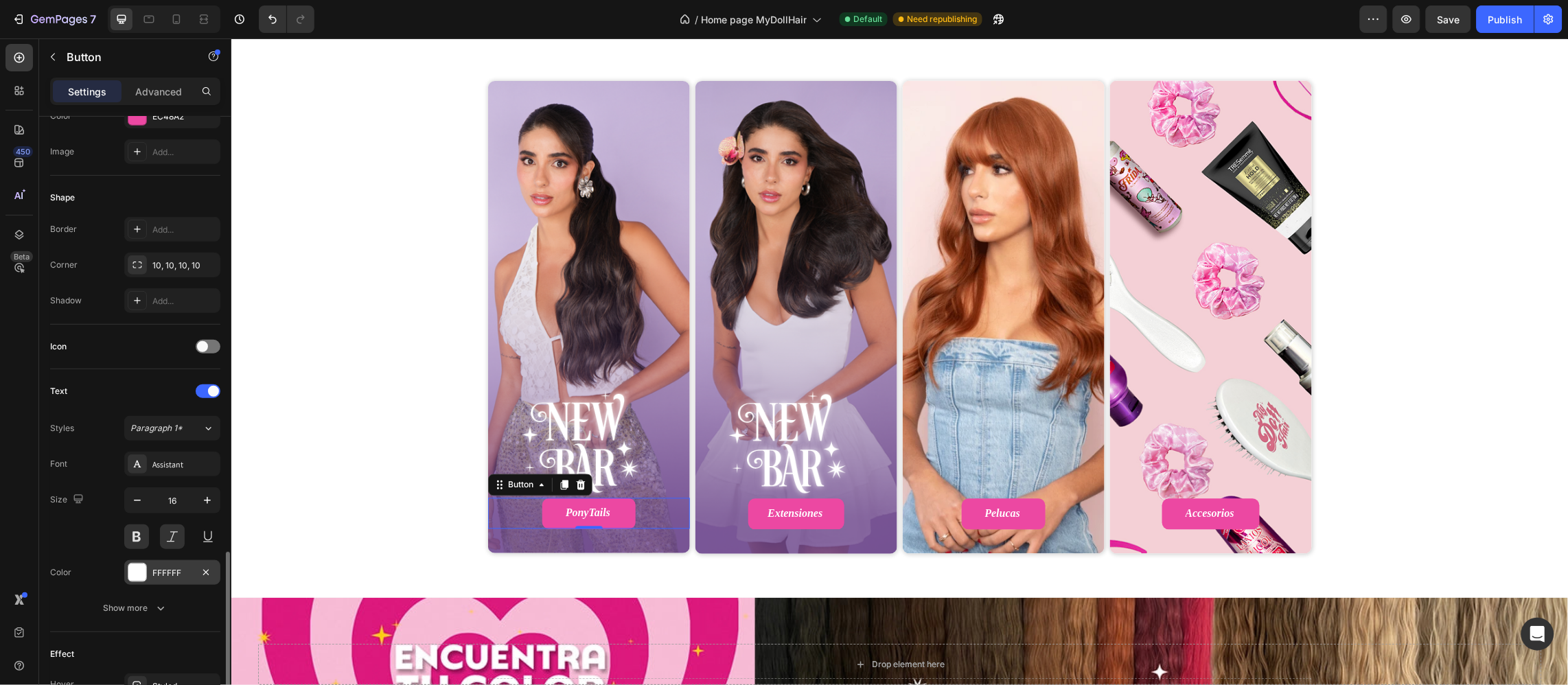
scroll to position [485, 0]
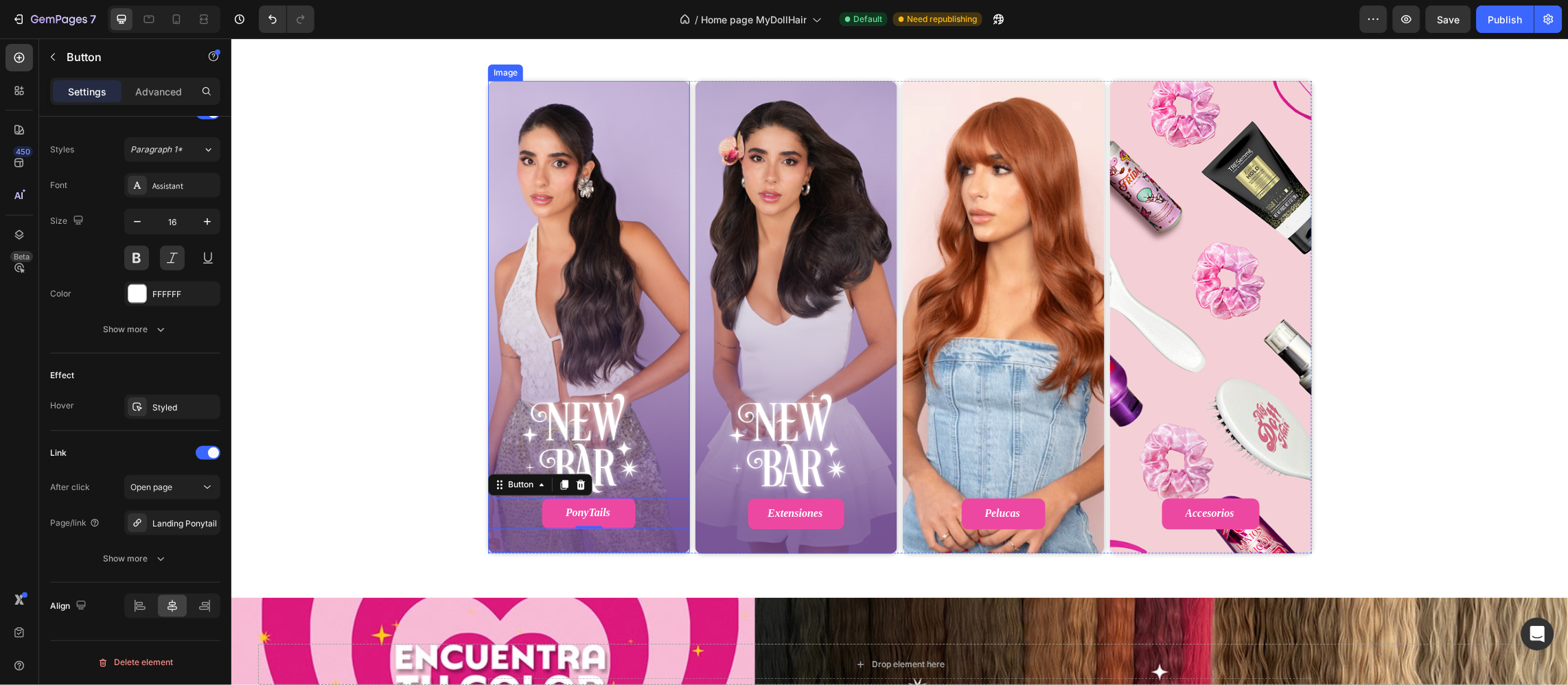
click at [494, 328] on img at bounding box center [588, 316] width 202 height 472
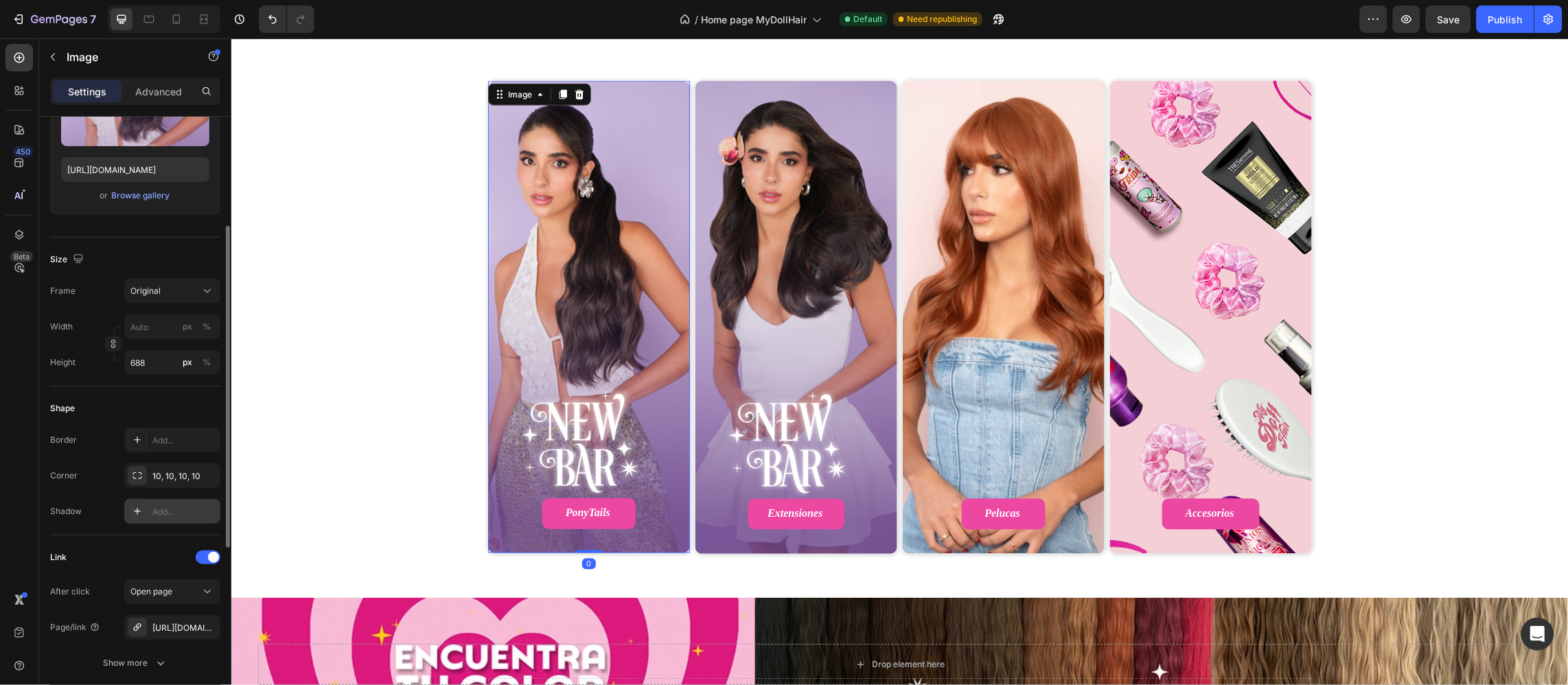
scroll to position [308, 0]
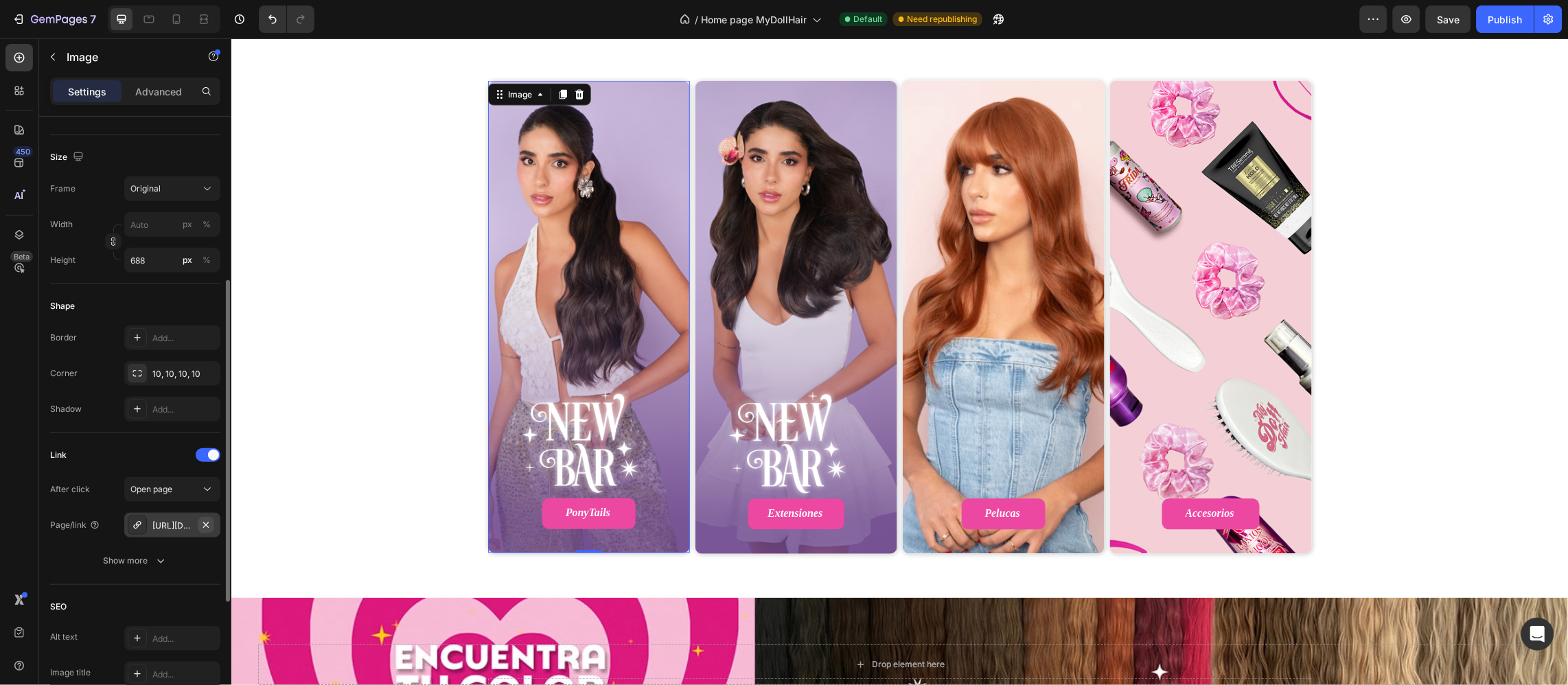
click at [208, 521] on icon "button" at bounding box center [205, 524] width 11 height 11
click at [188, 526] on div "Add..." at bounding box center [185, 525] width 65 height 13
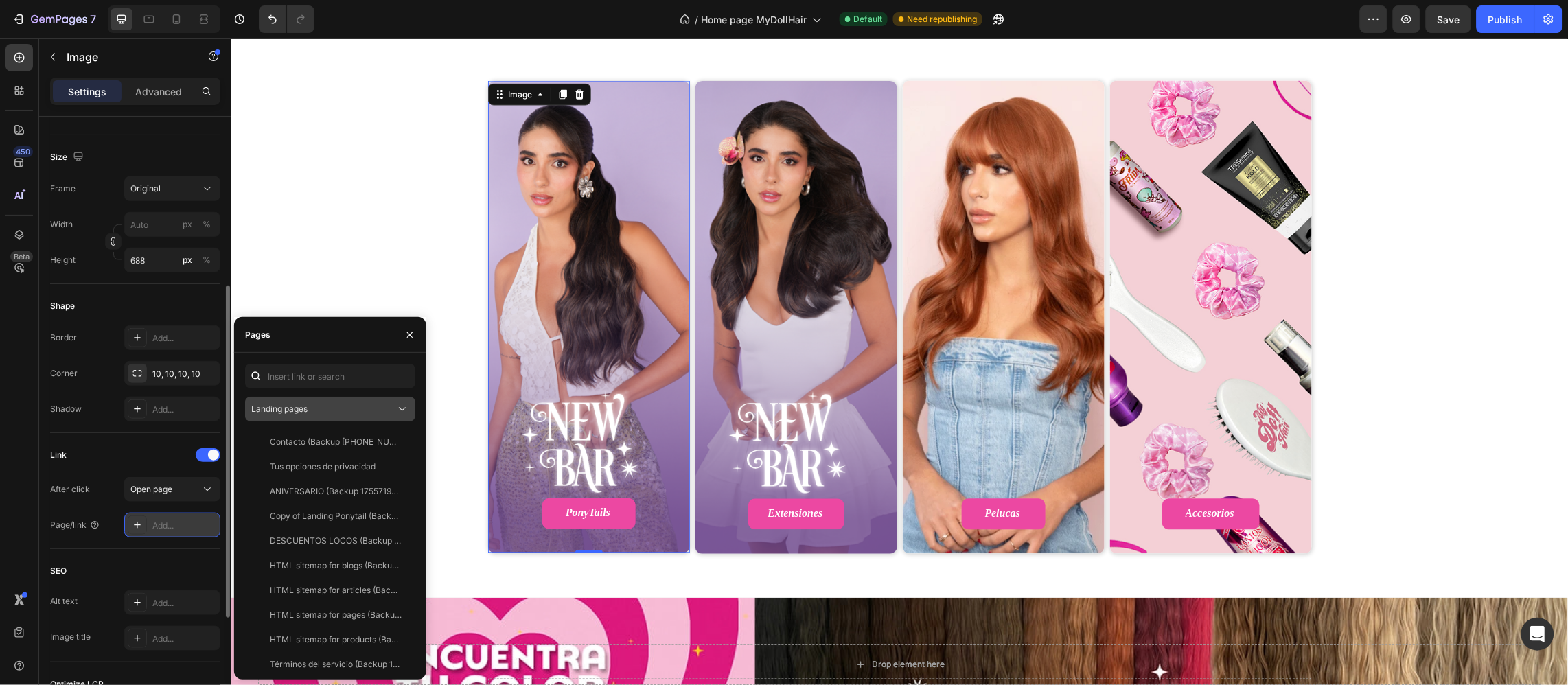
click at [313, 411] on div "Landing pages" at bounding box center [323, 409] width 145 height 13
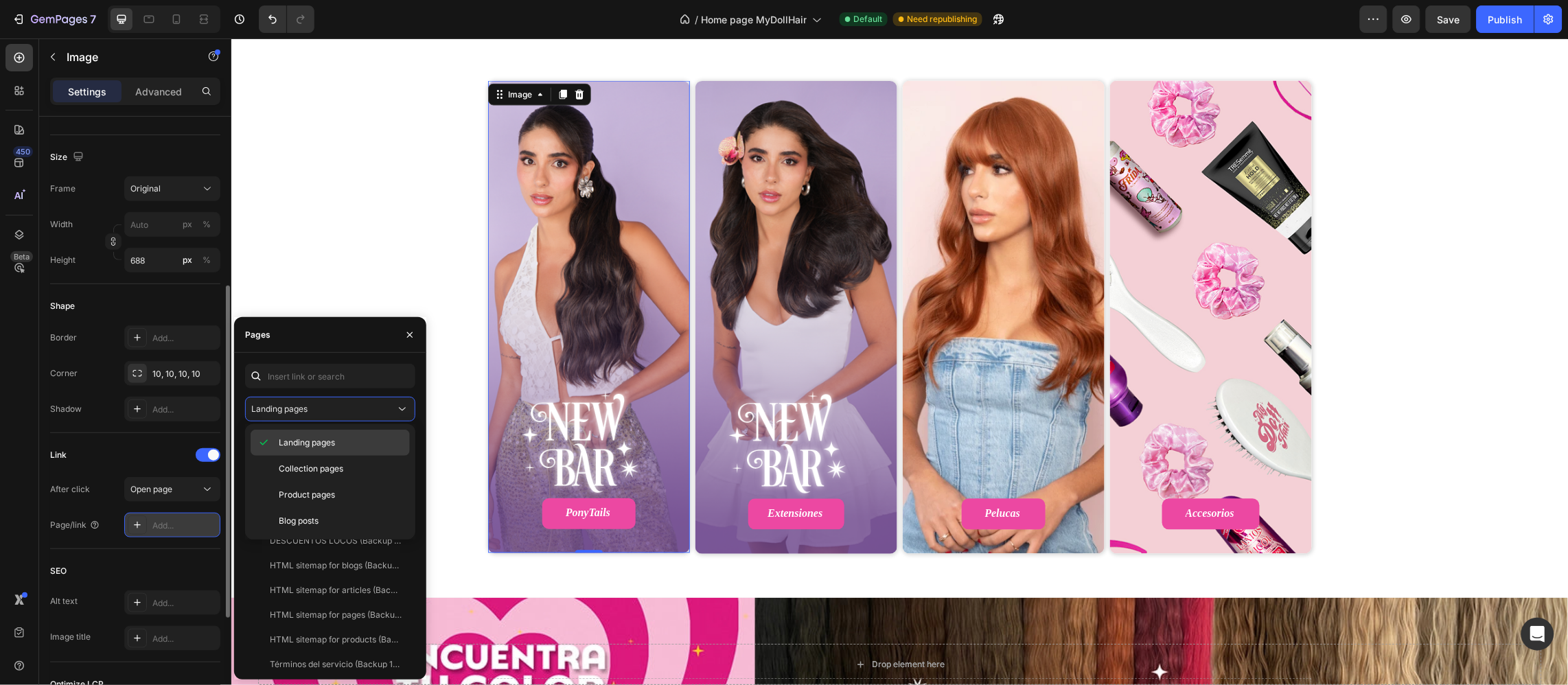
click at [310, 437] on span "Landing pages" at bounding box center [306, 442] width 56 height 13
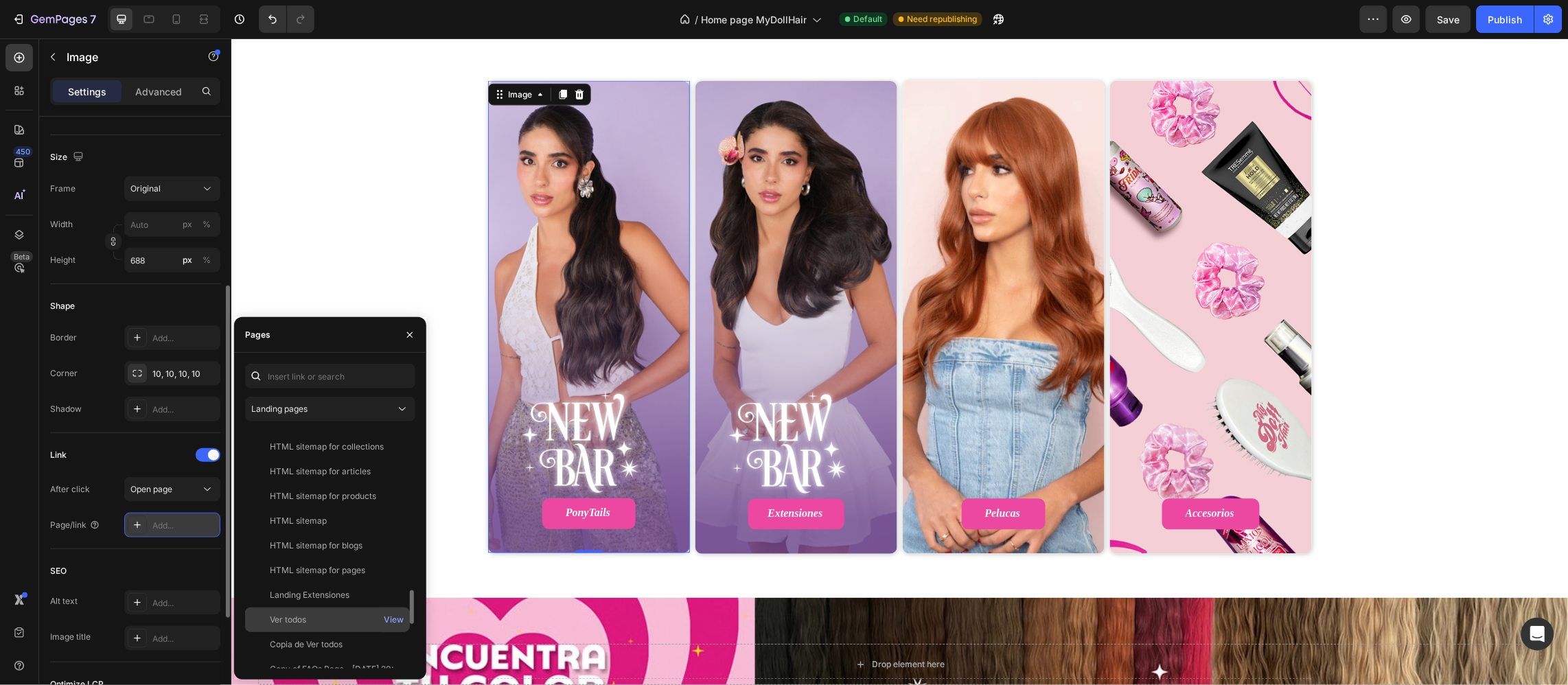
scroll to position [1338, 0]
click at [316, 587] on div "Landing Ponytail" at bounding box center [302, 587] width 65 height 13
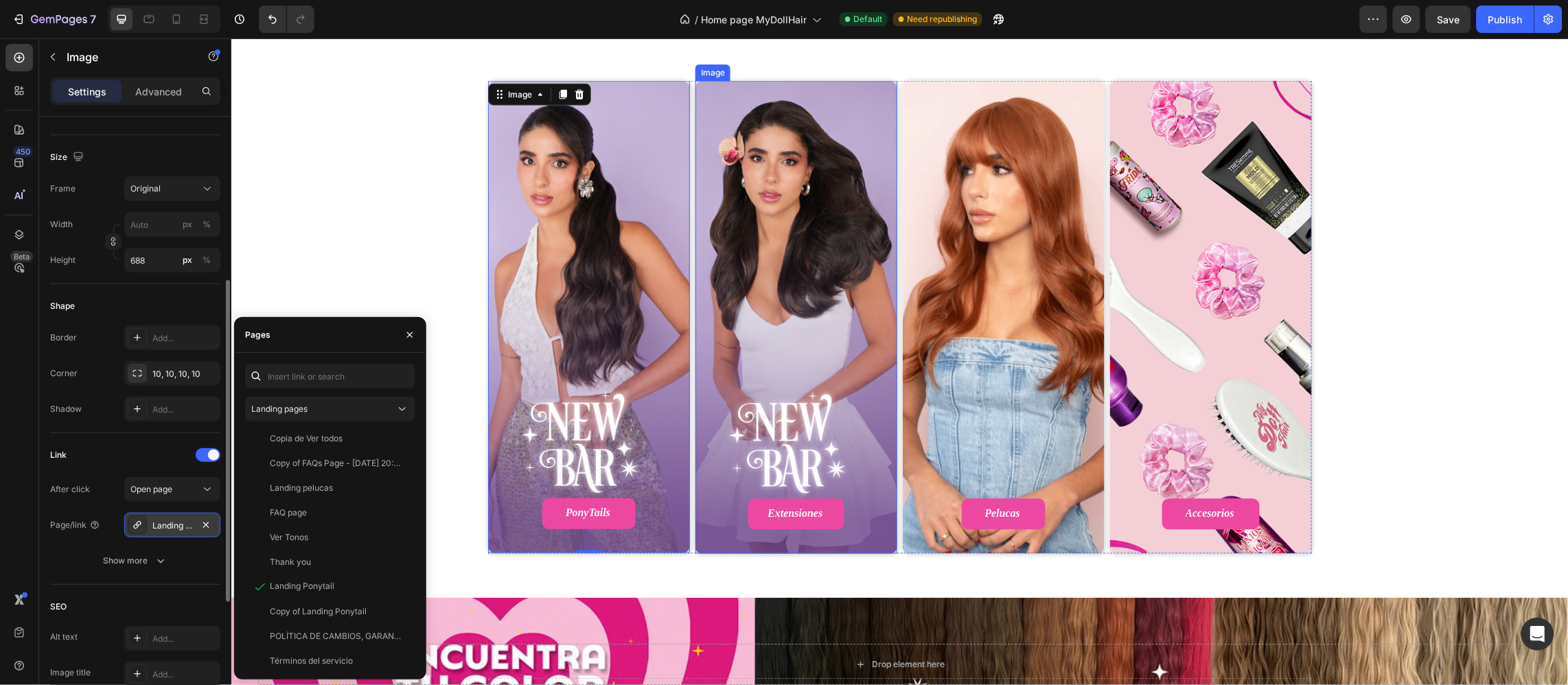
click at [815, 221] on img at bounding box center [794, 316] width 202 height 473
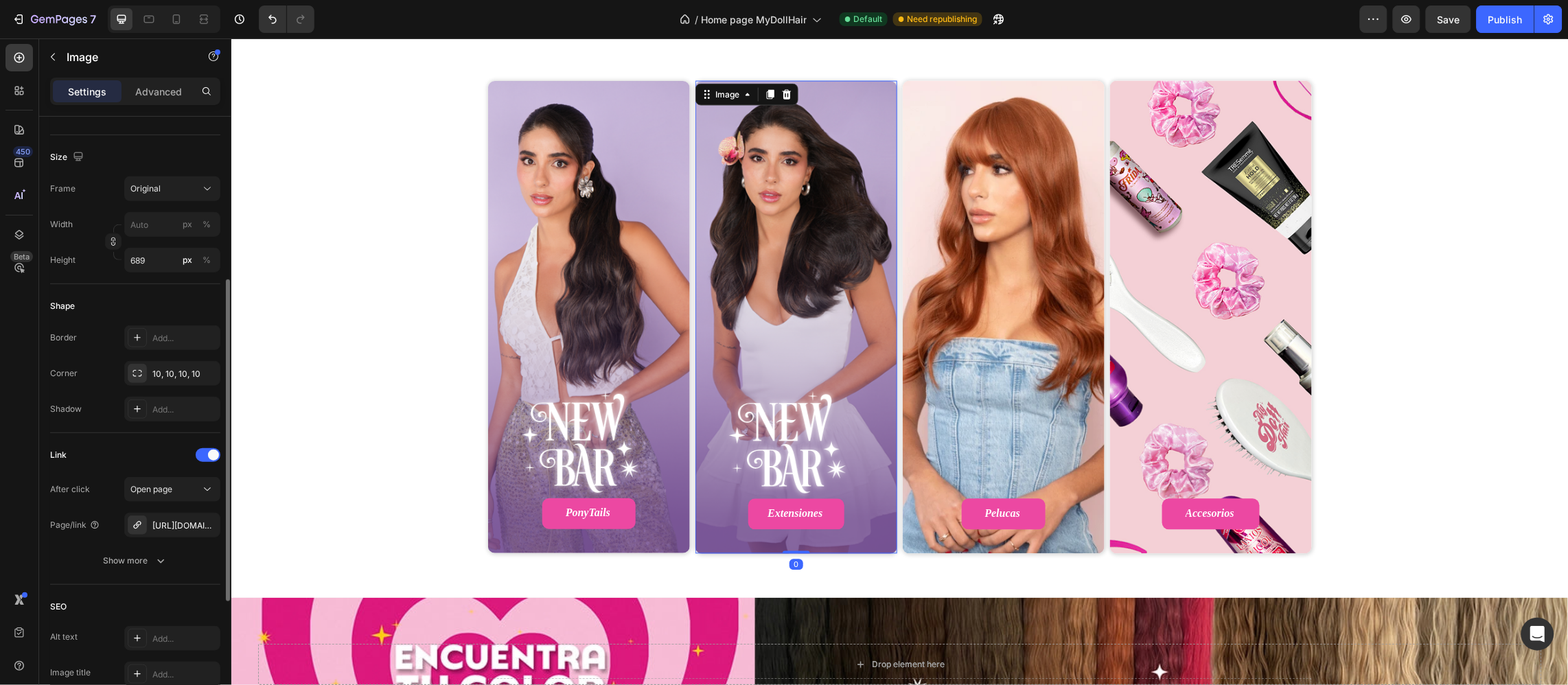
scroll to position [308, 0]
click at [176, 524] on div "https://www.vip.mydollhairshop.com/landing-extensiones-gflnco" at bounding box center [172, 526] width 39 height 13
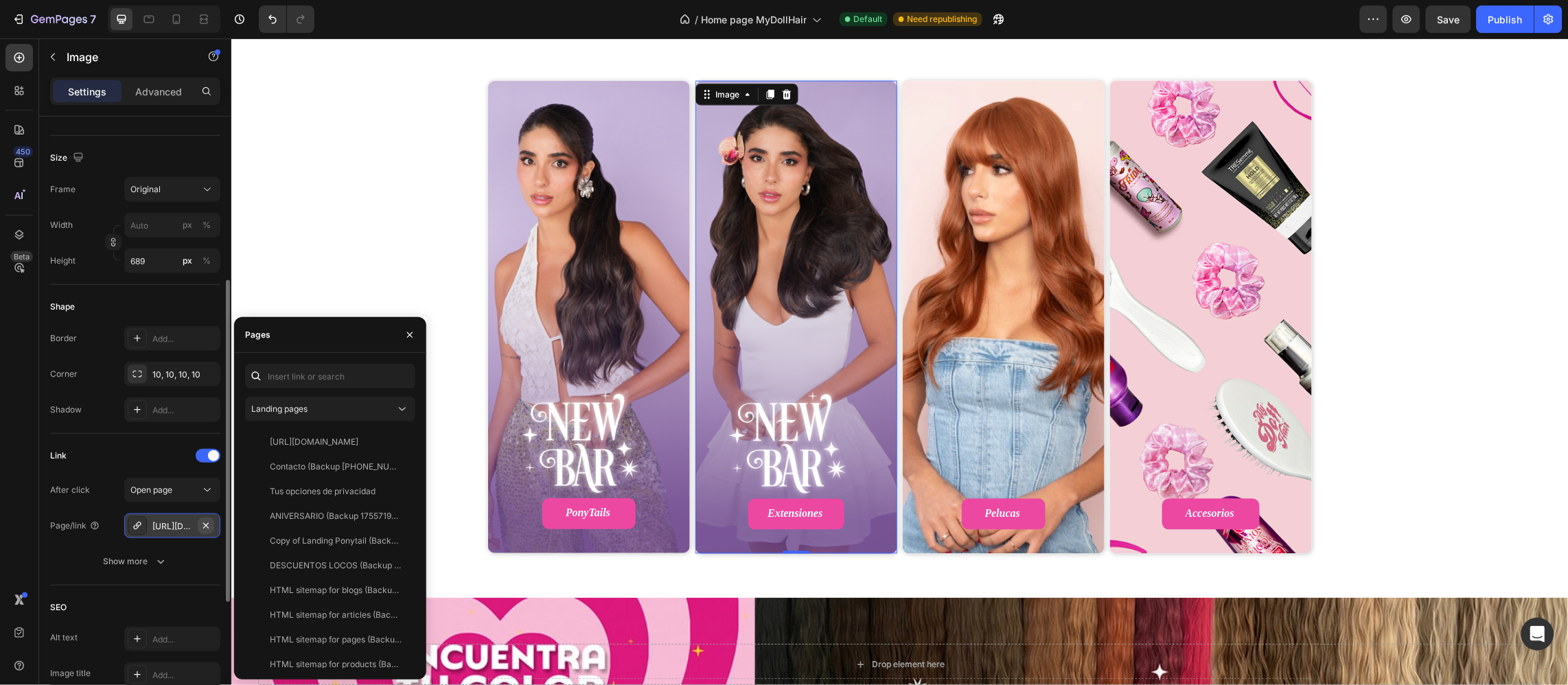
click at [201, 524] on icon "button" at bounding box center [205, 525] width 11 height 11
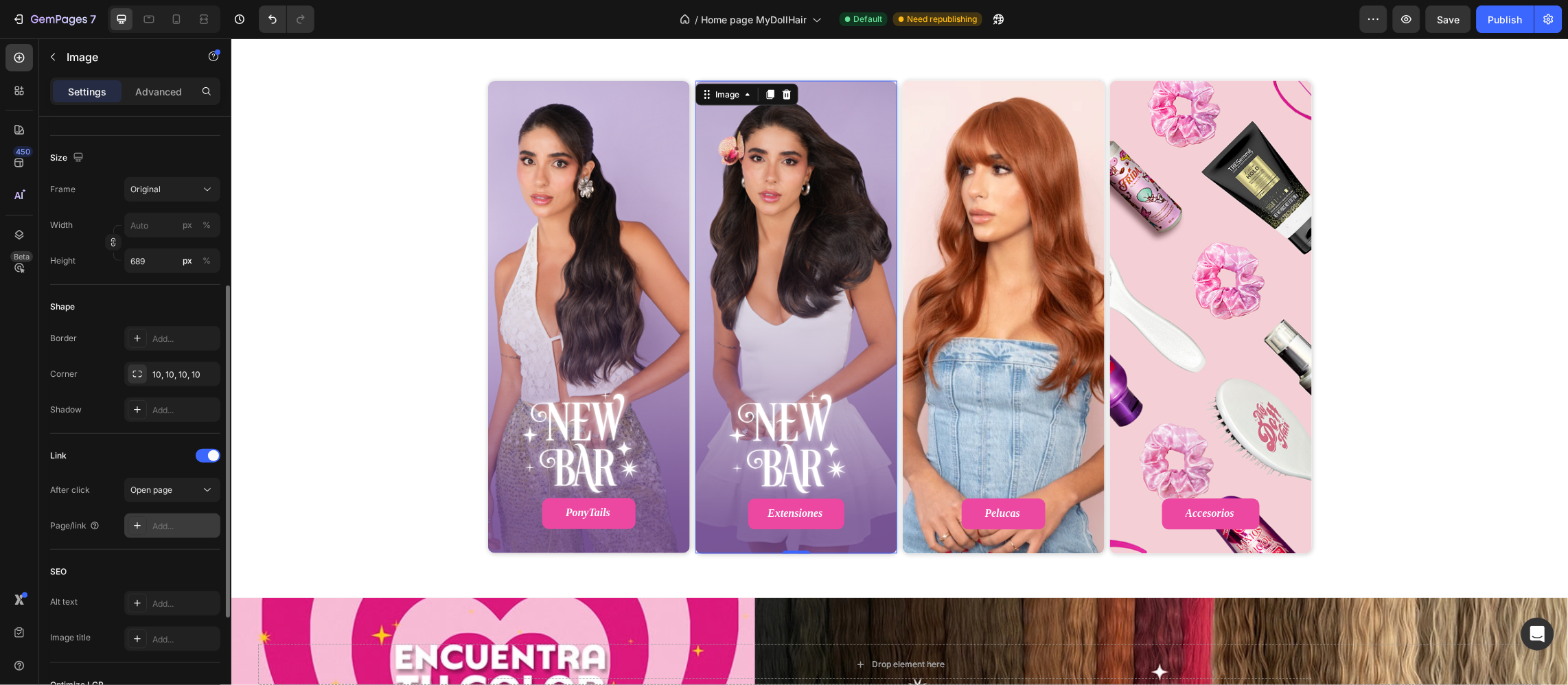
click at [183, 518] on div "Add..." at bounding box center [172, 525] width 96 height 25
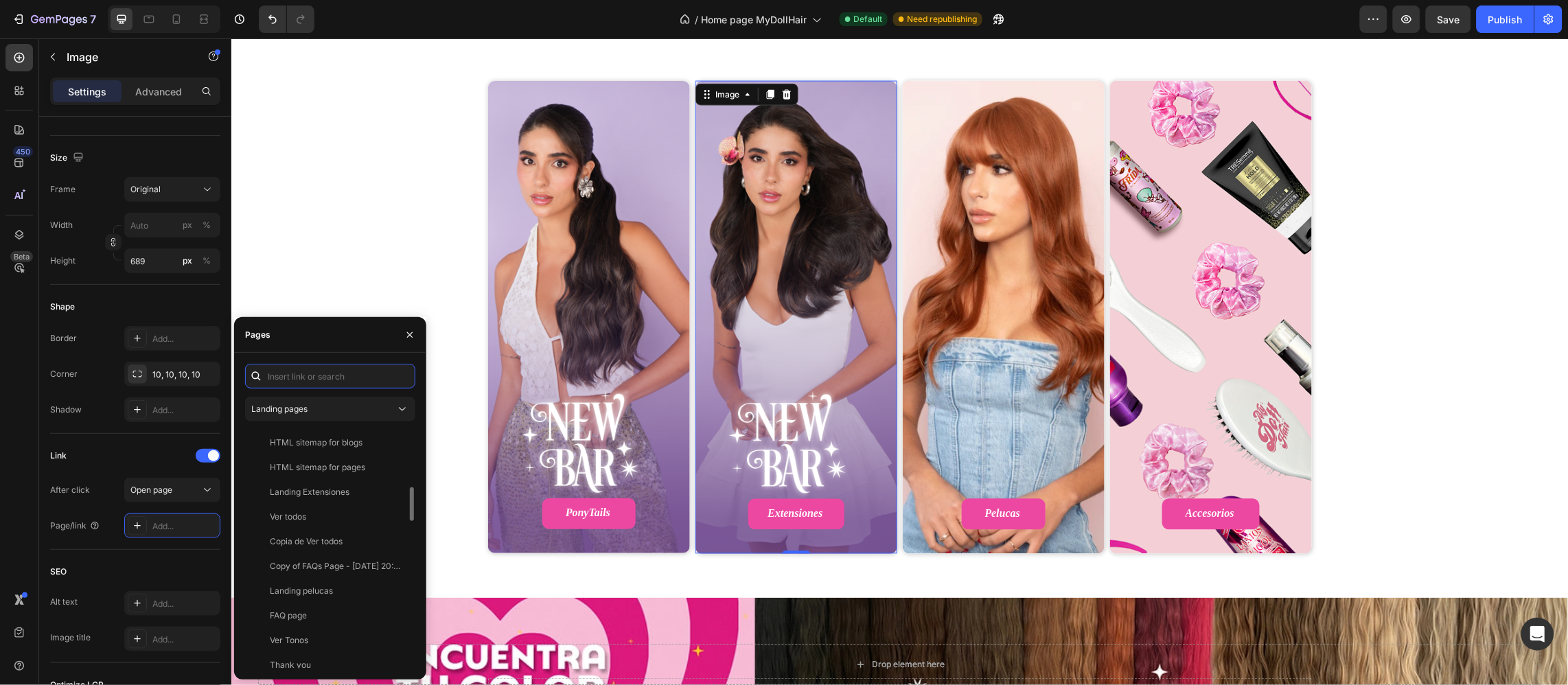
scroll to position [1131, 0]
click at [334, 599] on div "Landing Extensiones" at bounding box center [309, 595] width 80 height 13
click at [1006, 261] on img at bounding box center [1002, 316] width 202 height 473
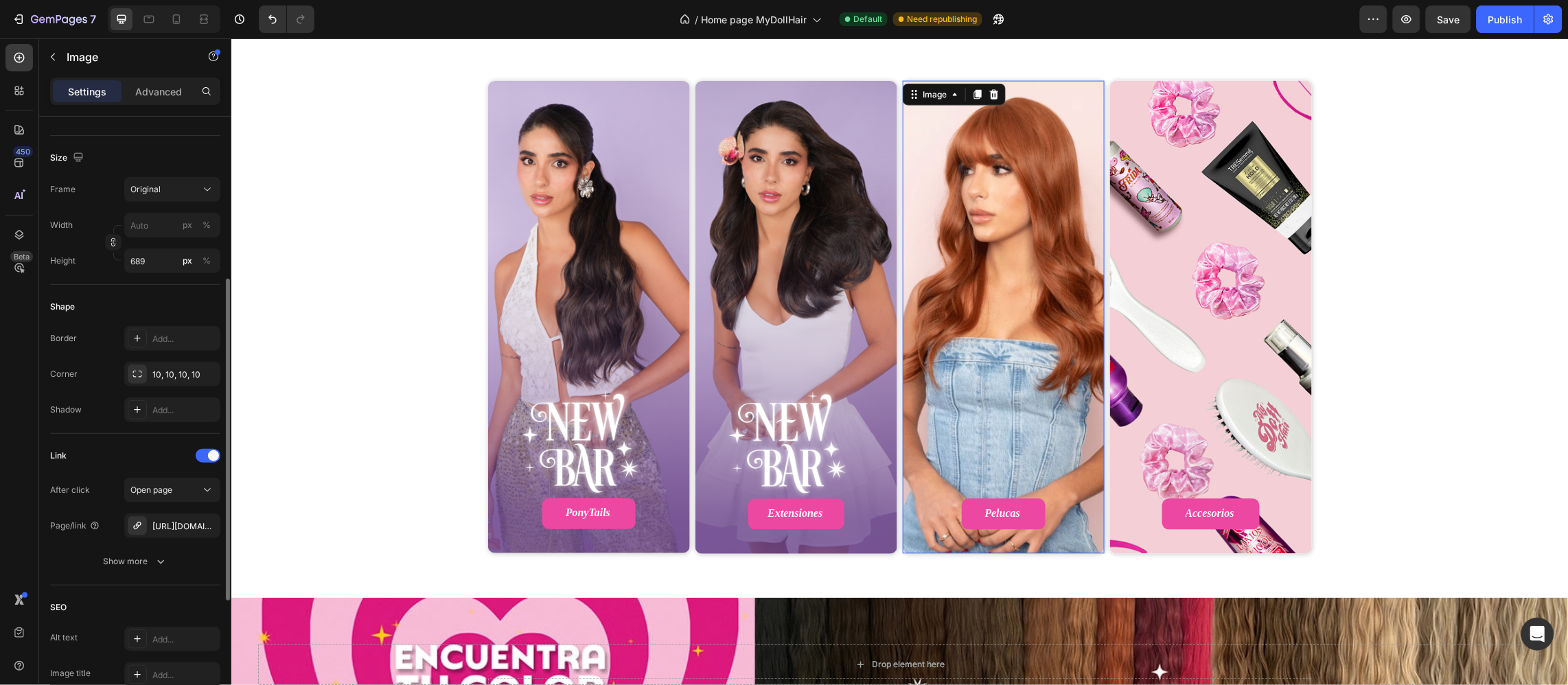
scroll to position [307, 0]
click at [209, 521] on icon "button" at bounding box center [205, 526] width 11 height 11
click at [187, 522] on div "Add..." at bounding box center [185, 527] width 65 height 13
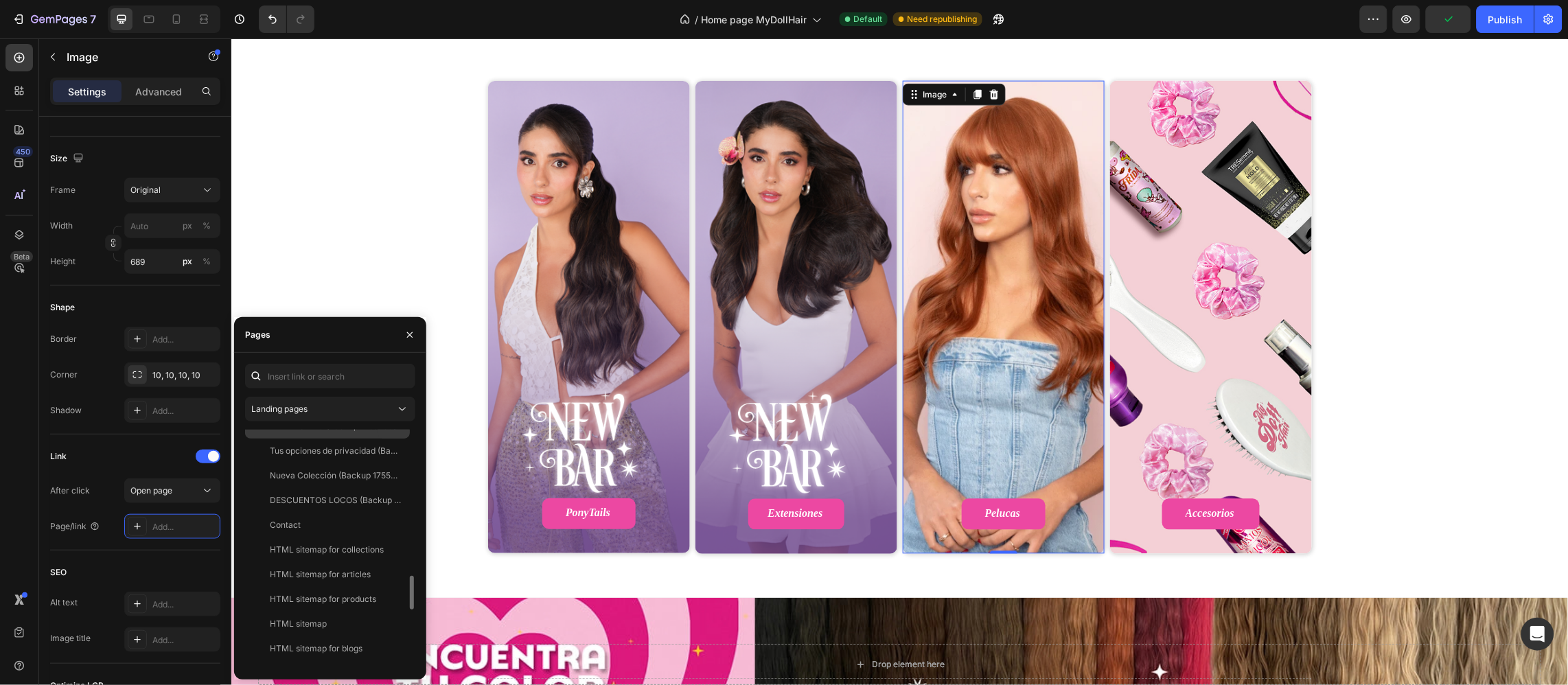
scroll to position [1234, 0]
click at [327, 585] on div "Landing pelucas" at bounding box center [301, 591] width 63 height 13
click at [1121, 345] on img at bounding box center [1209, 316] width 202 height 473
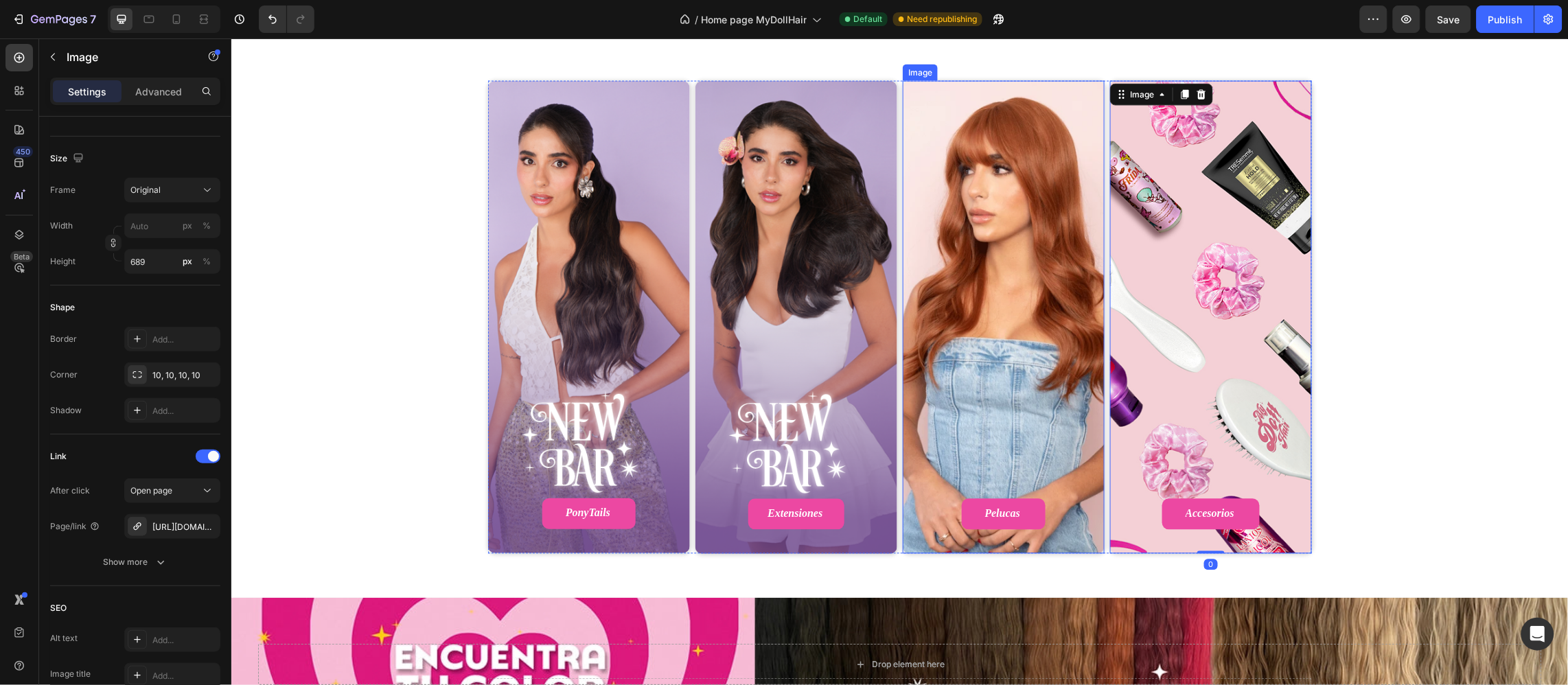
click at [1047, 348] on img at bounding box center [1002, 316] width 202 height 473
click at [1165, 347] on img at bounding box center [1209, 316] width 202 height 473
click at [204, 521] on icon "button" at bounding box center [205, 526] width 11 height 11
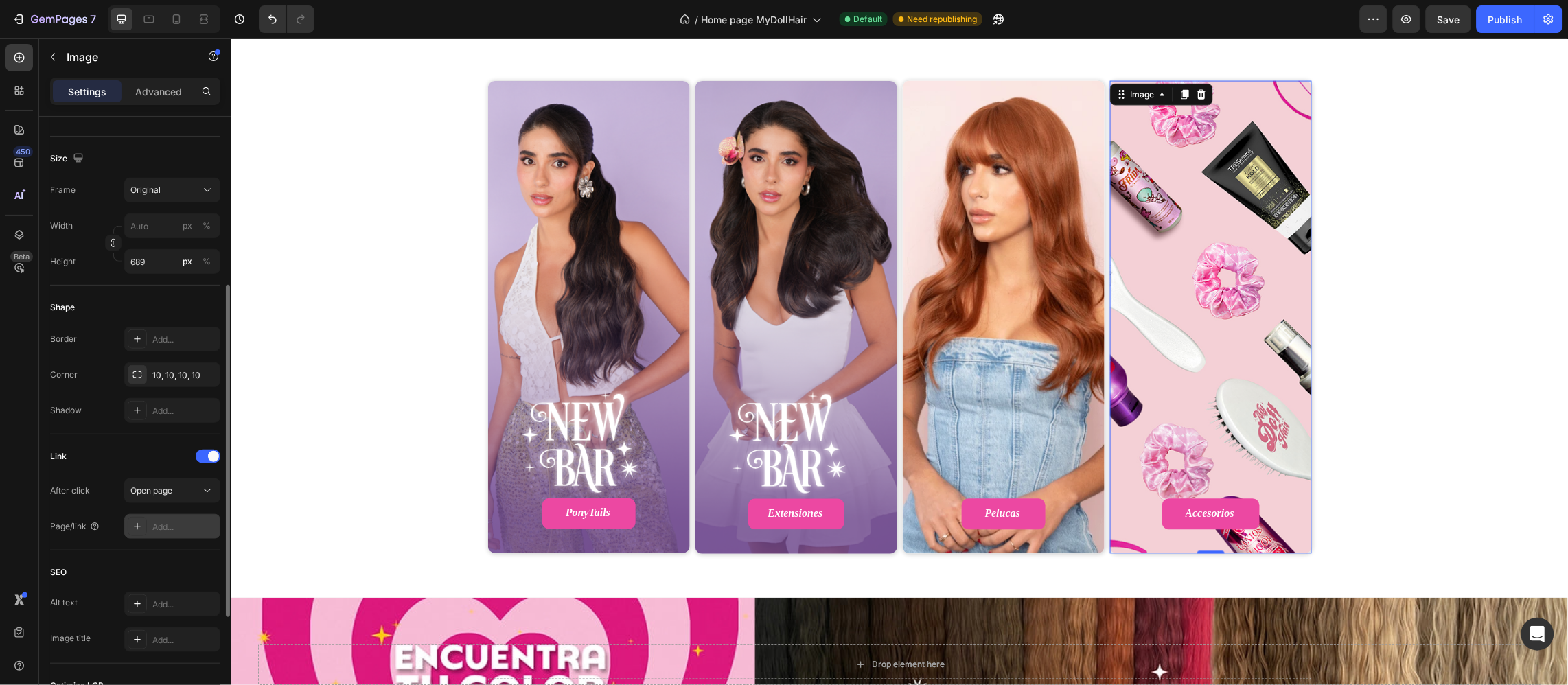
click at [142, 530] on icon at bounding box center [137, 526] width 11 height 11
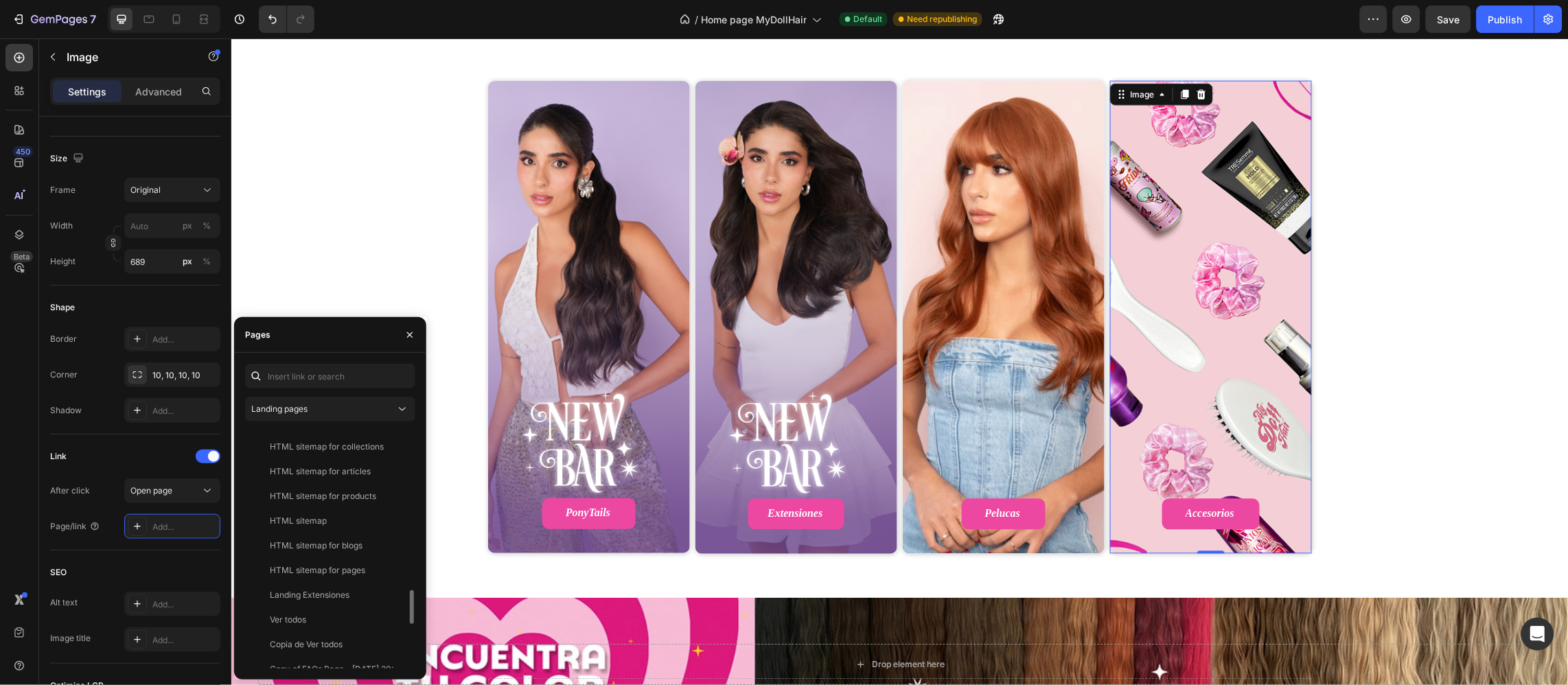
scroll to position [1028, 0]
click at [373, 374] on input "text" at bounding box center [329, 375] width 170 height 25
type input "acc"
paste input "https://mydollhair.co/collections/accesorios"
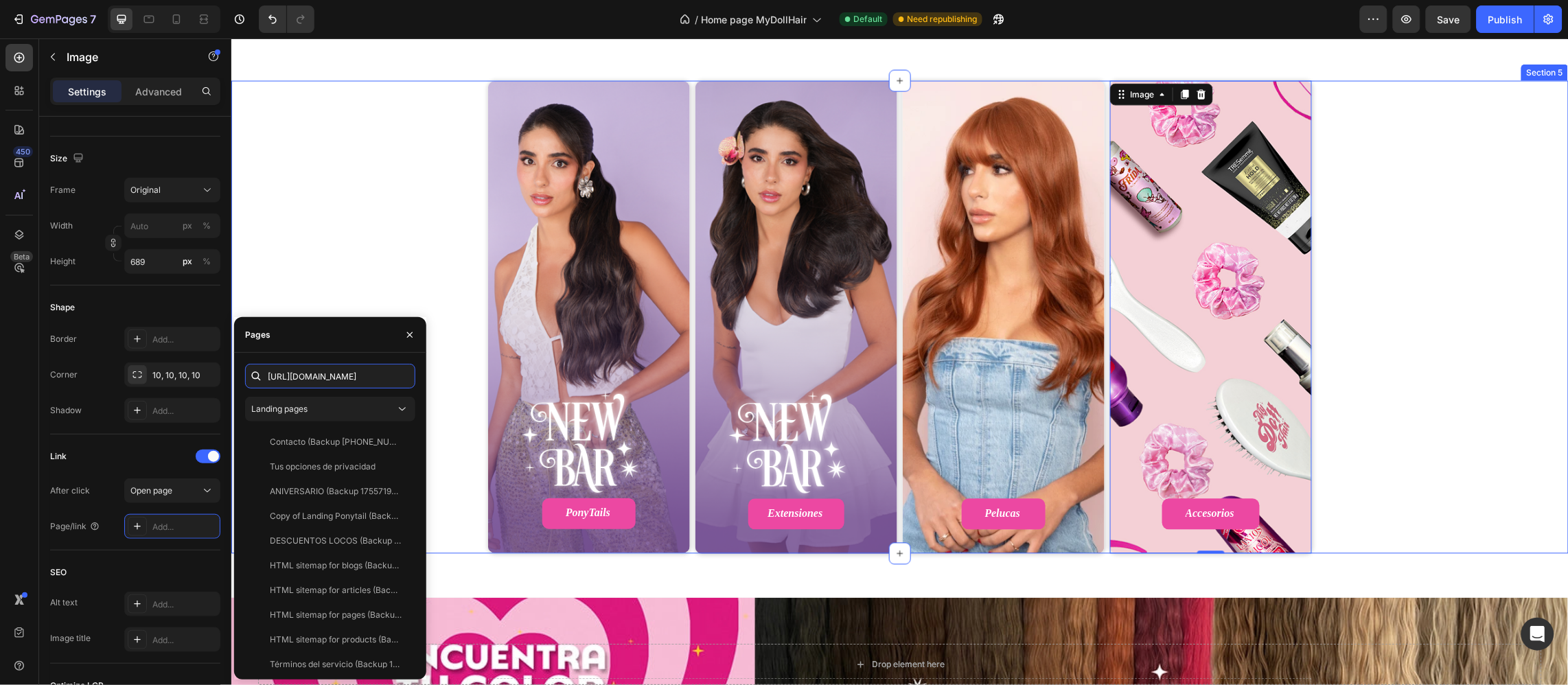
scroll to position [0, 51]
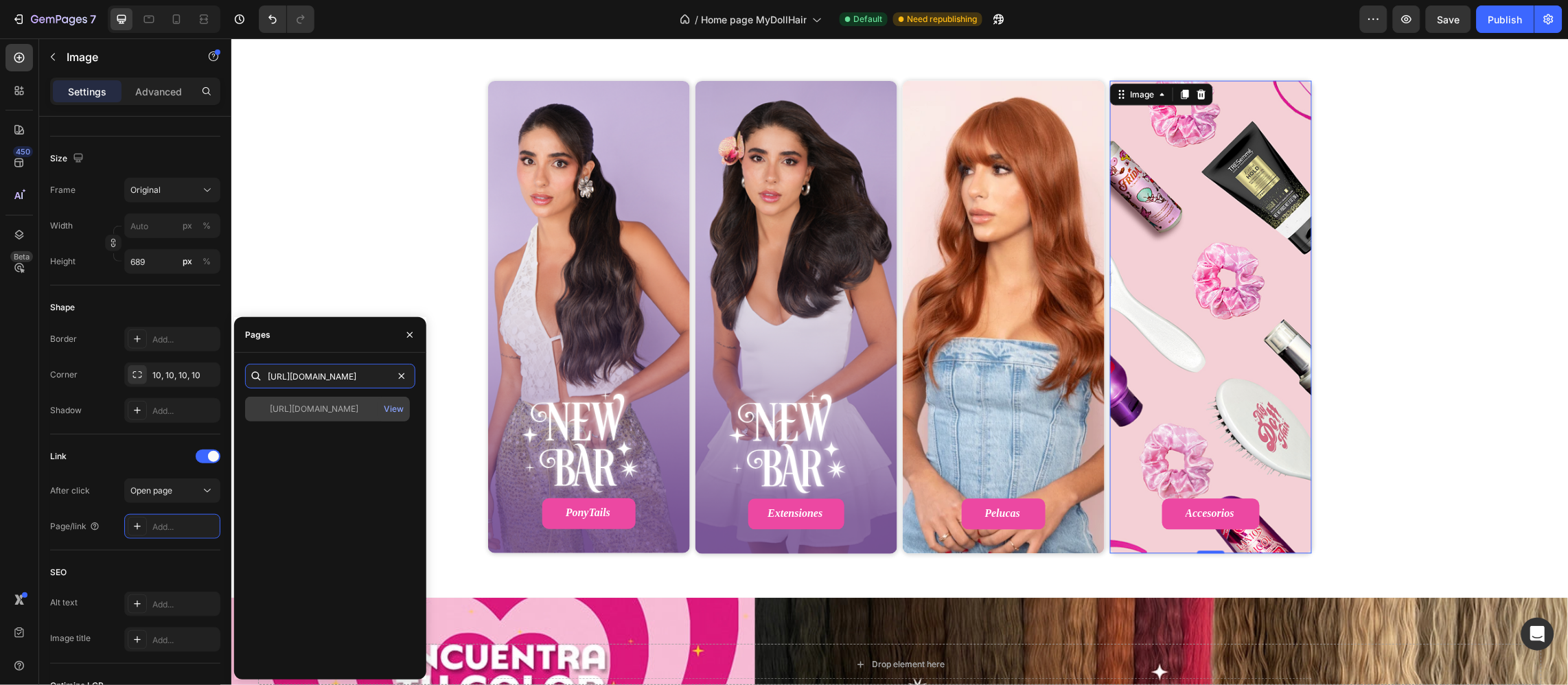
type input "https://mydollhair.co/collections/accesorios"
click at [339, 406] on div "https://mydollhair.co/collections/accesorios" at bounding box center [314, 409] width 88 height 13
click at [285, 216] on div "Image ponyTails Button Image Extensiones Button Image Pelucas Button Image acce…" at bounding box center [899, 316] width 1227 height 473
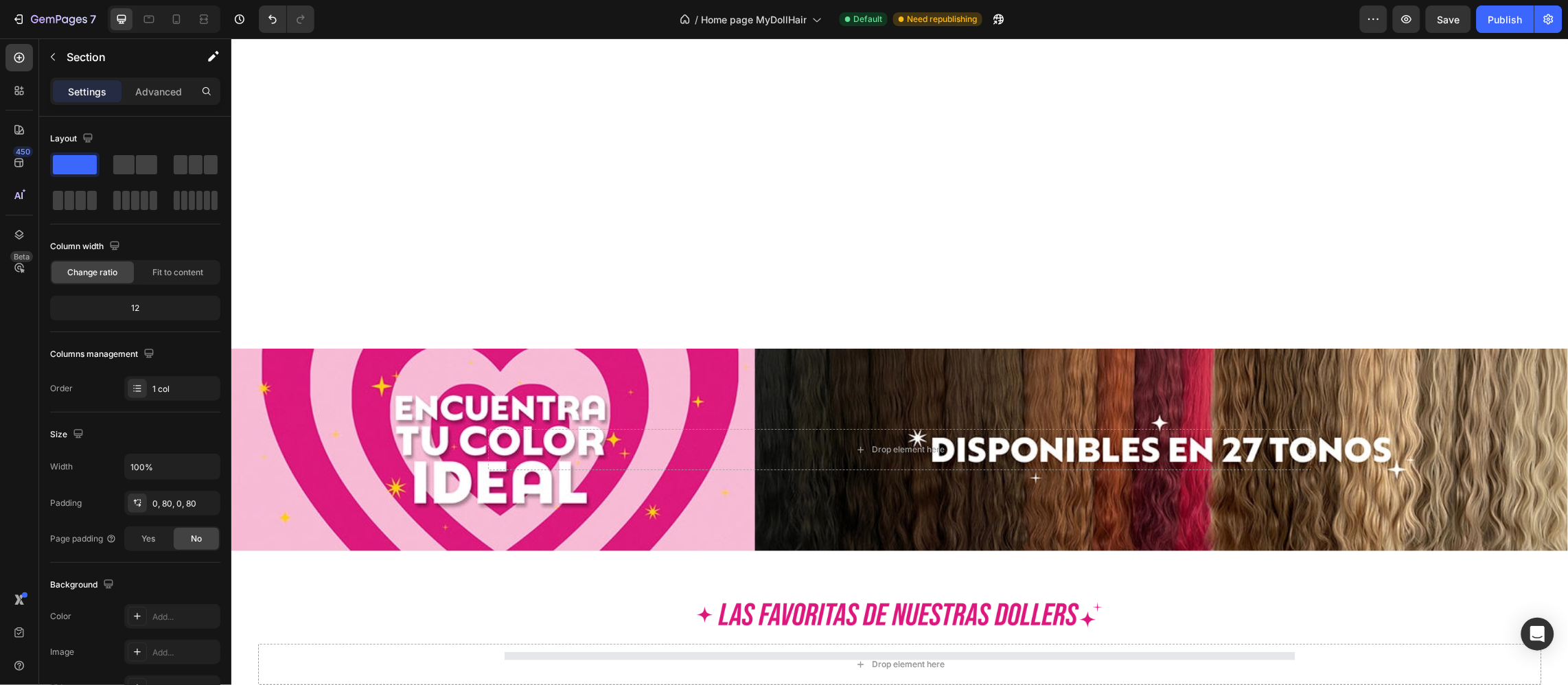
scroll to position [1544, 0]
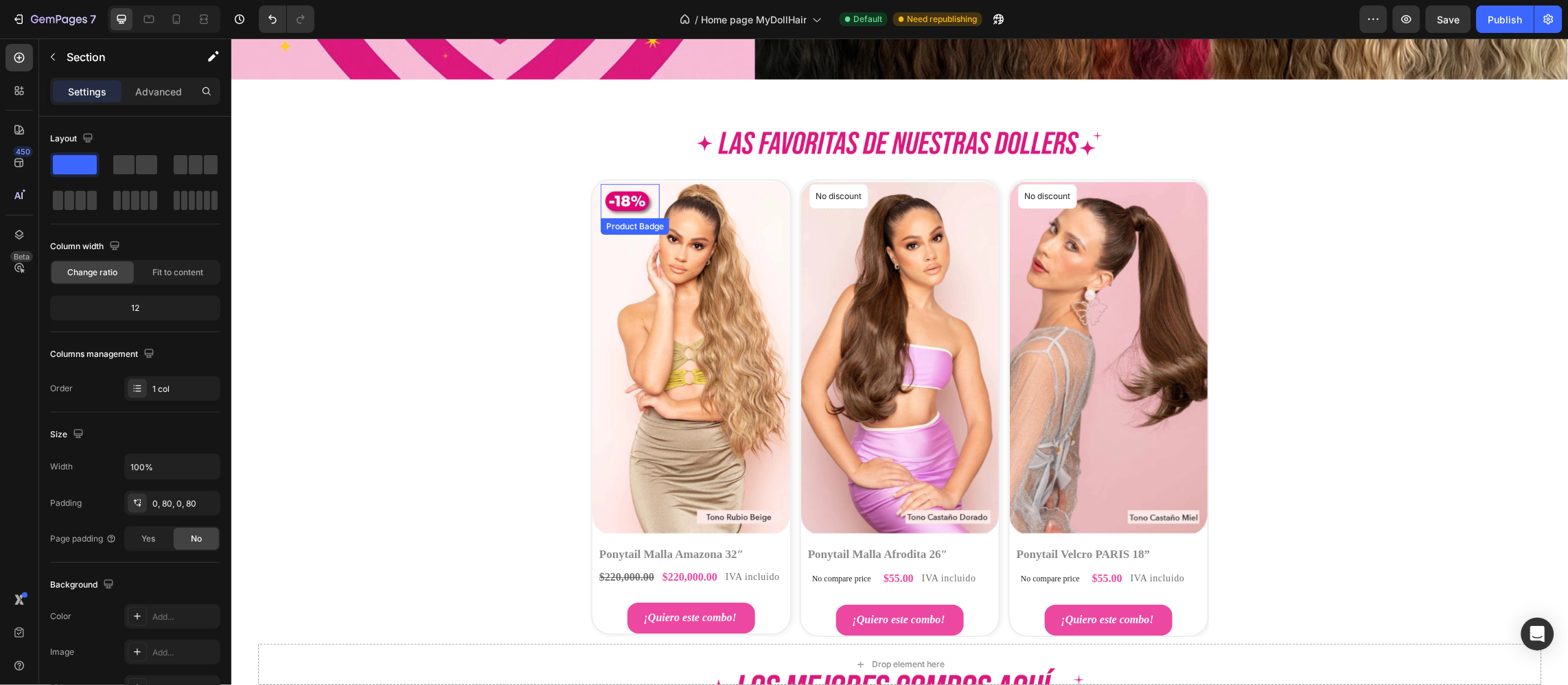
click at [625, 203] on div at bounding box center [629, 200] width 59 height 35
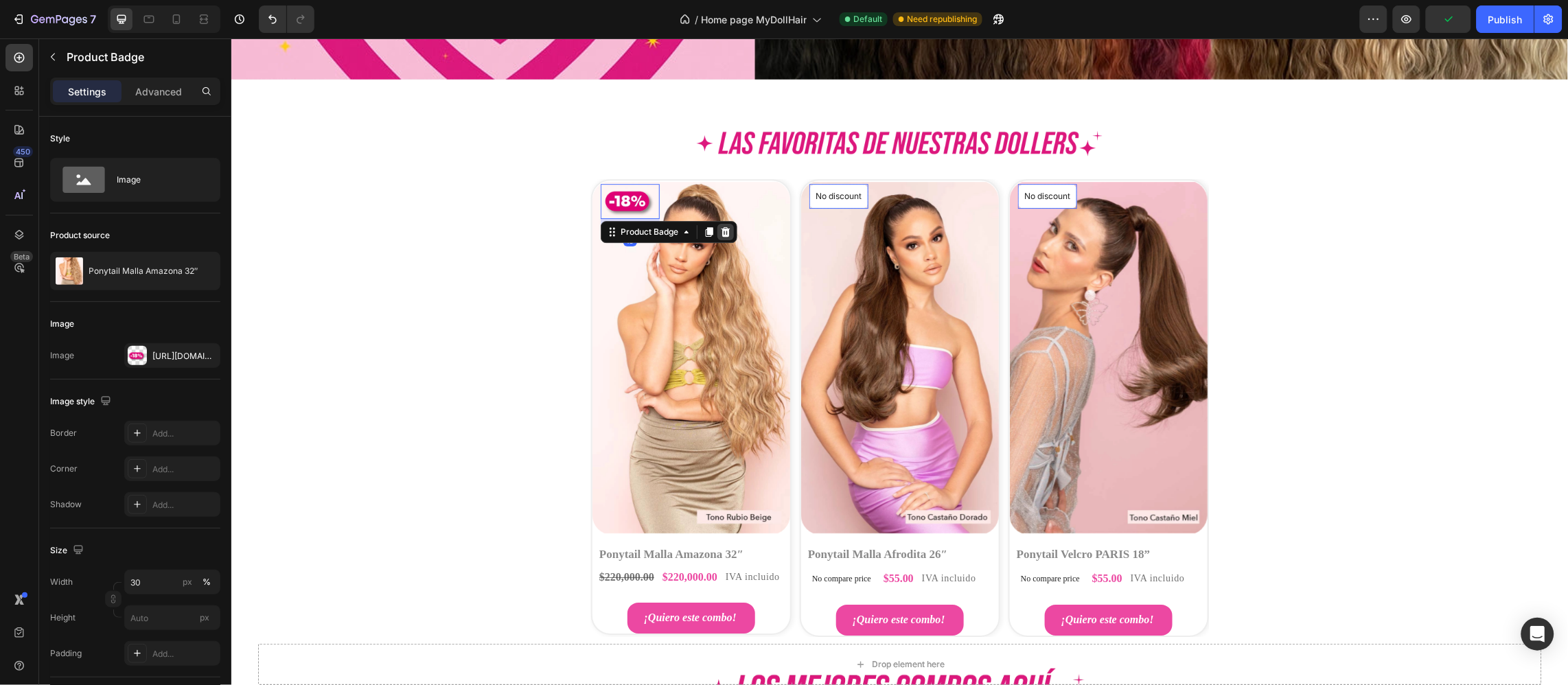
click at [721, 230] on icon at bounding box center [725, 231] width 9 height 10
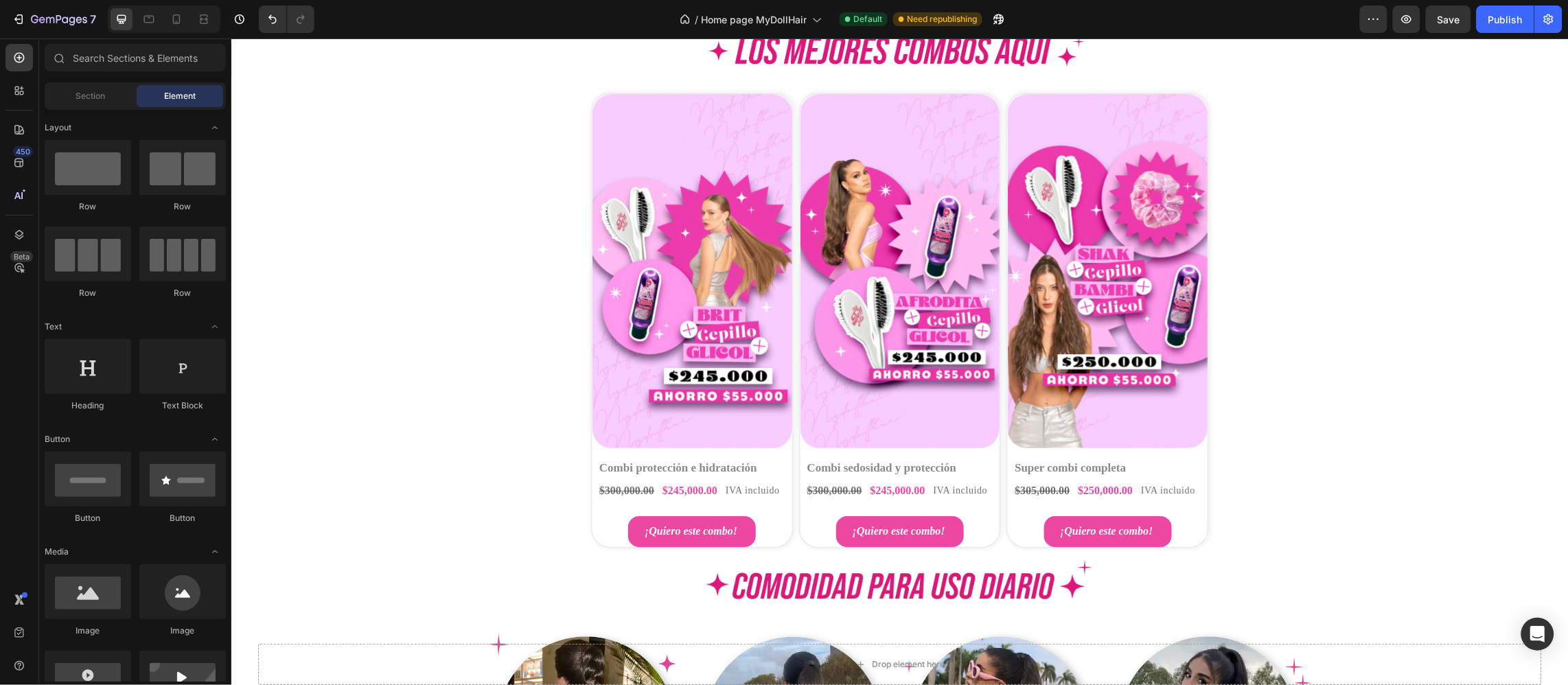
scroll to position [1441, 0]
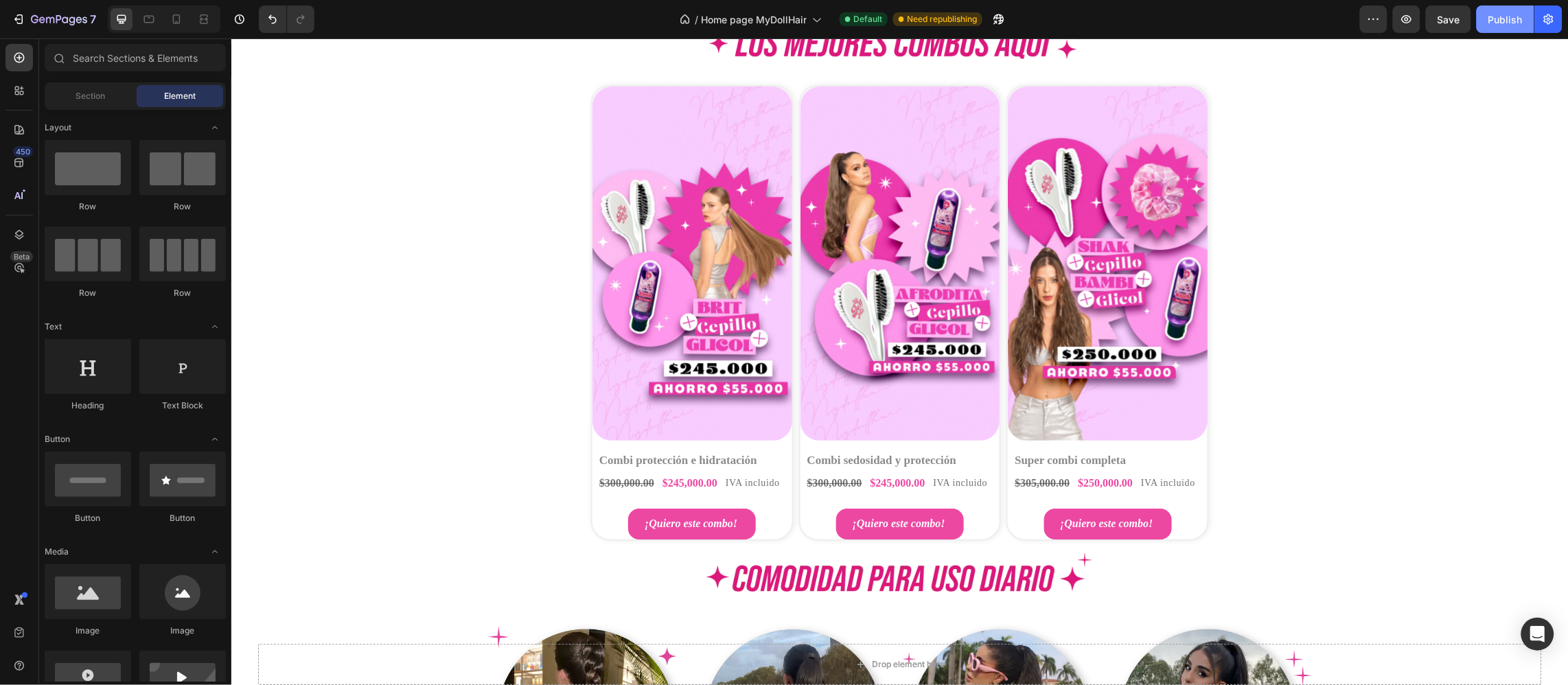
click at [1509, 10] on button "Publish" at bounding box center [1505, 20] width 58 height 28
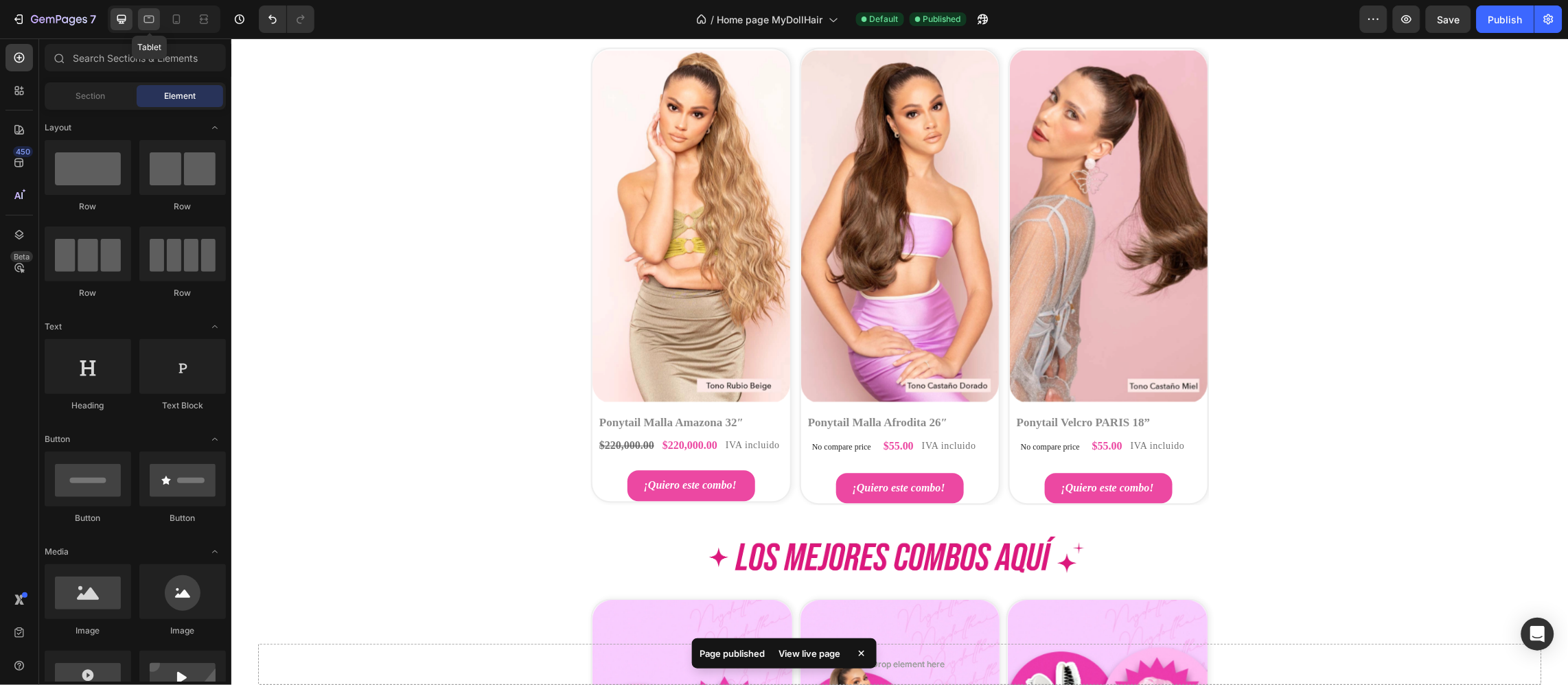
click at [147, 16] on icon at bounding box center [149, 20] width 10 height 8
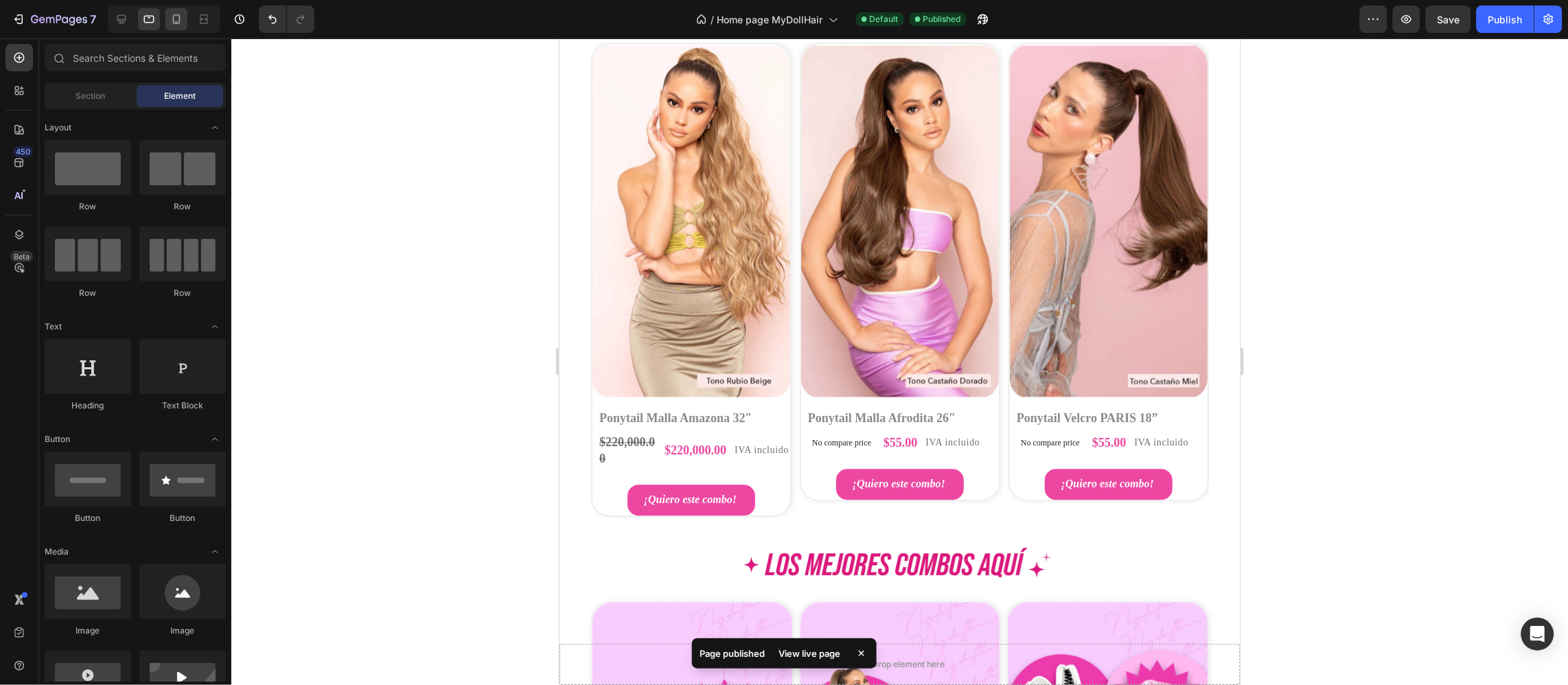
click at [170, 23] on icon at bounding box center [176, 20] width 14 height 14
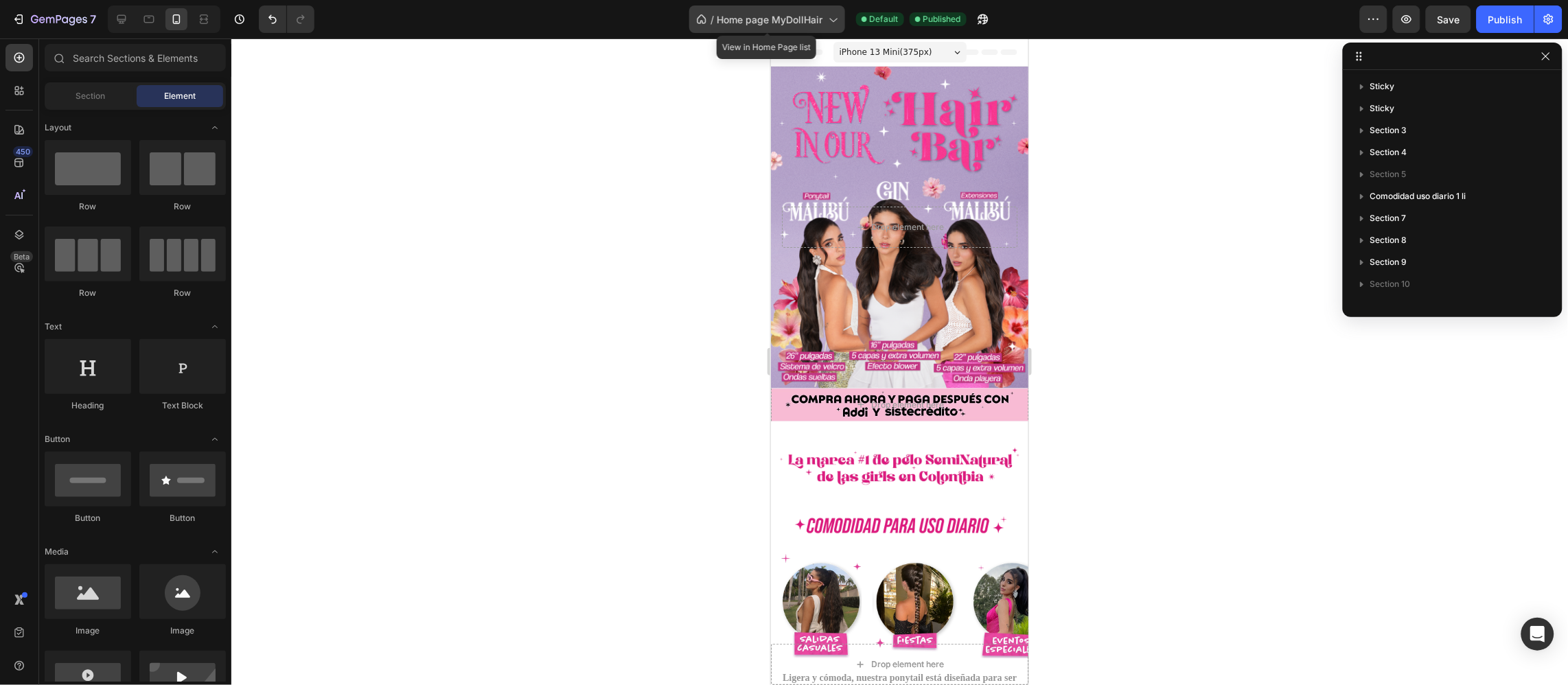
click at [803, 13] on span "Home page MyDollHair" at bounding box center [771, 20] width 106 height 15
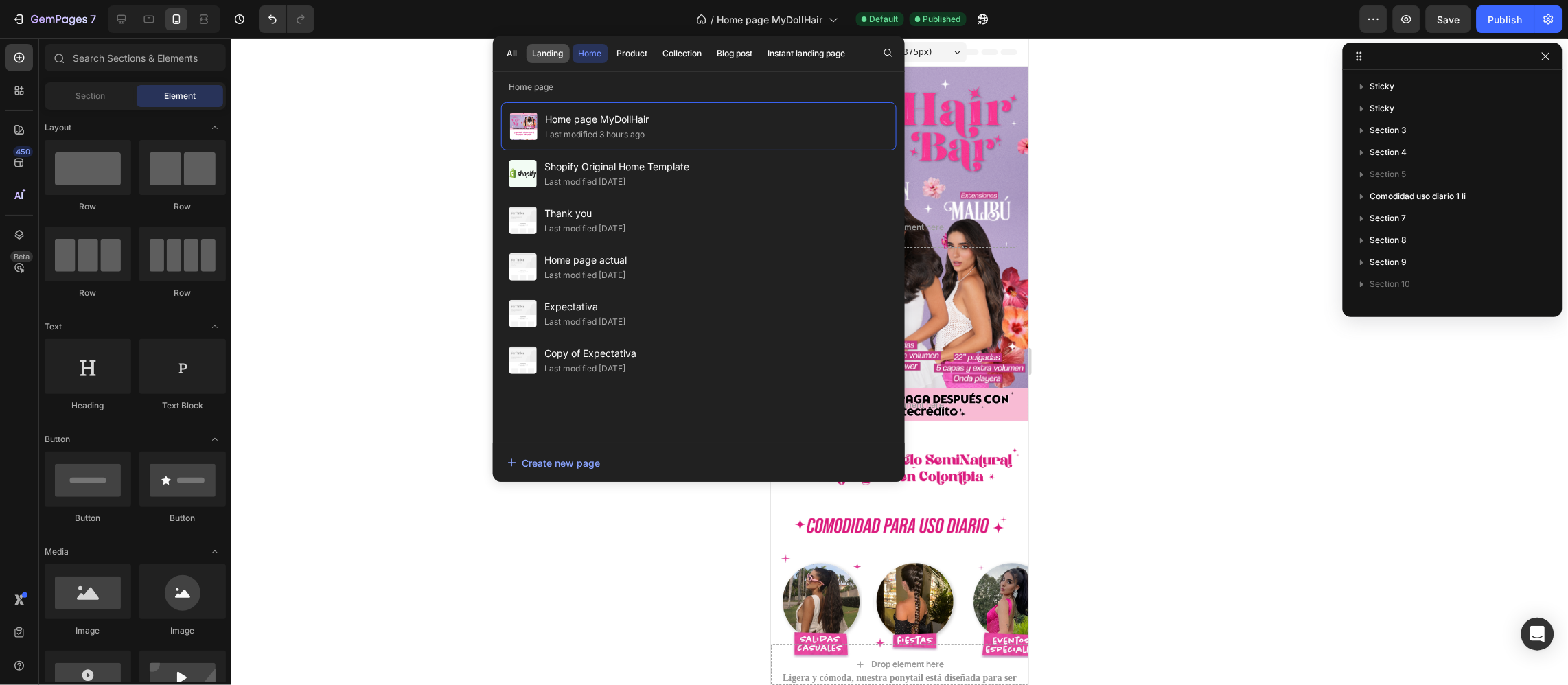
click at [559, 62] on button "Landing" at bounding box center [548, 54] width 43 height 20
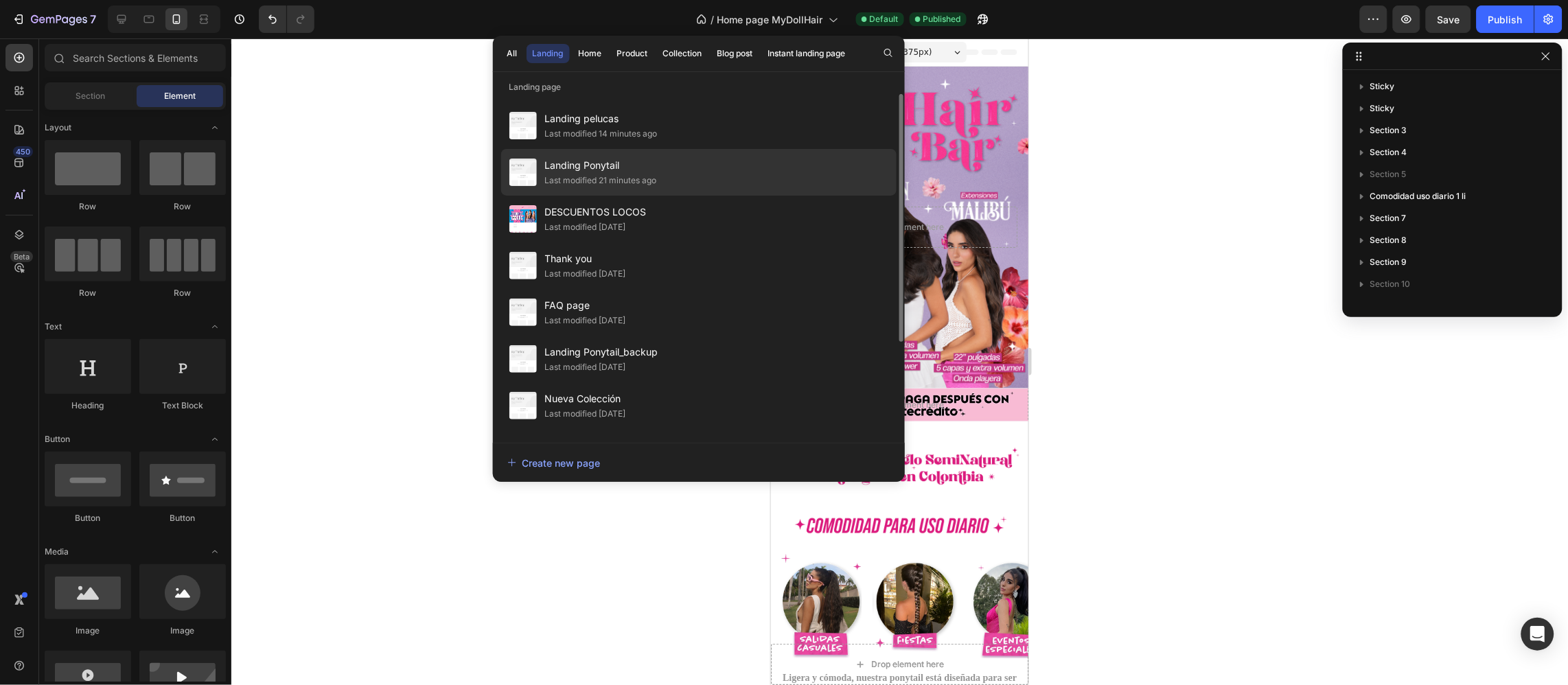
click at [581, 196] on div "Landing Ponytail Last modified 21 minutes ago" at bounding box center [699, 218] width 395 height 46
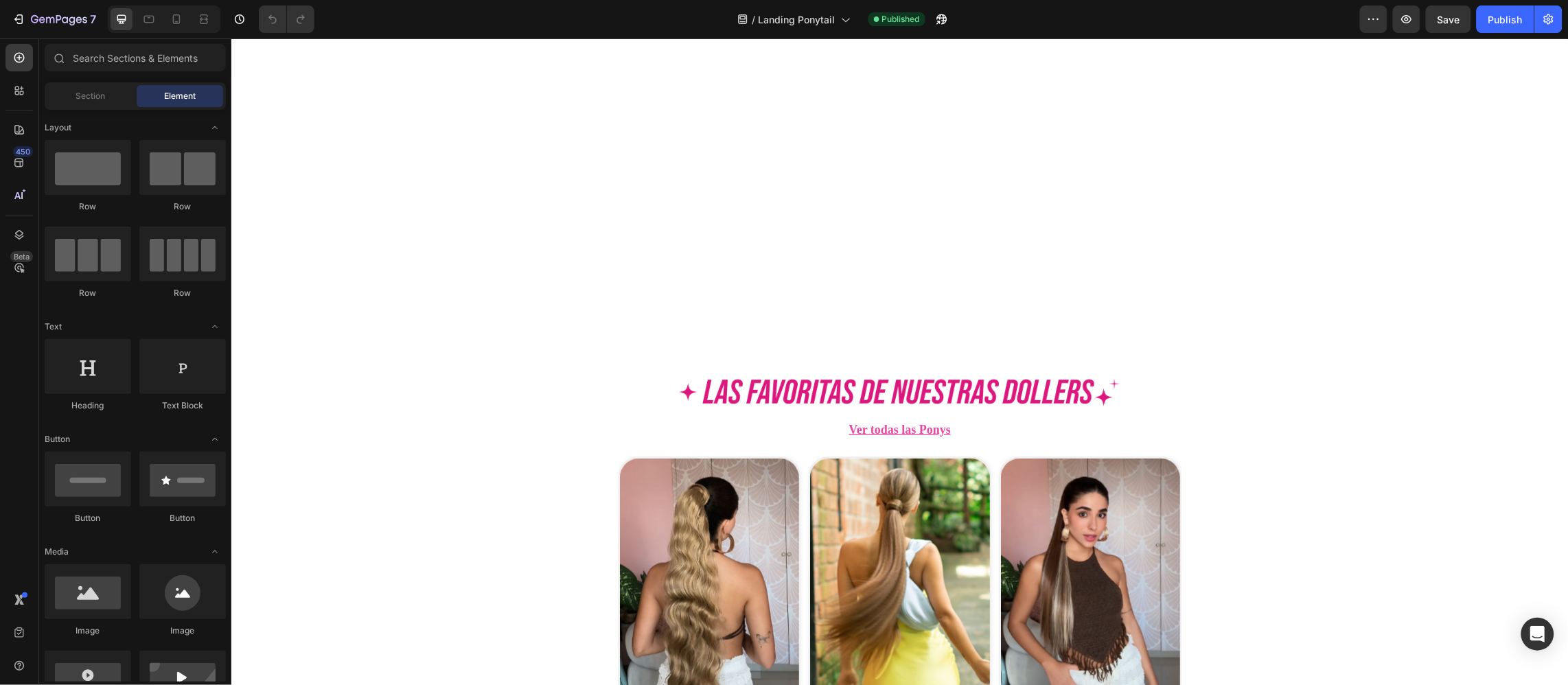
scroll to position [824, 0]
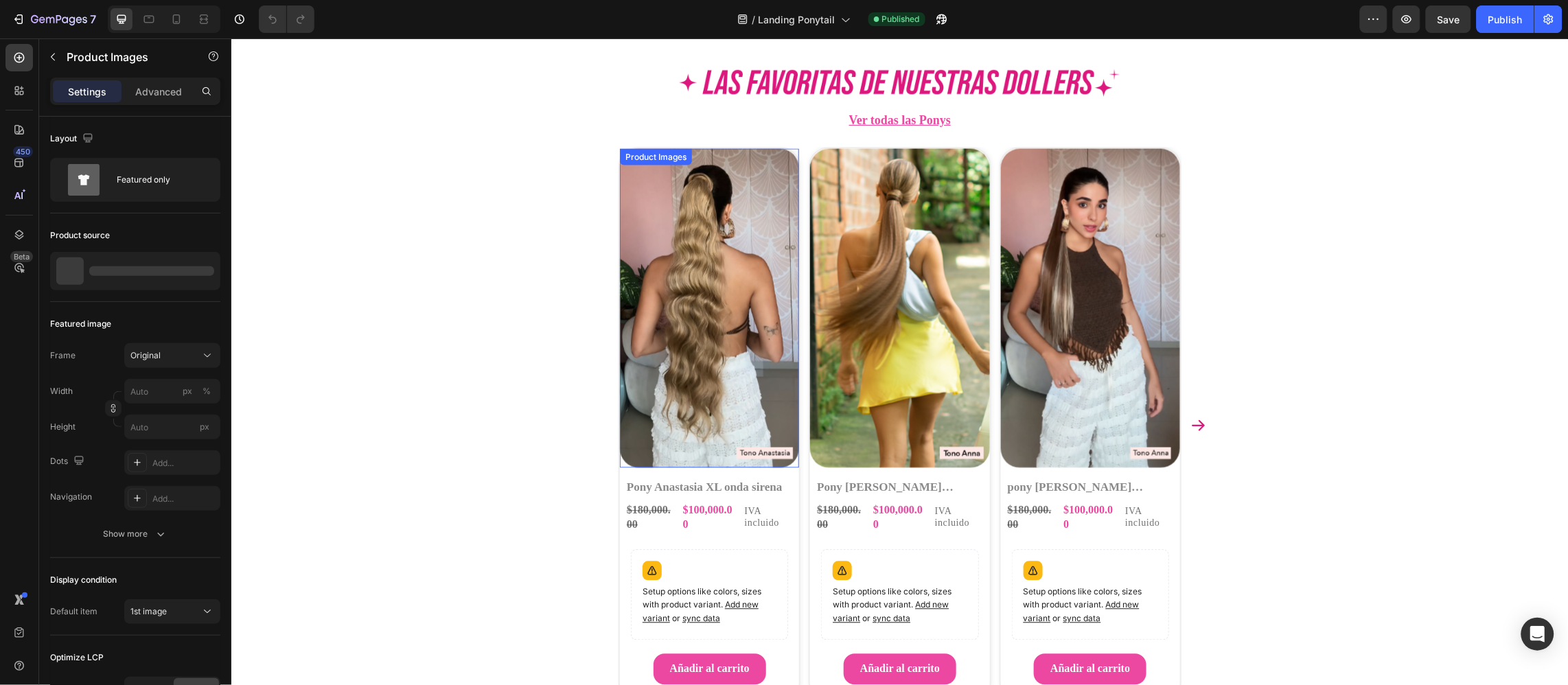
click at [765, 207] on img at bounding box center [709, 308] width 179 height 319
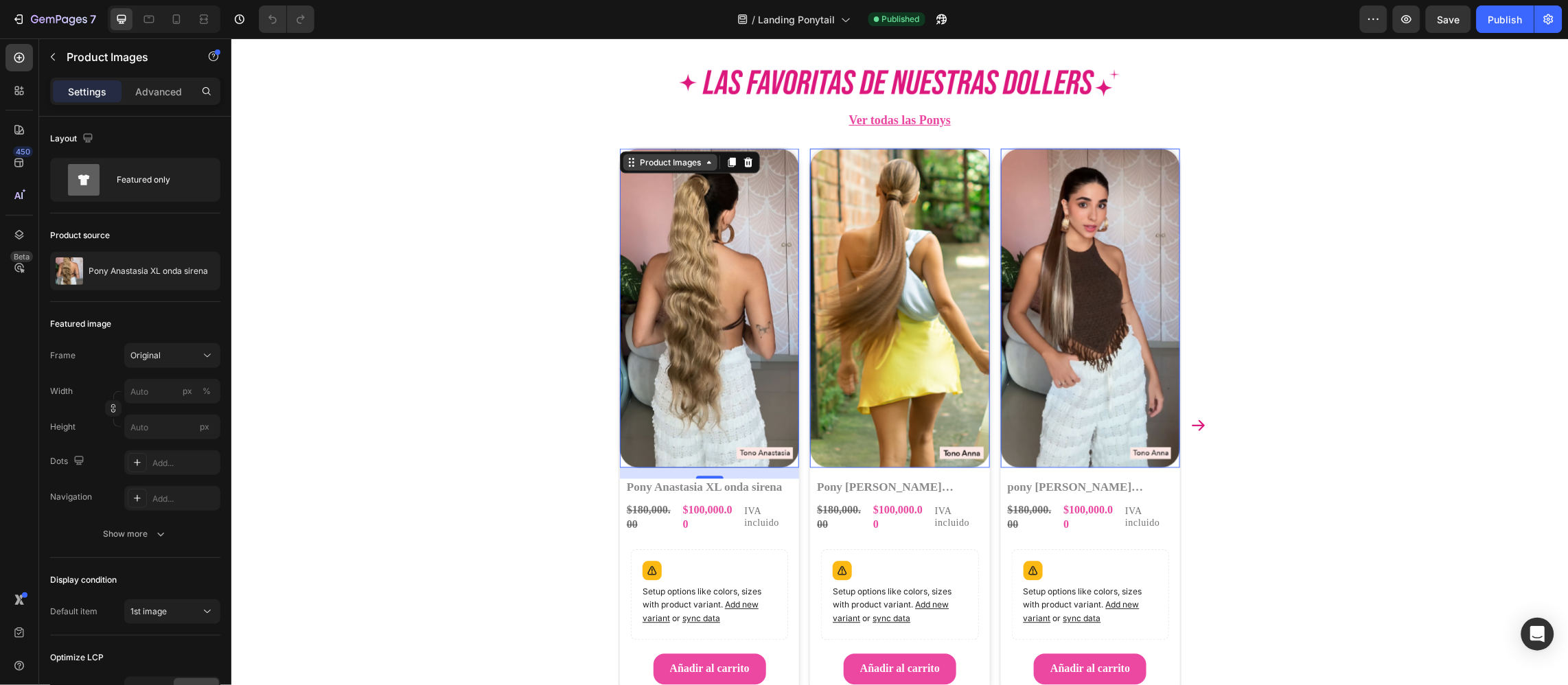
click at [652, 159] on div "Product Images" at bounding box center [669, 161] width 67 height 13
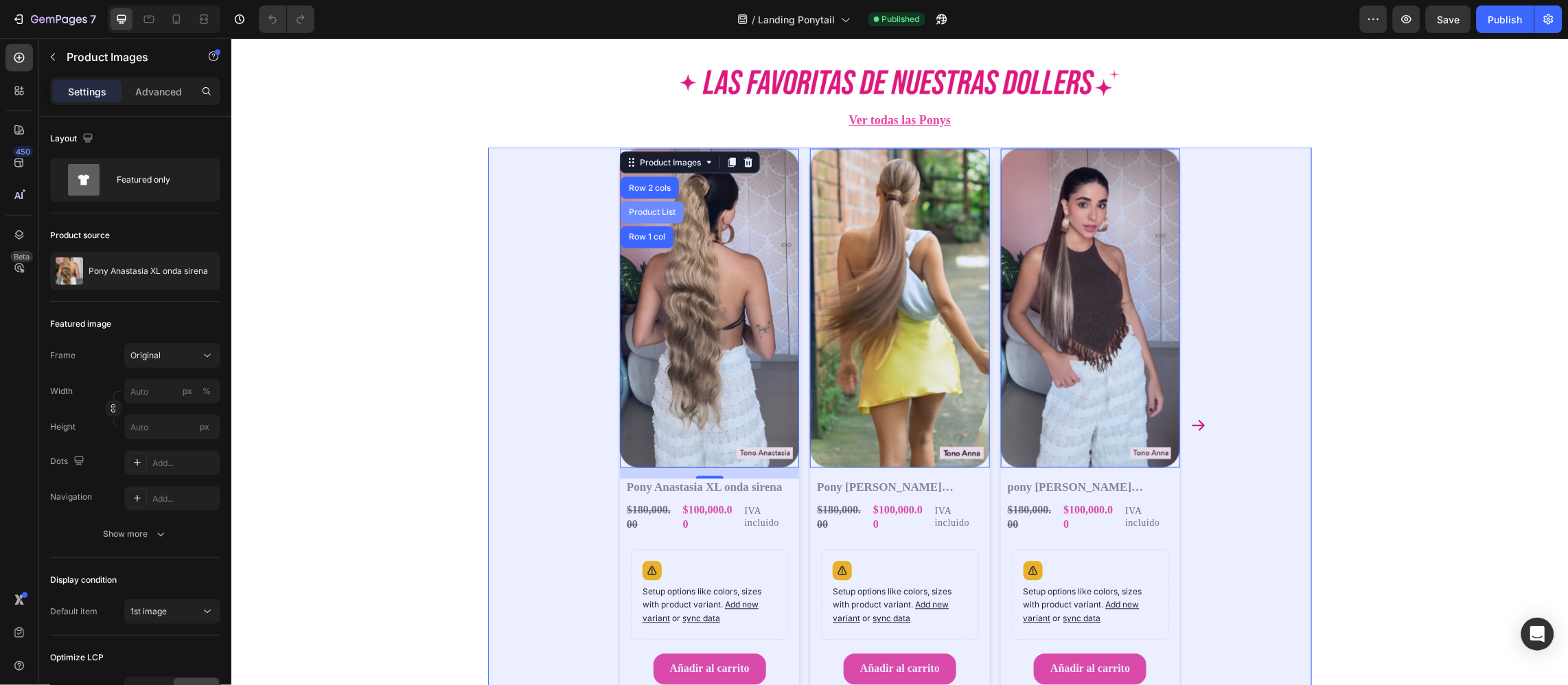
click at [635, 212] on div "Product List" at bounding box center [651, 212] width 52 height 8
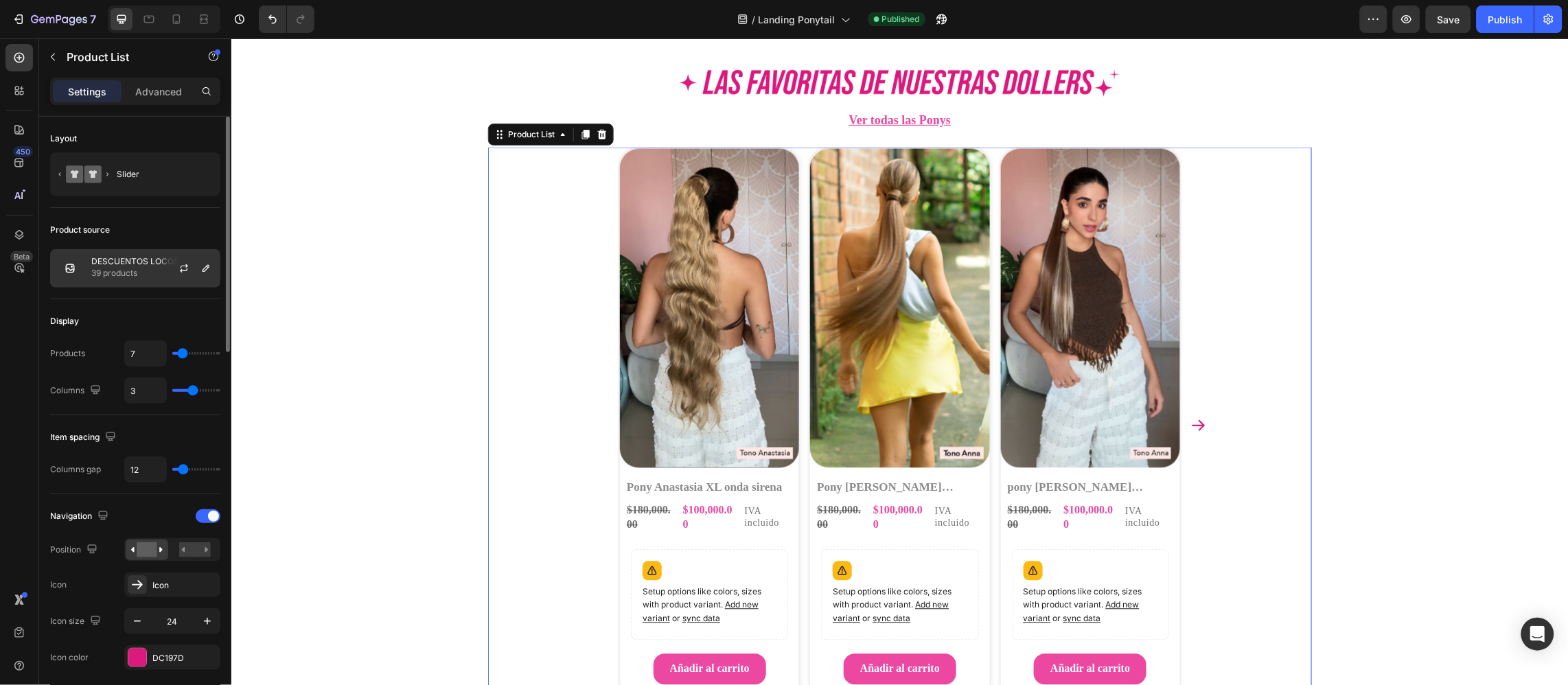
click at [163, 264] on div at bounding box center [189, 268] width 60 height 37
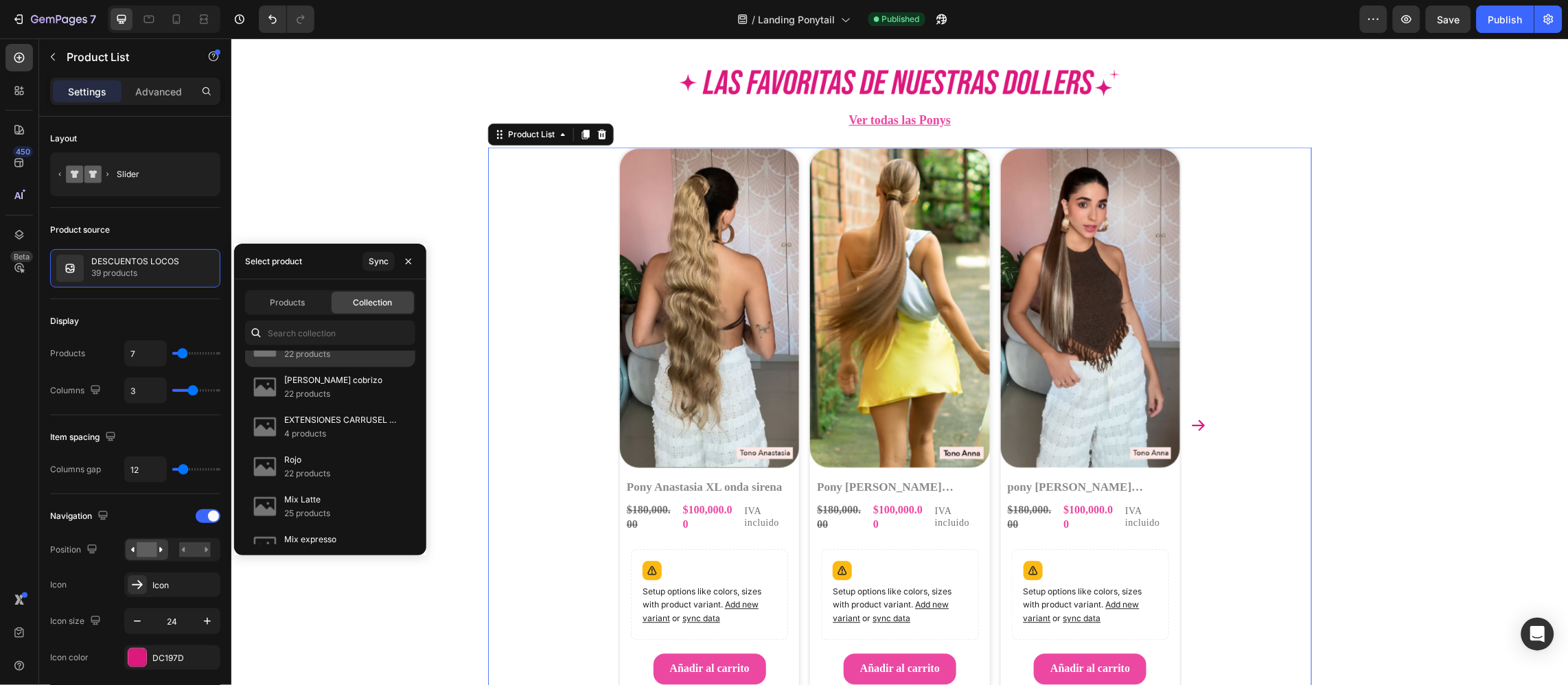
scroll to position [205, 0]
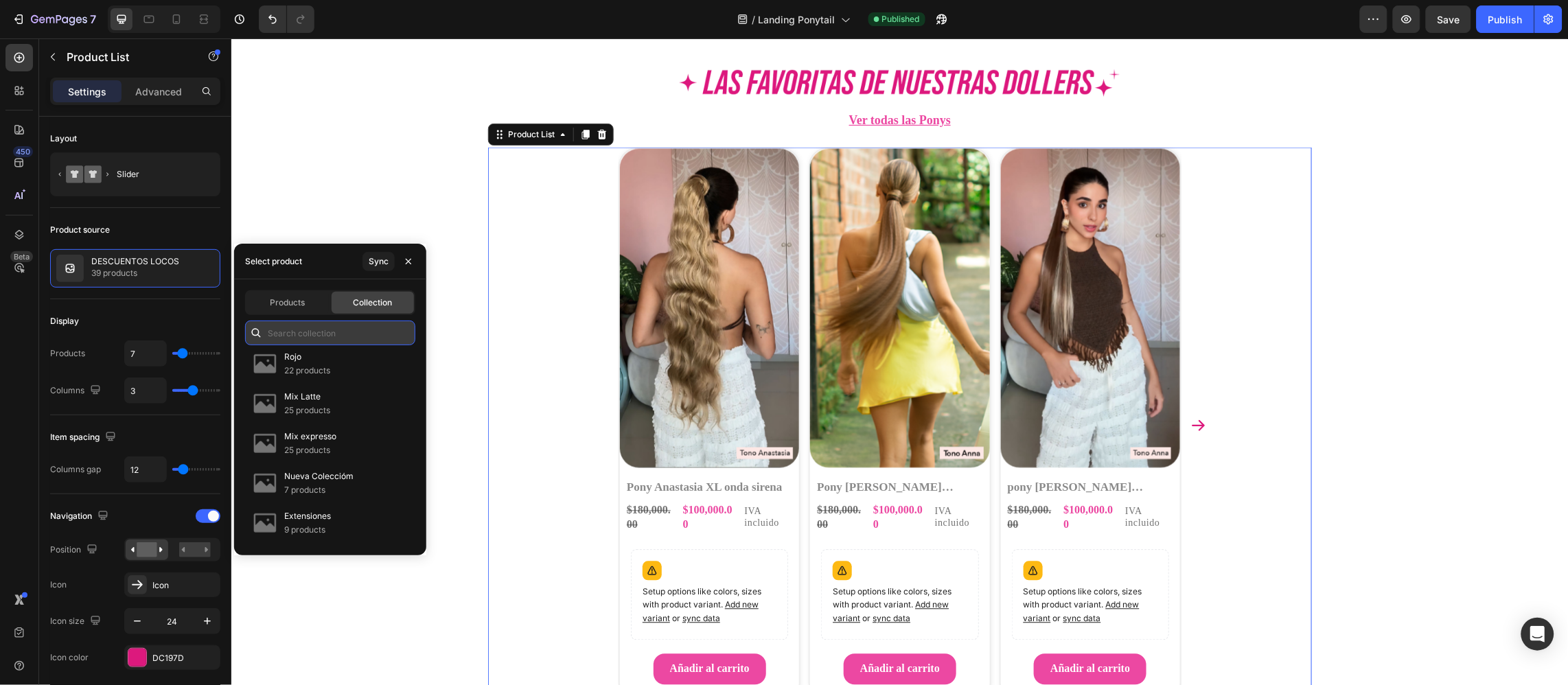
click at [303, 326] on input "text" at bounding box center [329, 332] width 170 height 25
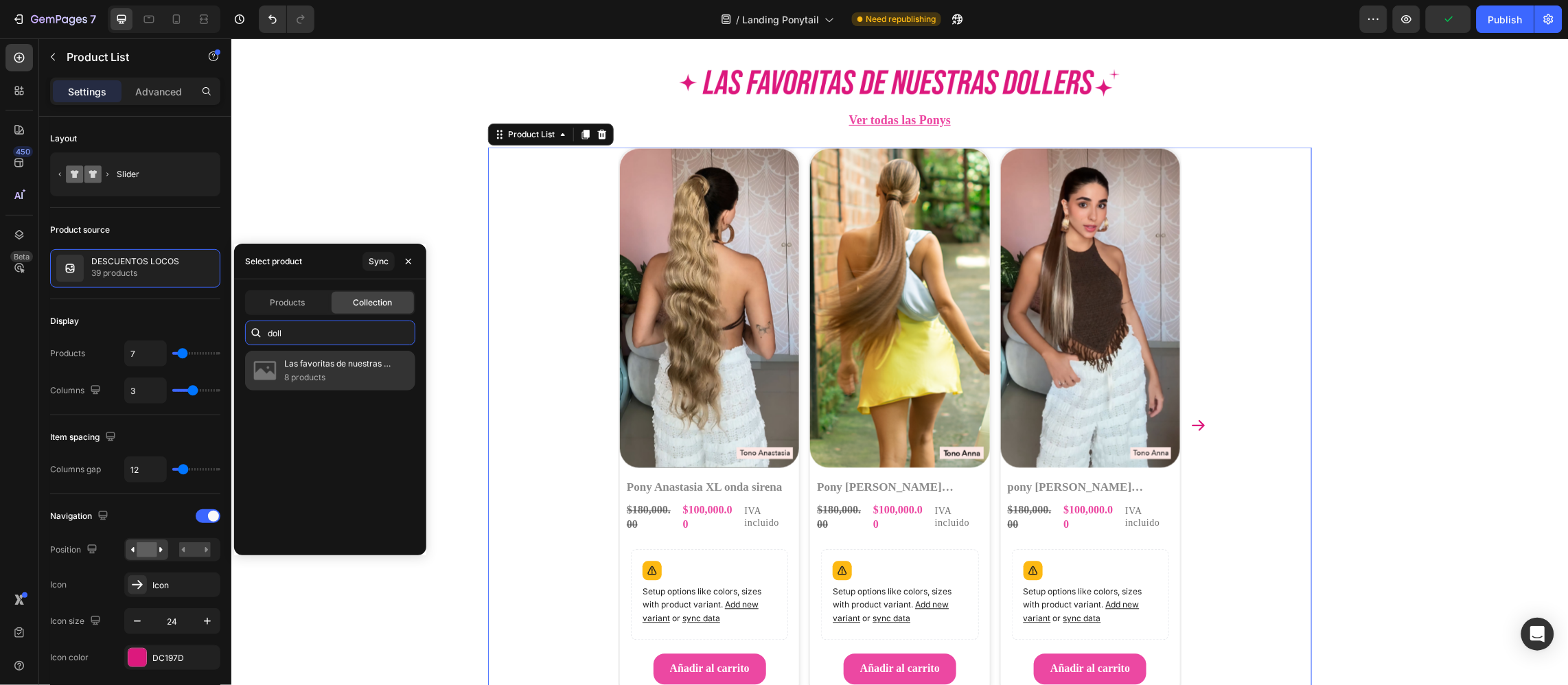
type input "doll"
click at [339, 371] on p "8 products" at bounding box center [343, 377] width 119 height 14
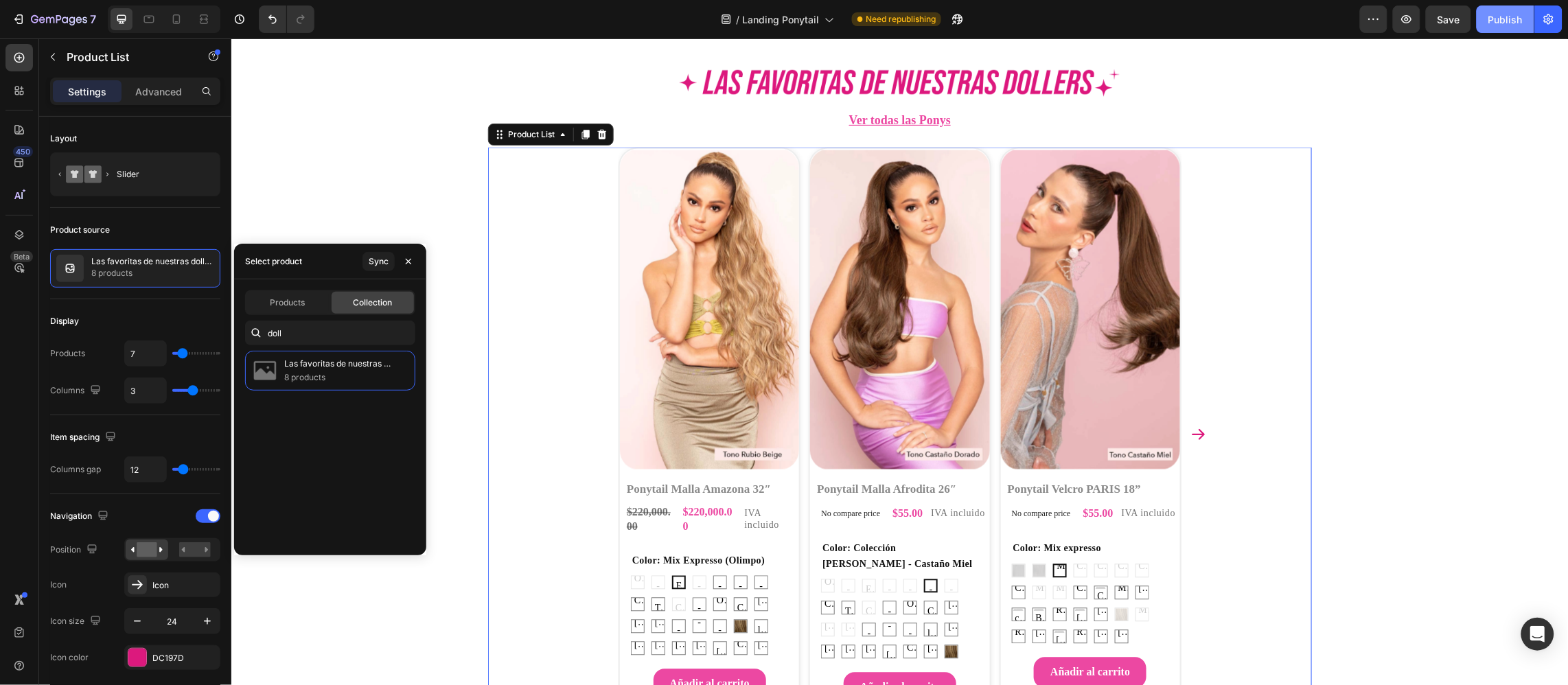
click at [1508, 27] on button "Publish" at bounding box center [1505, 20] width 58 height 28
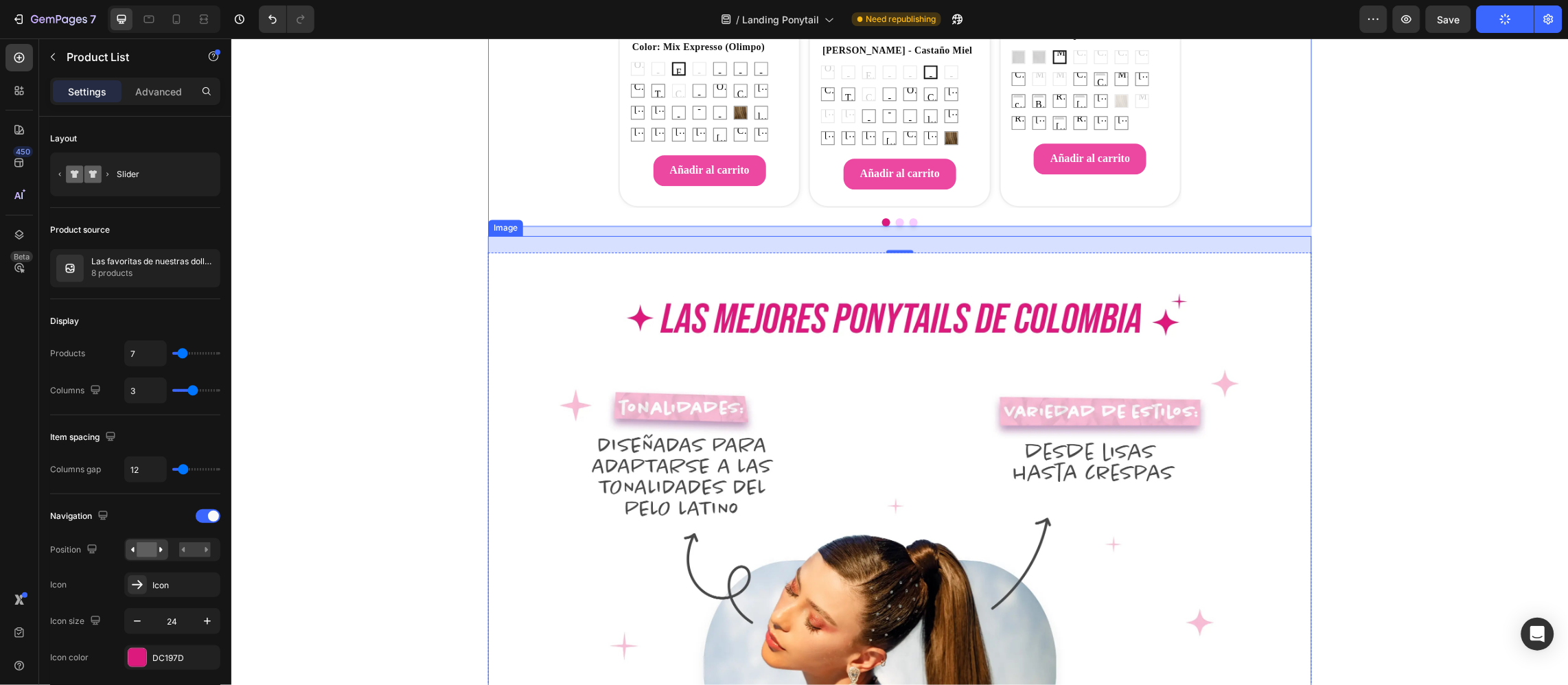
scroll to position [1131, 0]
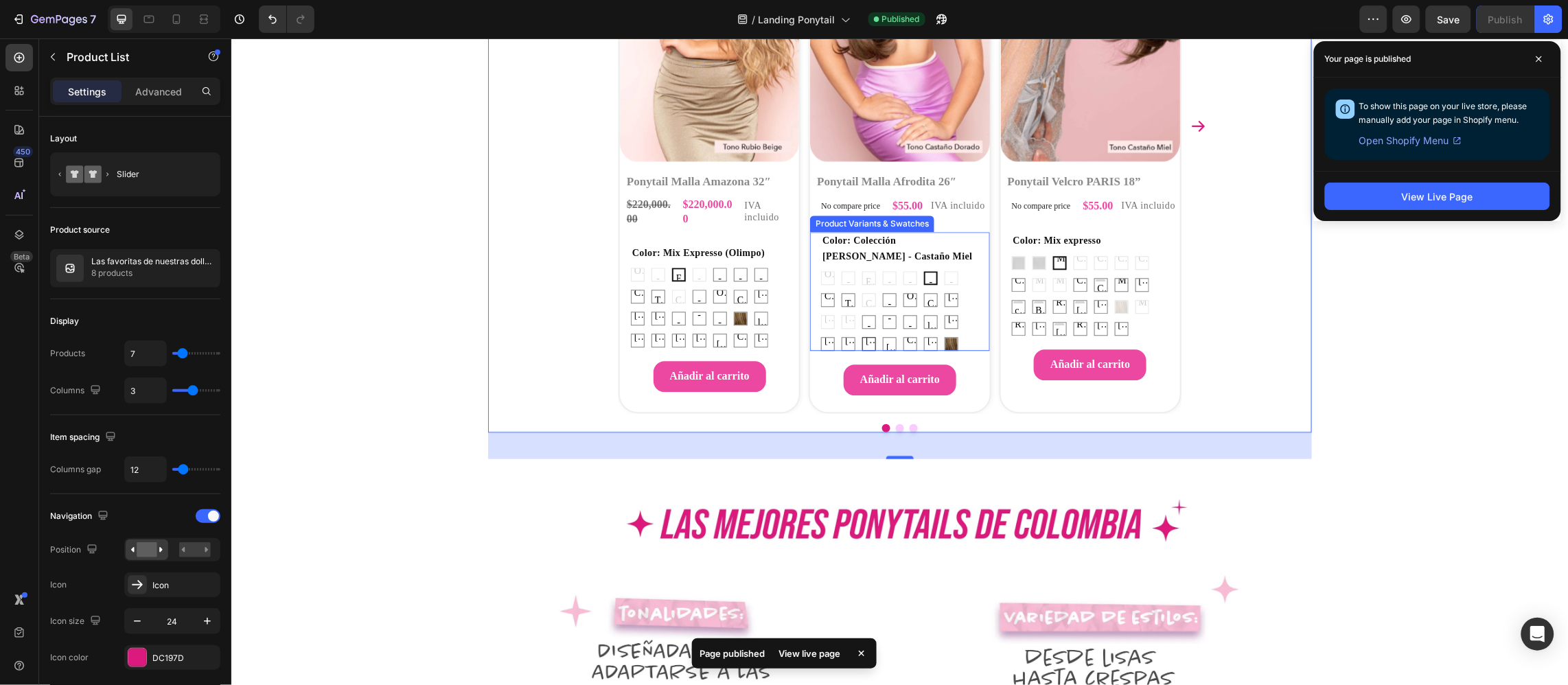
click at [874, 335] on span "Colección Olimpo - Rubio Perlado" at bounding box center [868, 347] width 13 height 62
click at [861, 335] on input "Colección Olimpo - Rubio Perlado Colección Olimpo - Rubio Perlado Colección Oli…" at bounding box center [860, 335] width 1 height 1
radio input "true"
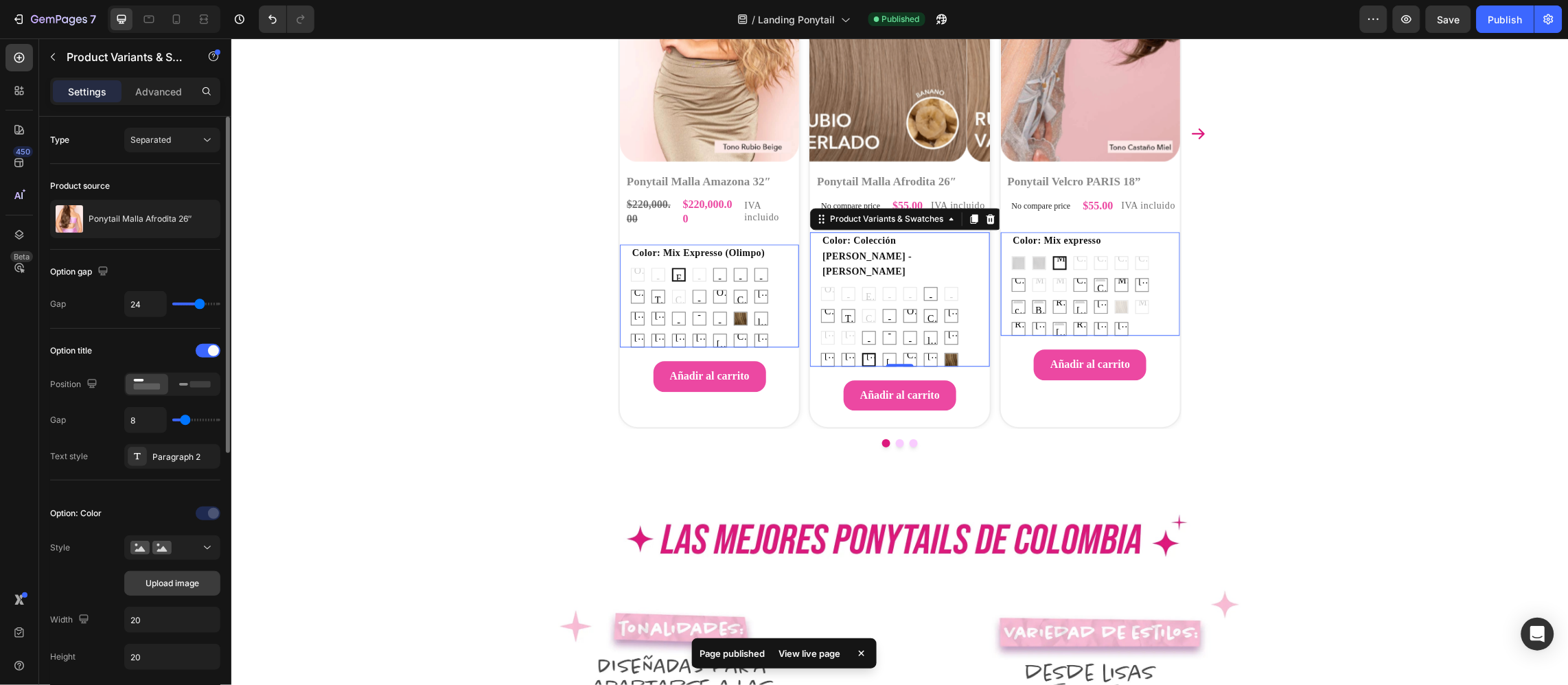
click at [165, 580] on span "Upload image" at bounding box center [172, 583] width 53 height 13
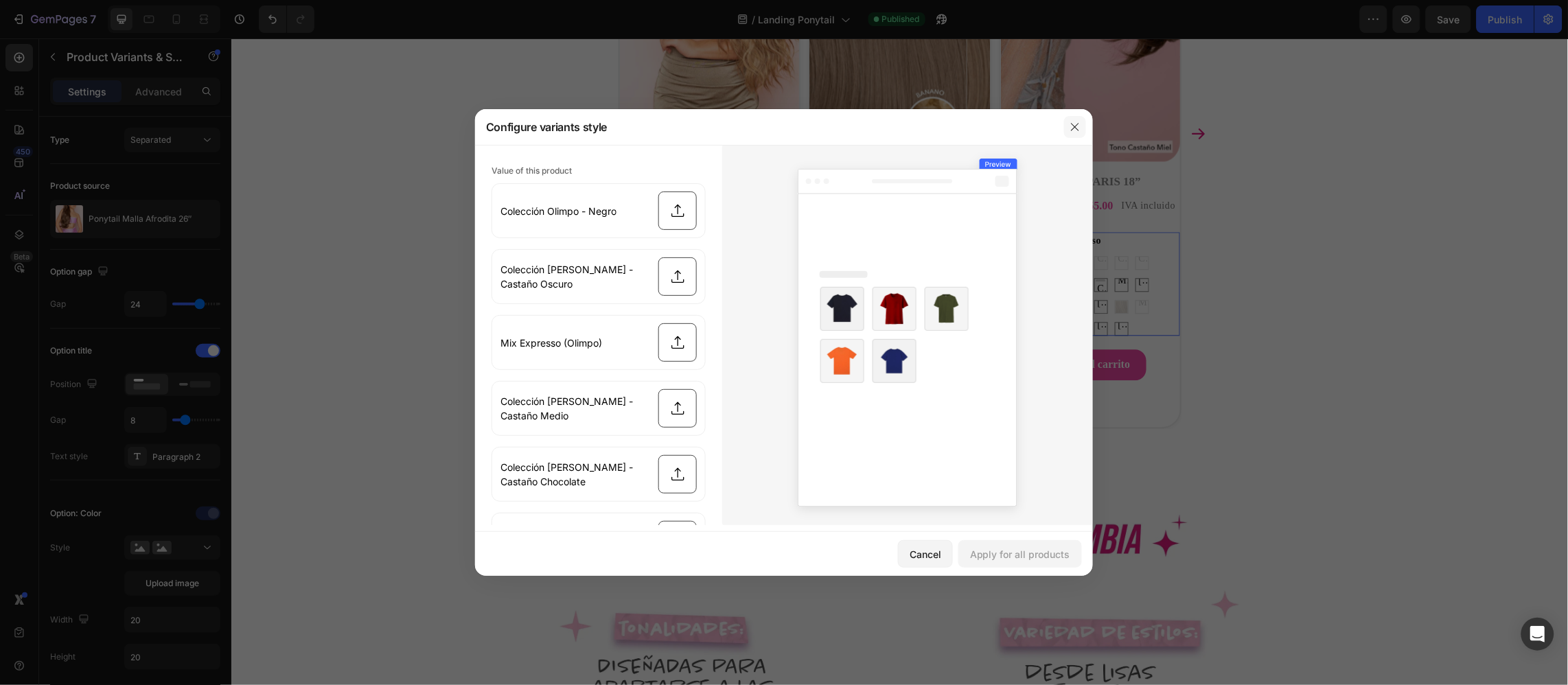
click at [1074, 130] on icon "button" at bounding box center [1074, 127] width 11 height 11
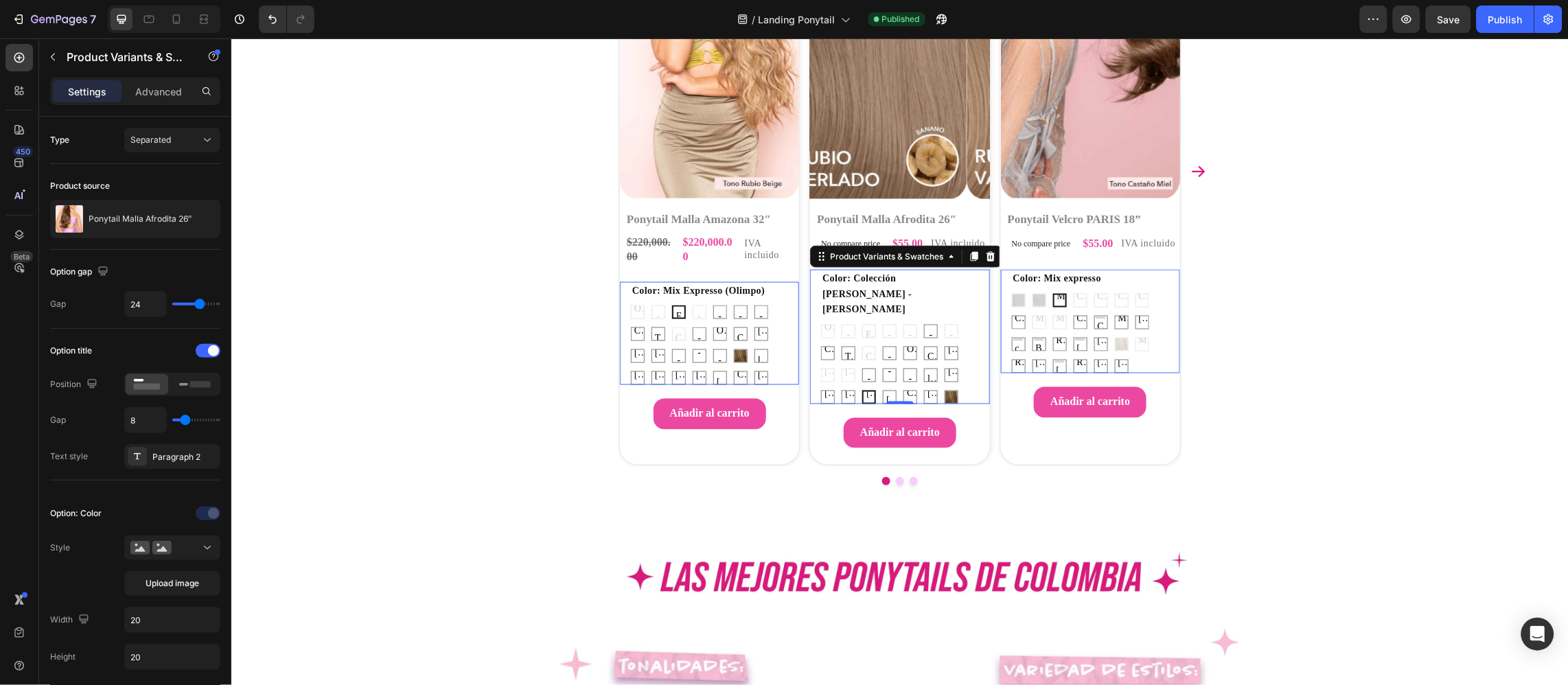
scroll to position [205, 0]
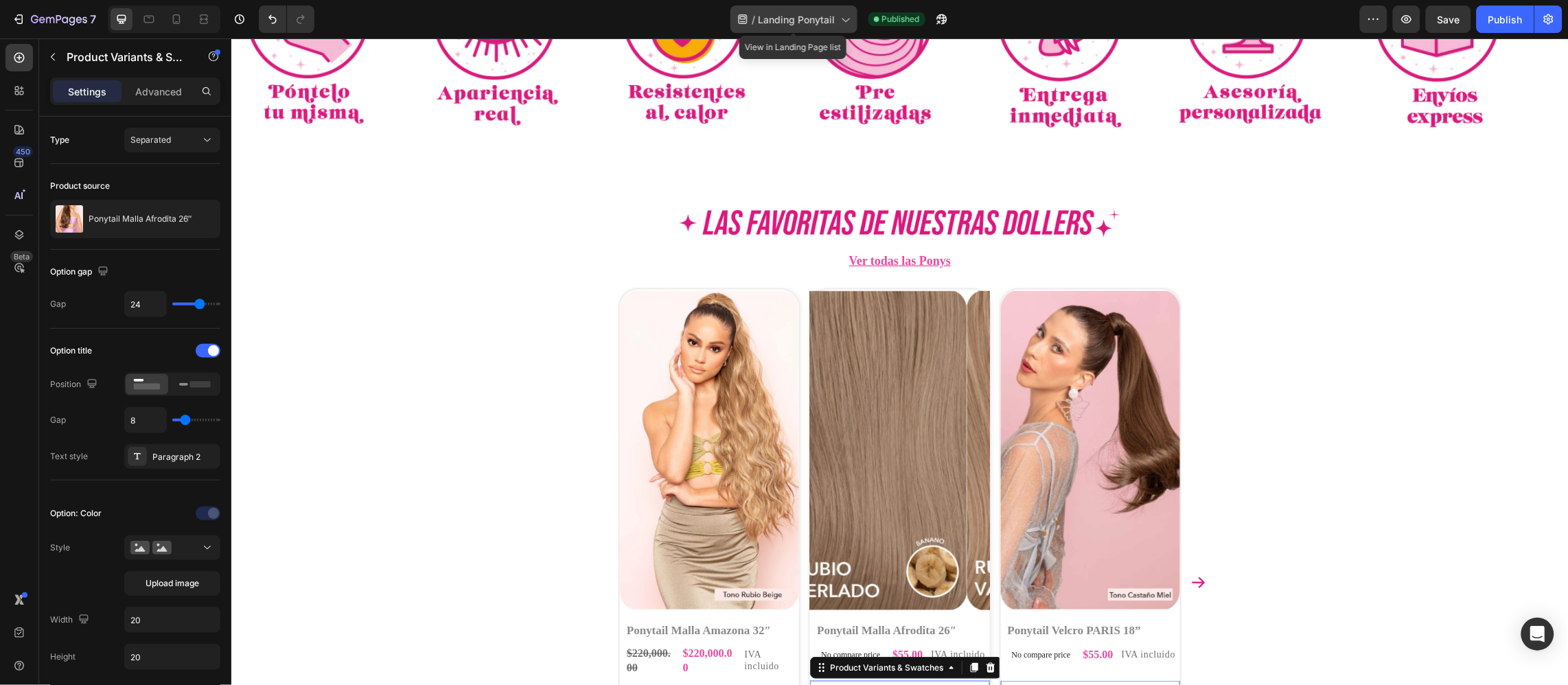
click at [808, 27] on div "/ Landing Ponytail" at bounding box center [793, 20] width 127 height 28
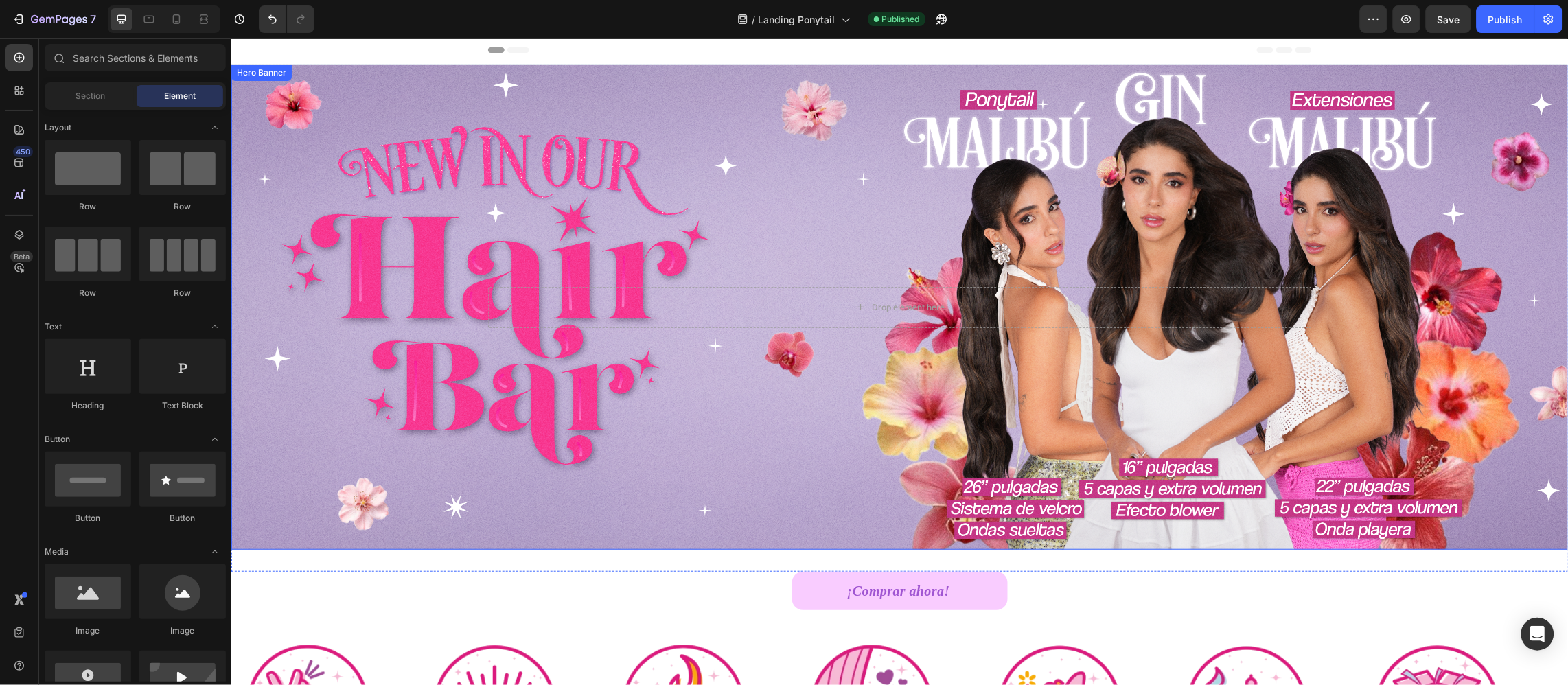
scroll to position [0, 0]
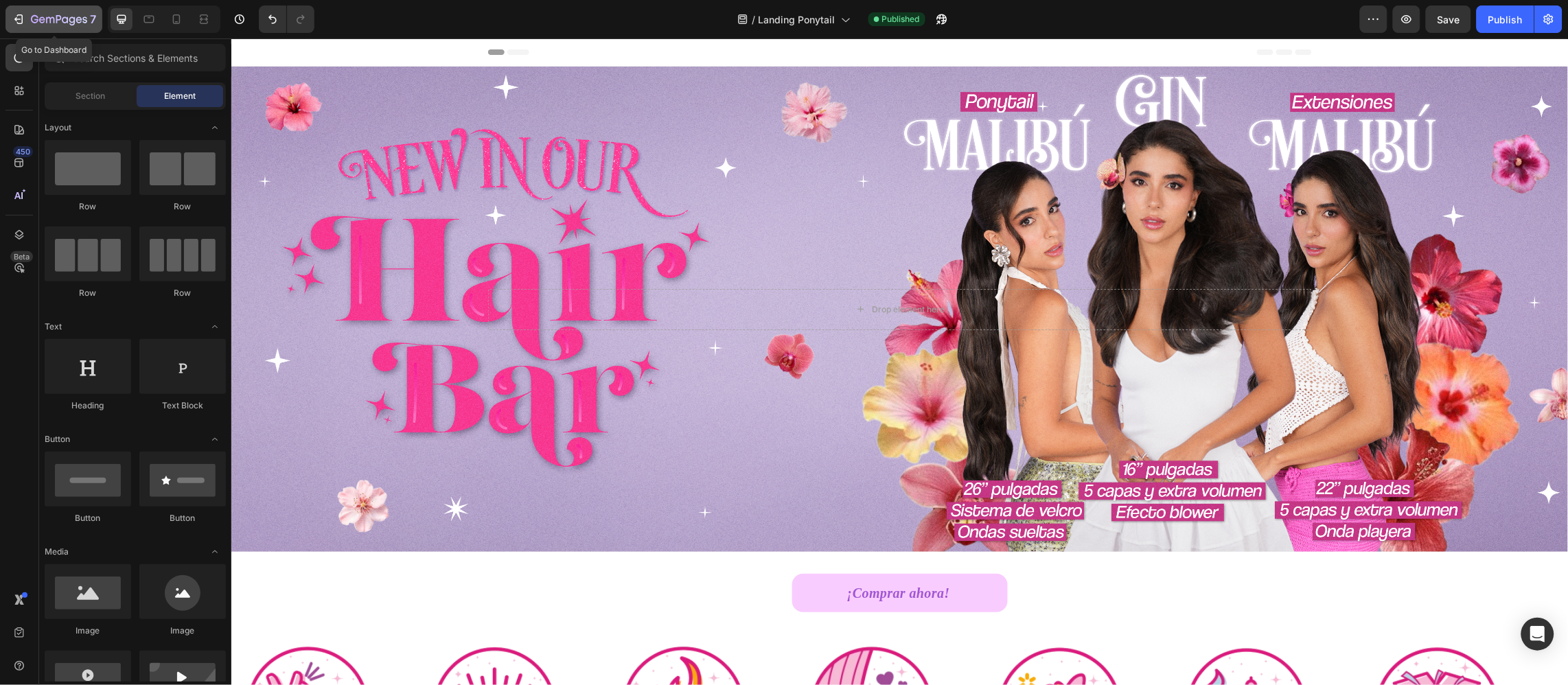
click at [29, 27] on div "7" at bounding box center [54, 19] width 85 height 17
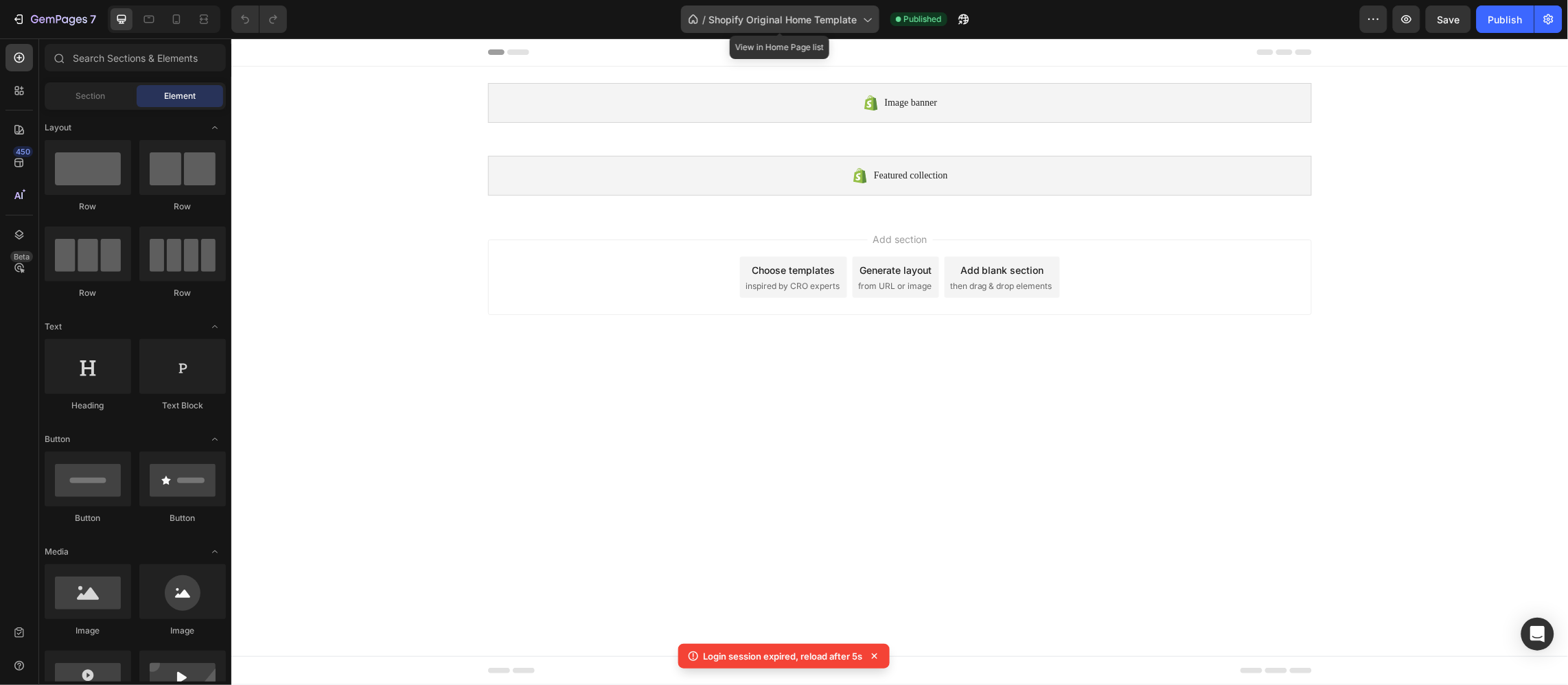
click at [730, 13] on span "Shopify Original Home Template" at bounding box center [783, 20] width 148 height 15
click at [833, 27] on div "/ Shopify Original Home Template" at bounding box center [781, 20] width 199 height 28
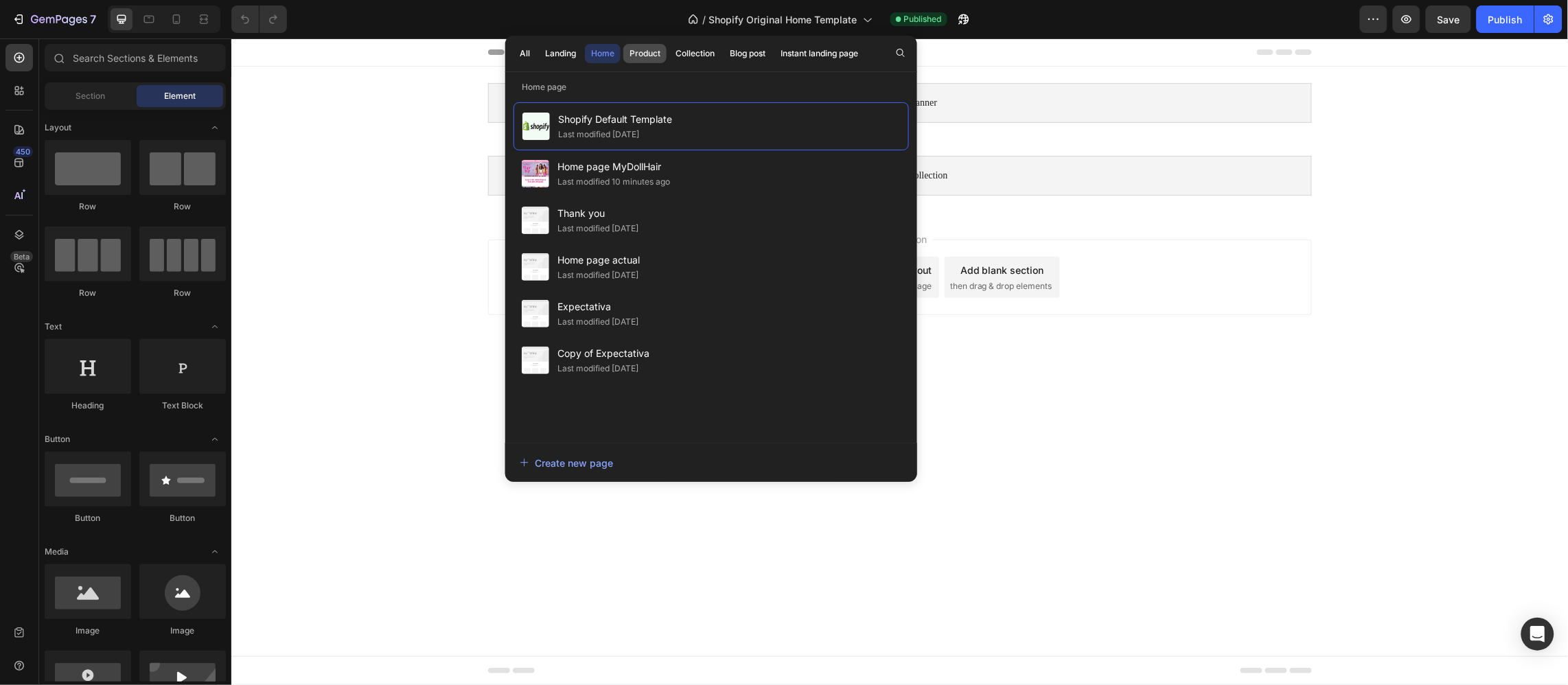
click at [646, 53] on div "Product" at bounding box center [644, 53] width 30 height 13
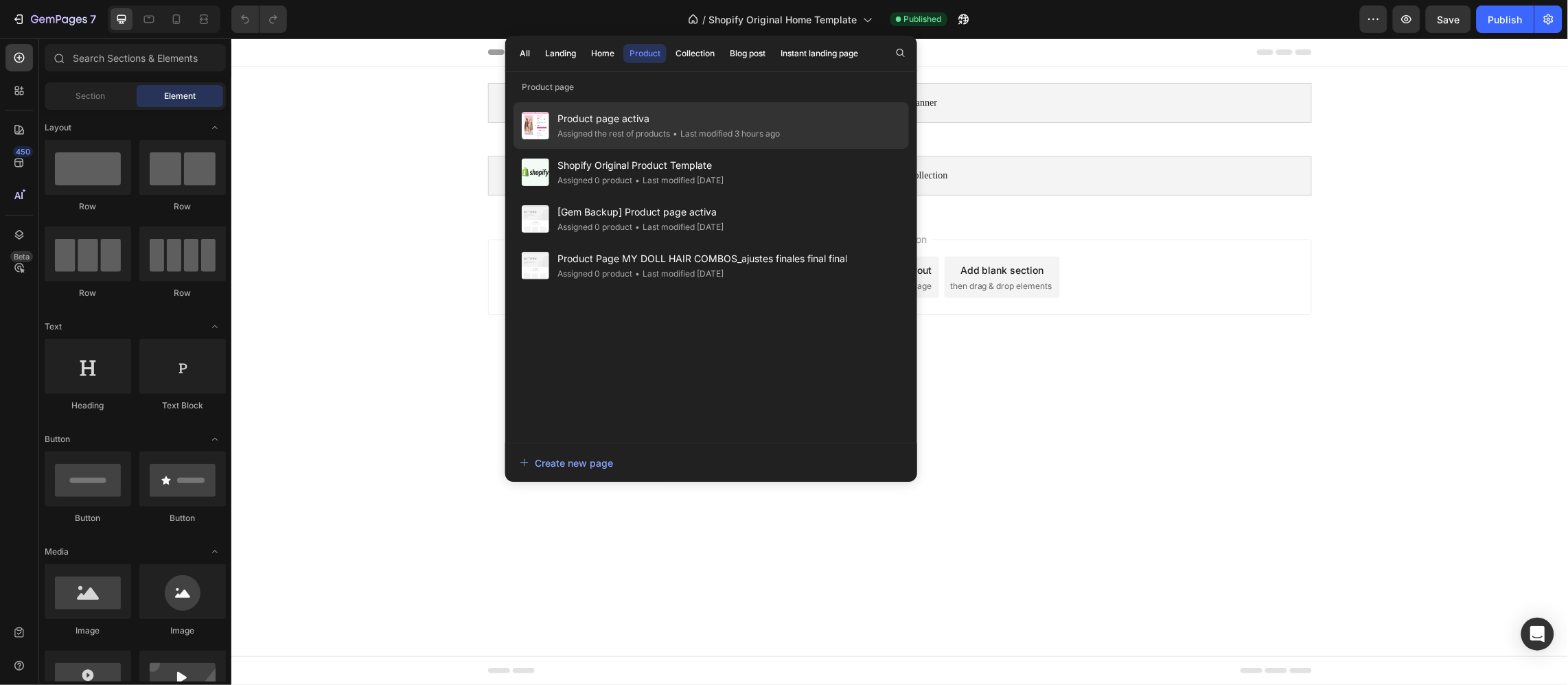
click at [684, 110] on span "Product page activa" at bounding box center [668, 118] width 222 height 17
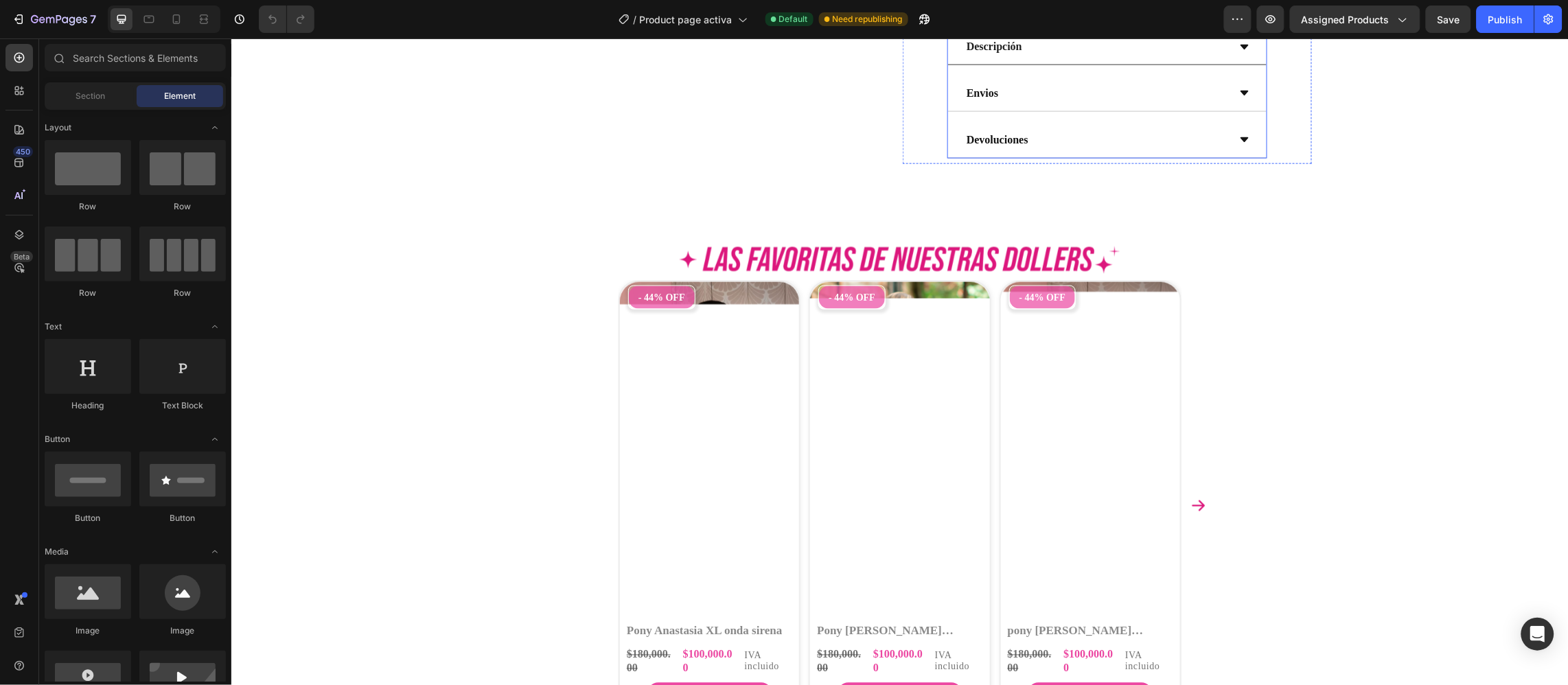
scroll to position [617, 0]
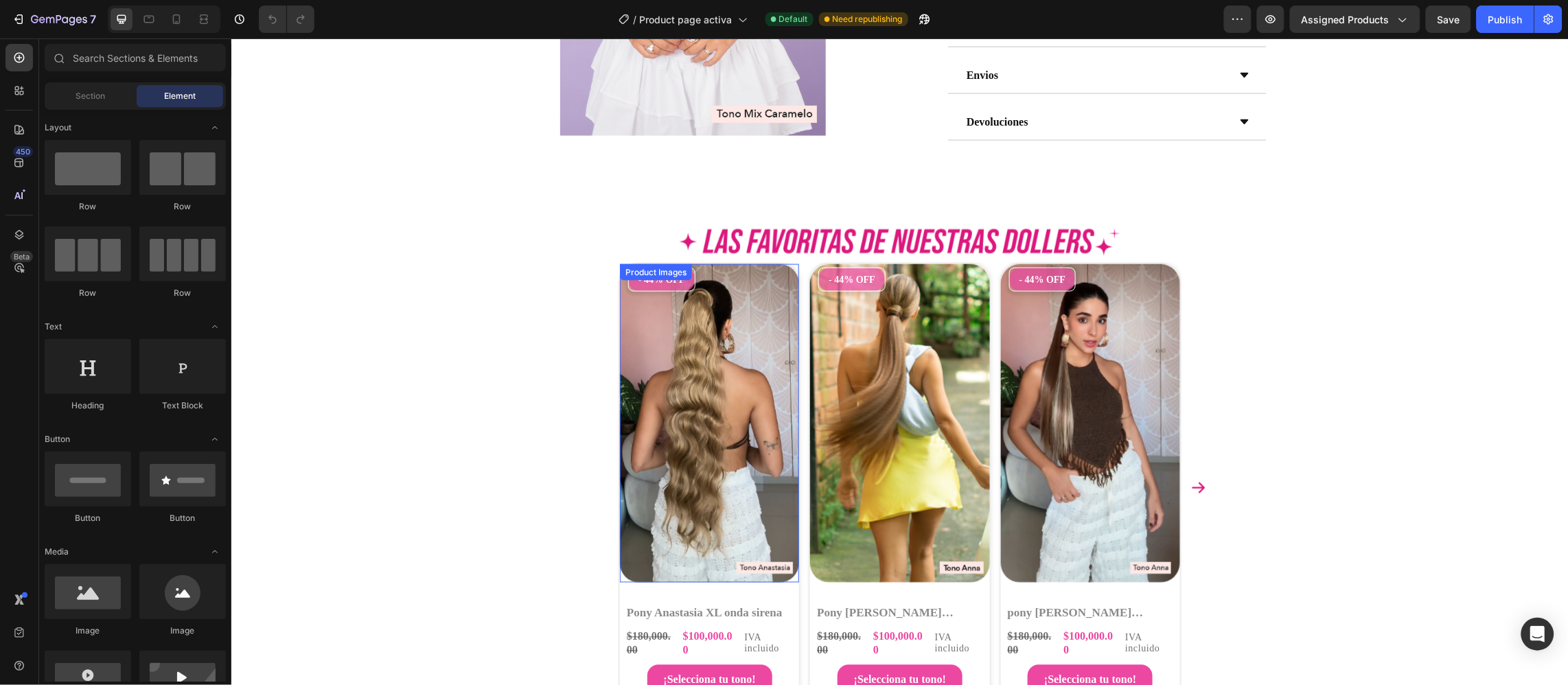
click at [672, 421] on img at bounding box center [709, 423] width 179 height 319
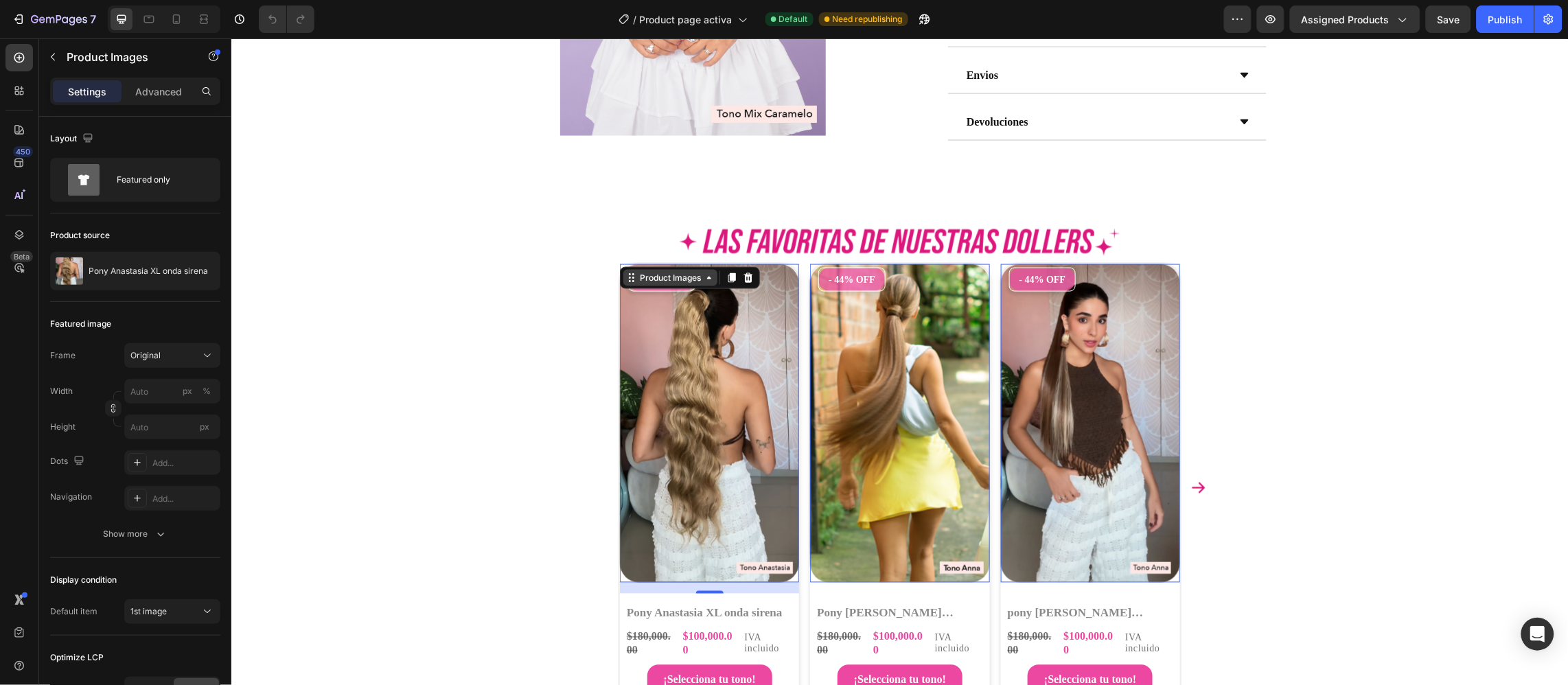
click at [685, 283] on div "Product Images" at bounding box center [669, 277] width 67 height 13
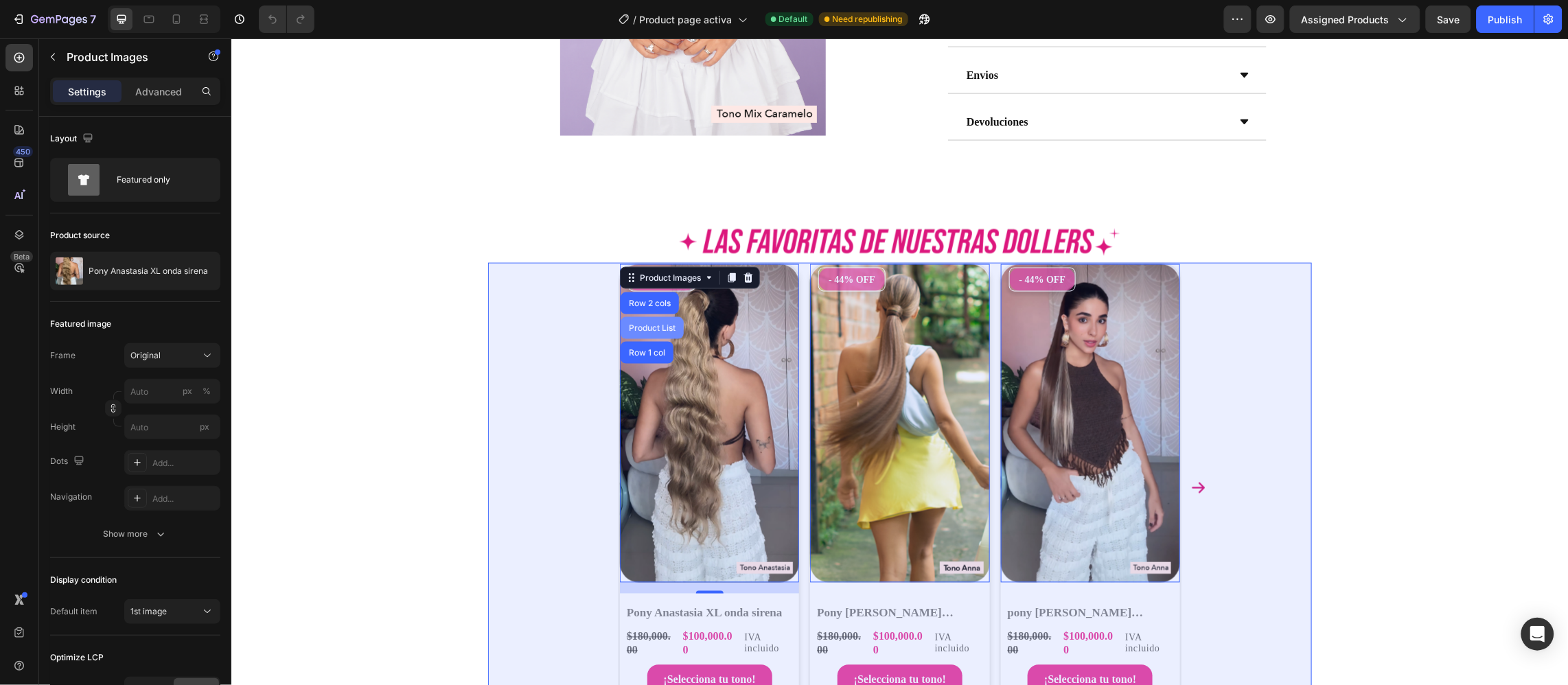
click at [663, 331] on div "Product List" at bounding box center [651, 327] width 52 height 8
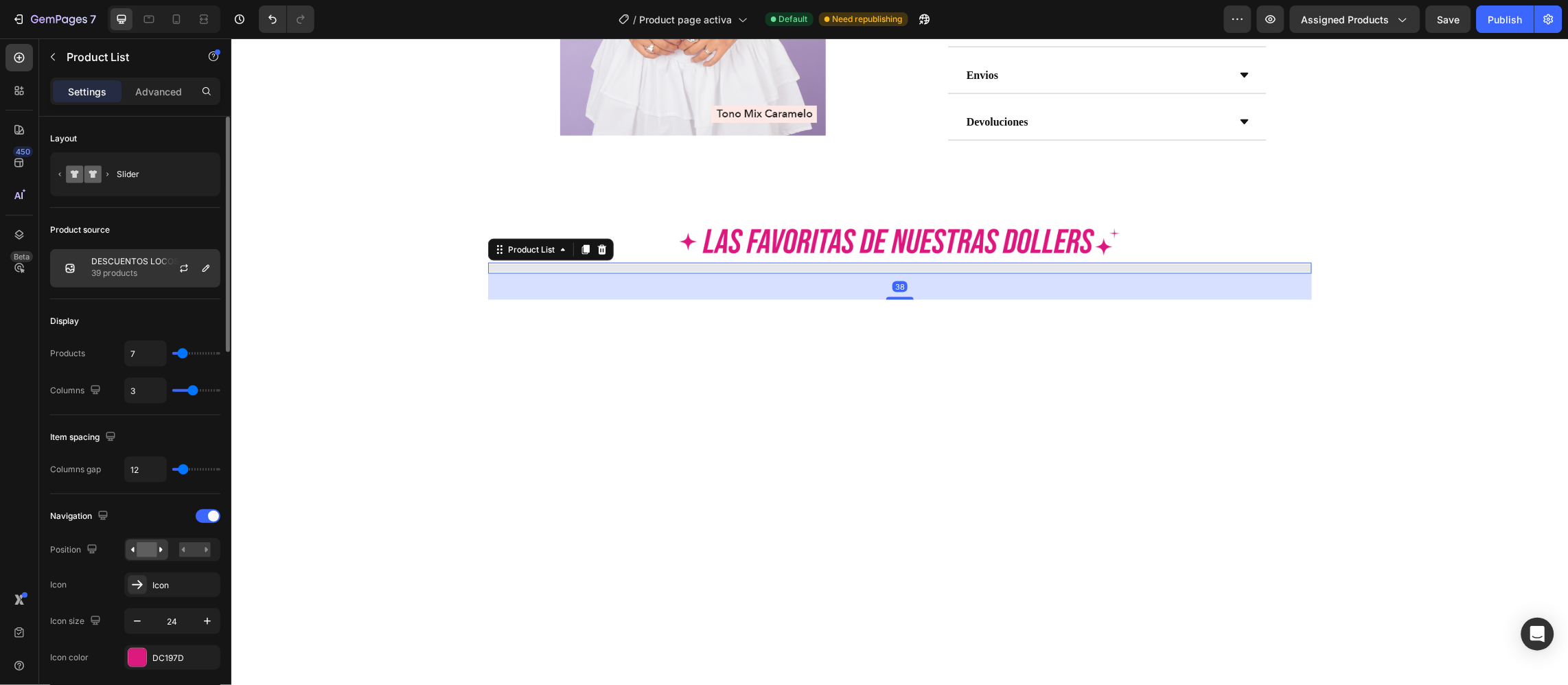
click at [146, 259] on p "DESCUENTOS LOCOS" at bounding box center [135, 261] width 87 height 10
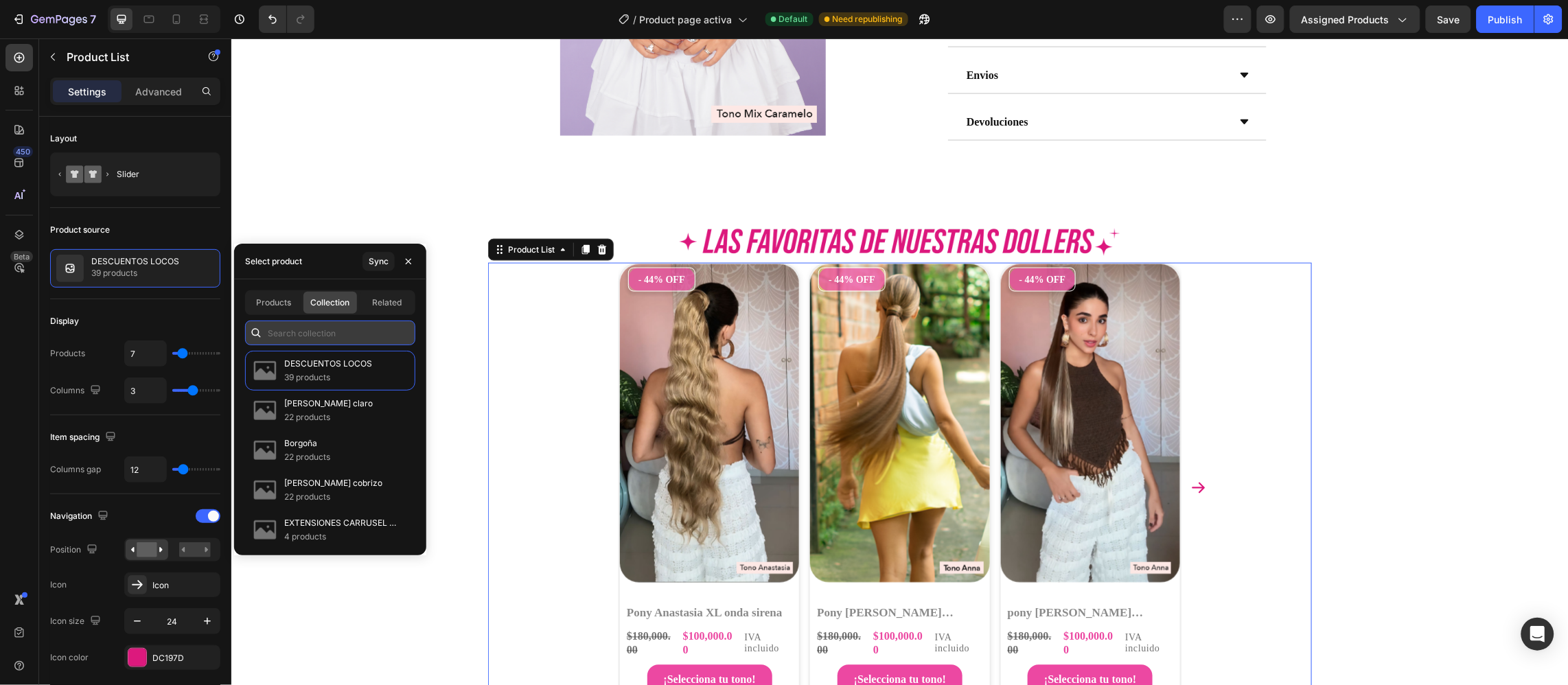
click at [306, 339] on input "text" at bounding box center [329, 332] width 170 height 25
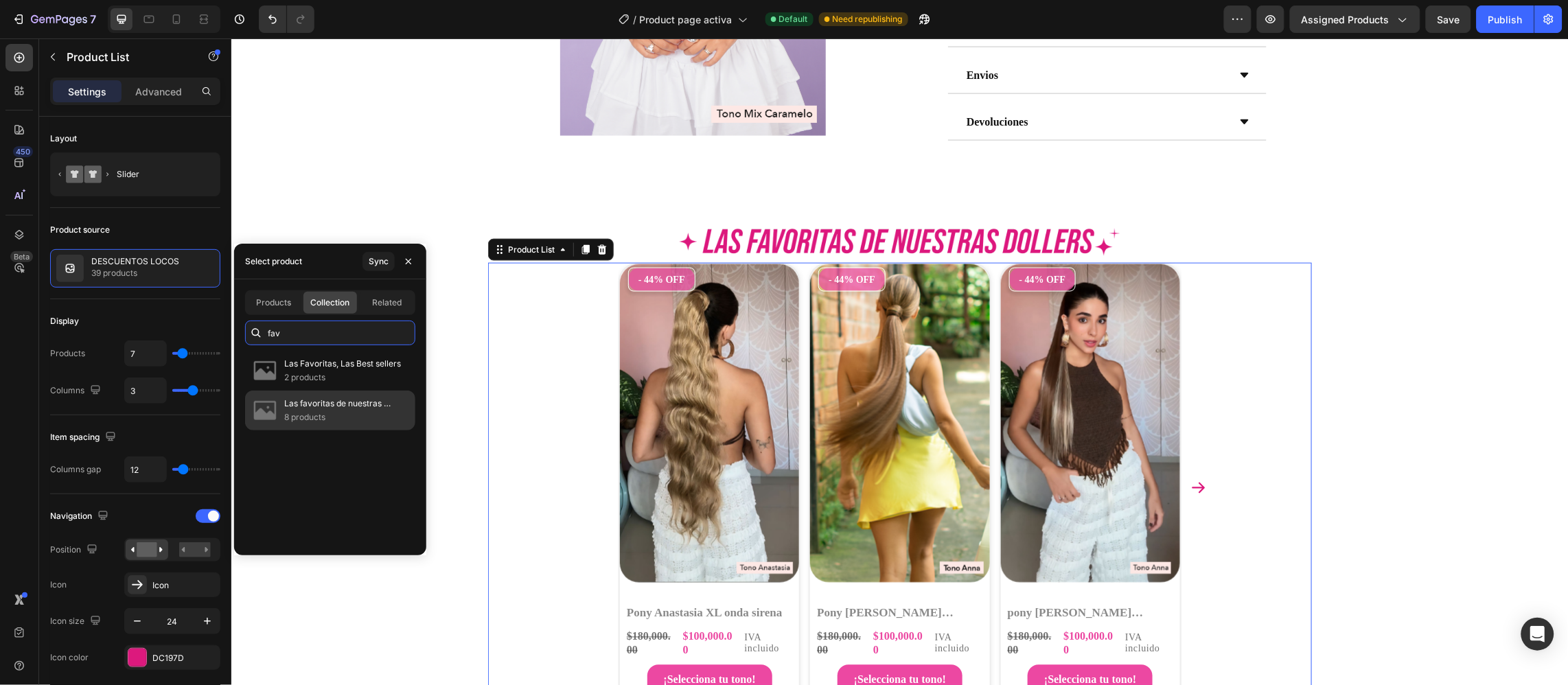
type input "fav"
click at [344, 394] on div "Las favoritas de nuestras dollers 8 products" at bounding box center [329, 410] width 170 height 39
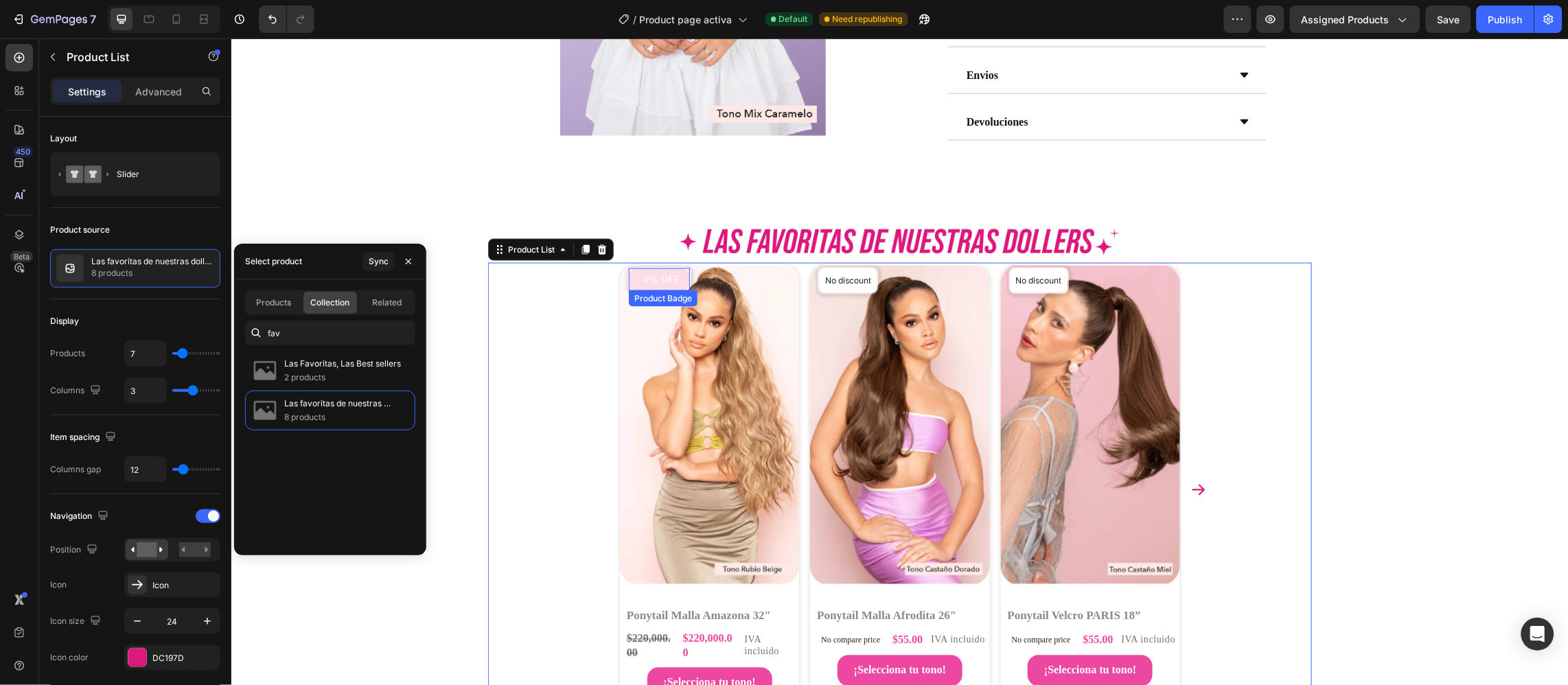
click at [644, 291] on div "- 0% OFF Product Badge" at bounding box center [659, 279] width 63 height 24
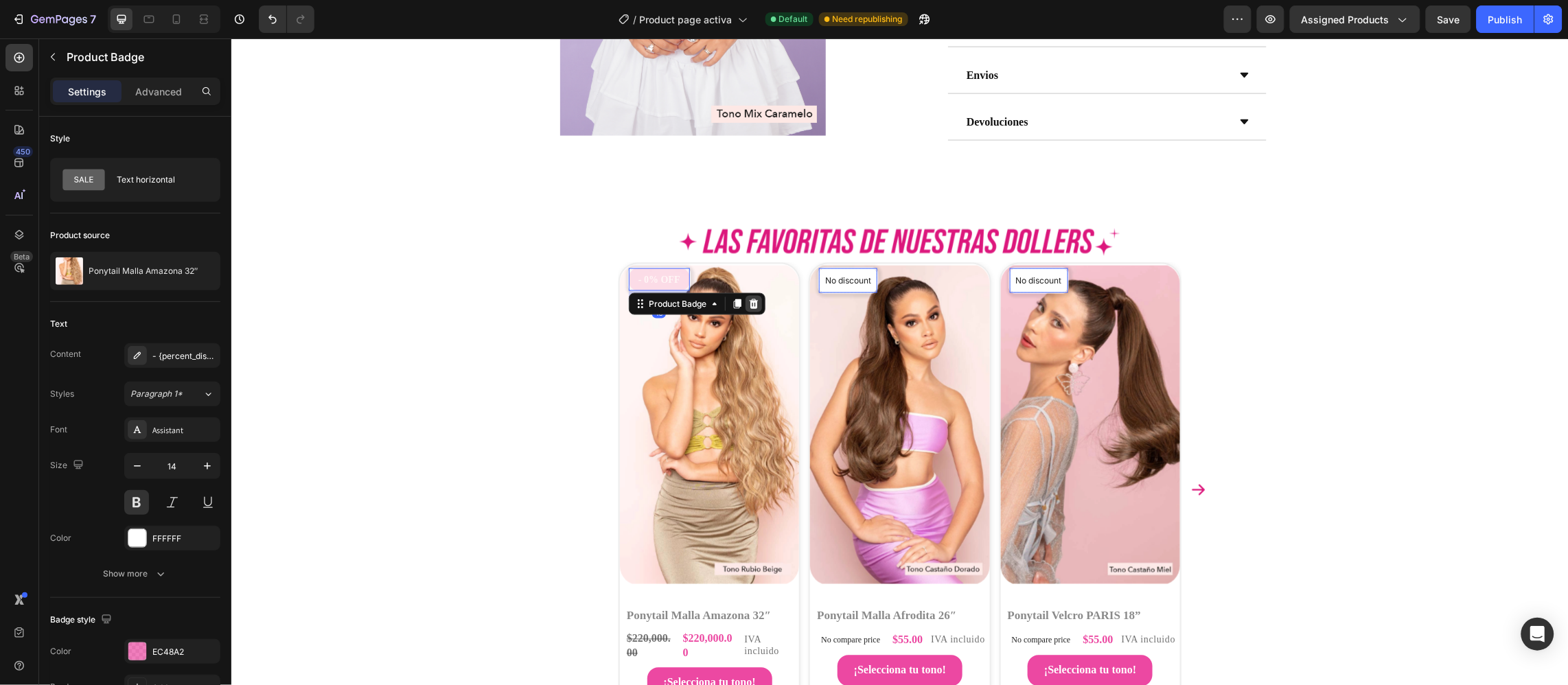
click at [747, 309] on icon at bounding box center [752, 303] width 11 height 11
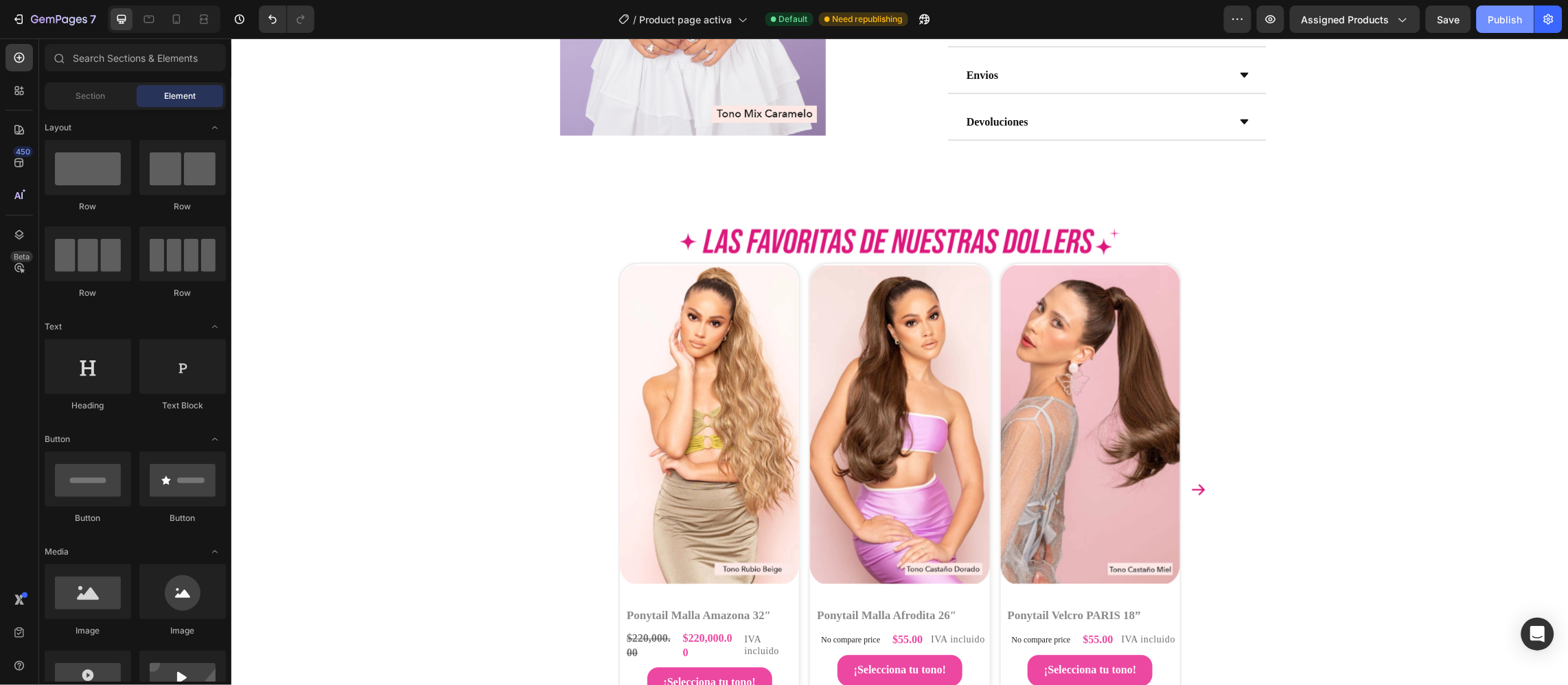
click at [1510, 23] on div "Publish" at bounding box center [1505, 20] width 34 height 15
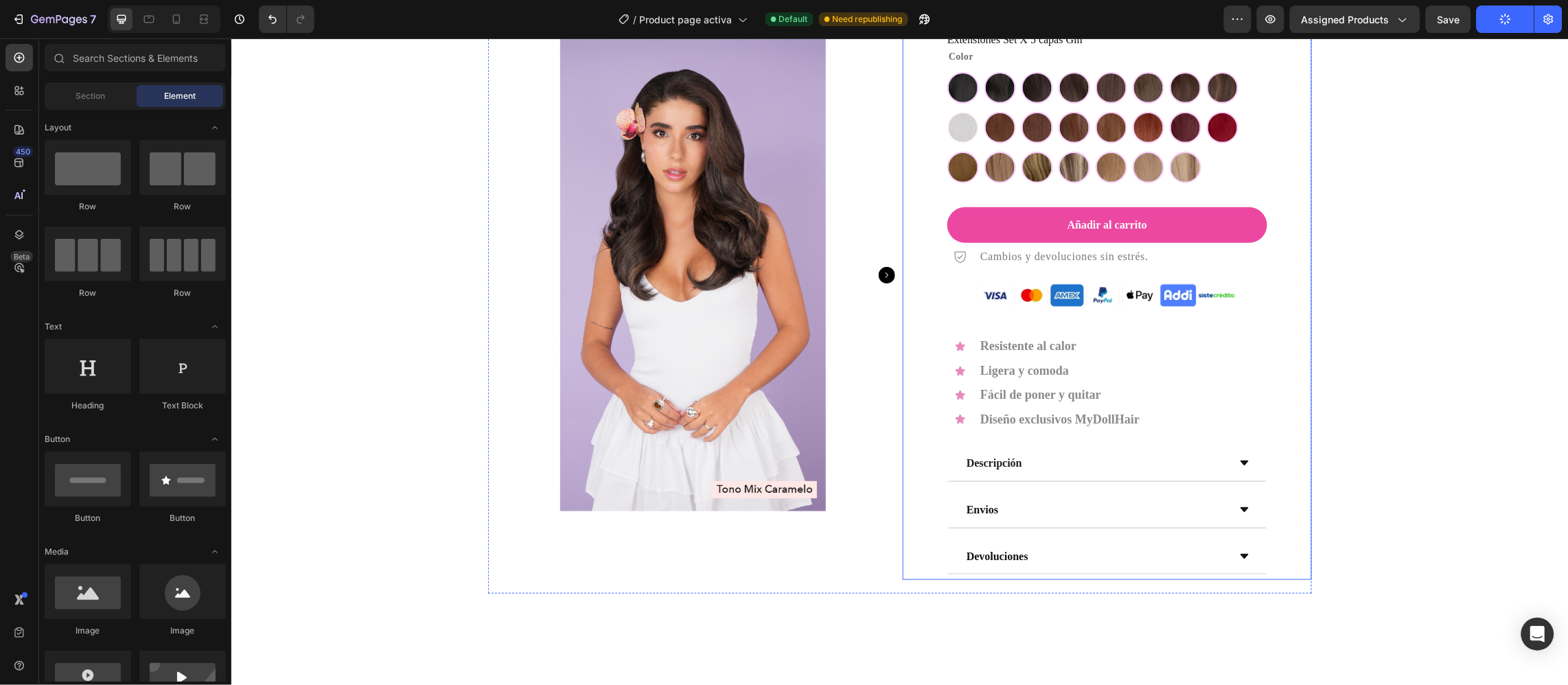
scroll to position [0, 0]
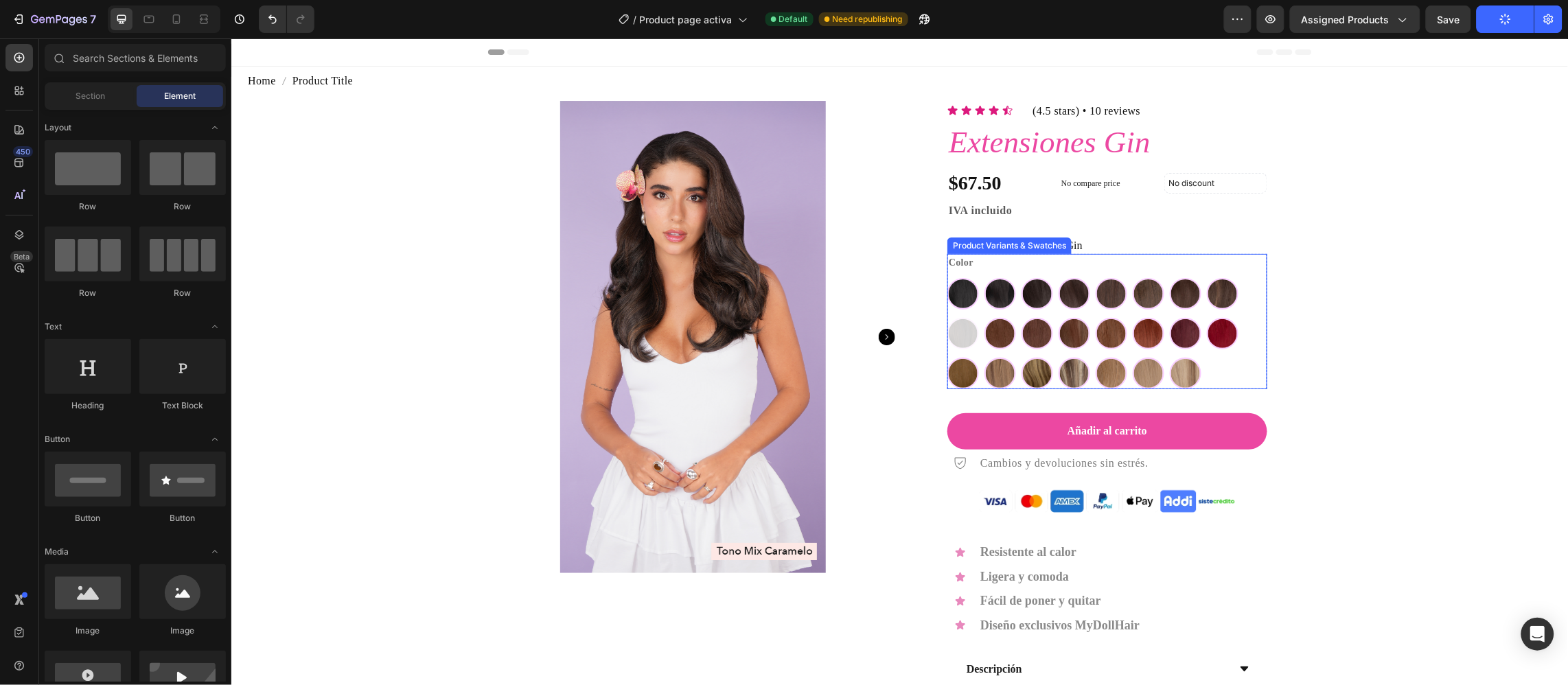
click at [1211, 367] on div "Negro-Hair Bar Negro-Hair Bar Castaño Oscuro-Hair Bar Castaño Oscuro-Hair Bar C…" at bounding box center [1106, 332] width 319 height 111
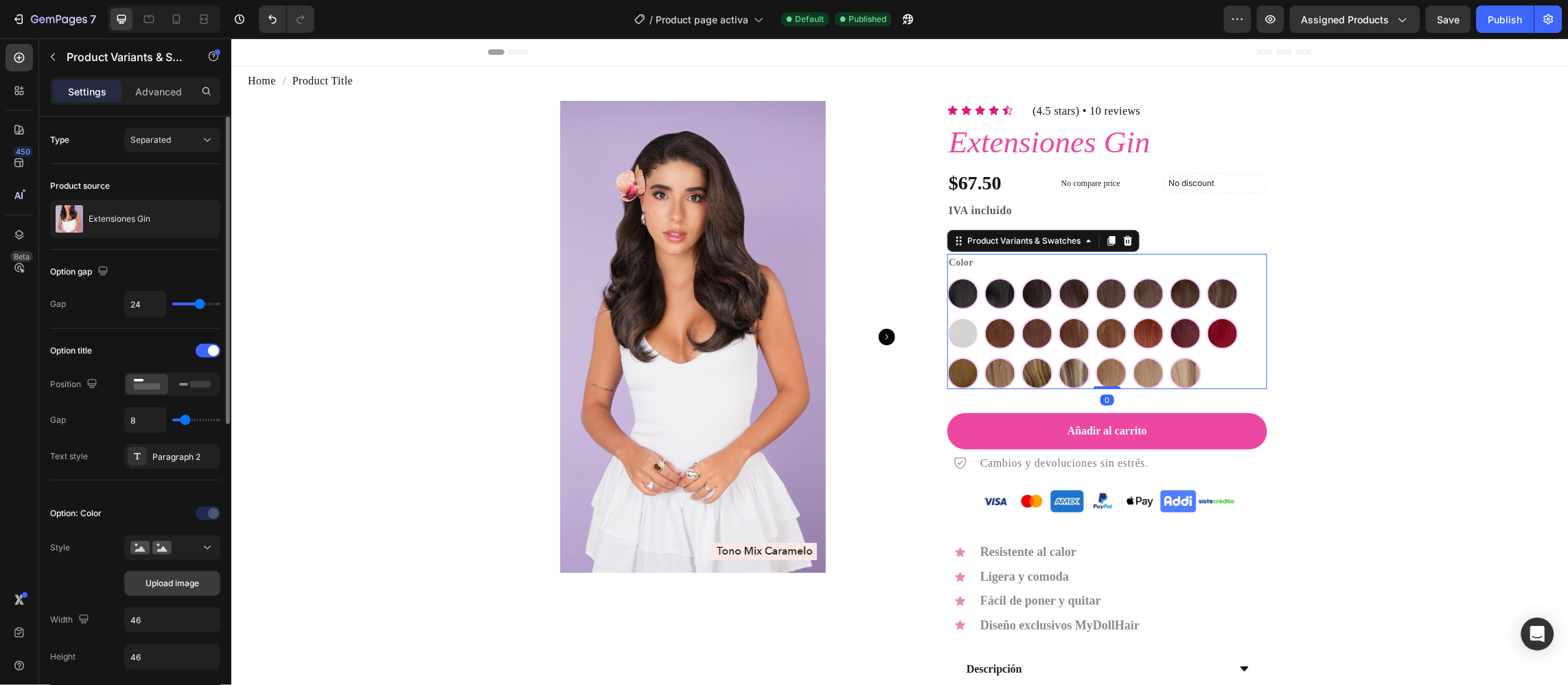
click at [176, 596] on button "Upload image" at bounding box center [172, 583] width 96 height 25
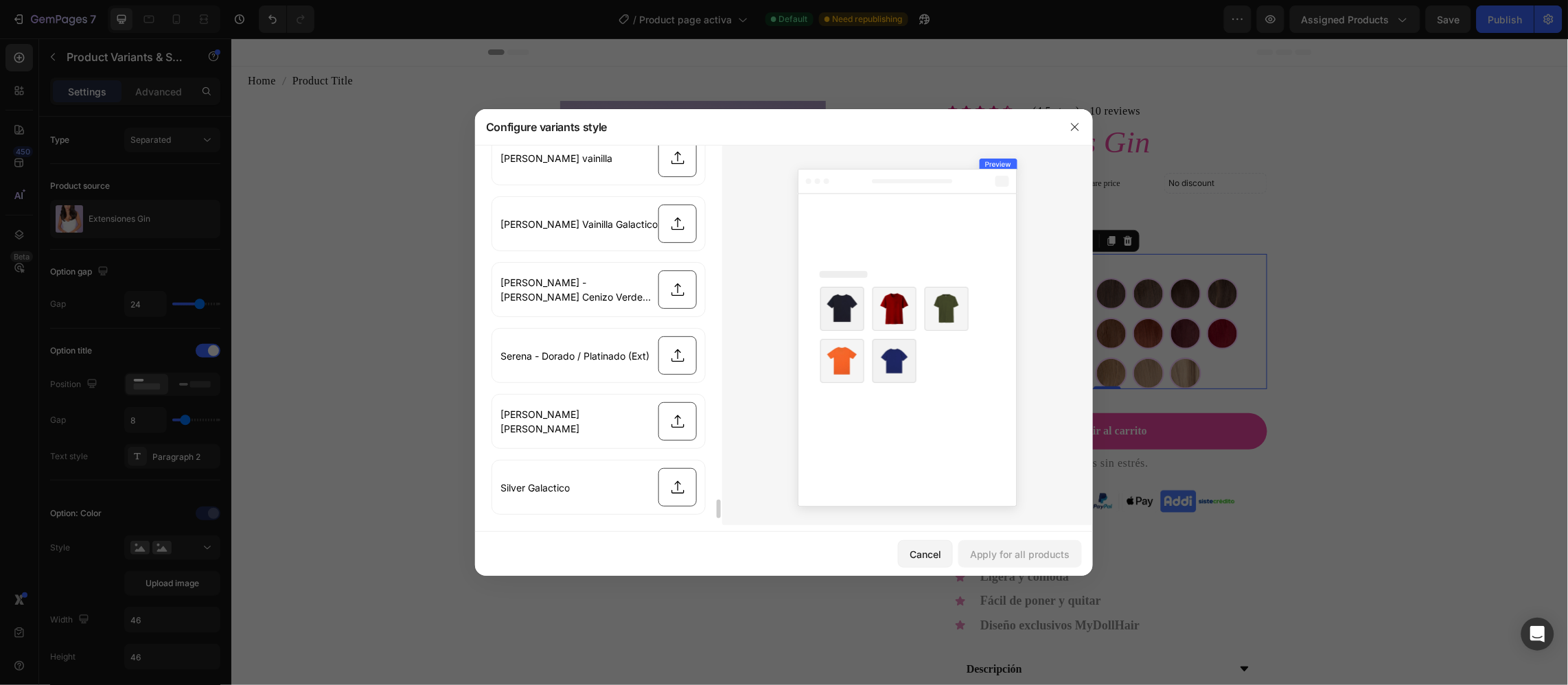
scroll to position [7390, 0]
click at [1081, 138] on button "button" at bounding box center [1074, 127] width 22 height 22
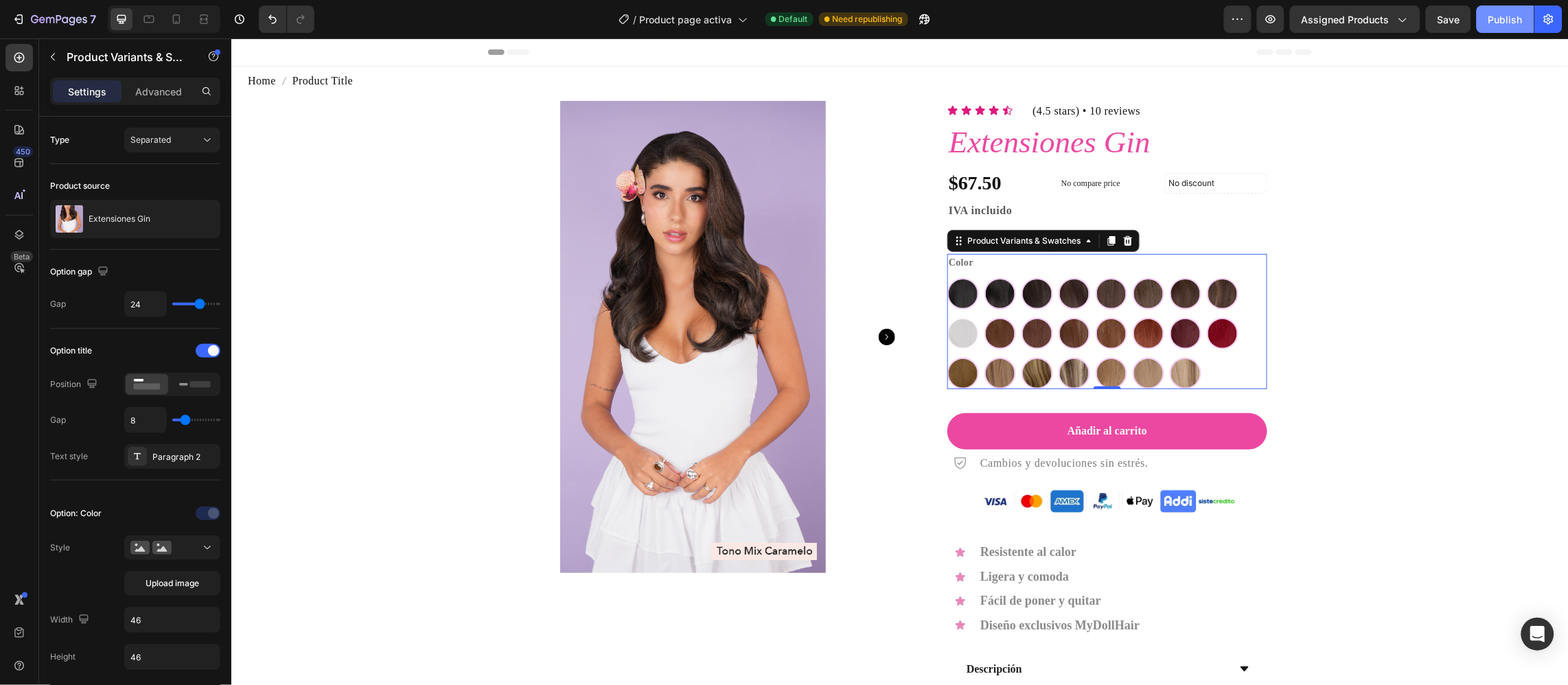
click at [1494, 29] on button "Publish" at bounding box center [1505, 20] width 58 height 28
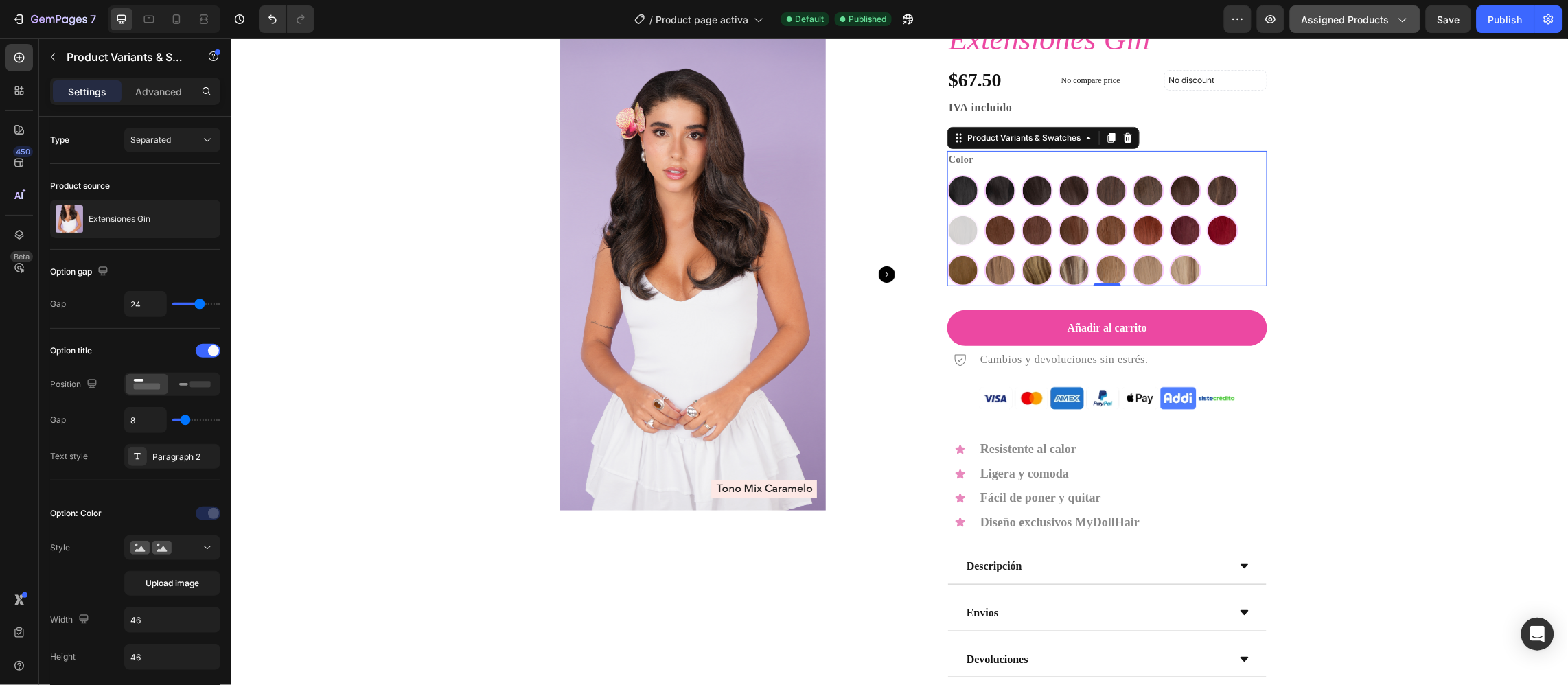
scroll to position [308, 0]
